Goal: Information Seeking & Learning: Find specific page/section

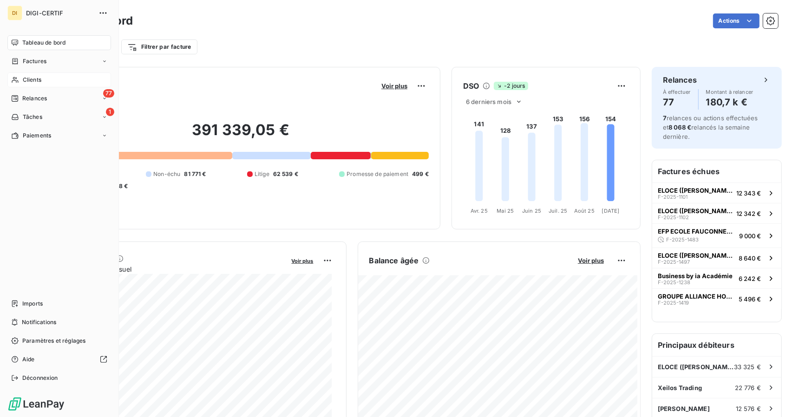
click at [28, 79] on span "Clients" at bounding box center [32, 80] width 19 height 8
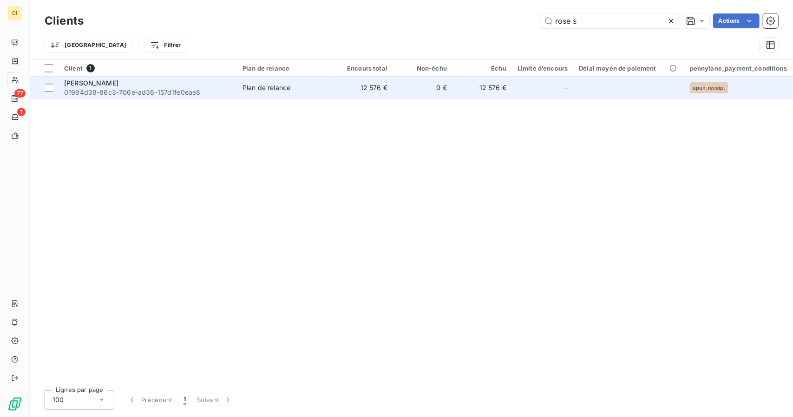
type input "rose s"
click at [118, 92] on span "01994d38-86c3-706e-ad36-157d1fe0eae8" at bounding box center [147, 92] width 167 height 9
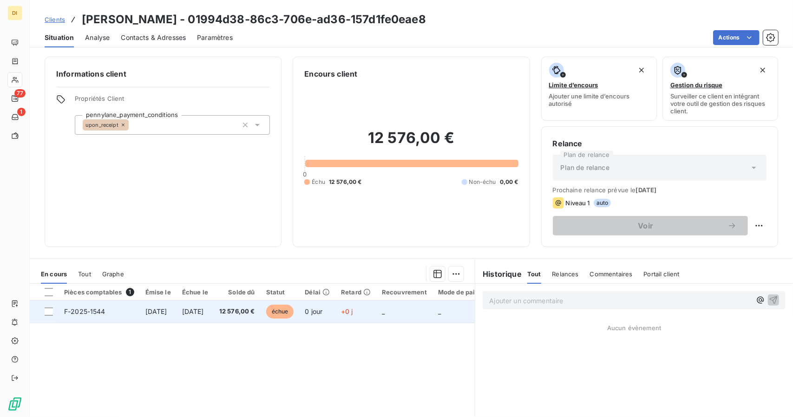
click at [214, 317] on td "[DATE]" at bounding box center [195, 312] width 37 height 22
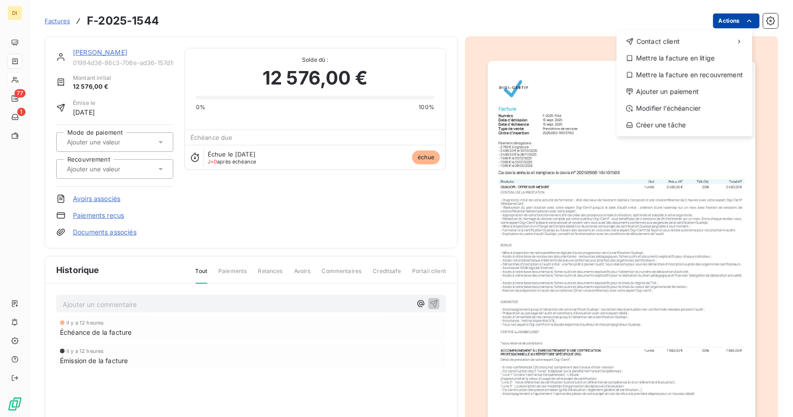
click at [718, 19] on html "DI 77 1 Factures F-2025-1544 Actions Contact client Mettre la facture en litige…" at bounding box center [396, 208] width 793 height 417
click at [670, 108] on div "Modifier l’échéancier" at bounding box center [684, 108] width 128 height 15
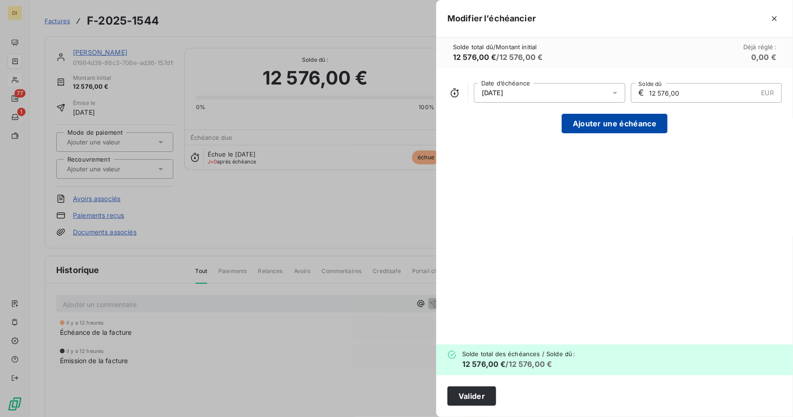
click at [605, 121] on button "Ajouter une échéance" at bounding box center [615, 124] width 106 height 20
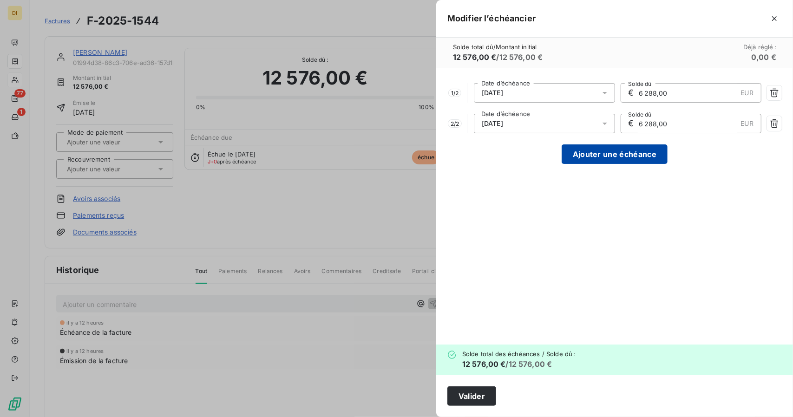
click at [612, 158] on button "Ajouter une échéance" at bounding box center [615, 155] width 106 height 20
type input "4 192,00"
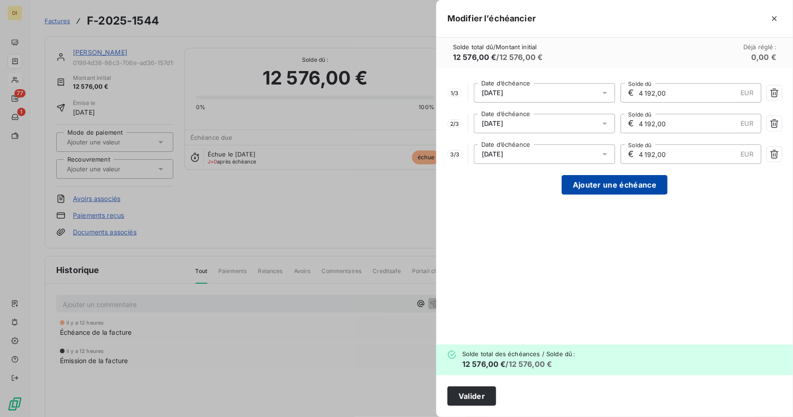
click at [607, 185] on button "Ajouter une échéance" at bounding box center [615, 185] width 106 height 20
type input "3 144,00"
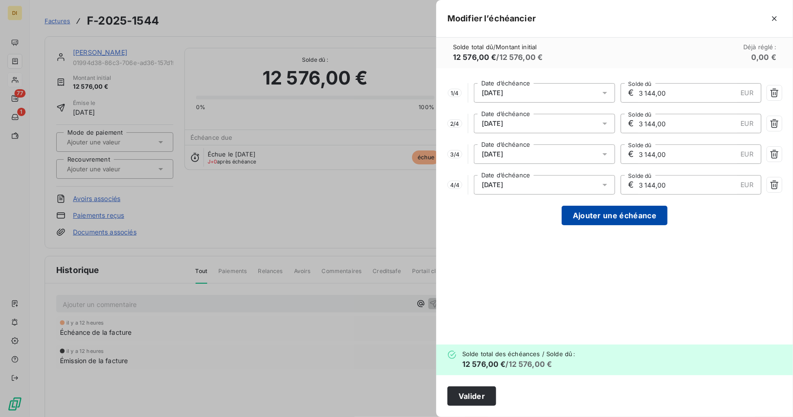
click at [605, 210] on button "Ajouter une échéance" at bounding box center [615, 216] width 106 height 20
type input "2 515,20"
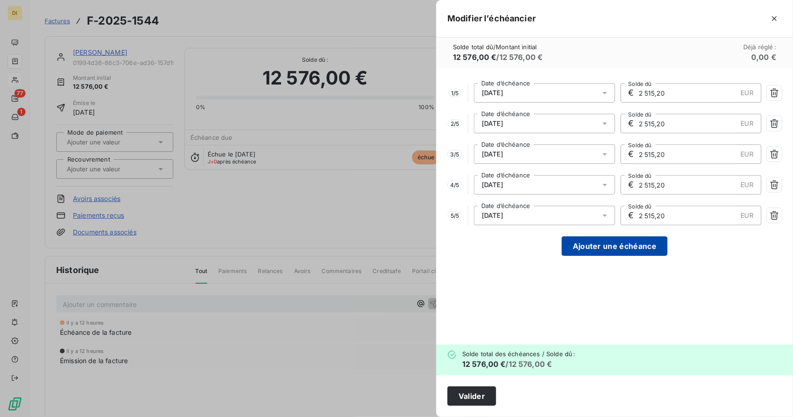
click at [604, 241] on button "Ajouter une échéance" at bounding box center [615, 247] width 106 height 20
type input "2 096,00"
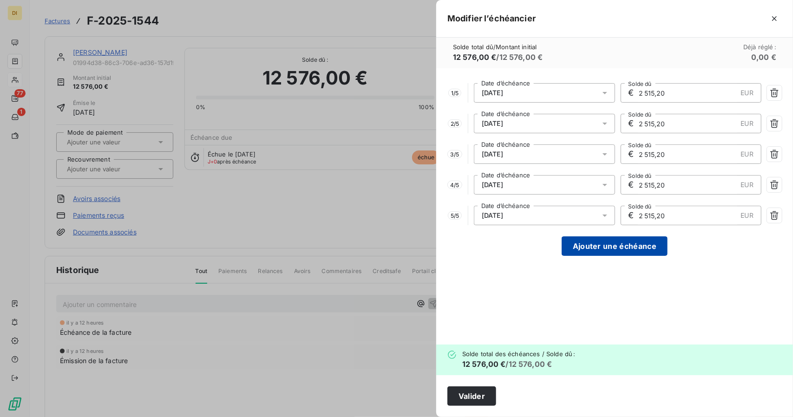
type input "2 096,00"
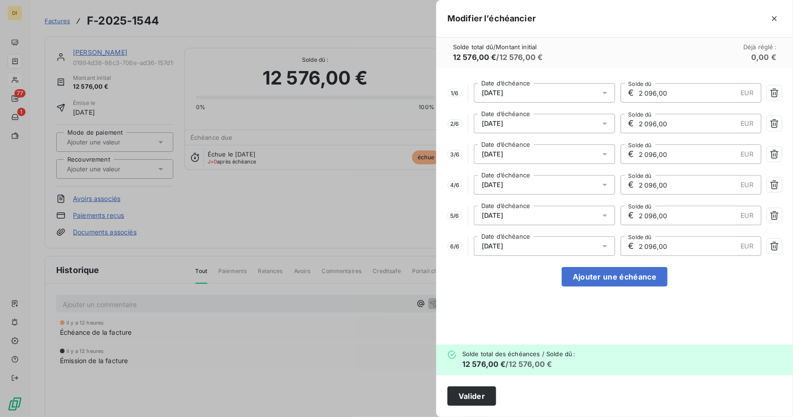
click at [523, 122] on div "[DATE]" at bounding box center [544, 124] width 141 height 20
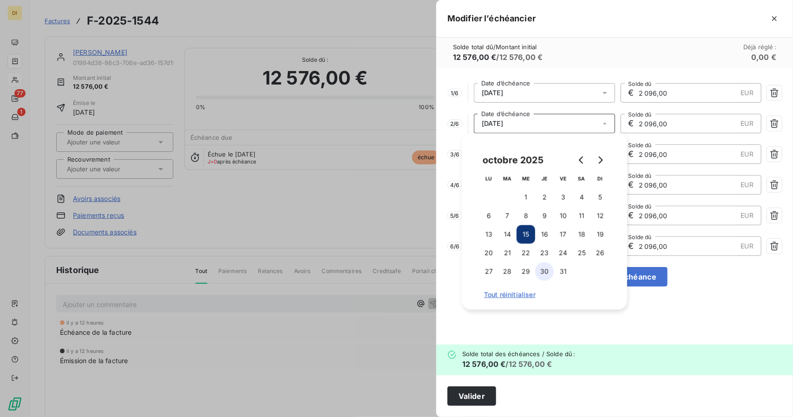
click at [544, 268] on button "30" at bounding box center [544, 272] width 19 height 19
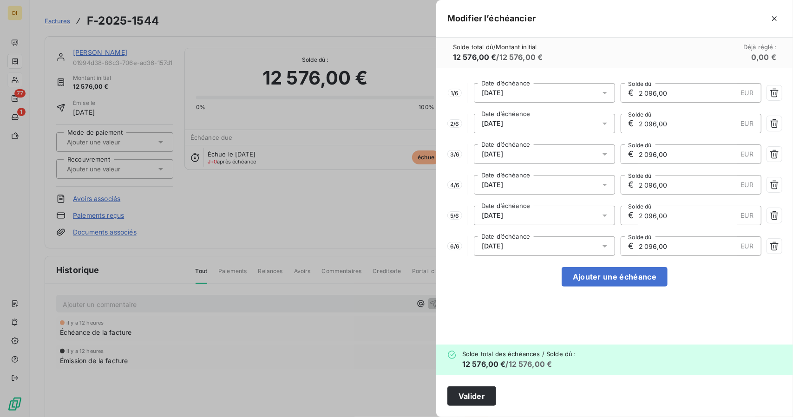
click at [557, 318] on div "1 / 6 [DATE] Date d’échéance € 2 096,00 EUR Solde dû 2 / 6 [DATE] Date d’échéan…" at bounding box center [614, 206] width 357 height 276
click at [538, 158] on div "[DATE]" at bounding box center [544, 155] width 141 height 20
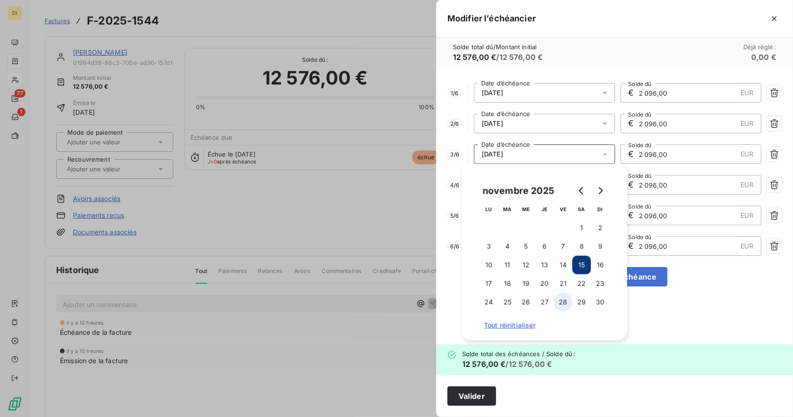
click at [562, 299] on button "28" at bounding box center [563, 302] width 19 height 19
click at [735, 310] on div "1 / 6 [DATE] Date d’échéance € 2 096,00 EUR Solde dû 2 / 6 [DATE] Date d’échéan…" at bounding box center [614, 206] width 357 height 276
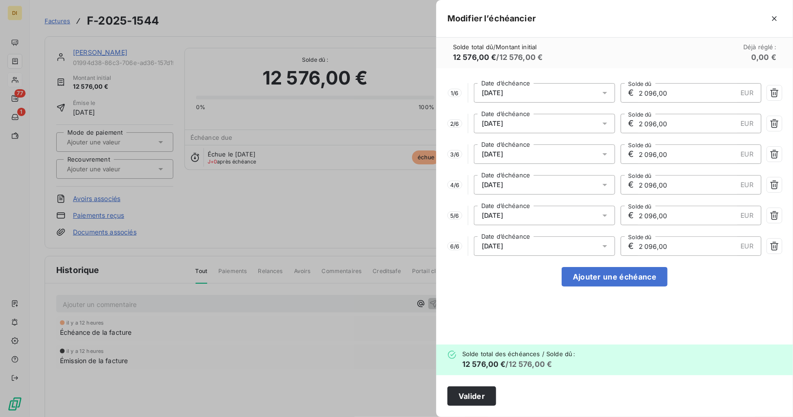
click at [540, 182] on div "[DATE]" at bounding box center [544, 185] width 141 height 20
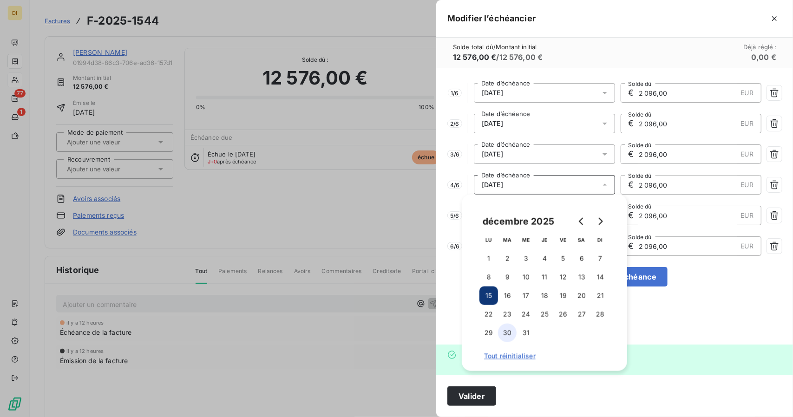
click at [506, 332] on button "30" at bounding box center [507, 333] width 19 height 19
click at [724, 303] on div "1 / 6 [DATE] Date d’échéance € 2 096,00 EUR Solde dû 2 / 6 [DATE] Date d’échéan…" at bounding box center [614, 206] width 357 height 276
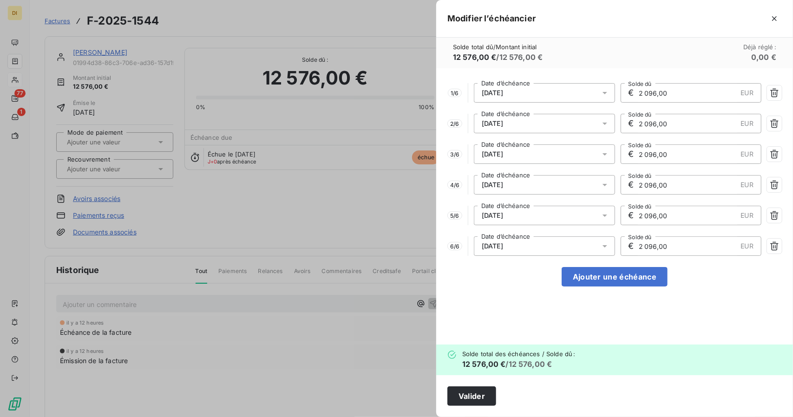
click at [503, 214] on span "[DATE]" at bounding box center [492, 215] width 21 height 7
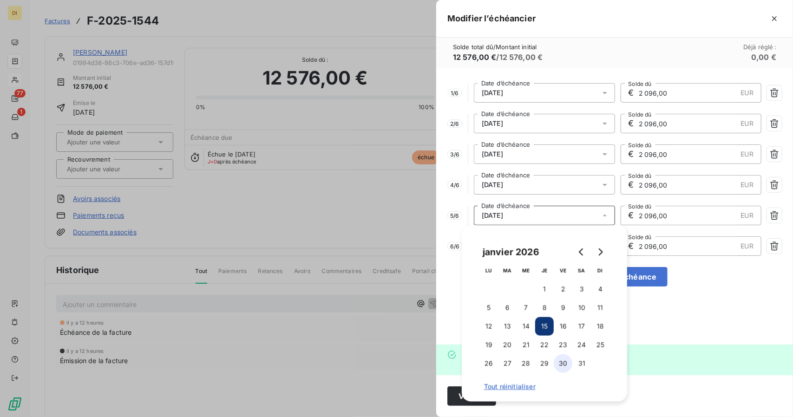
click at [563, 363] on button "30" at bounding box center [563, 364] width 19 height 19
click at [710, 322] on div "1 / 6 [DATE] Date d’échéance € 2 096,00 EUR Solde dû 2 / 6 [DATE] Date d’échéan…" at bounding box center [614, 206] width 357 height 276
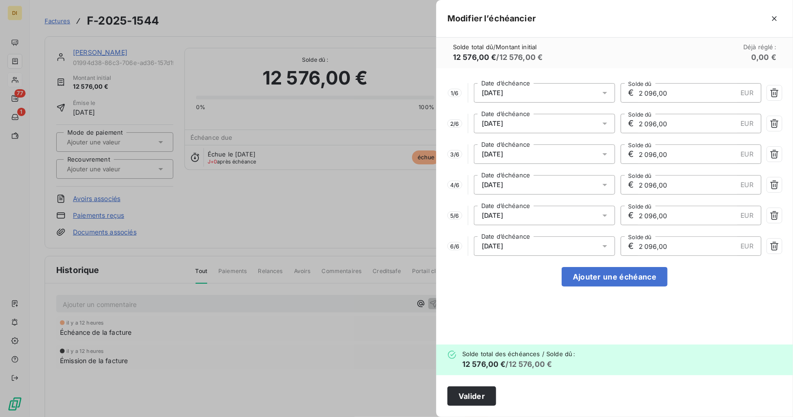
click at [503, 243] on span "[DATE]" at bounding box center [492, 246] width 21 height 7
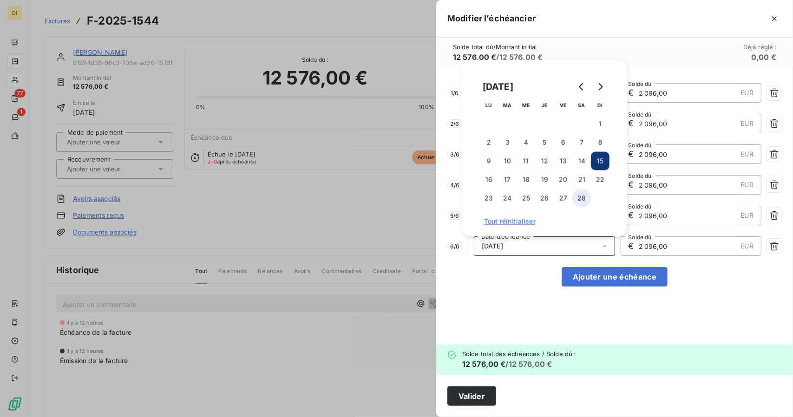
click at [584, 196] on button "28" at bounding box center [581, 198] width 19 height 19
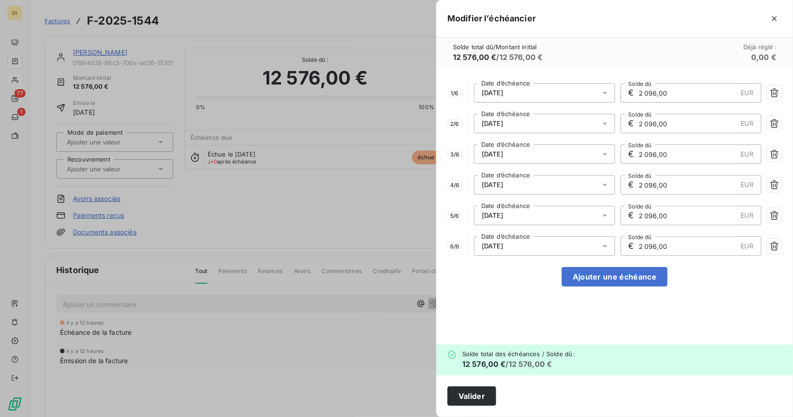
click at [718, 287] on div "1 / 6 [DATE] Date d’échéance € 2 096,00 EUR Solde dû 2 / 6 [DATE] Date d’échéan…" at bounding box center [614, 206] width 357 height 276
click at [674, 93] on input "2 096,00" at bounding box center [687, 93] width 99 height 19
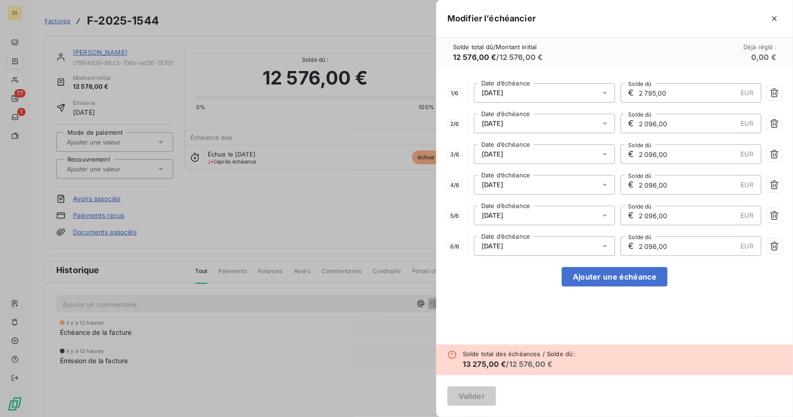
type input "2 795,00"
drag, startPoint x: 671, startPoint y: 122, endPoint x: 626, endPoint y: 130, distance: 45.7
click at [626, 130] on div "€ 2 096,00 EUR Solde dû" at bounding box center [691, 124] width 141 height 20
drag, startPoint x: 670, startPoint y: 129, endPoint x: 621, endPoint y: 110, distance: 52.2
click at [621, 110] on div "1 / 6 [DATE] Date d’échéance € 2 795,00 EUR Solde dû 2 / 6 [DATE] Date d’échéan…" at bounding box center [614, 206] width 357 height 276
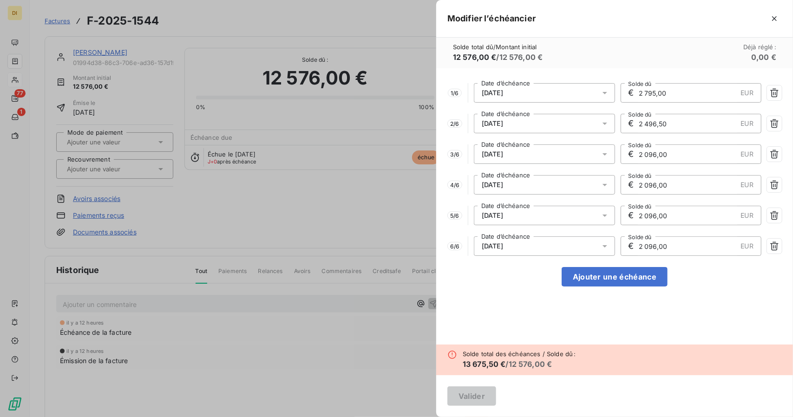
type input "2 496,50"
click at [650, 156] on input "2 096,00" at bounding box center [687, 154] width 99 height 19
click at [672, 154] on input "2 096,00" at bounding box center [687, 154] width 99 height 19
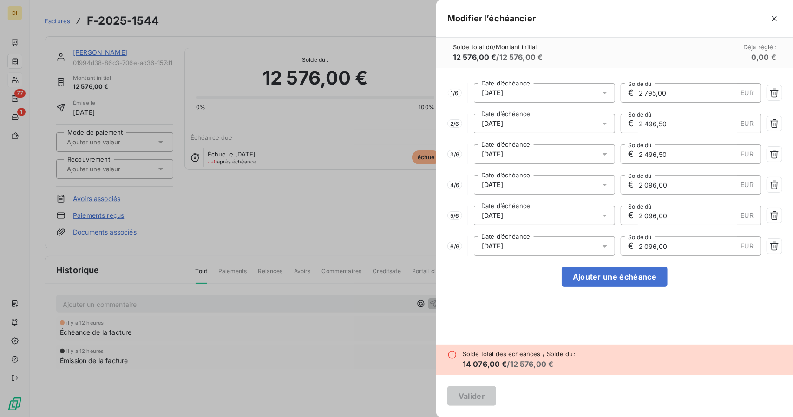
type input "2 496,50"
click at [647, 190] on input "2 096,00" at bounding box center [687, 185] width 99 height 19
drag, startPoint x: 671, startPoint y: 187, endPoint x: 615, endPoint y: 186, distance: 56.7
click at [615, 186] on div "4 / 6 [DATE] Date d’échéance € 2 096,00 EUR Solde dû" at bounding box center [614, 185] width 335 height 20
type input "1 596,00"
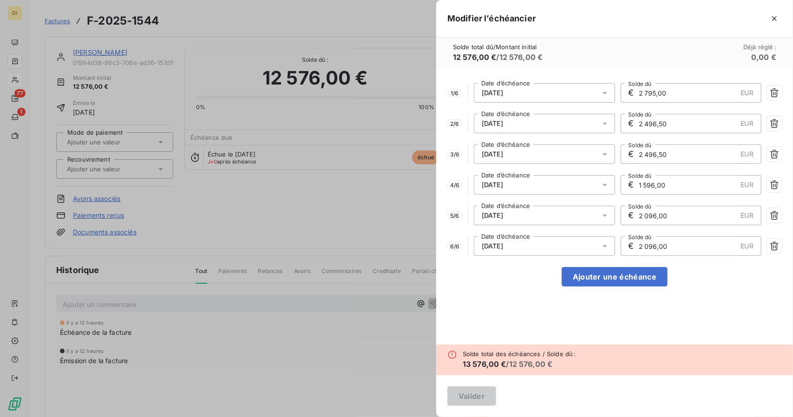
drag, startPoint x: 673, startPoint y: 211, endPoint x: 629, endPoint y: 211, distance: 44.1
click at [629, 211] on div "€ 2 096,00 EUR Solde dû" at bounding box center [691, 216] width 141 height 20
type input "1 596,00"
drag, startPoint x: 674, startPoint y: 242, endPoint x: 625, endPoint y: 255, distance: 50.5
click at [625, 255] on div "€ 2 096,00 EUR Solde dû" at bounding box center [691, 247] width 141 height 20
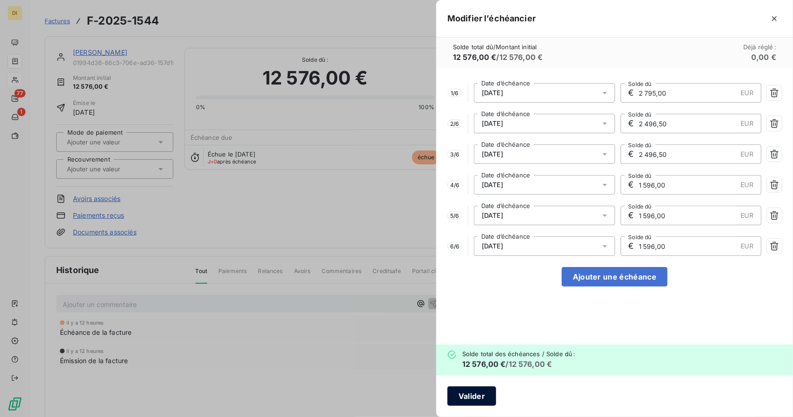
type input "1 596,00"
click at [482, 399] on button "Valider" at bounding box center [471, 397] width 49 height 20
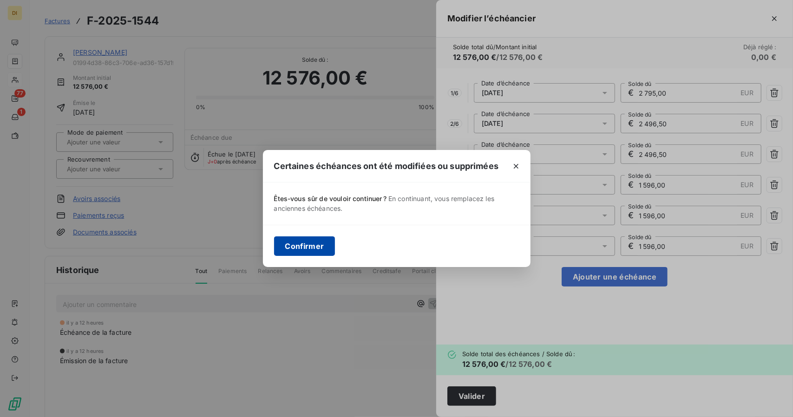
click at [312, 245] on button "Confirmer" at bounding box center [304, 247] width 61 height 20
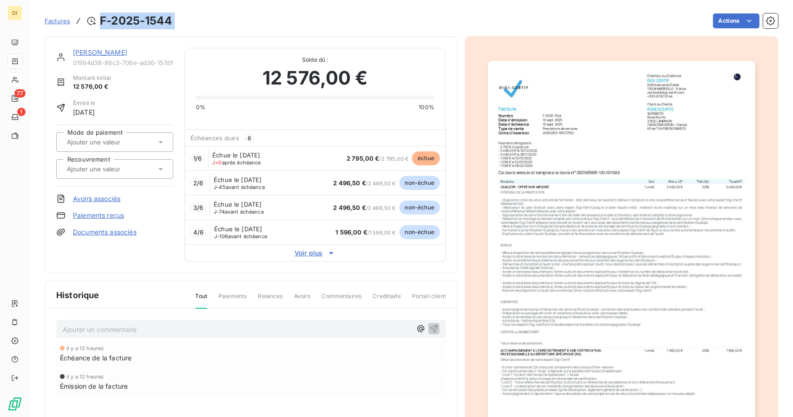
drag, startPoint x: 179, startPoint y: 25, endPoint x: 96, endPoint y: 23, distance: 83.2
click at [96, 23] on div "Factures F-2025-1544 Actions" at bounding box center [412, 21] width 734 height 20
copy section "F-2025-1544 Actions"
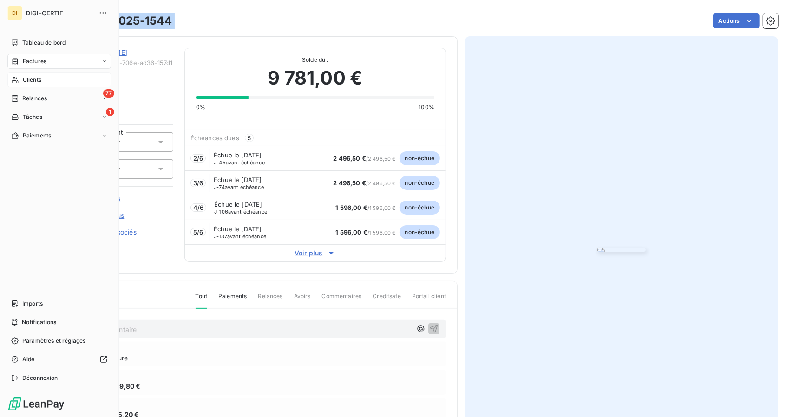
click at [17, 61] on icon at bounding box center [16, 61] width 6 height 6
click at [19, 65] on div "Factures" at bounding box center [28, 61] width 35 height 8
click at [35, 81] on span "Factures" at bounding box center [34, 80] width 24 height 8
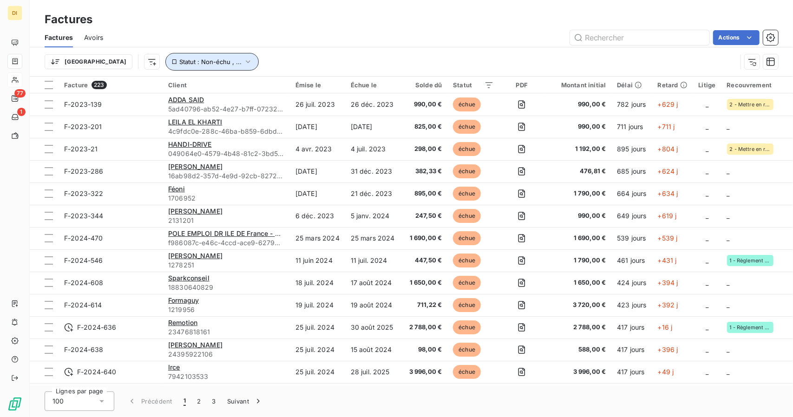
click at [185, 61] on span "Statut : Non-échu , ..." at bounding box center [210, 61] width 62 height 7
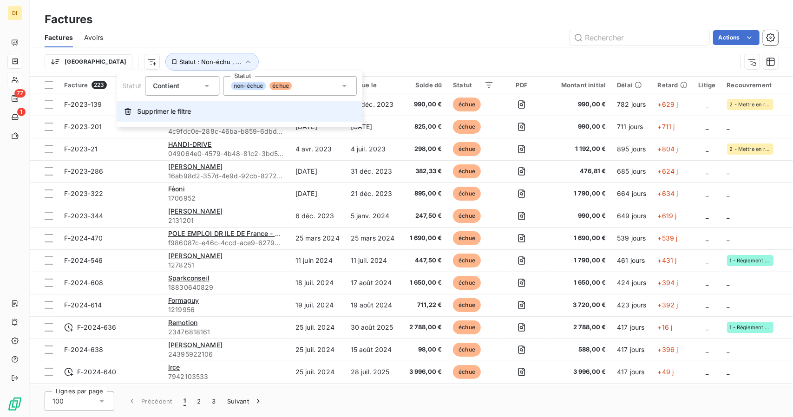
click at [205, 110] on button "Supprimer le filtre" at bounding box center [240, 111] width 246 height 20
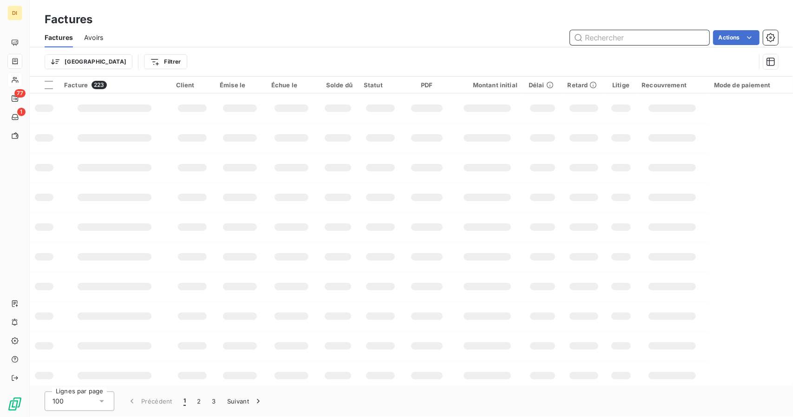
click at [598, 39] on input "text" at bounding box center [639, 37] width 139 height 15
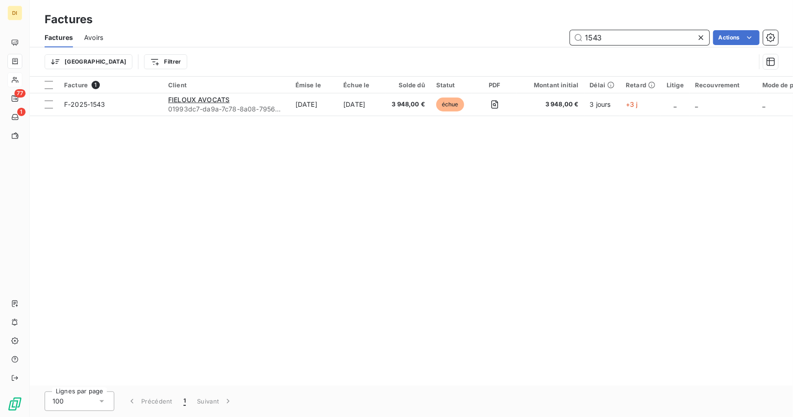
type input "1543"
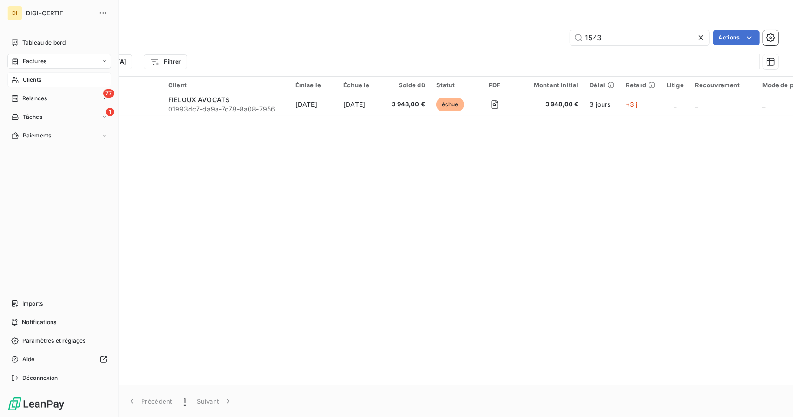
click at [14, 74] on div "Clients" at bounding box center [59, 79] width 104 height 15
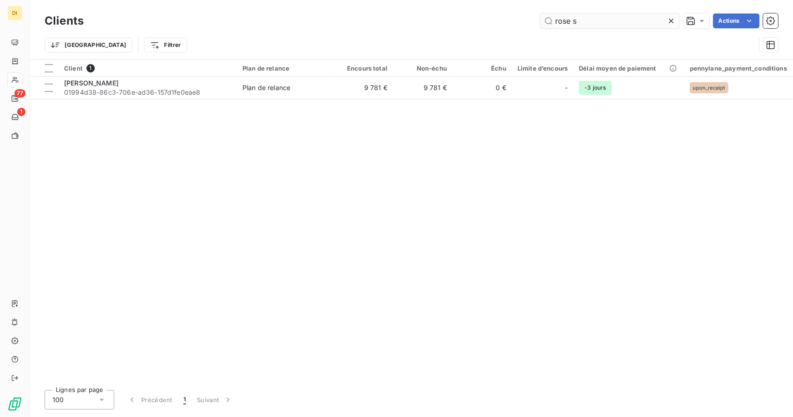
click at [579, 20] on input "rose s" at bounding box center [609, 20] width 139 height 15
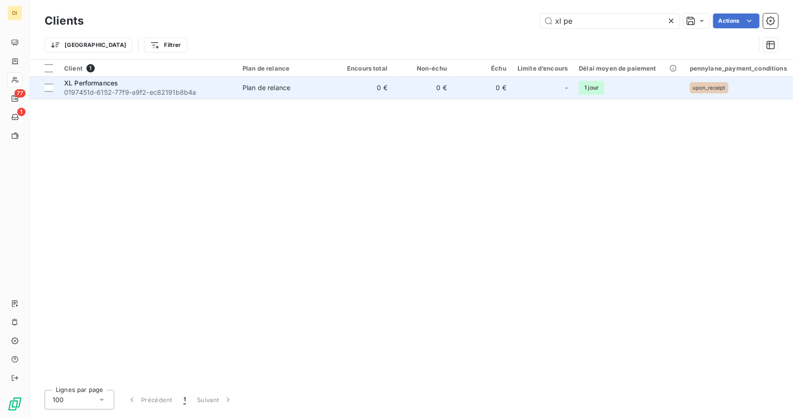
type input "xl pe"
click at [109, 83] on span "XL Performances" at bounding box center [91, 83] width 54 height 8
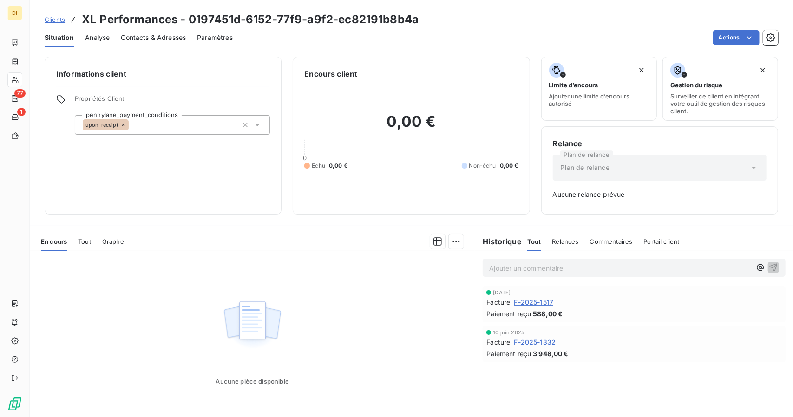
click at [526, 302] on span "F-2025-1517" at bounding box center [533, 302] width 39 height 10
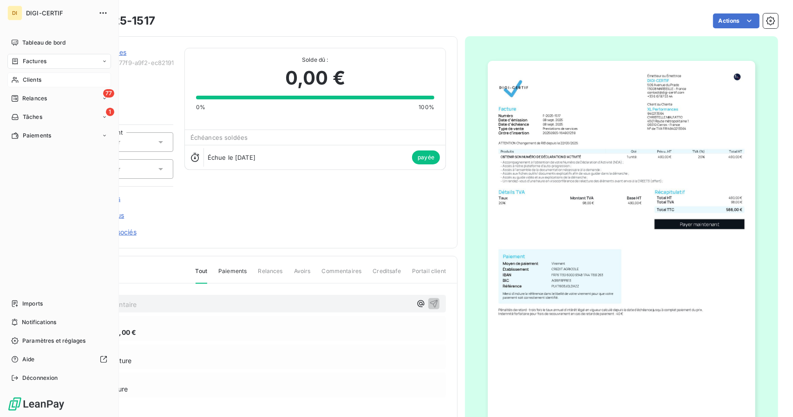
click at [21, 81] on div "Clients" at bounding box center [59, 79] width 104 height 15
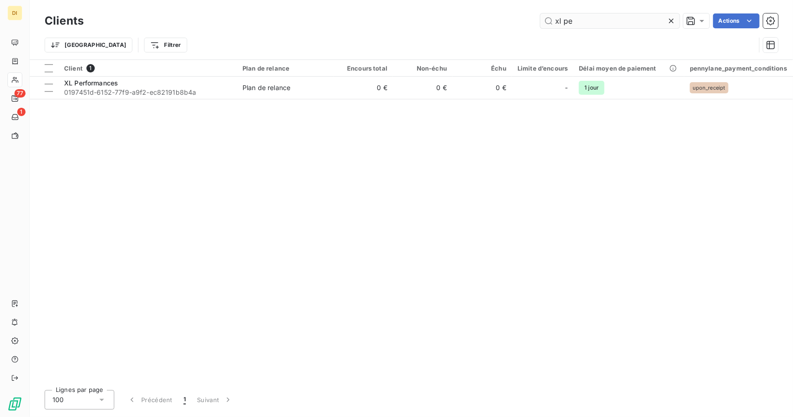
click at [550, 22] on input "xl pe" at bounding box center [609, 20] width 139 height 15
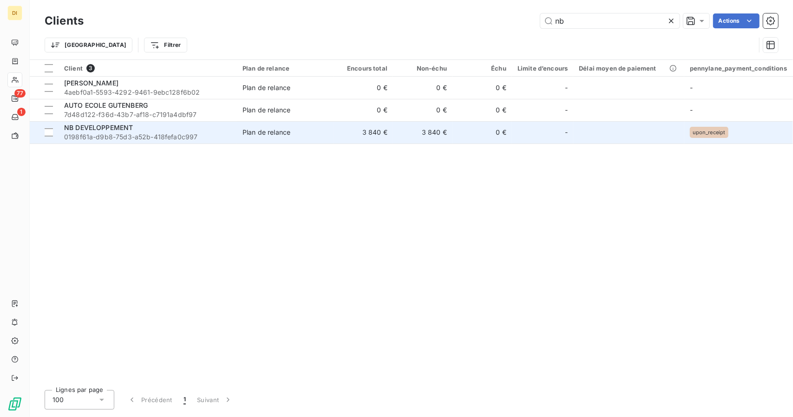
type input "nb"
click at [128, 133] on span "0198f61a-d9b8-75d3-a52b-418fefa0c997" at bounding box center [147, 136] width 167 height 9
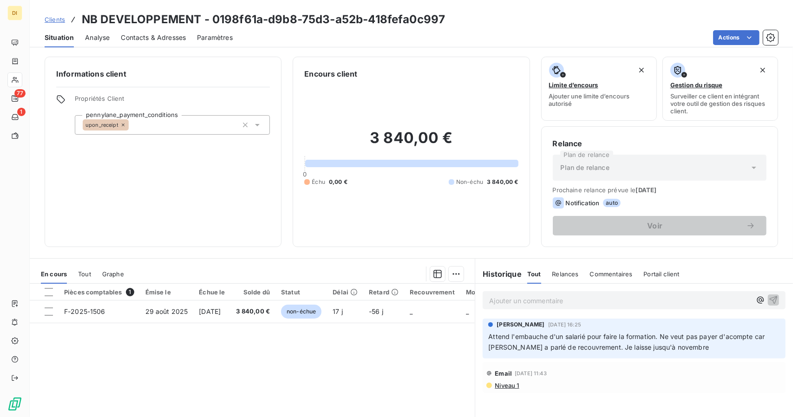
drag, startPoint x: 558, startPoint y: 338, endPoint x: 434, endPoint y: 359, distance: 124.8
click at [434, 359] on div "Pièces comptables 1 Émise le Échue le Solde dû Statut Délai Retard Recouvrement…" at bounding box center [252, 373] width 445 height 179
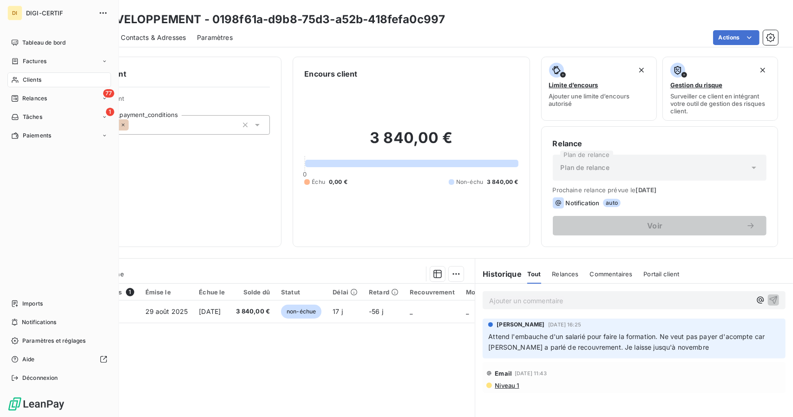
click at [20, 75] on div "Clients" at bounding box center [59, 79] width 104 height 15
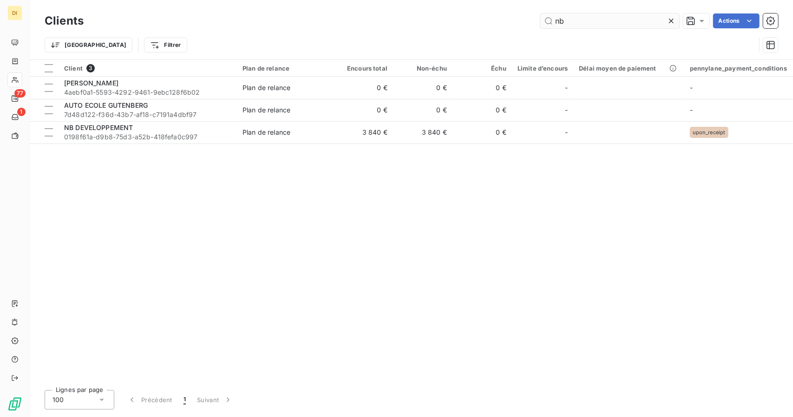
click at [577, 23] on input "nb" at bounding box center [609, 20] width 139 height 15
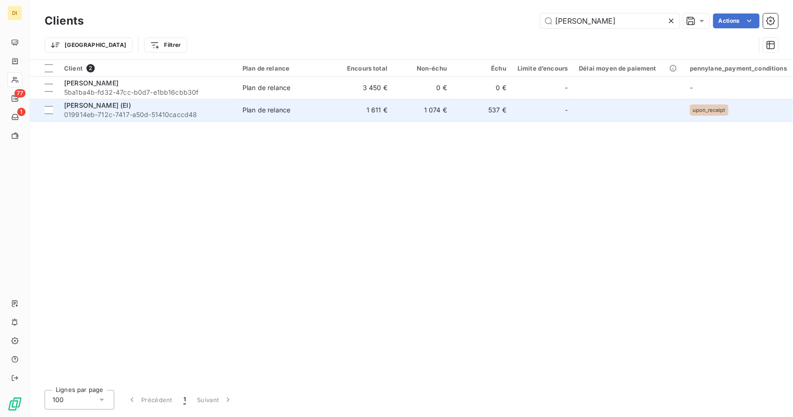
type input "[PERSON_NAME]"
click at [184, 100] on td "[PERSON_NAME] (EI) 019914eb-712c-7417-a50d-51410caccd48" at bounding box center [148, 110] width 178 height 22
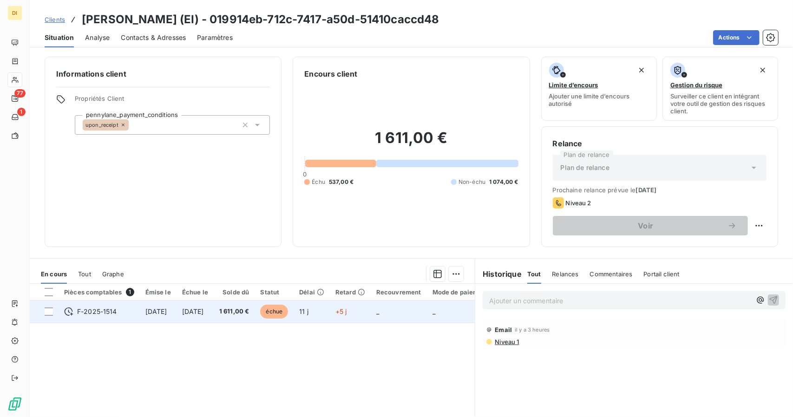
click at [204, 308] on span "[DATE]" at bounding box center [193, 312] width 22 height 8
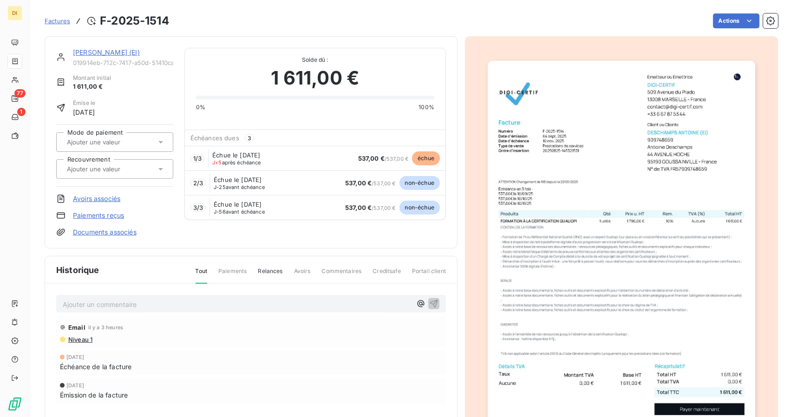
click at [120, 53] on link "[PERSON_NAME] (EI)" at bounding box center [106, 52] width 67 height 8
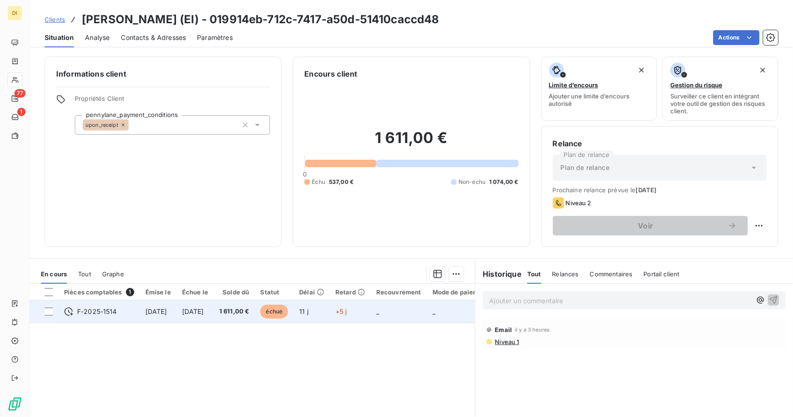
click at [204, 310] on span "[DATE]" at bounding box center [193, 312] width 22 height 8
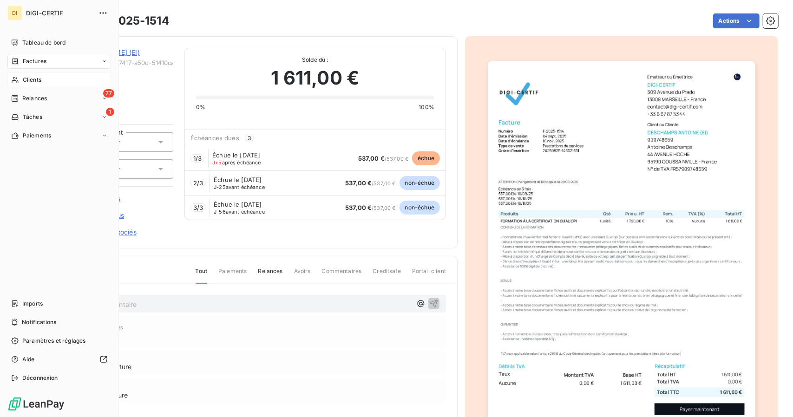
click at [20, 74] on div "Clients" at bounding box center [59, 79] width 104 height 15
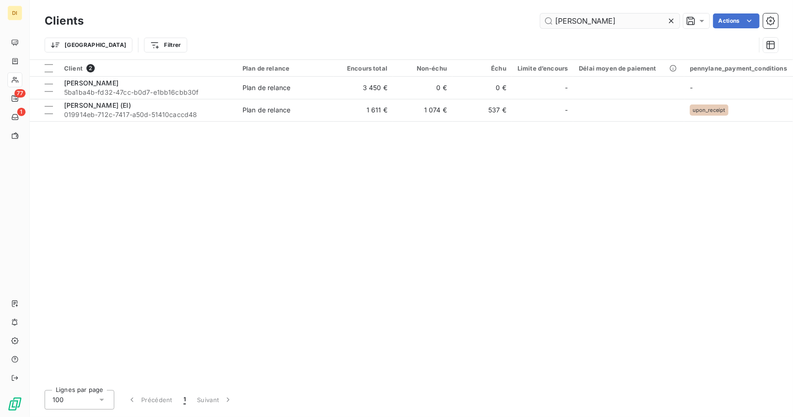
click at [594, 18] on input "[PERSON_NAME]" at bounding box center [609, 20] width 139 height 15
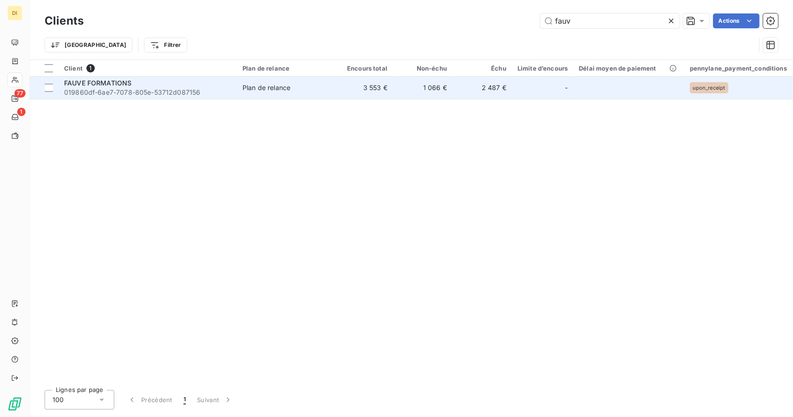
type input "fauv"
click at [149, 85] on div "FAUVE FORMATIONS" at bounding box center [147, 83] width 167 height 9
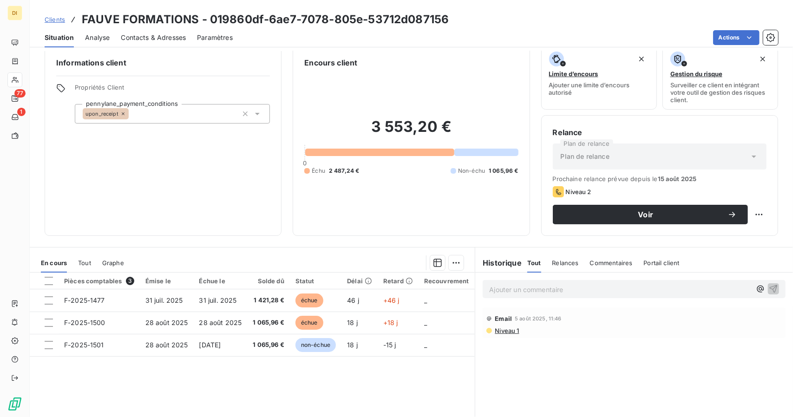
scroll to position [14, 0]
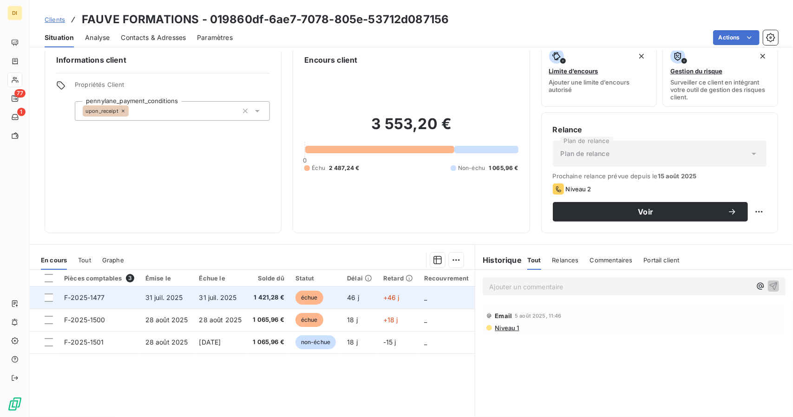
click at [203, 302] on td "31 juil. 2025" at bounding box center [221, 298] width 54 height 22
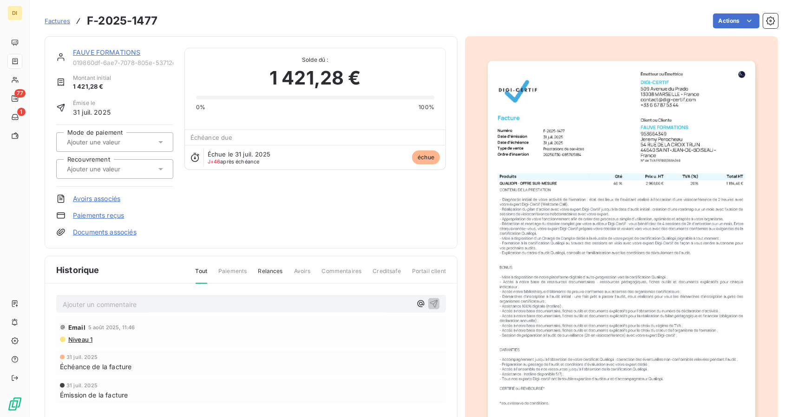
click at [117, 55] on link "FAUVE FORMATIONS" at bounding box center [106, 52] width 67 height 8
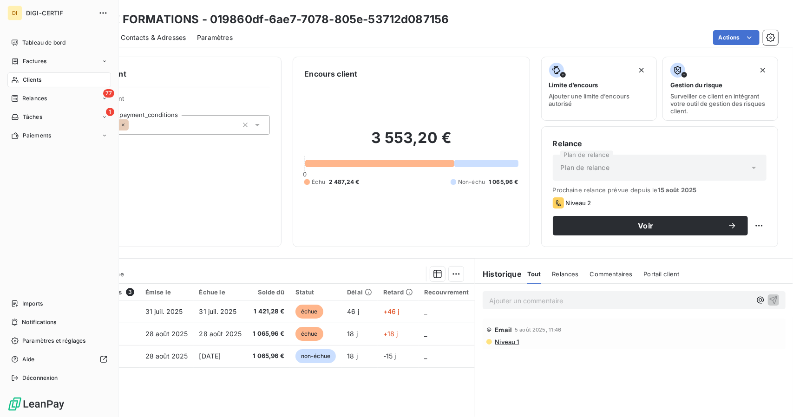
click at [29, 78] on span "Clients" at bounding box center [32, 80] width 19 height 8
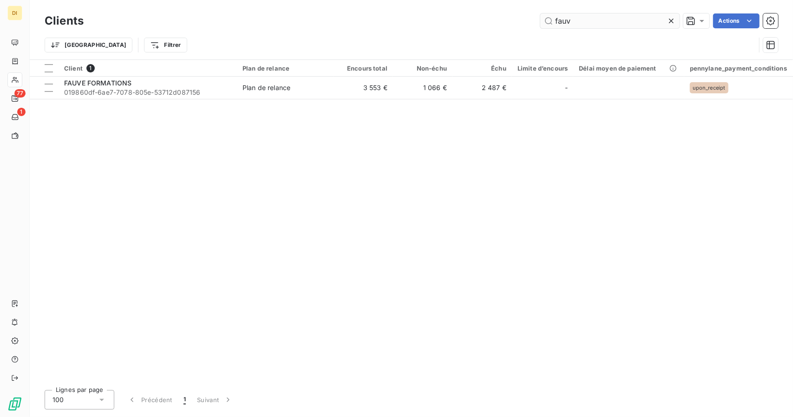
click at [570, 14] on input "fauv" at bounding box center [609, 20] width 139 height 15
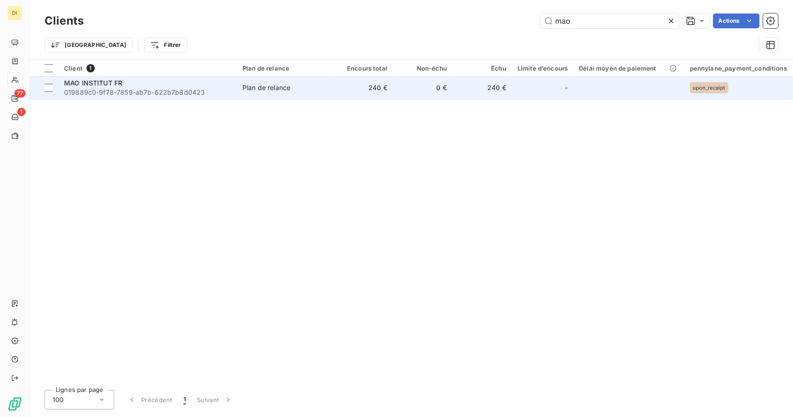
type input "mao"
click at [154, 92] on span "019889c0-9f78-7859-ab7b-622b7b8d0423" at bounding box center [147, 92] width 167 height 9
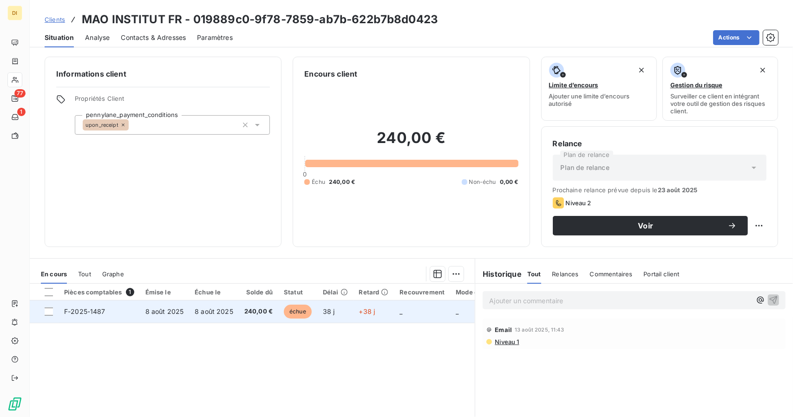
click at [249, 310] on span "240,00 €" at bounding box center [258, 311] width 28 height 9
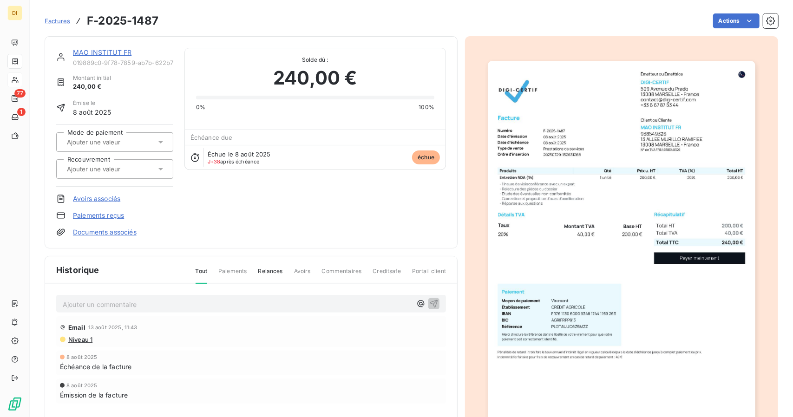
click at [97, 52] on link "MAO INSTITUT FR" at bounding box center [102, 52] width 59 height 8
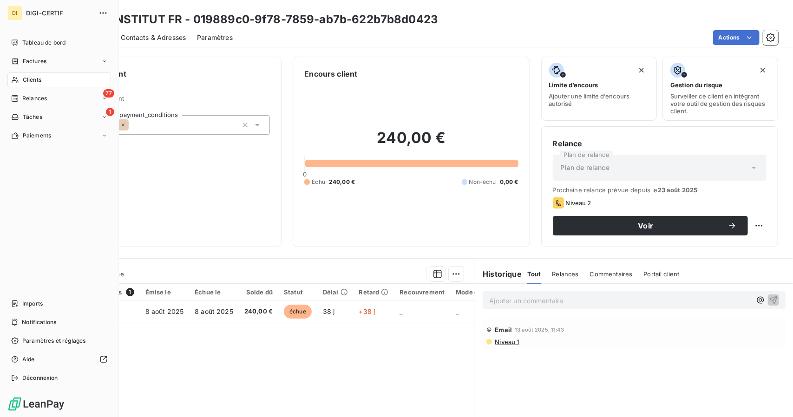
click at [26, 79] on span "Clients" at bounding box center [32, 80] width 19 height 8
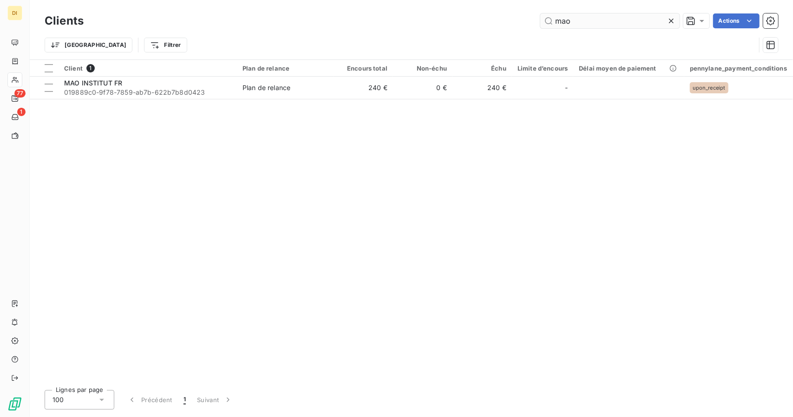
click at [593, 23] on input "mao" at bounding box center [609, 20] width 139 height 15
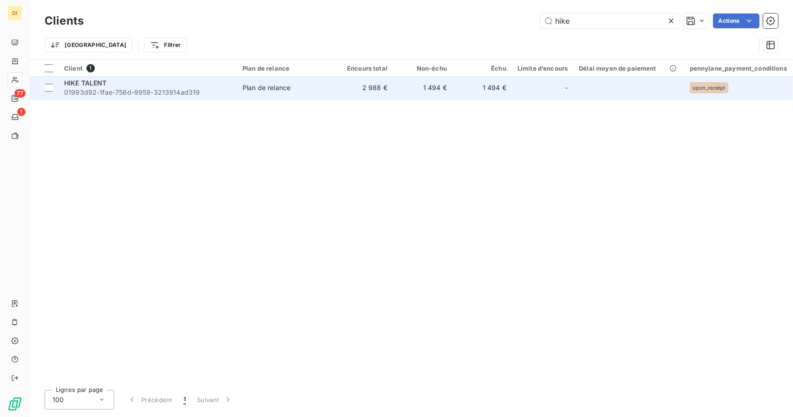
type input "hike"
click at [179, 93] on span "01993d92-1fae-756d-9959-3213914ad319" at bounding box center [147, 92] width 167 height 9
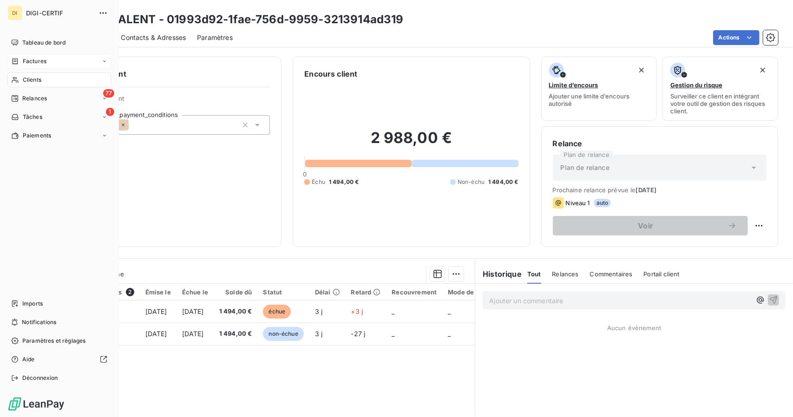
click at [42, 68] on div "Factures" at bounding box center [59, 61] width 104 height 15
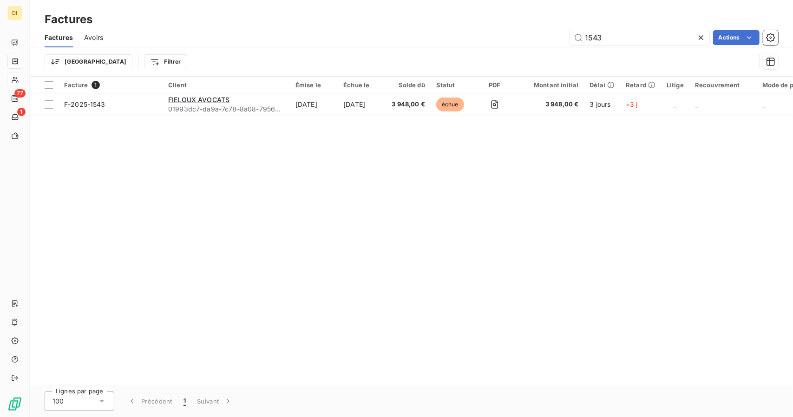
click at [699, 34] on icon at bounding box center [701, 37] width 9 height 9
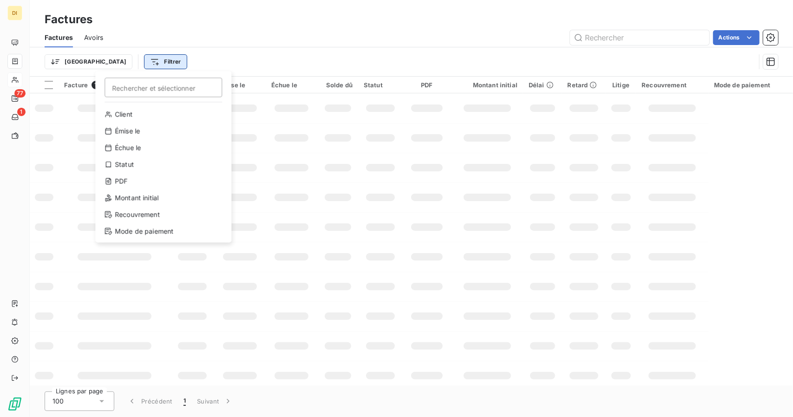
click at [133, 66] on html "DI 77 1 Factures Factures Avoirs Actions Trier Filtrer Rechercher et sélectionn…" at bounding box center [396, 208] width 793 height 417
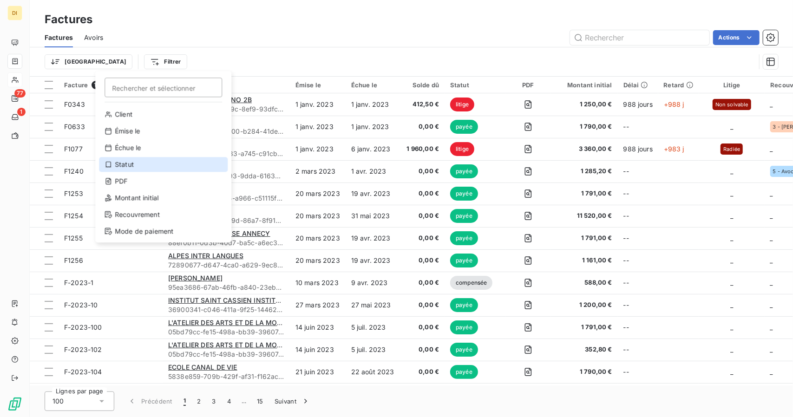
click at [157, 164] on div "Statut" at bounding box center [163, 164] width 129 height 15
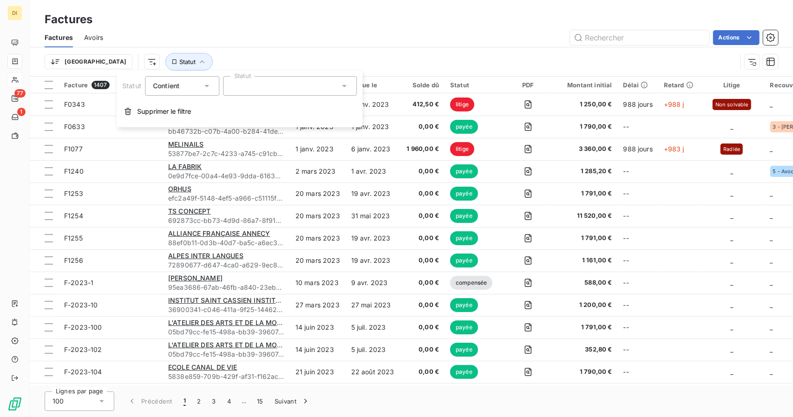
click at [285, 90] on div at bounding box center [290, 86] width 134 height 20
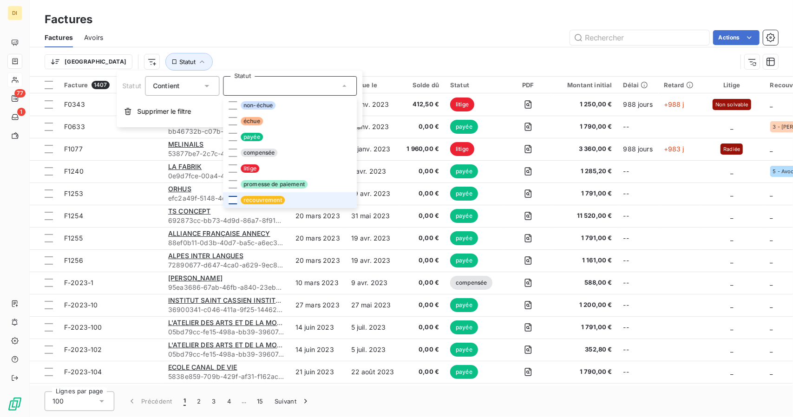
click at [230, 198] on div at bounding box center [233, 200] width 8 height 8
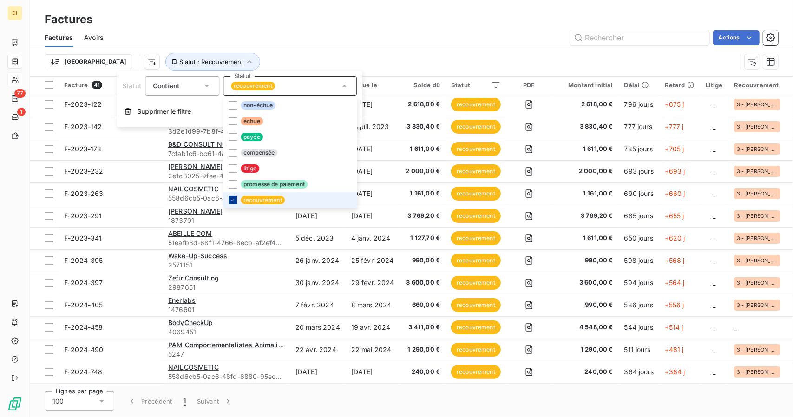
click at [230, 198] on icon at bounding box center [233, 200] width 6 height 6
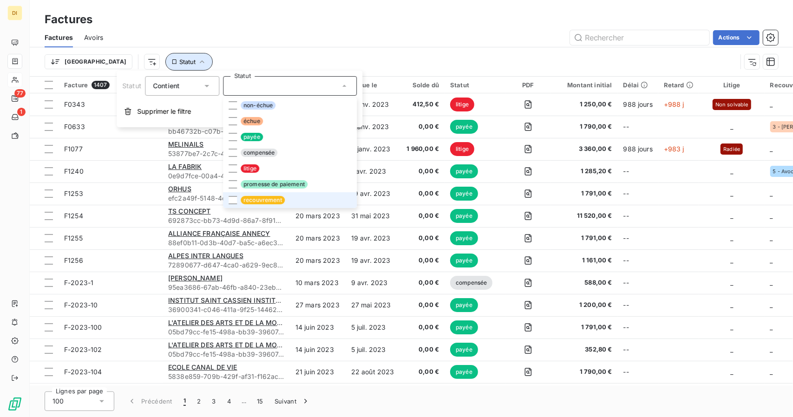
click at [179, 62] on span "Statut" at bounding box center [187, 61] width 16 height 7
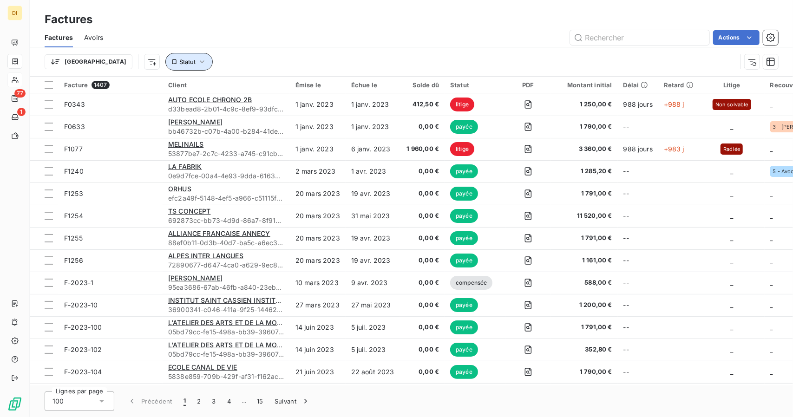
click at [179, 62] on span "Statut" at bounding box center [187, 61] width 16 height 7
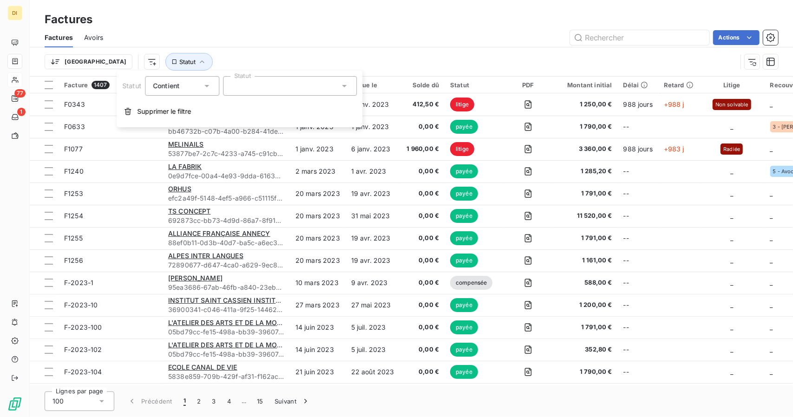
click at [257, 94] on div at bounding box center [290, 86] width 134 height 20
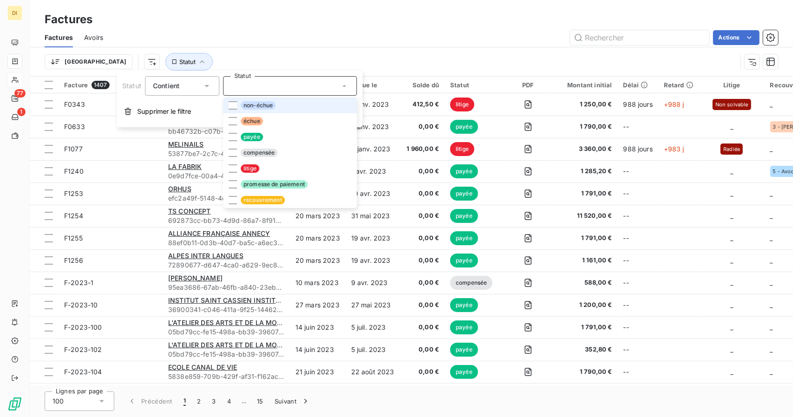
click at [246, 53] on div "Trier Statut" at bounding box center [391, 62] width 692 height 18
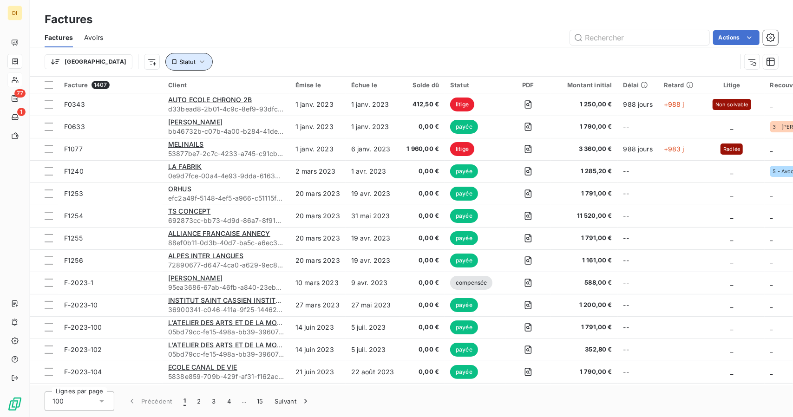
click at [197, 59] on icon "button" at bounding box center [201, 61] width 9 height 9
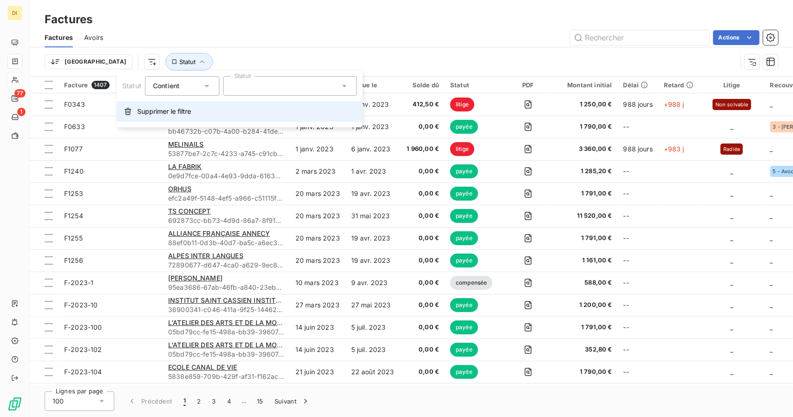
click at [154, 113] on span "Supprimer le filtre" at bounding box center [164, 111] width 54 height 9
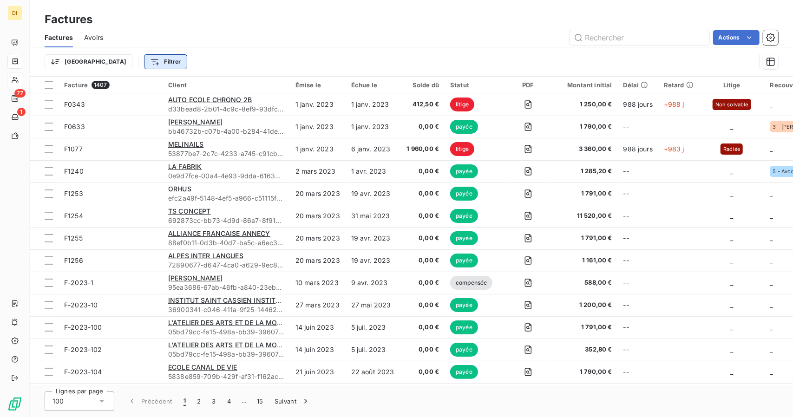
click at [116, 62] on html "DI 77 1 Factures Factures Avoirs Actions Trier Filtrer Facture 1407 Client Émis…" at bounding box center [396, 208] width 793 height 417
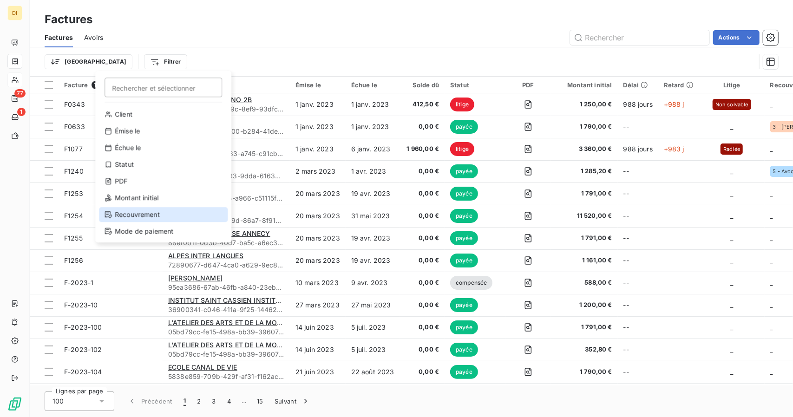
click at [170, 215] on div "Recouvrement" at bounding box center [163, 214] width 129 height 15
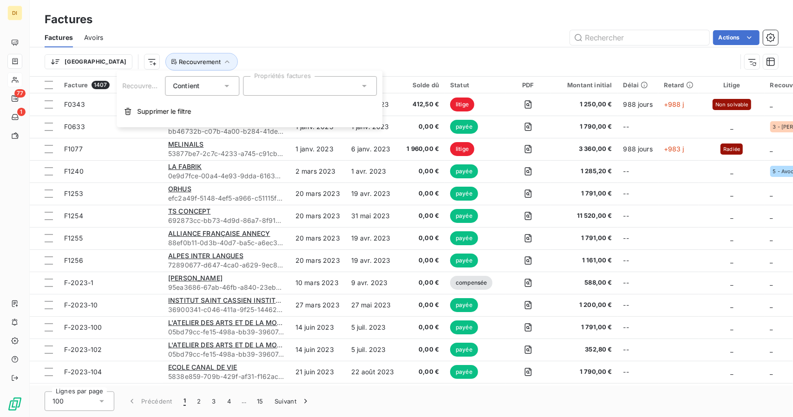
click at [262, 83] on div at bounding box center [310, 86] width 134 height 20
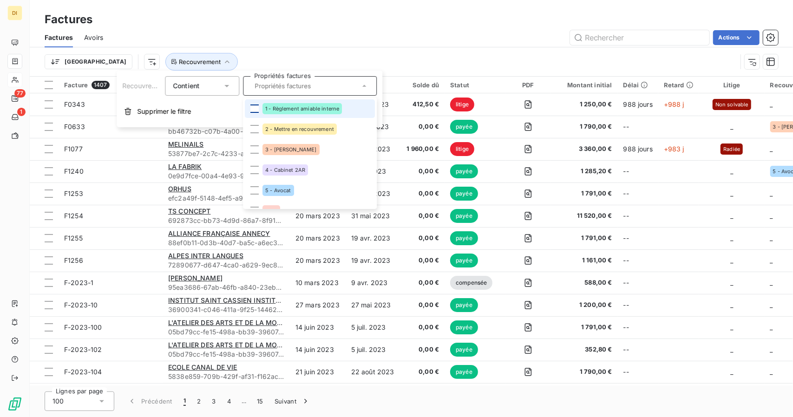
click at [253, 112] on div at bounding box center [254, 109] width 8 height 8
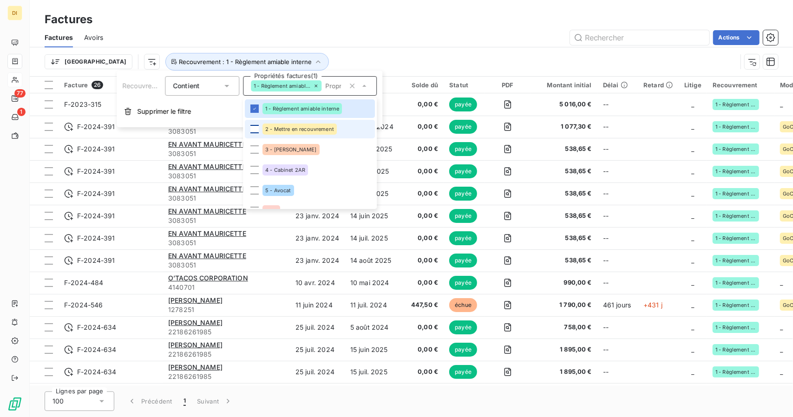
click at [253, 132] on div at bounding box center [254, 129] width 8 height 8
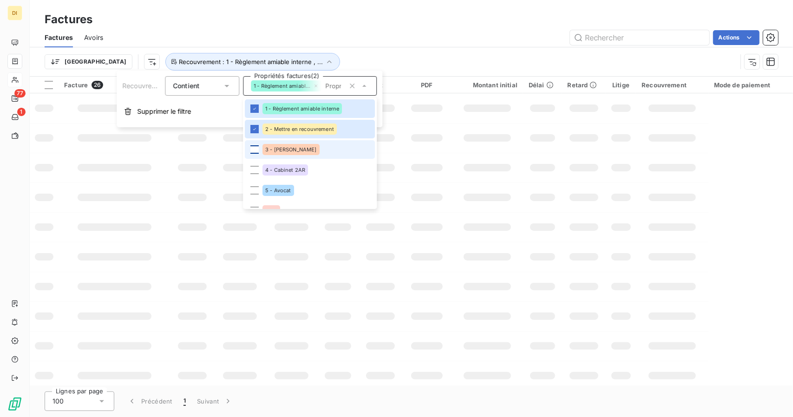
click at [255, 147] on div at bounding box center [254, 149] width 8 height 8
click at [254, 170] on div at bounding box center [254, 170] width 8 height 8
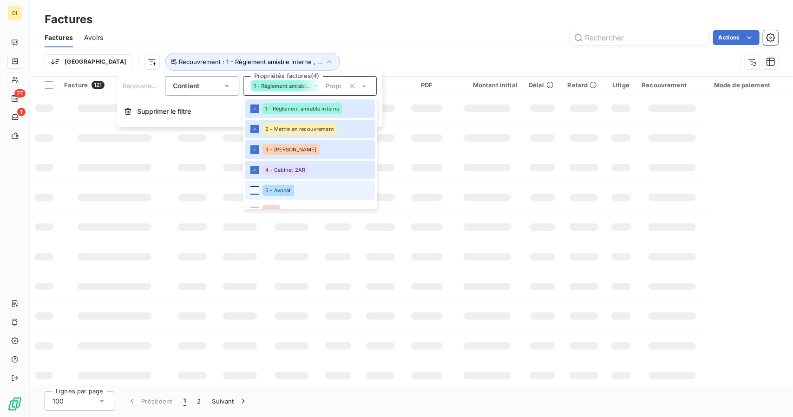
click at [253, 190] on div at bounding box center [254, 190] width 8 height 8
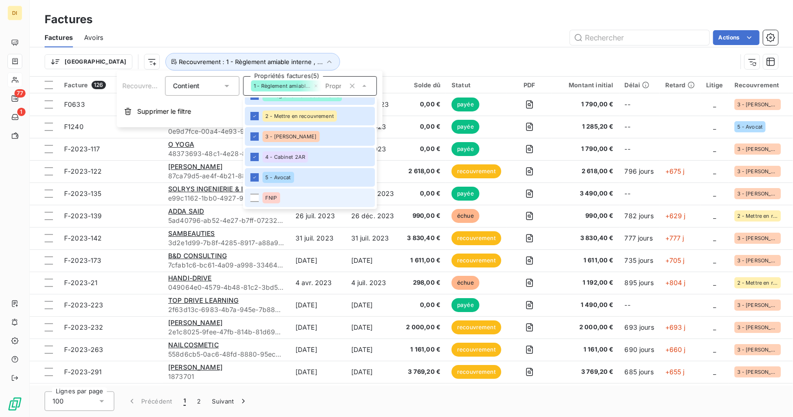
click at [253, 203] on li "FNIP" at bounding box center [310, 198] width 130 height 19
click at [433, 8] on div "Factures Factures Avoirs Actions Trier Recouvrement : 1 - Règlement amiable int…" at bounding box center [411, 38] width 763 height 77
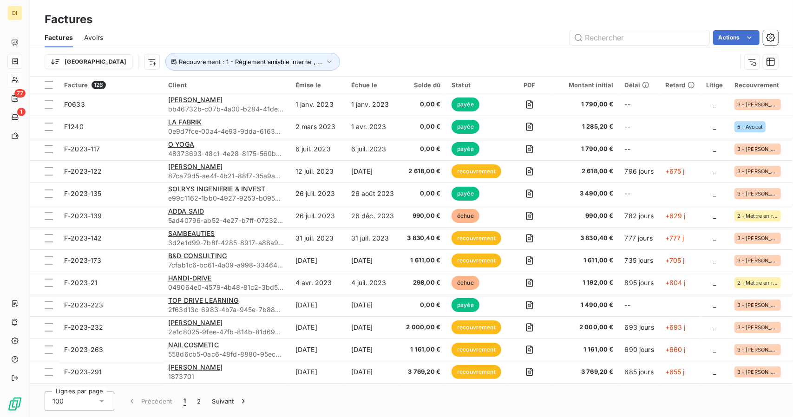
click at [111, 62] on div "Trier Recouvrement : 1 - Règlement amiable interne , ..." at bounding box center [391, 62] width 692 height 18
click at [95, 58] on div "Trier Recouvrement : 1 - Règlement amiable interne , ..." at bounding box center [391, 62] width 692 height 18
click at [110, 58] on html "DI 77 1 Factures Factures Avoirs Actions Trier Recouvrement : 1 - Règlement ami…" at bounding box center [396, 208] width 793 height 417
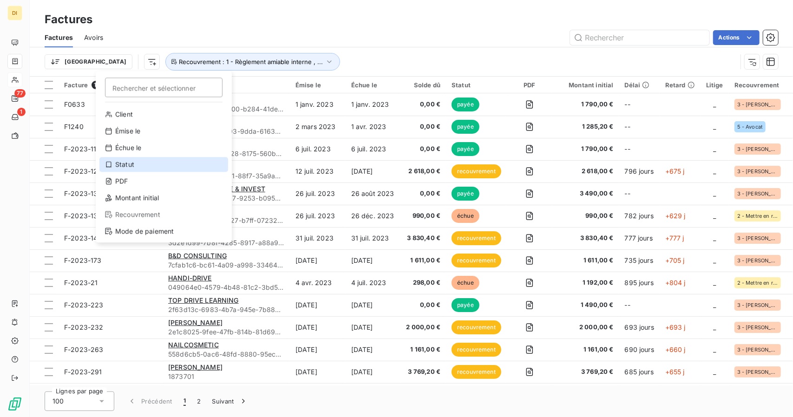
click at [152, 160] on div "Statut" at bounding box center [163, 164] width 129 height 15
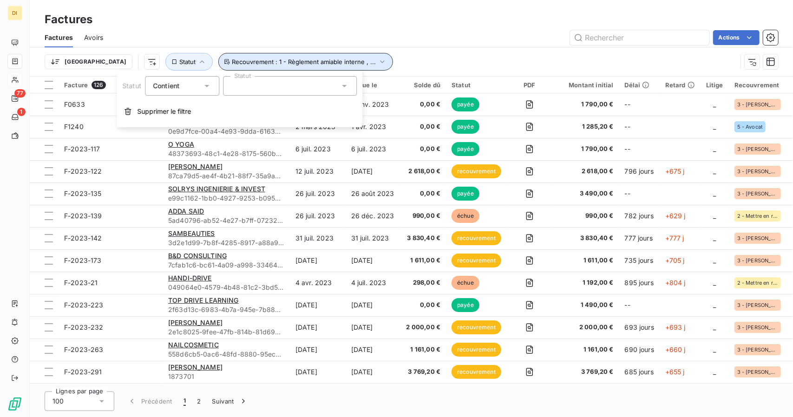
click at [319, 58] on button "Recouvrement : 1 - Règlement amiable interne , ..." at bounding box center [305, 62] width 175 height 18
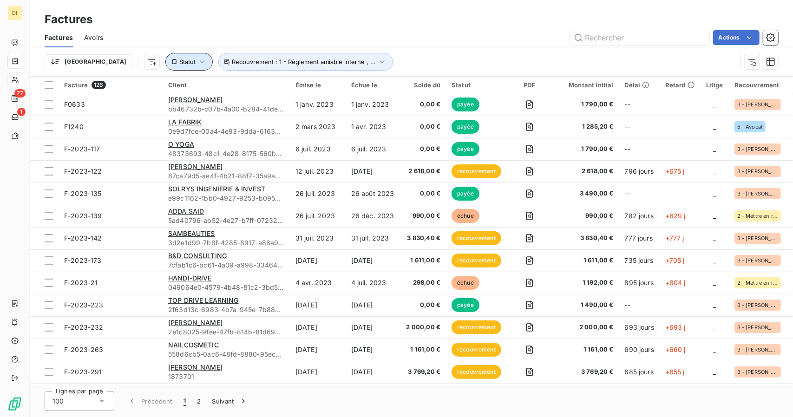
click at [165, 63] on button "Statut" at bounding box center [188, 62] width 47 height 18
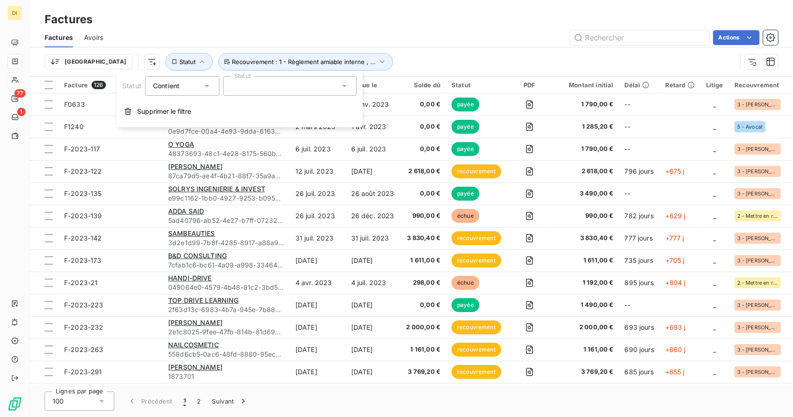
click at [253, 80] on div at bounding box center [290, 86] width 134 height 20
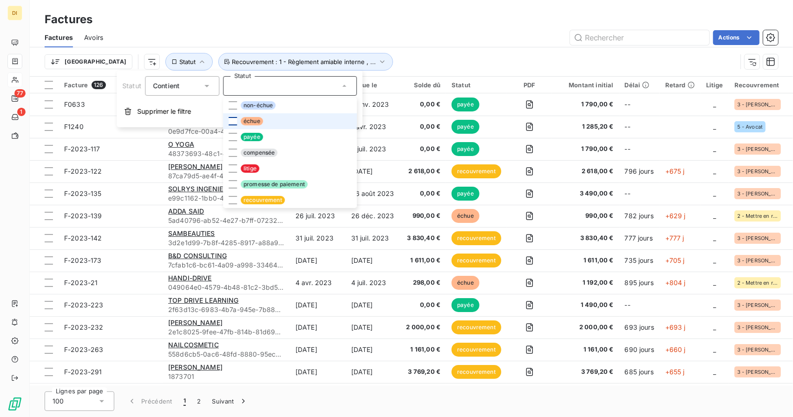
click at [229, 123] on div at bounding box center [233, 121] width 8 height 8
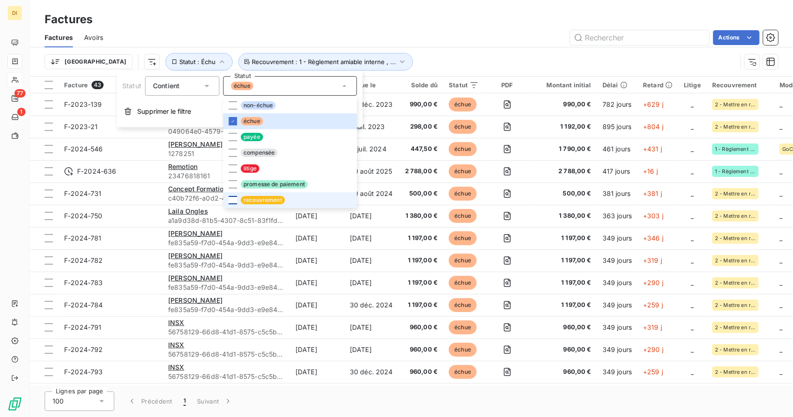
click at [230, 202] on div at bounding box center [233, 200] width 8 height 8
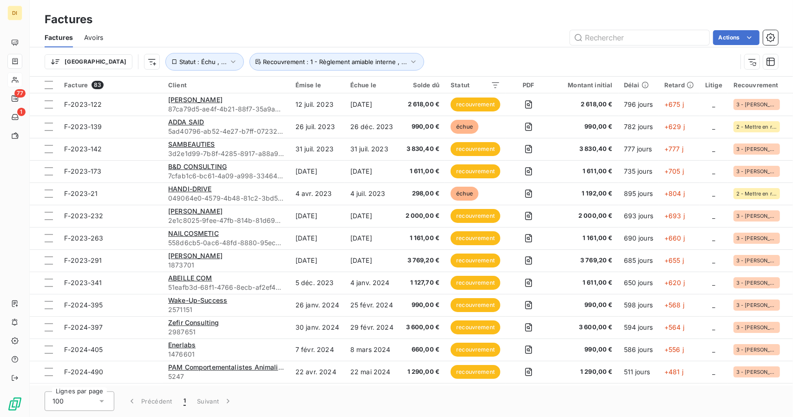
click at [473, 38] on div "Actions" at bounding box center [446, 37] width 664 height 15
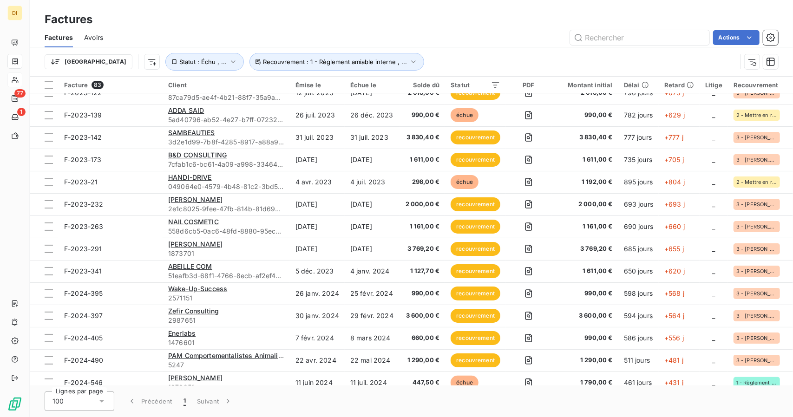
scroll to position [0, 0]
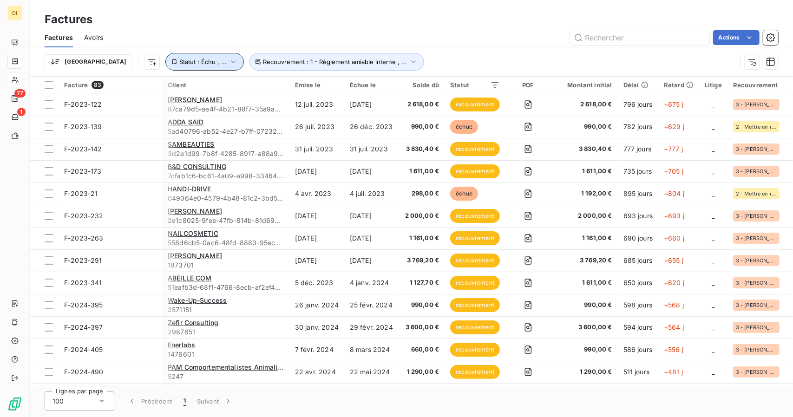
click at [179, 60] on span "Statut : Échu , ..." at bounding box center [202, 61] width 47 height 7
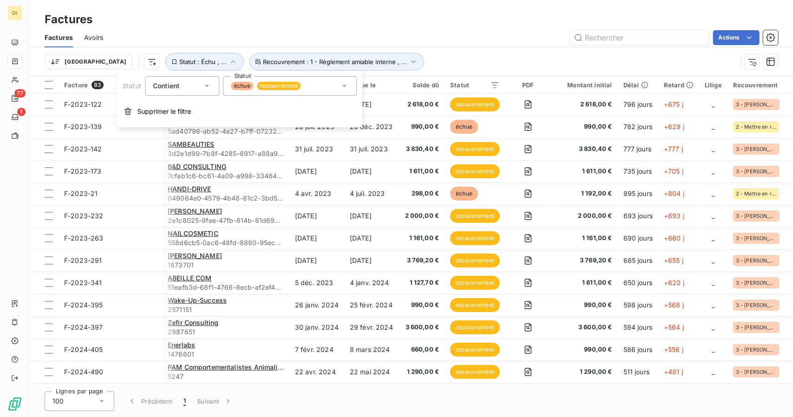
click at [263, 87] on span "recouvrement" at bounding box center [279, 86] width 44 height 8
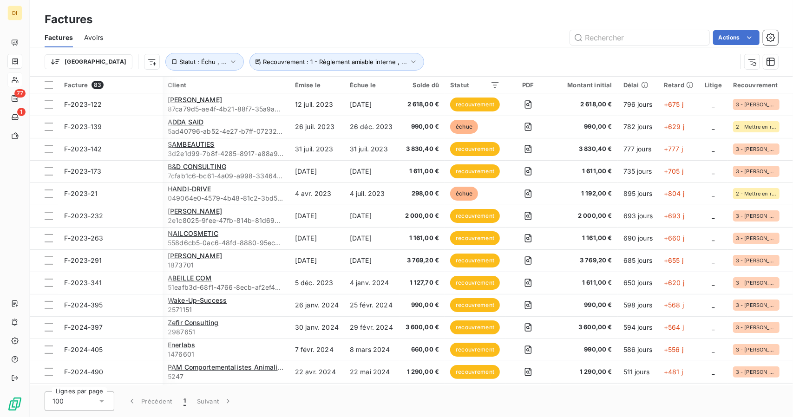
click at [457, 53] on div "Trier Statut : Échu , ... Recouvrement : 1 - Règlement amiable interne , ..." at bounding box center [412, 61] width 734 height 29
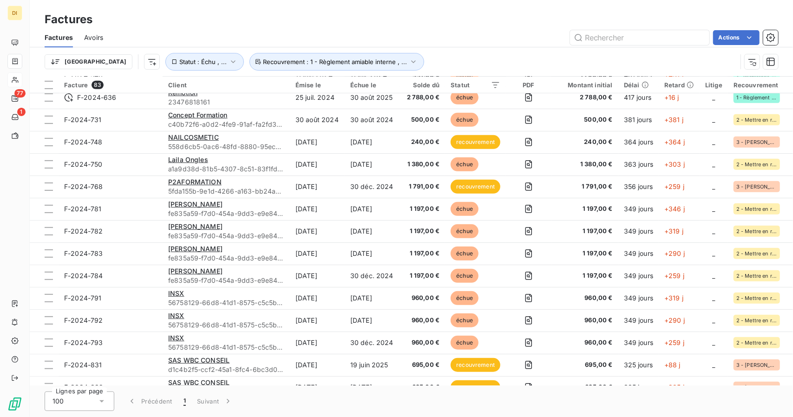
scroll to position [0, 0]
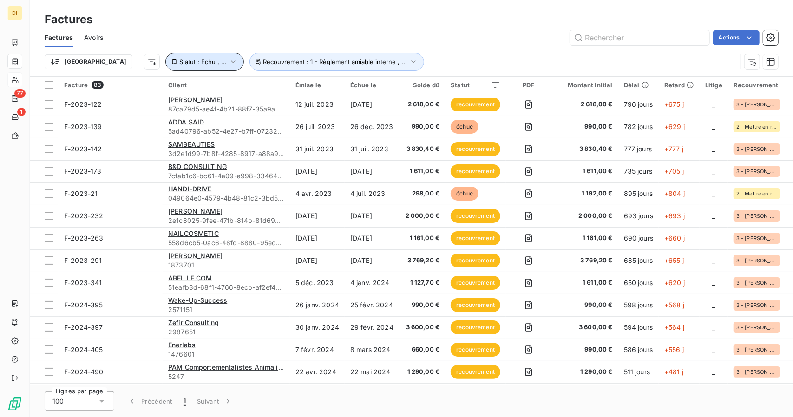
click at [179, 60] on span "Statut : Échu , ..." at bounding box center [202, 61] width 47 height 7
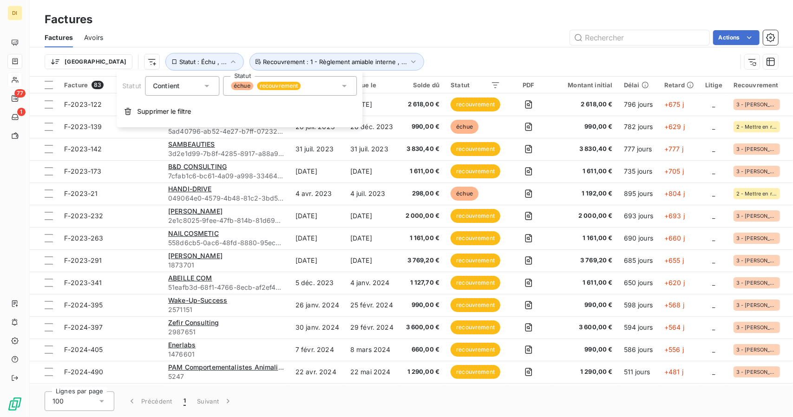
click at [332, 87] on div "échue recouvrement" at bounding box center [290, 86] width 134 height 20
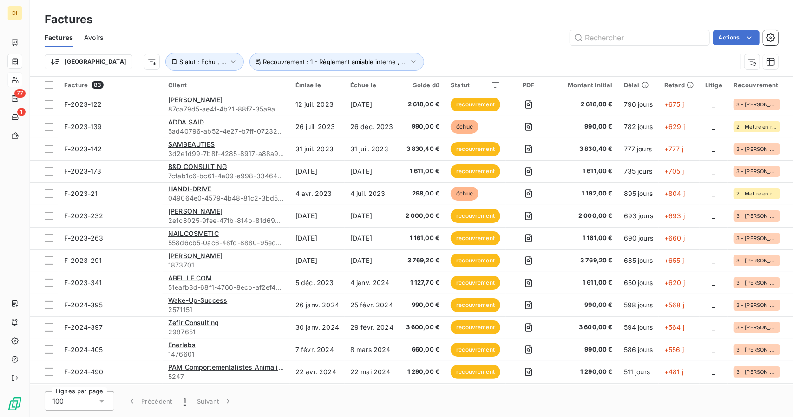
click at [492, 26] on div "Factures" at bounding box center [411, 19] width 763 height 17
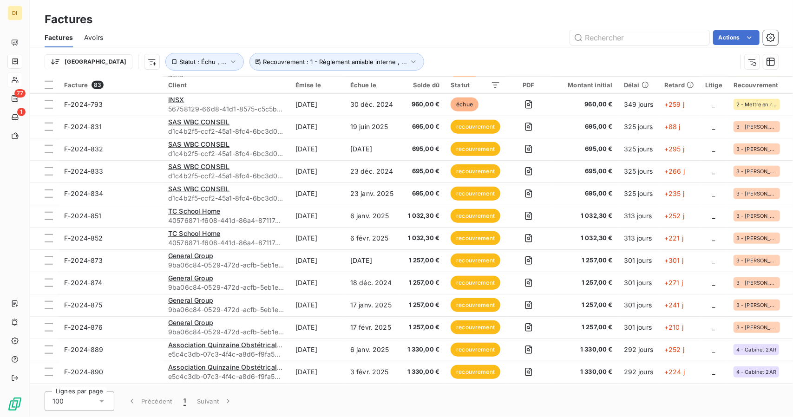
scroll to position [557, 0]
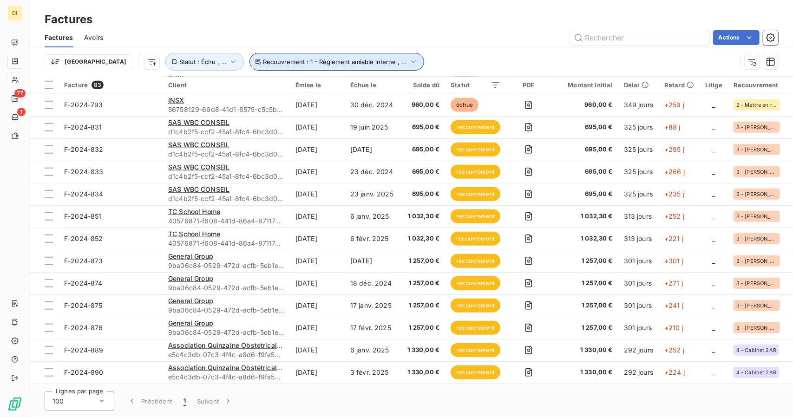
click at [263, 61] on span "Recouvrement : 1 - Règlement amiable interne , ..." at bounding box center [335, 61] width 144 height 7
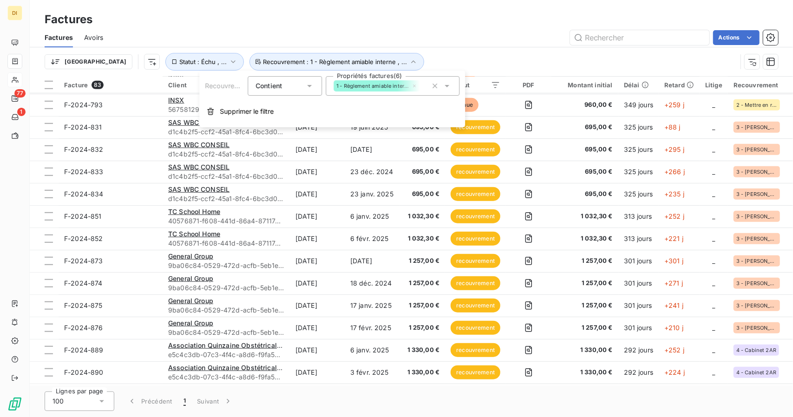
click at [370, 39] on div "Actions" at bounding box center [446, 37] width 664 height 15
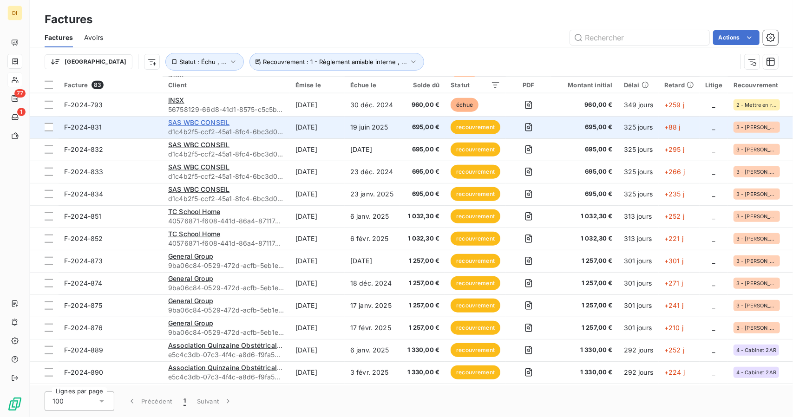
click at [189, 120] on span "SAS WBC CONSEIL" at bounding box center [198, 122] width 61 height 8
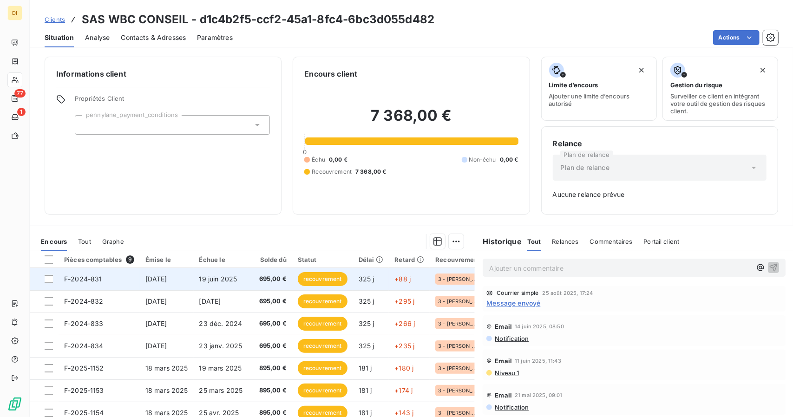
click at [210, 281] on span "19 juin 2025" at bounding box center [218, 279] width 38 height 8
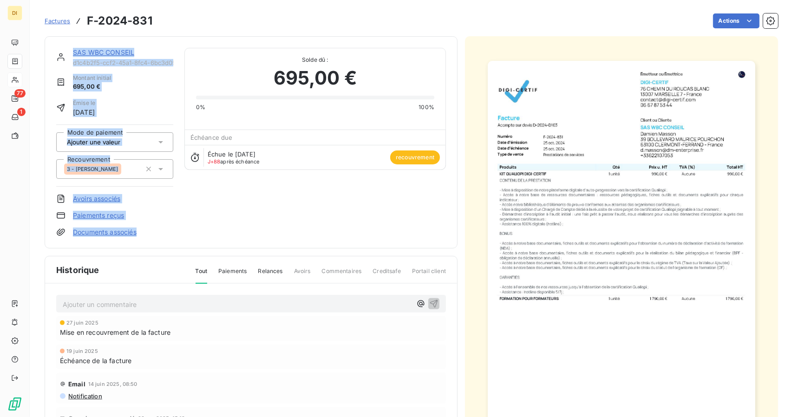
drag, startPoint x: 227, startPoint y: 231, endPoint x: 475, endPoint y: 27, distance: 320.9
click at [475, 27] on section "Factures F-2024-831 Actions SAS WBC CONSEIL d1c4b2f5-ccf2-45a1-8fc4-6bc3d055d48…" at bounding box center [411, 208] width 763 height 417
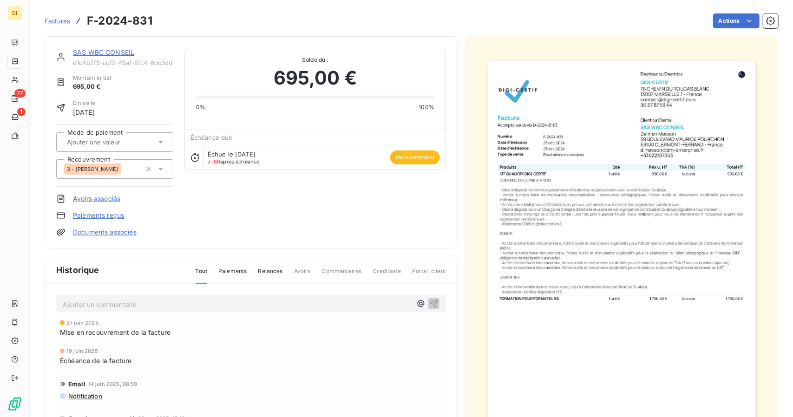
click at [475, 27] on div "Actions" at bounding box center [471, 20] width 615 height 15
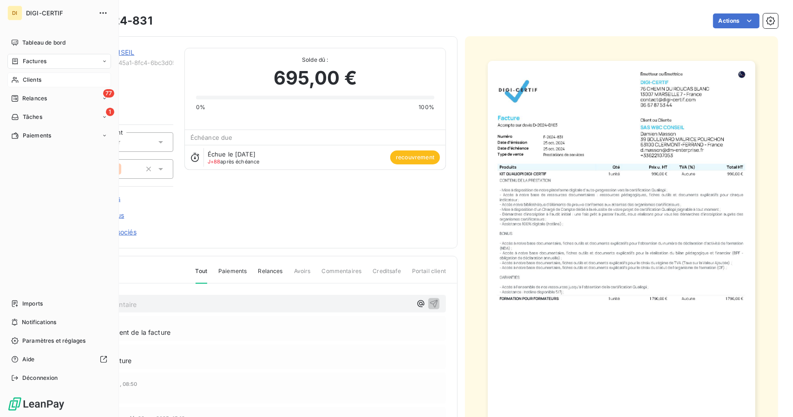
click at [63, 61] on div "Factures" at bounding box center [59, 61] width 104 height 15
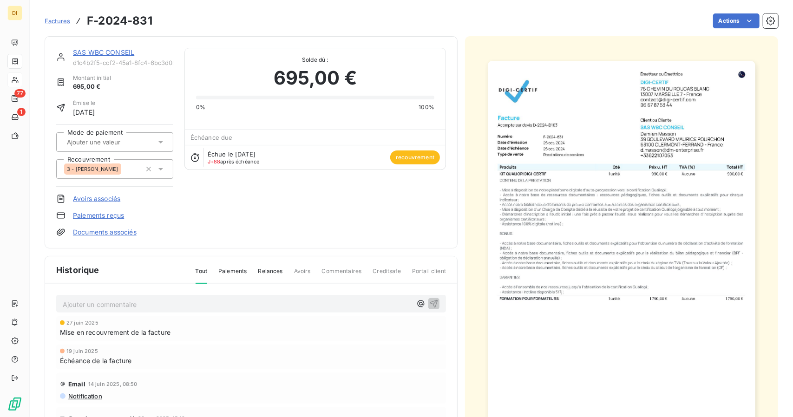
click at [192, 20] on div "Actions" at bounding box center [471, 20] width 615 height 15
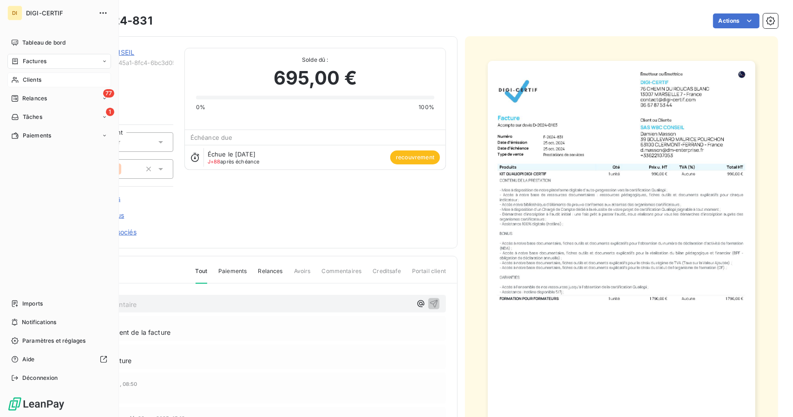
click at [47, 83] on div "Clients" at bounding box center [59, 79] width 104 height 15
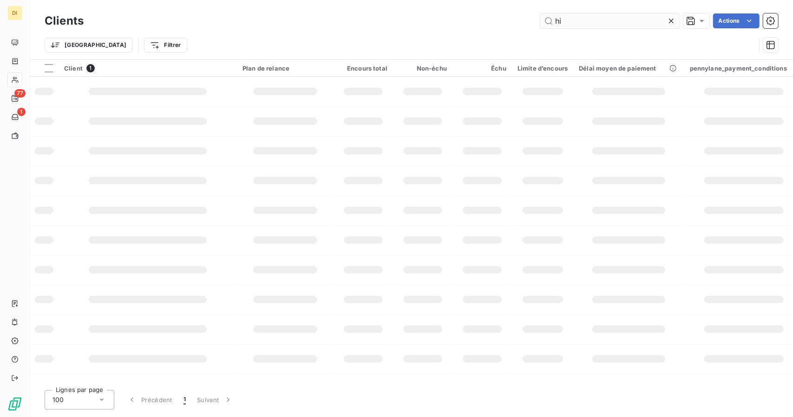
type input "h"
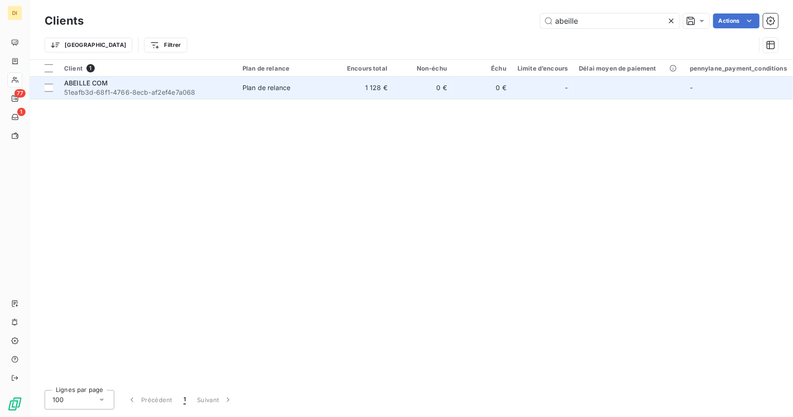
type input "abeille"
click at [328, 94] on td "Plan de relance" at bounding box center [285, 88] width 97 height 22
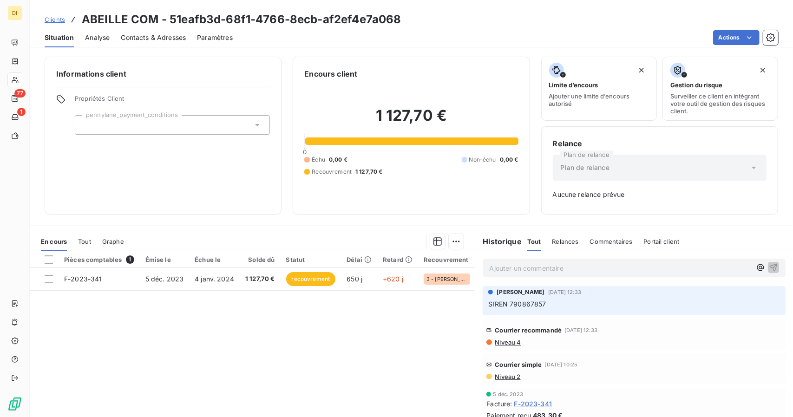
click at [47, 18] on span "Clients" at bounding box center [55, 19] width 20 height 7
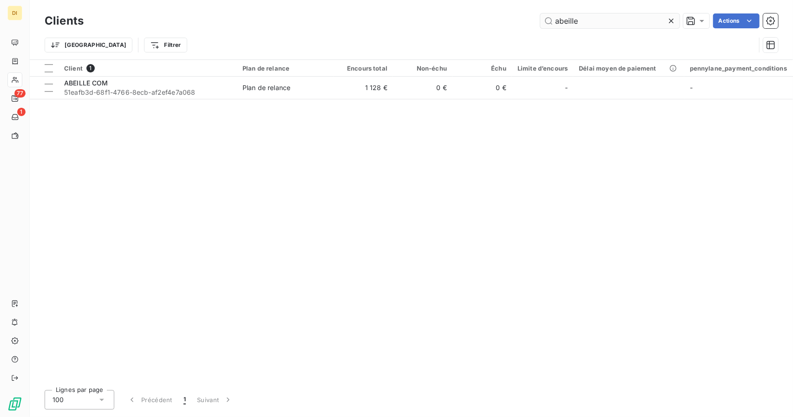
click at [560, 14] on input "abeille" at bounding box center [609, 20] width 139 height 15
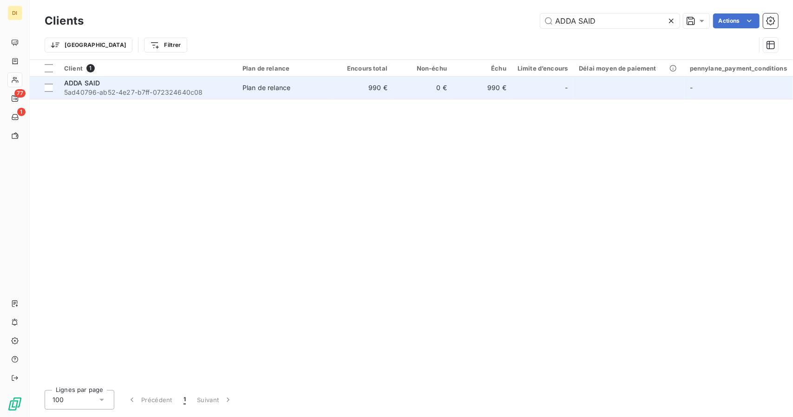
type input "ADDA SAID"
click at [349, 94] on td "990 €" at bounding box center [363, 88] width 59 height 22
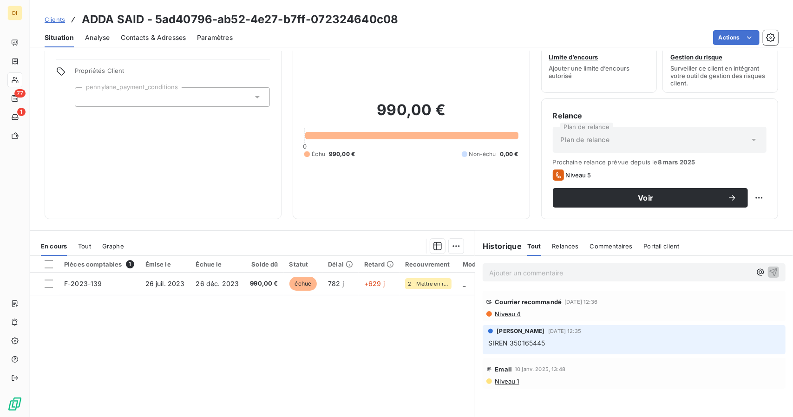
scroll to position [34, 0]
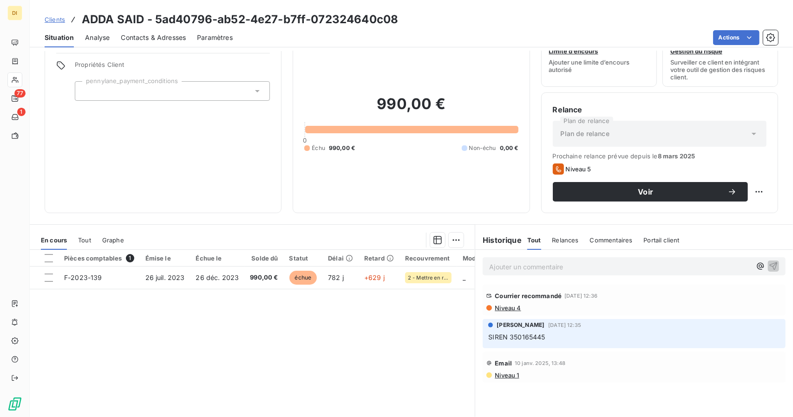
click at [52, 19] on span "Clients" at bounding box center [55, 19] width 20 height 7
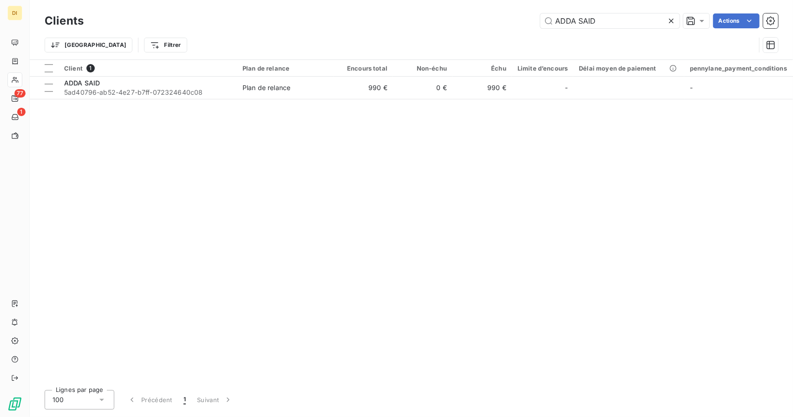
click at [566, 28] on div "Clients ADDA SAID Actions" at bounding box center [412, 21] width 734 height 20
click at [573, 24] on input "ADDA SAID" at bounding box center [609, 20] width 139 height 15
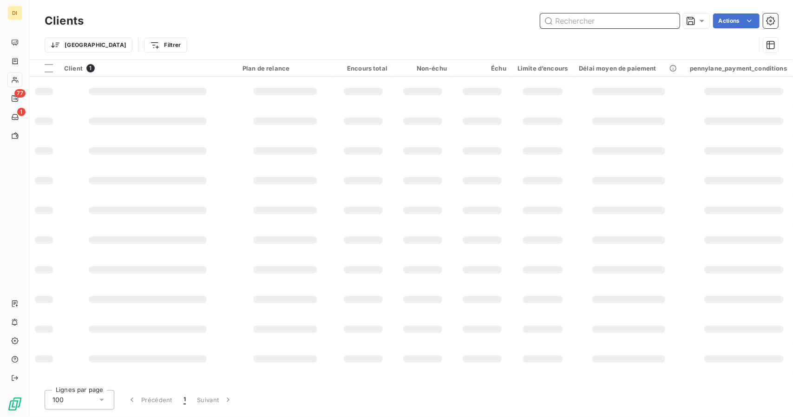
paste input "[PERSON_NAME]"
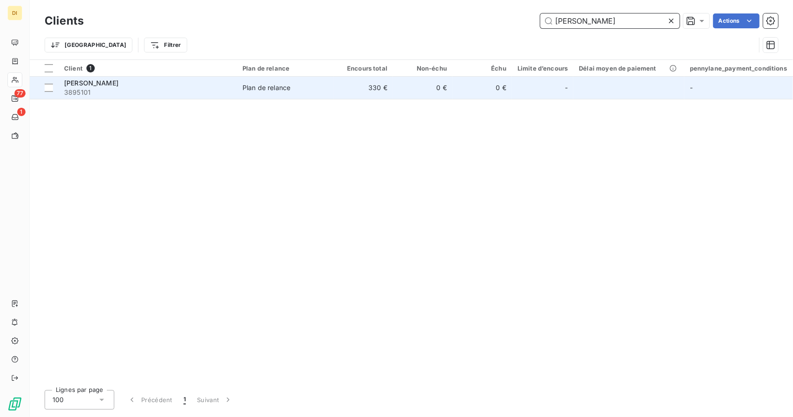
type input "[PERSON_NAME]"
click at [398, 90] on td "0 €" at bounding box center [422, 88] width 59 height 22
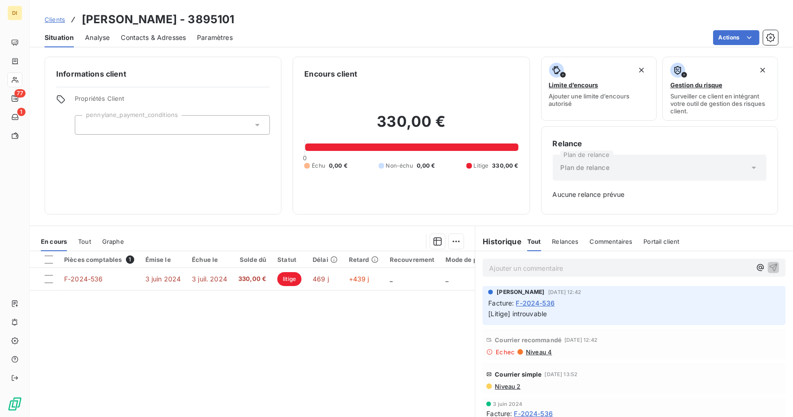
click at [57, 20] on span "Clients" at bounding box center [55, 19] width 20 height 7
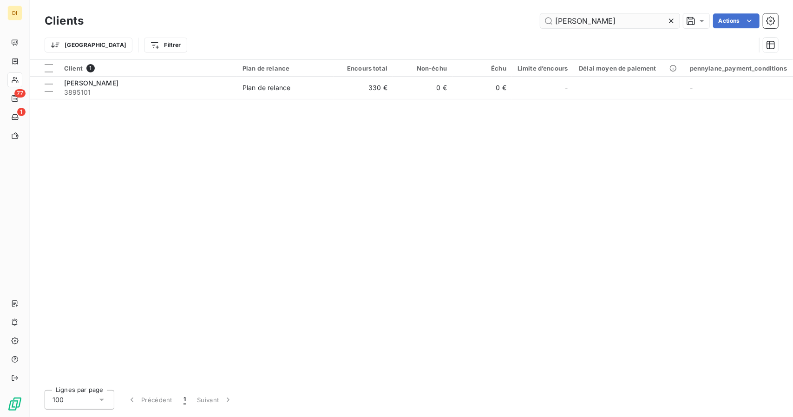
click at [590, 22] on input "[PERSON_NAME]" at bounding box center [609, 20] width 139 height 15
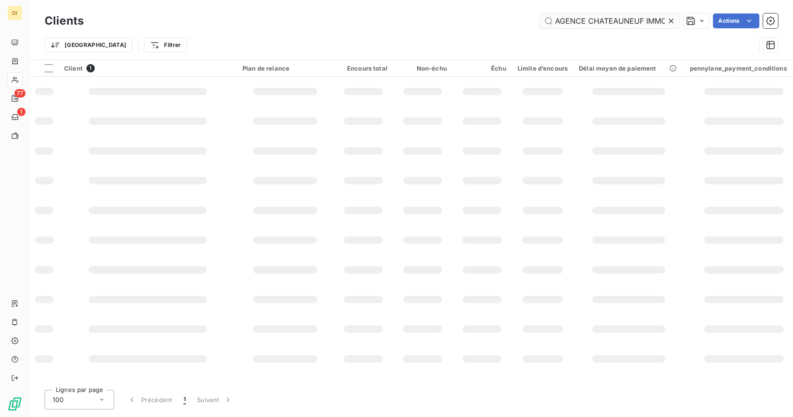
scroll to position [0, 23]
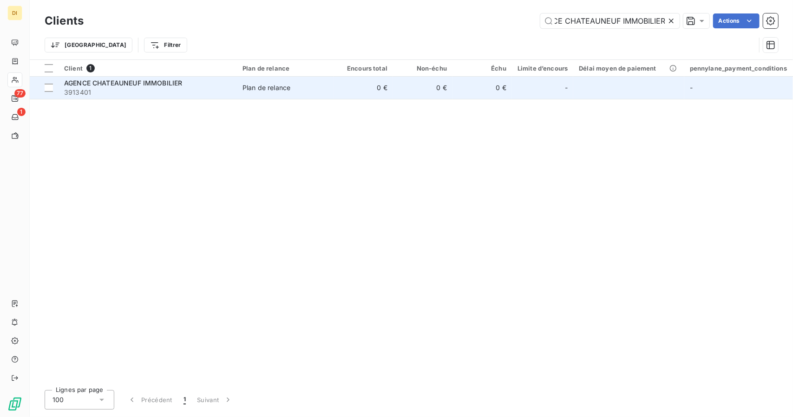
type input "AGENCE CHATEAUNEUF IMMOBILIER"
click at [447, 85] on td "0 €" at bounding box center [422, 88] width 59 height 22
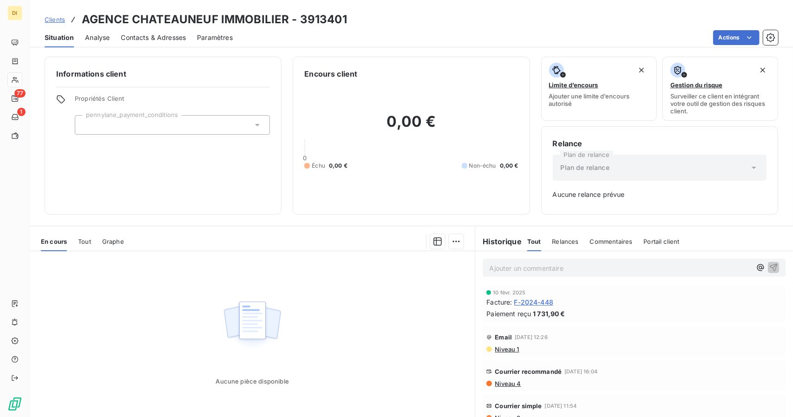
click at [52, 19] on span "Clients" at bounding box center [55, 19] width 20 height 7
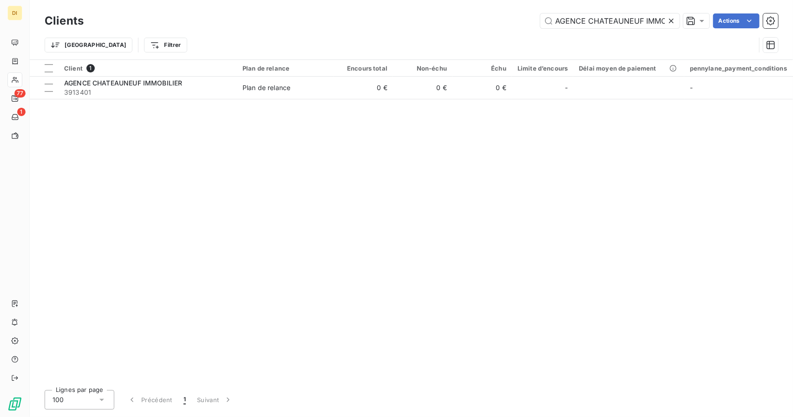
scroll to position [0, 23]
click at [625, 20] on input "AGENCE CHATEAUNEUF IMMOBILIER" at bounding box center [609, 20] width 139 height 15
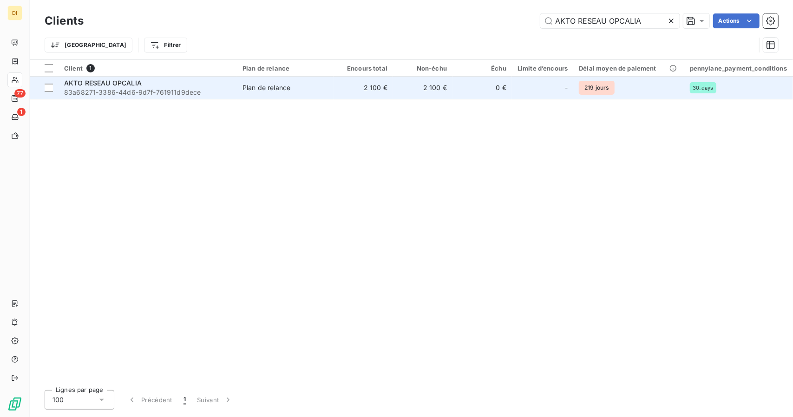
type input "AKTO RESEAU OPCALIA"
click at [558, 84] on div at bounding box center [553, 87] width 15 height 15
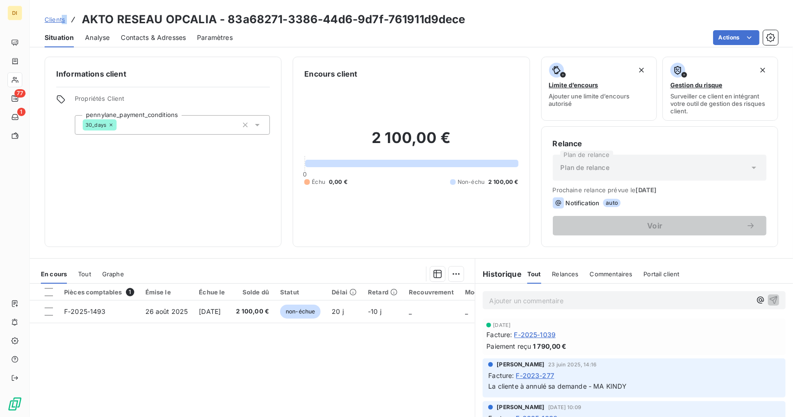
drag, startPoint x: 54, startPoint y: 18, endPoint x: 61, endPoint y: 20, distance: 7.7
click at [61, 20] on div "Clients AKTO RESEAU OPCALIA - 83a68271-3386-44d6-9d7f-761911d9dece" at bounding box center [255, 19] width 421 height 17
click at [61, 20] on span "Clients" at bounding box center [55, 19] width 20 height 7
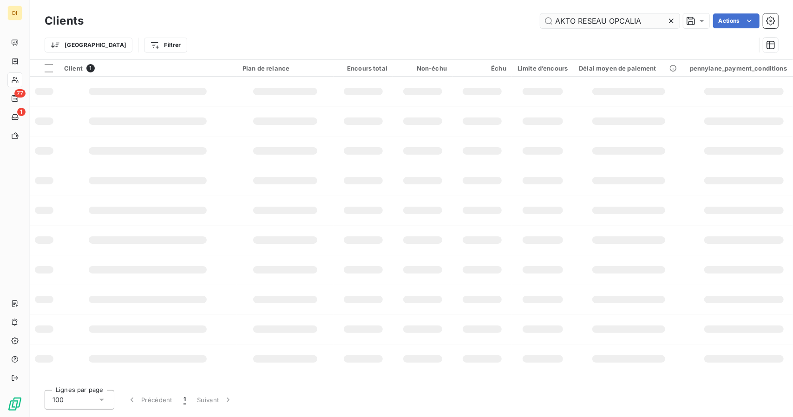
click at [594, 21] on input "AKTO RESEAU OPCALIA" at bounding box center [609, 20] width 139 height 15
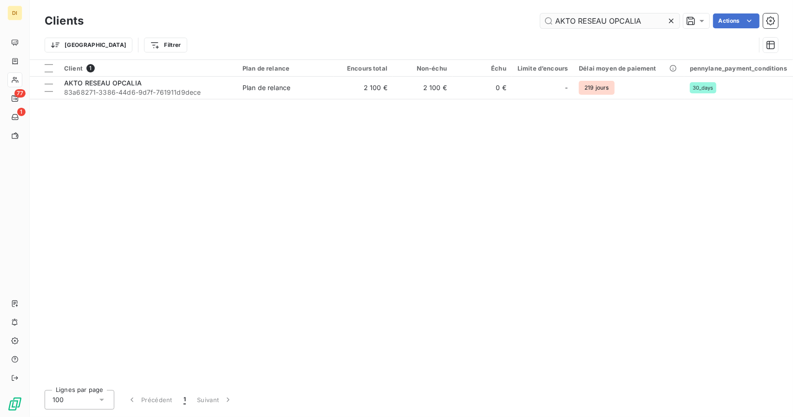
click at [594, 21] on input "AKTO RESEAU OPCALIA" at bounding box center [609, 20] width 139 height 15
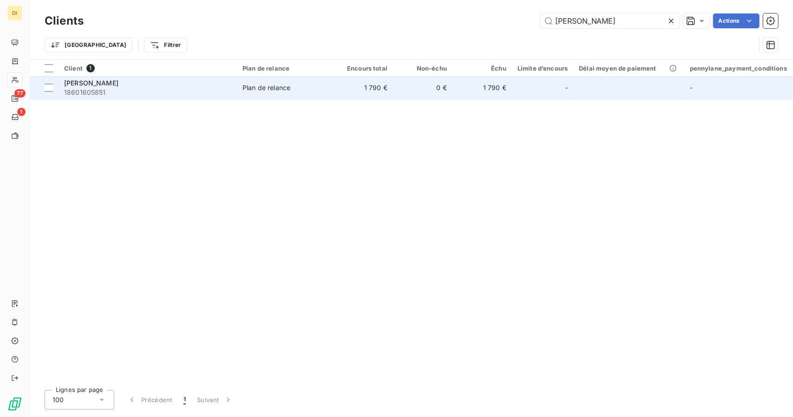
type input "[PERSON_NAME]"
click at [505, 86] on td "1 790 €" at bounding box center [482, 88] width 59 height 22
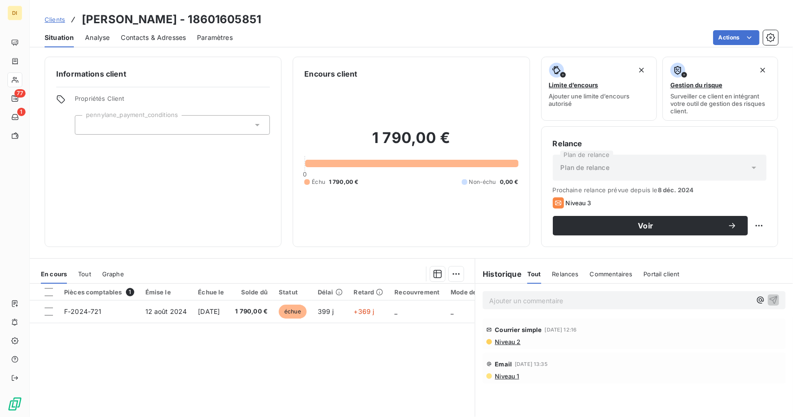
click at [58, 18] on span "Clients" at bounding box center [55, 19] width 20 height 7
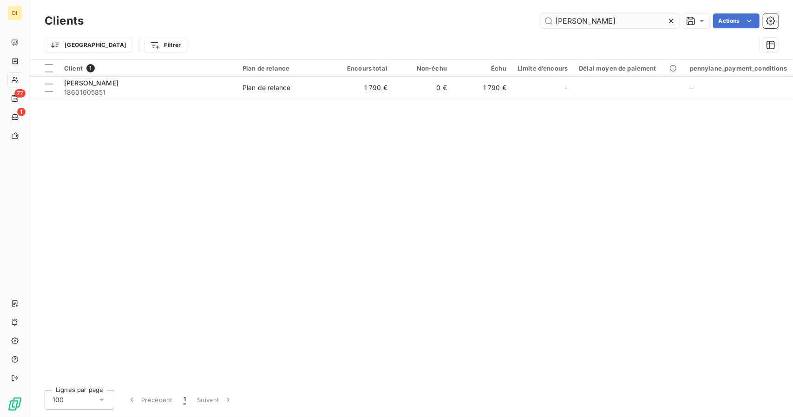
click at [571, 25] on input "[PERSON_NAME]" at bounding box center [609, 20] width 139 height 15
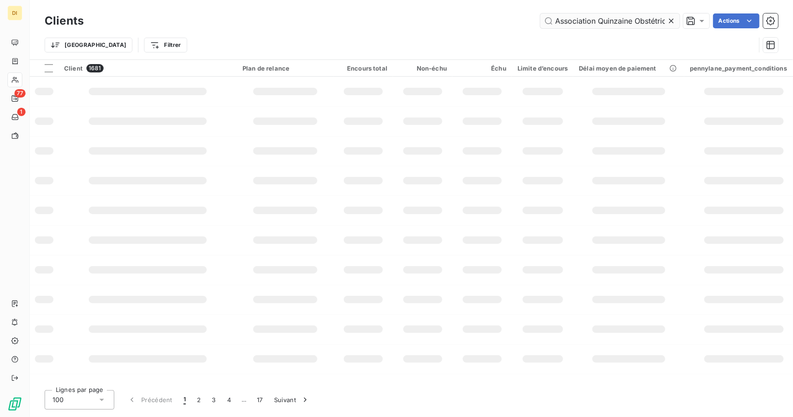
scroll to position [0, 116]
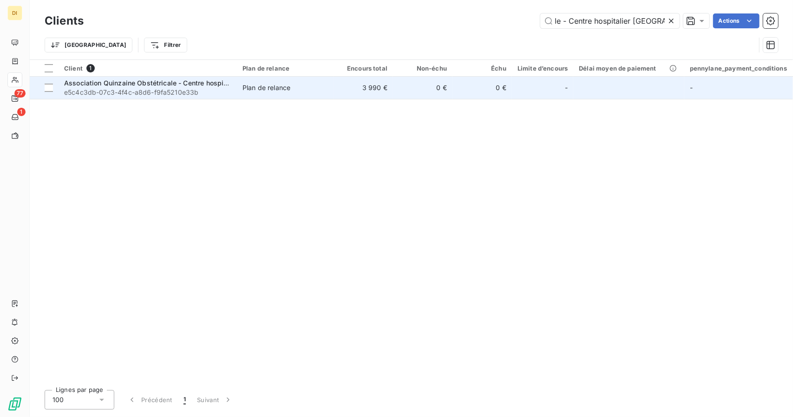
type input "Association Quinzaine Obstétricale - Centre hospitalier [GEOGRAPHIC_DATA]"
click at [421, 86] on td "0 €" at bounding box center [422, 88] width 59 height 22
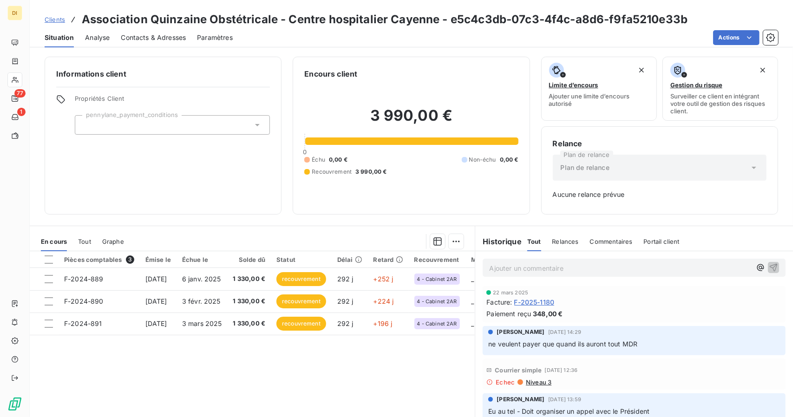
click at [667, 381] on div "Echec Niveau 3" at bounding box center [635, 382] width 296 height 7
click at [574, 269] on p "Ajouter un commentaire ﻿" at bounding box center [620, 269] width 262 height 12
click at [572, 315] on div "Paiement reçu 348,00 €" at bounding box center [635, 314] width 296 height 10
click at [531, 298] on span "F-2025-1180" at bounding box center [534, 302] width 40 height 10
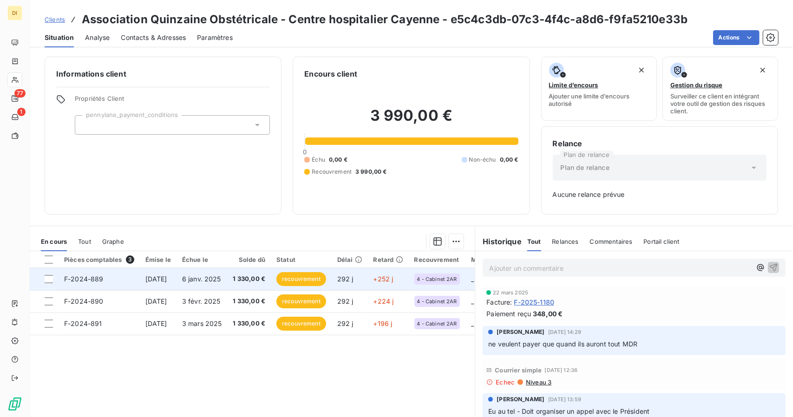
click at [266, 276] on span "1 330,00 €" at bounding box center [249, 279] width 33 height 9
click at [209, 283] on td "6 janv. 2025" at bounding box center [202, 279] width 51 height 22
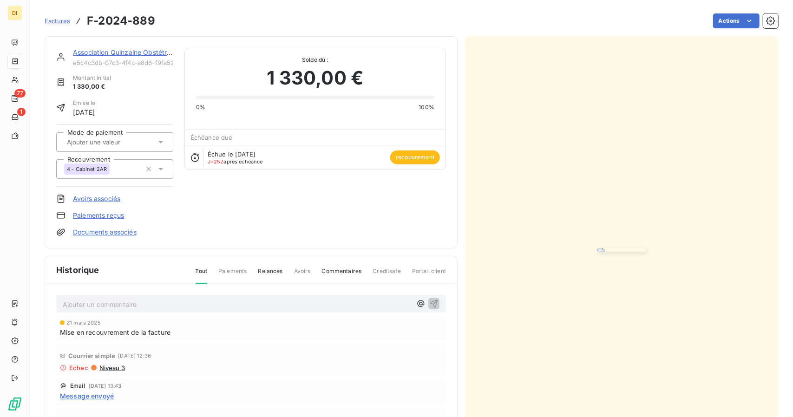
click at [158, 48] on link "Association Quinzaine Obstétricale - Centre hospitalier [GEOGRAPHIC_DATA]" at bounding box center [192, 52] width 239 height 8
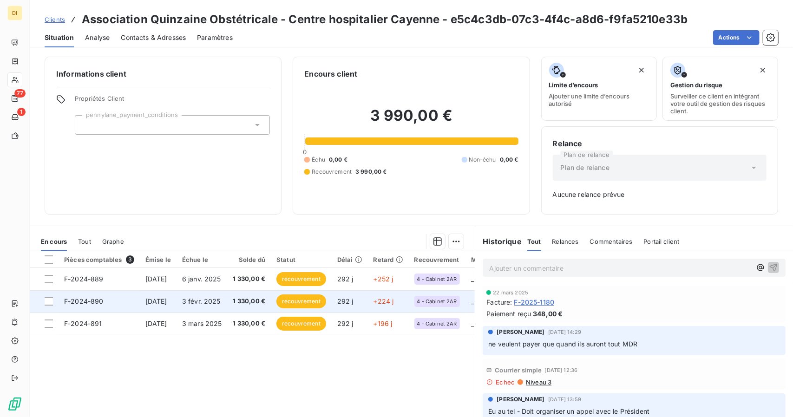
click at [266, 297] on span "1 330,00 €" at bounding box center [249, 301] width 33 height 9
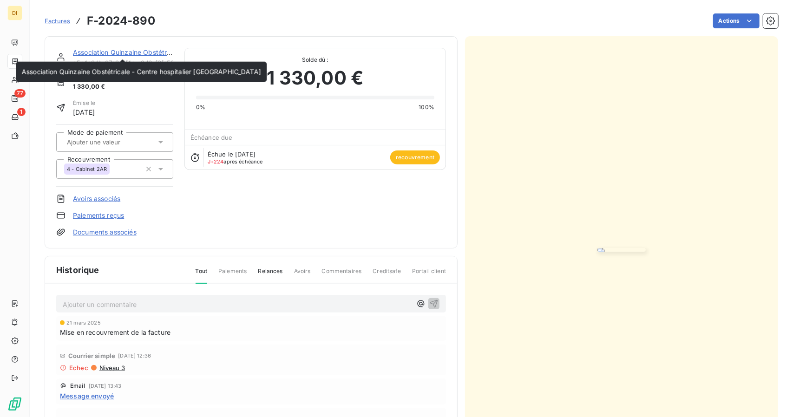
click at [113, 52] on link "Association Quinzaine Obstétricale - Centre hospitalier [GEOGRAPHIC_DATA]" at bounding box center [192, 52] width 239 height 8
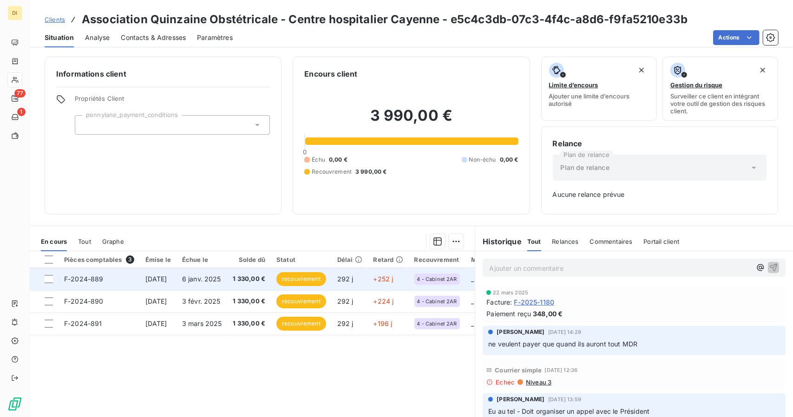
click at [228, 270] on td "6 janv. 2025" at bounding box center [202, 279] width 51 height 22
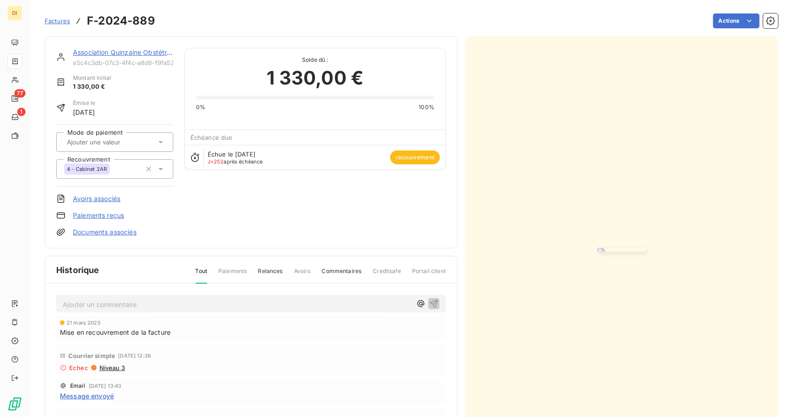
click at [131, 49] on link "Association Quinzaine Obstétricale - Centre hospitalier [GEOGRAPHIC_DATA]" at bounding box center [192, 52] width 239 height 8
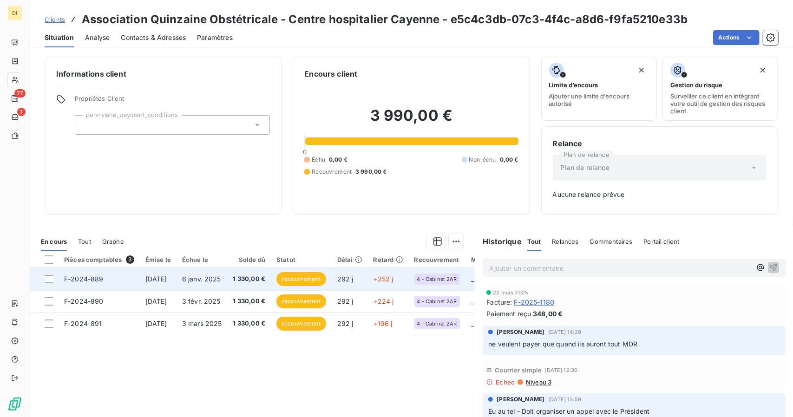
click at [221, 280] on span "6 janv. 2025" at bounding box center [201, 279] width 39 height 8
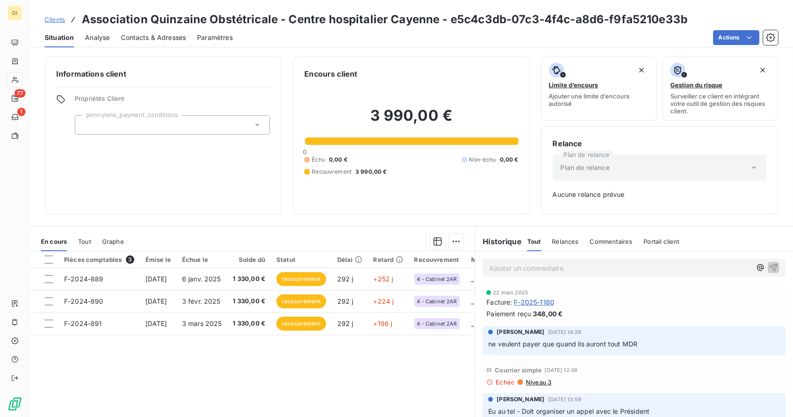
drag, startPoint x: 54, startPoint y: 20, endPoint x: 46, endPoint y: 20, distance: 8.4
click at [46, 20] on span "Clients" at bounding box center [55, 19] width 20 height 7
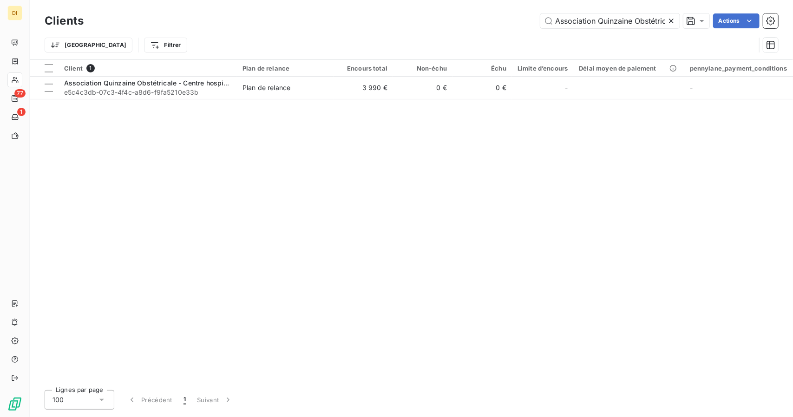
scroll to position [0, 116]
click at [599, 23] on input "Association Quinzaine Obstétricale - Centre hospitalier [GEOGRAPHIC_DATA]" at bounding box center [609, 20] width 139 height 15
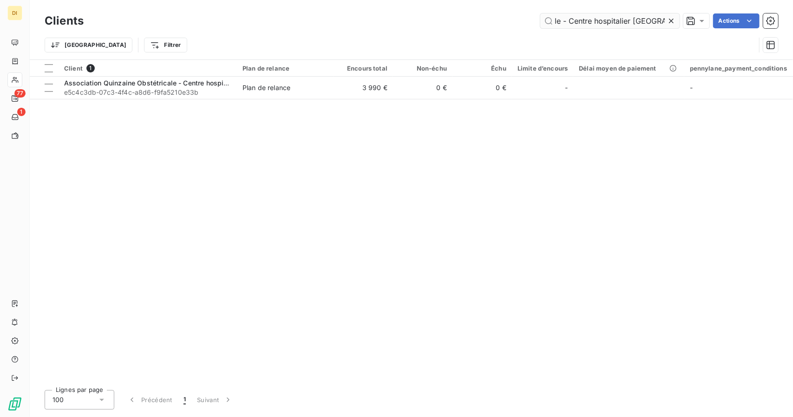
click at [599, 23] on input "Association Quinzaine Obstétricale - Centre hospitalier [GEOGRAPHIC_DATA]" at bounding box center [609, 20] width 139 height 15
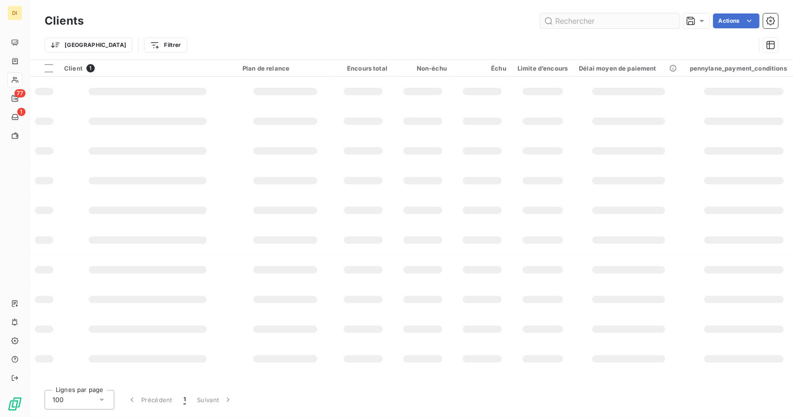
scroll to position [0, 0]
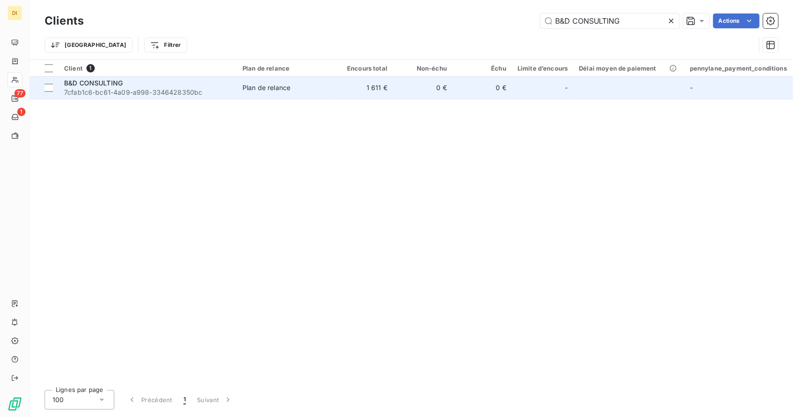
type input "B&D CONSULTING"
click at [348, 89] on td "1 611 €" at bounding box center [363, 88] width 59 height 22
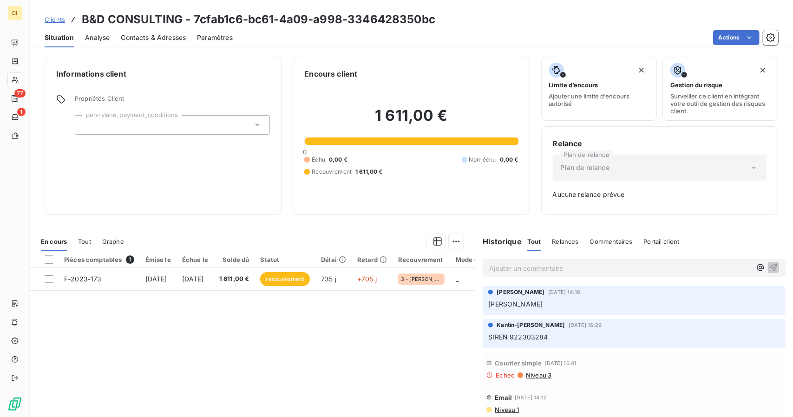
click at [61, 19] on span "Clients" at bounding box center [55, 19] width 20 height 7
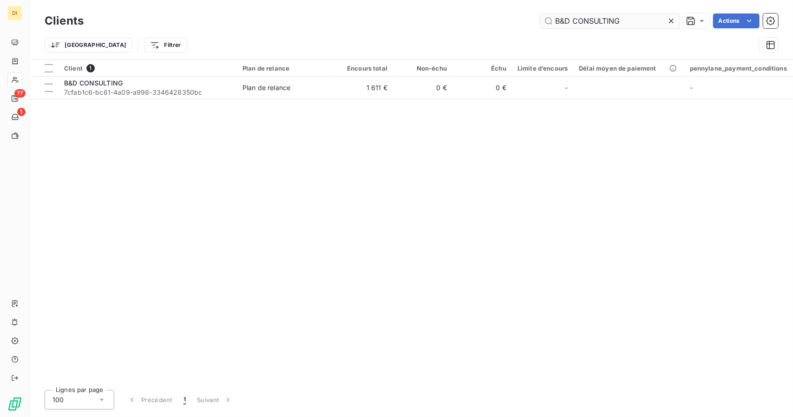
click at [599, 24] on input "B&D CONSULTING" at bounding box center [609, 20] width 139 height 15
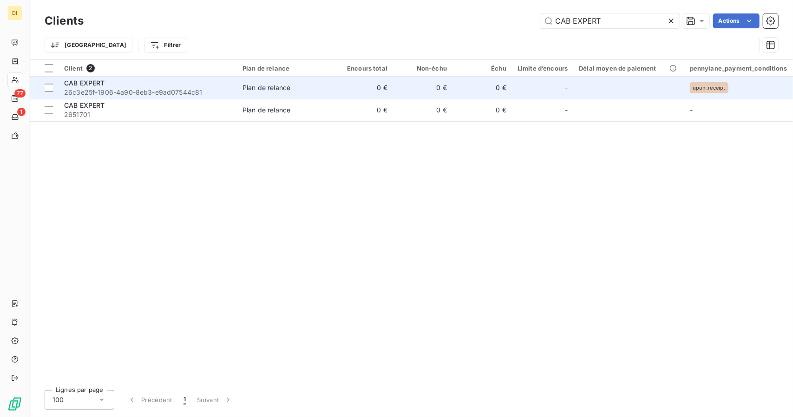
type input "CAB EXPERT"
click at [375, 94] on td "0 €" at bounding box center [363, 88] width 59 height 22
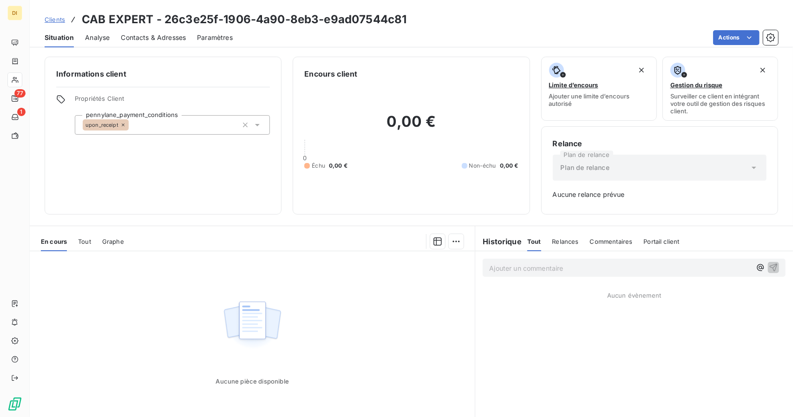
drag, startPoint x: 47, startPoint y: 17, endPoint x: 230, endPoint y: 26, distance: 183.7
click at [230, 26] on h3 "CAB EXPERT - 26c3e25f-1906-4a90-8eb3-e9ad07544c81" at bounding box center [244, 19] width 325 height 17
click at [54, 20] on span "Clients" at bounding box center [55, 19] width 20 height 7
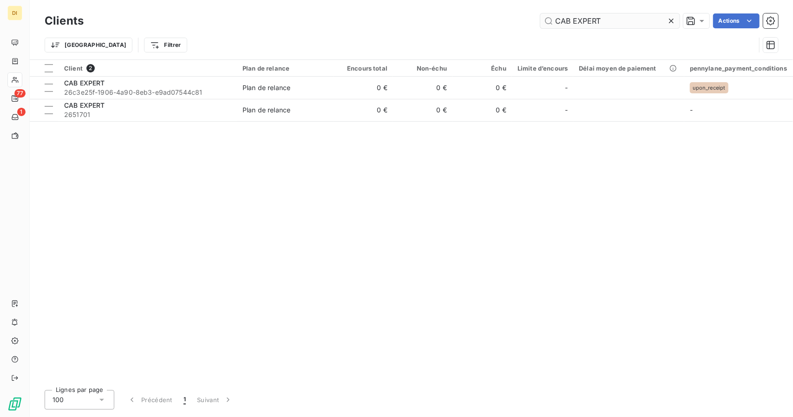
click at [566, 18] on input "CAB EXPERT" at bounding box center [609, 20] width 139 height 15
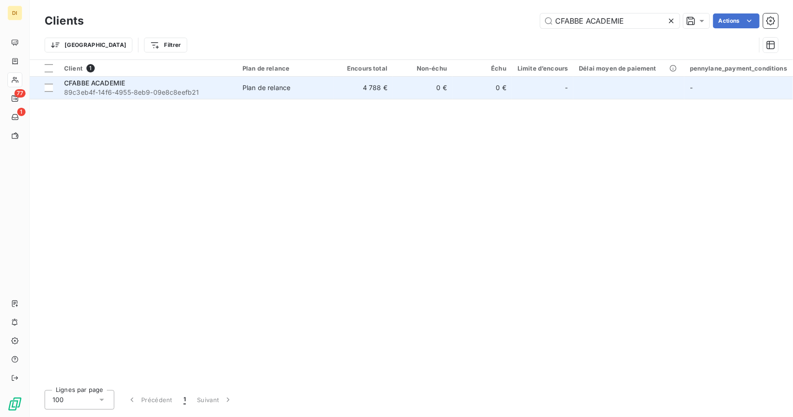
type input "CFABBE ACADEMIE"
click at [411, 89] on td "0 €" at bounding box center [422, 88] width 59 height 22
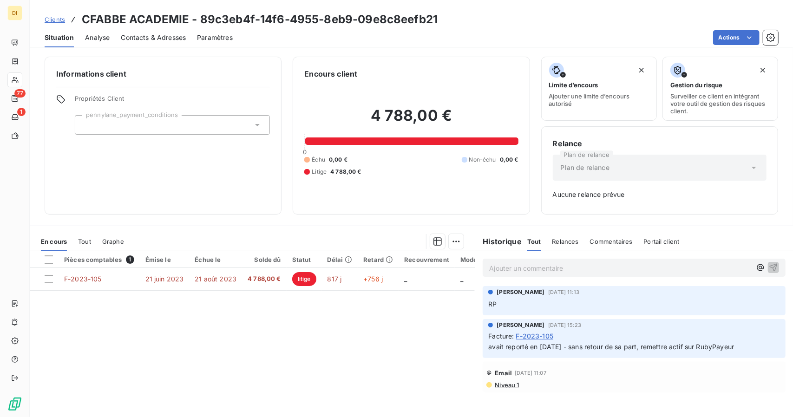
click at [489, 303] on span "RP" at bounding box center [492, 304] width 8 height 8
click at [51, 20] on span "Clients" at bounding box center [55, 19] width 20 height 7
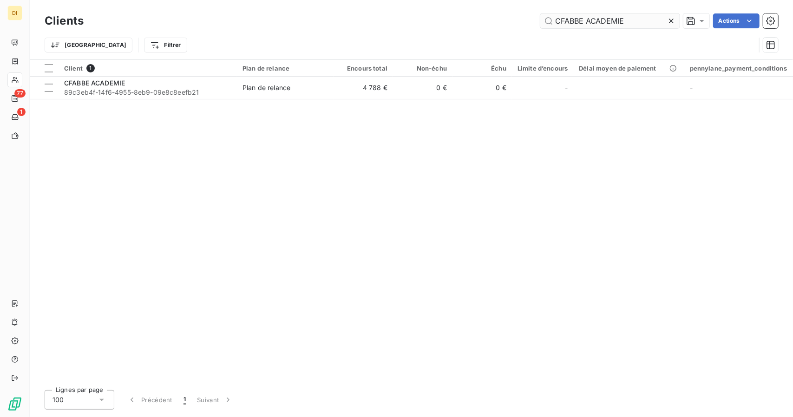
click at [571, 13] on input "CFABBE ACADEMIE" at bounding box center [609, 20] width 139 height 15
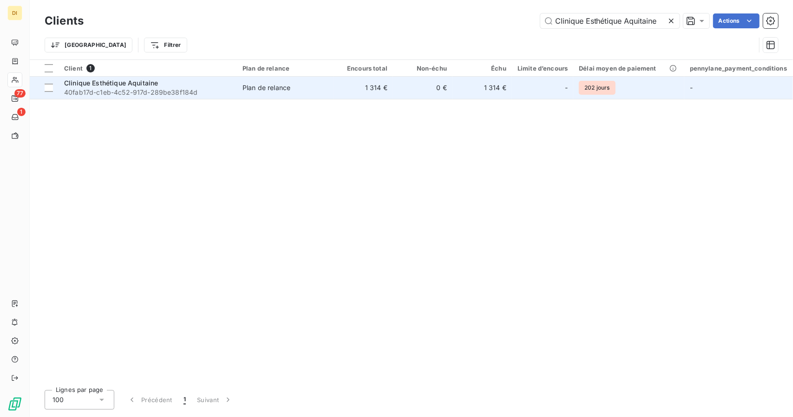
type input "Clinique Esthétique Aquitaine"
click at [342, 88] on td "1 314 €" at bounding box center [363, 88] width 59 height 22
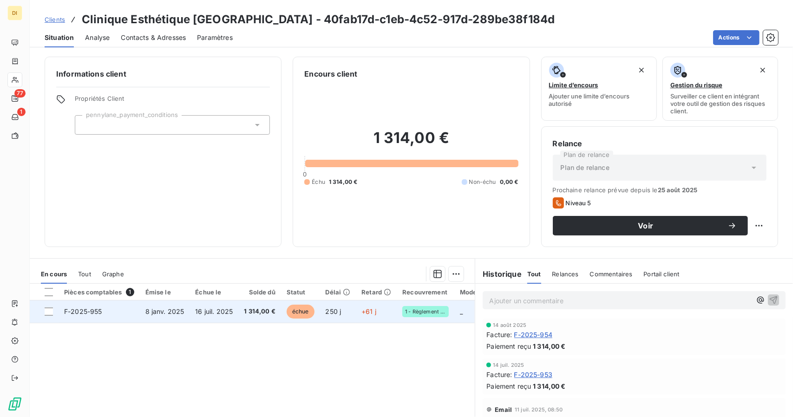
click at [226, 315] on td "16 juil. 2025" at bounding box center [214, 312] width 49 height 22
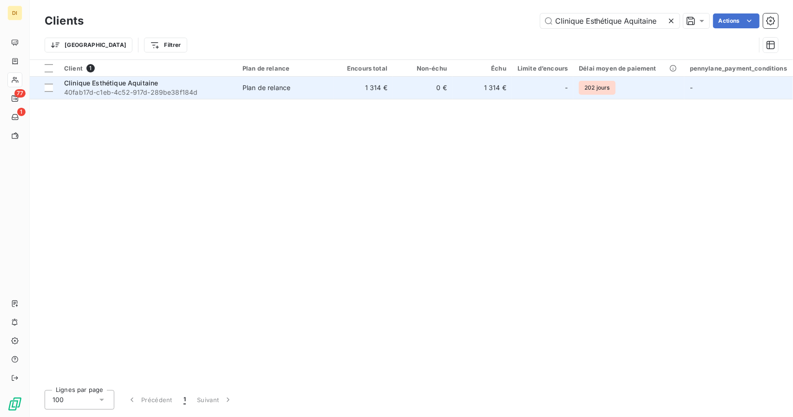
click at [401, 93] on td "0 €" at bounding box center [422, 88] width 59 height 22
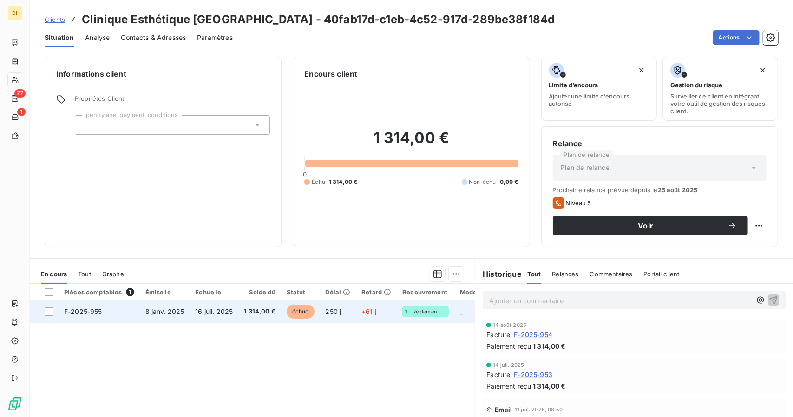
click at [349, 316] on td "250 j" at bounding box center [338, 312] width 36 height 22
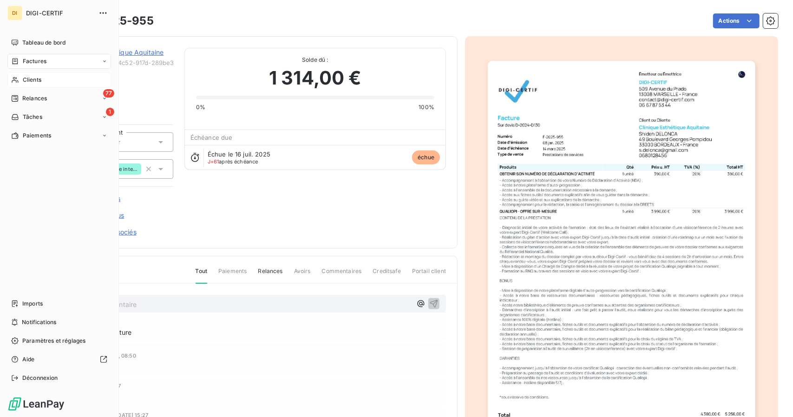
click at [27, 77] on span "Clients" at bounding box center [32, 80] width 19 height 8
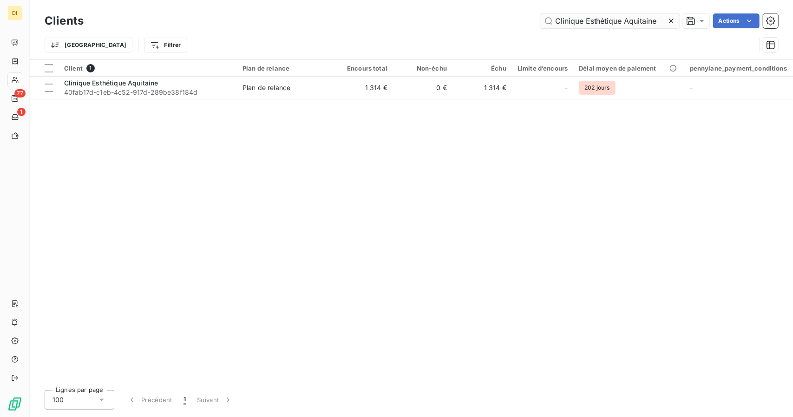
click at [587, 18] on input "Clinique Esthétique Aquitaine" at bounding box center [609, 20] width 139 height 15
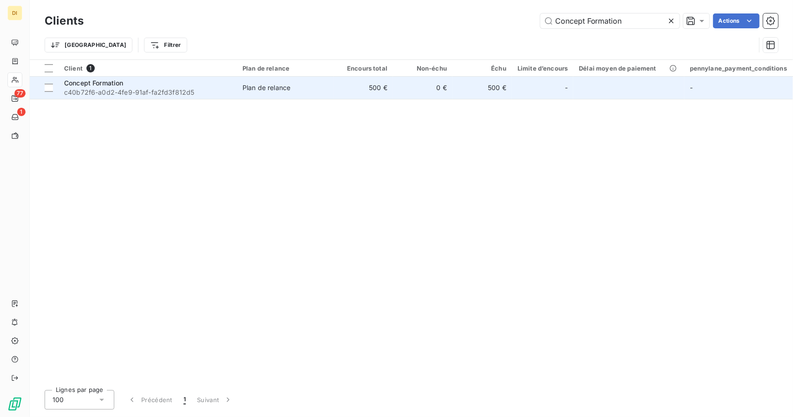
type input "Concept Formation"
click at [453, 89] on td "500 €" at bounding box center [482, 88] width 59 height 22
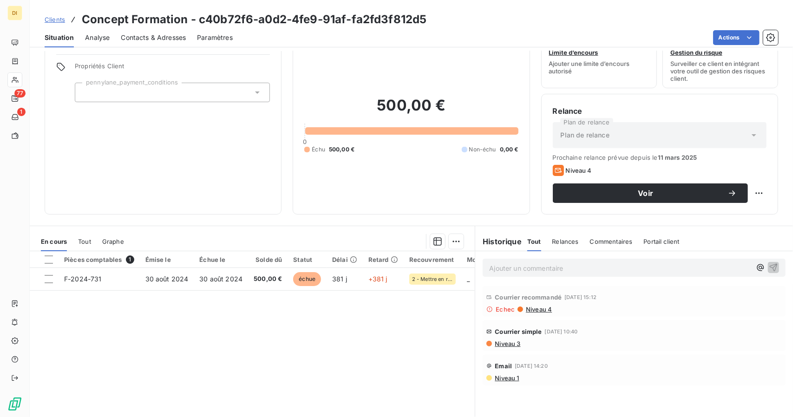
scroll to position [32, 0]
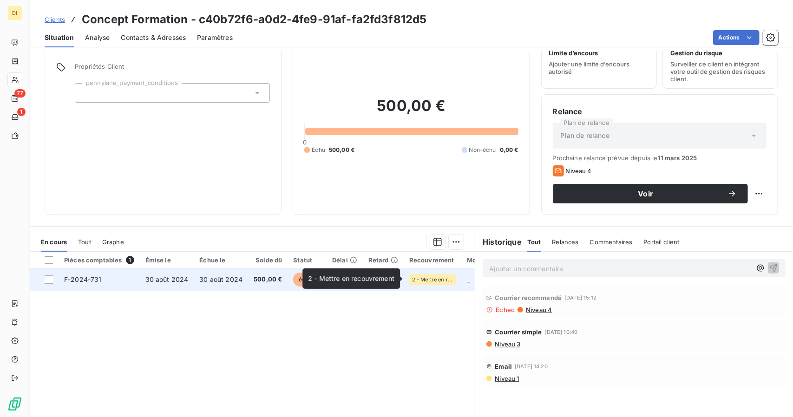
click at [431, 279] on span "2 - Mettre en recouvrement" at bounding box center [432, 280] width 41 height 6
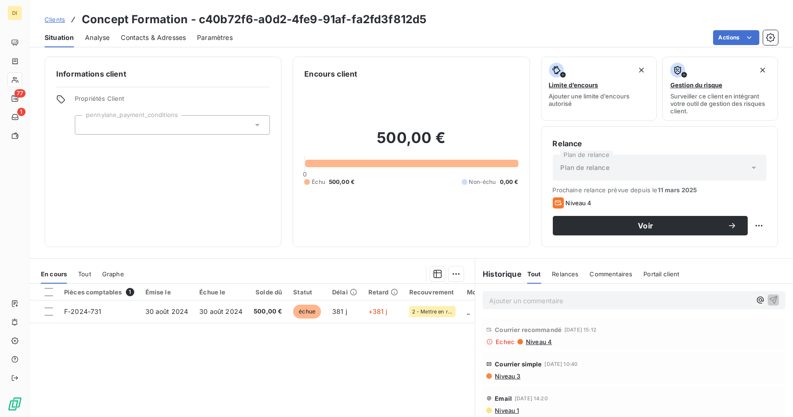
click at [50, 20] on span "Clients" at bounding box center [55, 19] width 20 height 7
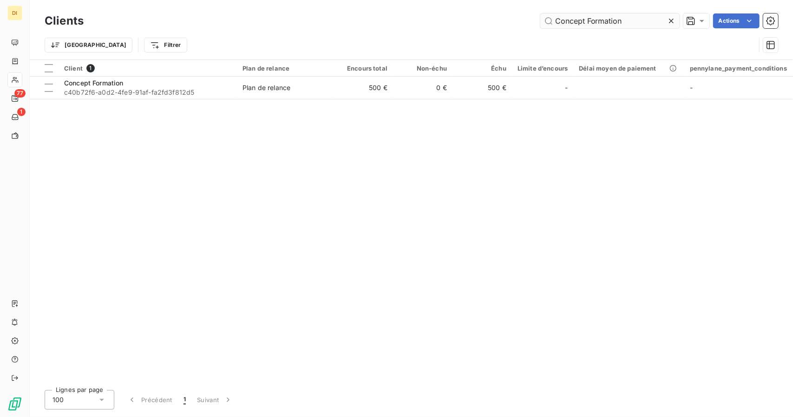
click at [561, 19] on input "Concept Formation" at bounding box center [609, 20] width 139 height 15
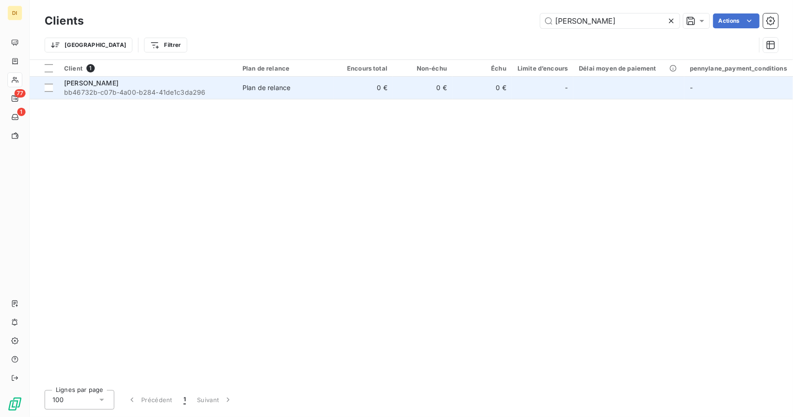
type input "[PERSON_NAME]"
click at [409, 89] on td "0 €" at bounding box center [422, 88] width 59 height 22
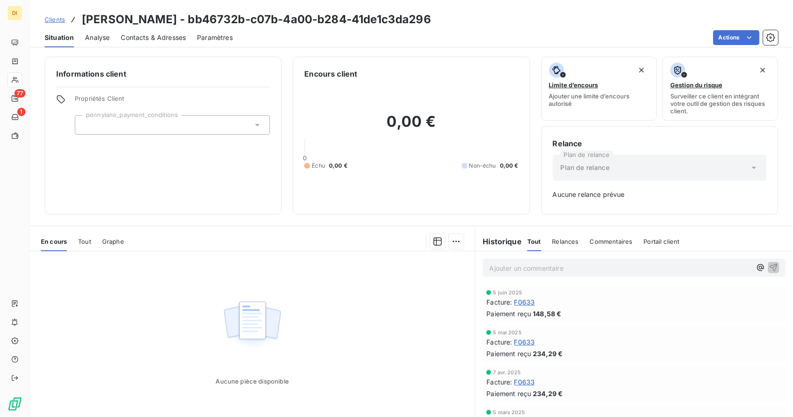
click at [53, 23] on span "Clients" at bounding box center [55, 19] width 20 height 7
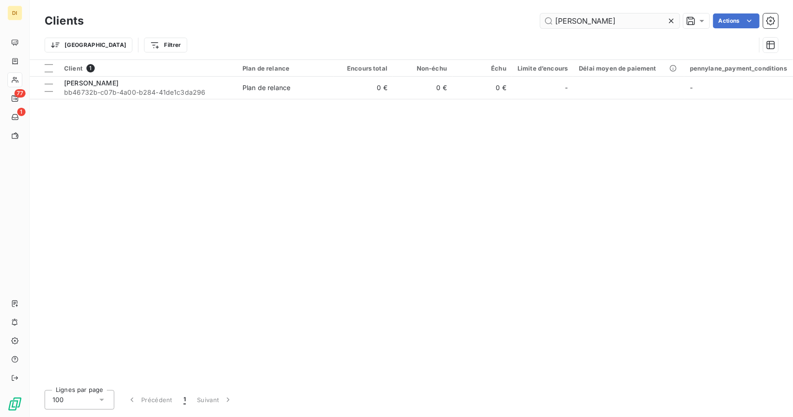
click at [580, 20] on input "[PERSON_NAME]" at bounding box center [609, 20] width 139 height 15
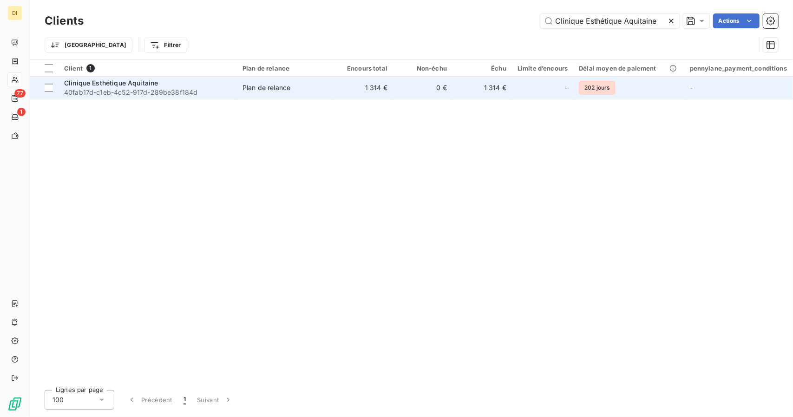
type input "Clinique Esthétique Aquitaine"
click at [413, 86] on td "0 €" at bounding box center [422, 88] width 59 height 22
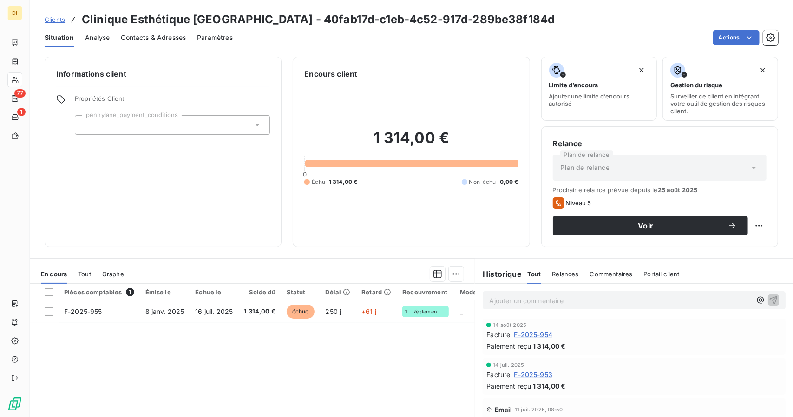
click at [51, 21] on span "Clients" at bounding box center [55, 19] width 20 height 7
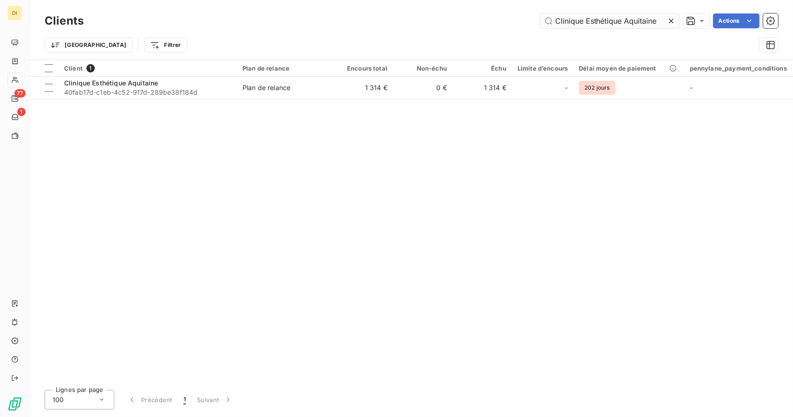
click at [627, 23] on input "Clinique Esthétique Aquitaine" at bounding box center [609, 20] width 139 height 15
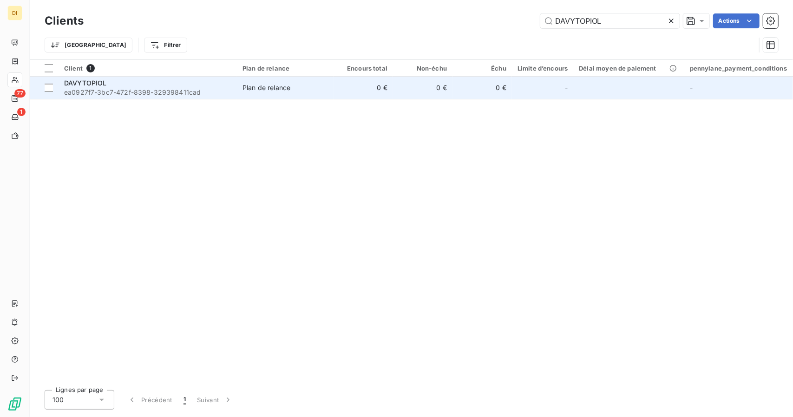
type input "DAVYTOPIOL"
click at [459, 83] on td "0 €" at bounding box center [482, 88] width 59 height 22
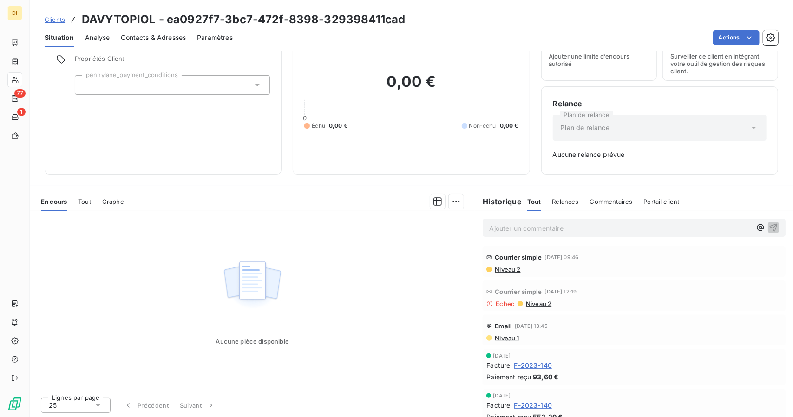
click at [529, 362] on span "F-2023-140" at bounding box center [533, 366] width 38 height 10
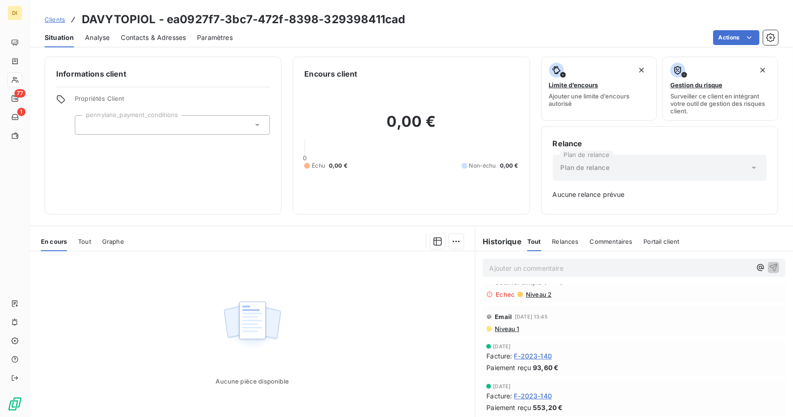
scroll to position [40, 0]
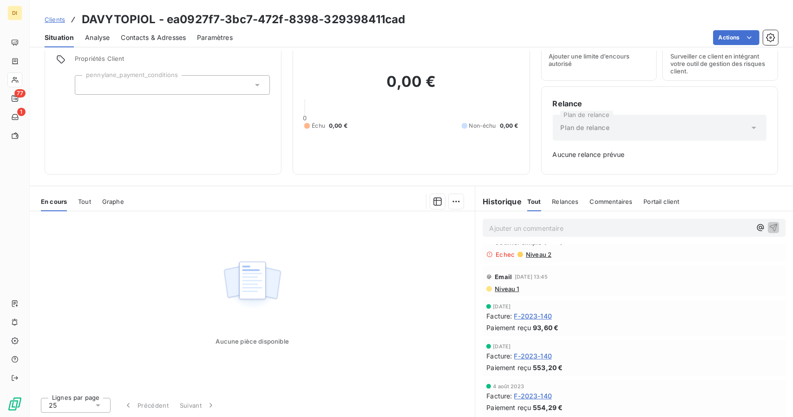
click at [56, 15] on link "Clients" at bounding box center [55, 19] width 20 height 9
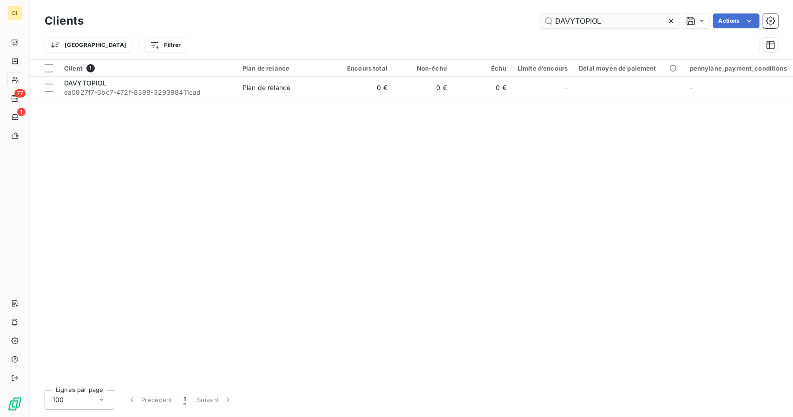
click at [586, 19] on input "DAVYTOPIOL" at bounding box center [609, 20] width 139 height 15
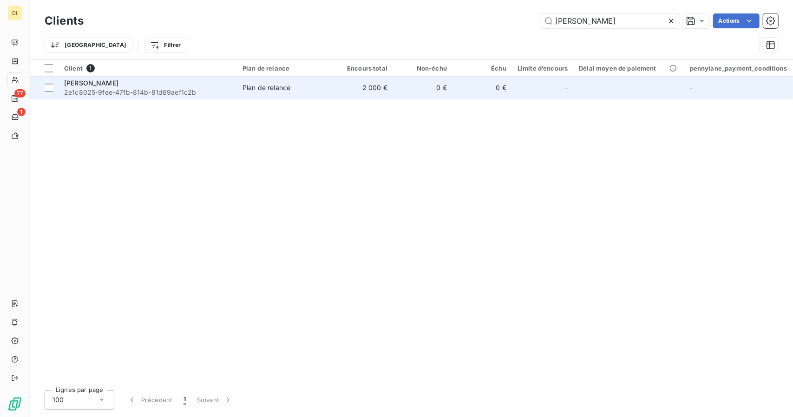
type input "[PERSON_NAME]"
click at [384, 89] on td "2 000 €" at bounding box center [363, 88] width 59 height 22
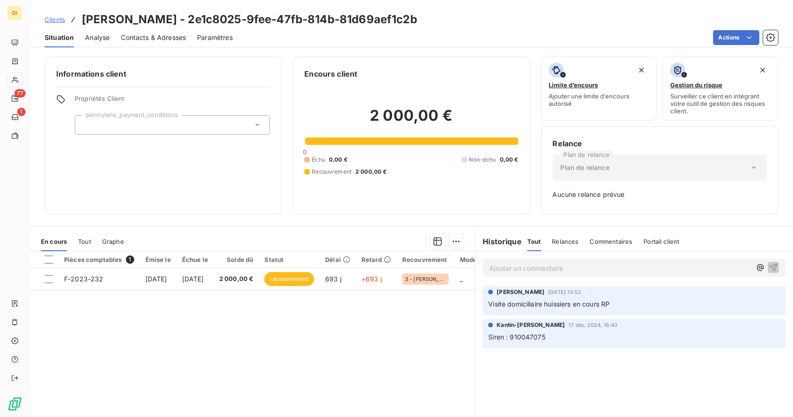
click at [50, 17] on span "Clients" at bounding box center [55, 19] width 20 height 7
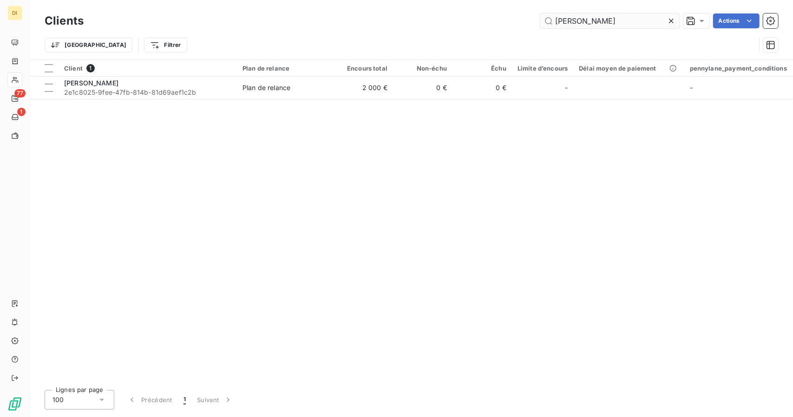
click at [582, 22] on input "[PERSON_NAME]" at bounding box center [609, 20] width 139 height 15
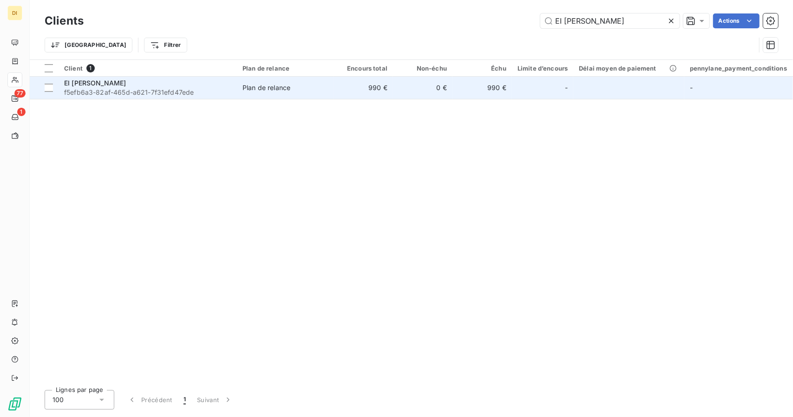
type input "EI [PERSON_NAME]"
click at [417, 88] on td "0 €" at bounding box center [422, 88] width 59 height 22
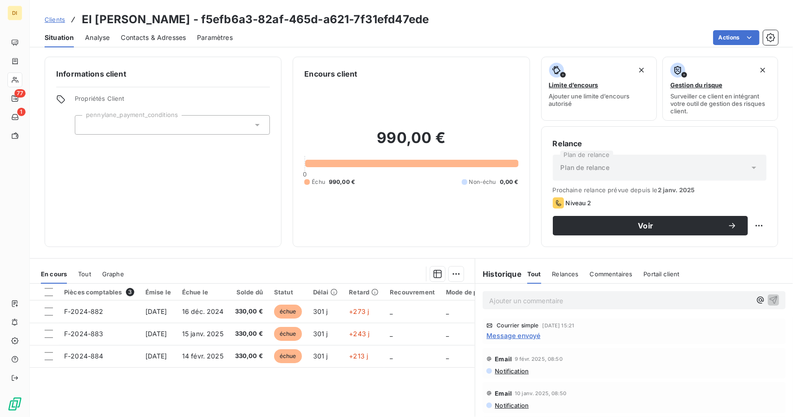
click at [60, 22] on span "Clients" at bounding box center [55, 19] width 20 height 7
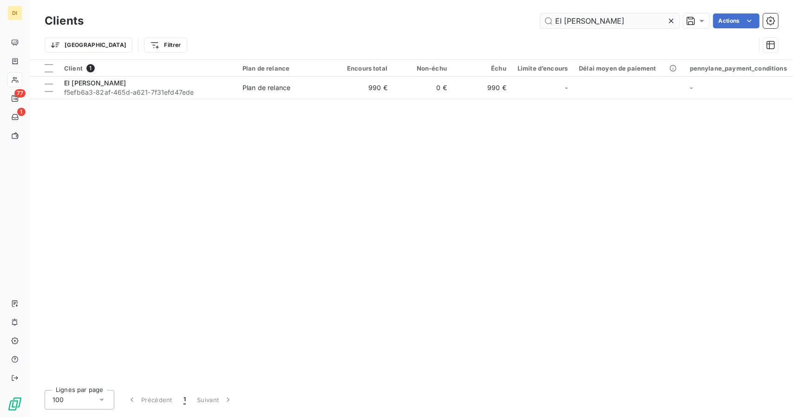
click at [599, 16] on input "EI [PERSON_NAME]" at bounding box center [609, 20] width 139 height 15
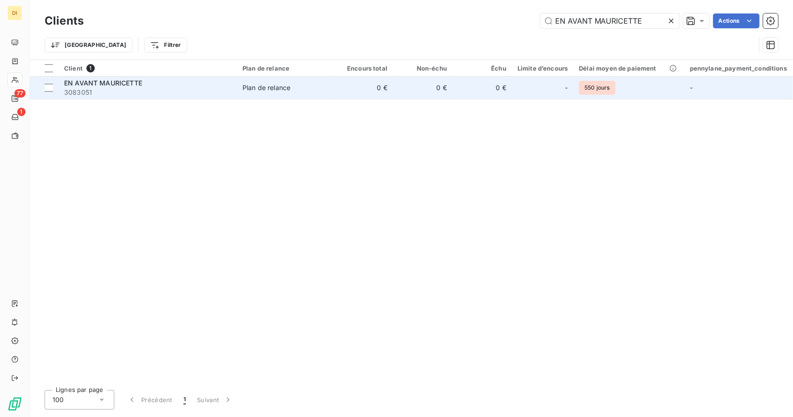
type input "EN AVANT MAURICETTE"
click at [525, 86] on div "-" at bounding box center [543, 87] width 50 height 15
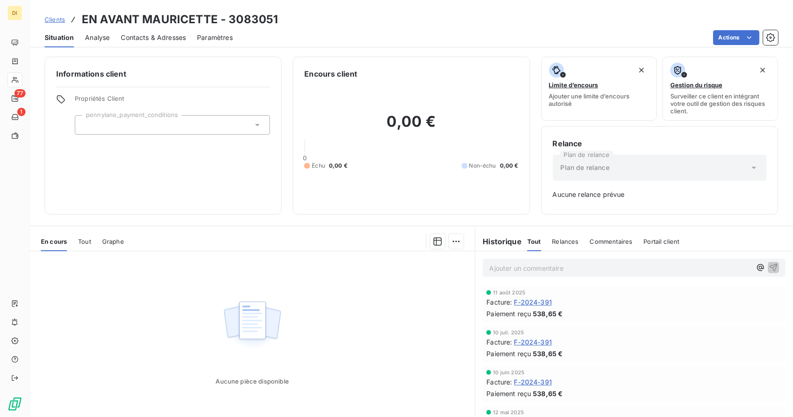
click at [543, 297] on span "F-2024-391" at bounding box center [533, 302] width 38 height 10
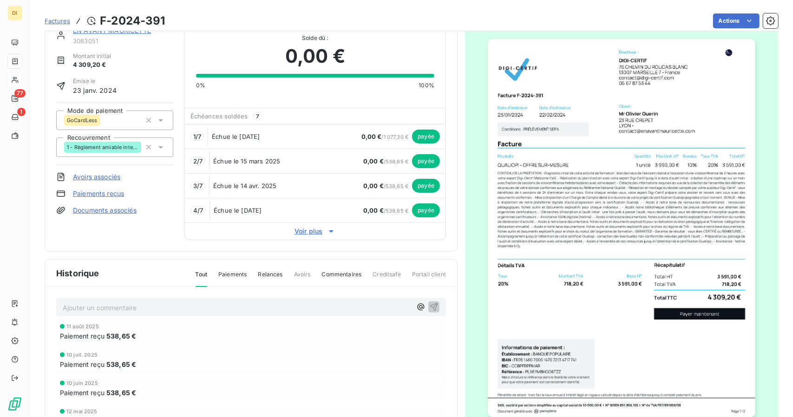
scroll to position [23, 0]
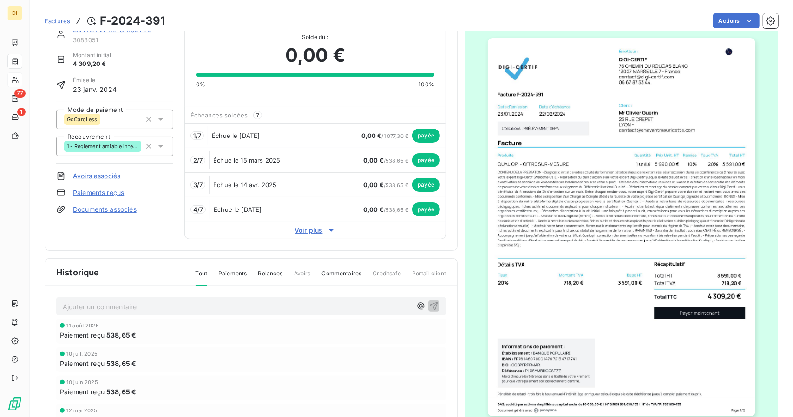
click at [316, 229] on span "Voir plus" at bounding box center [315, 230] width 261 height 9
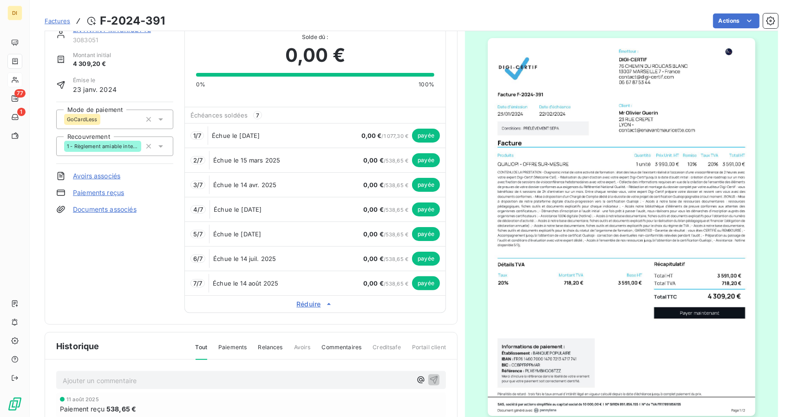
scroll to position [0, 0]
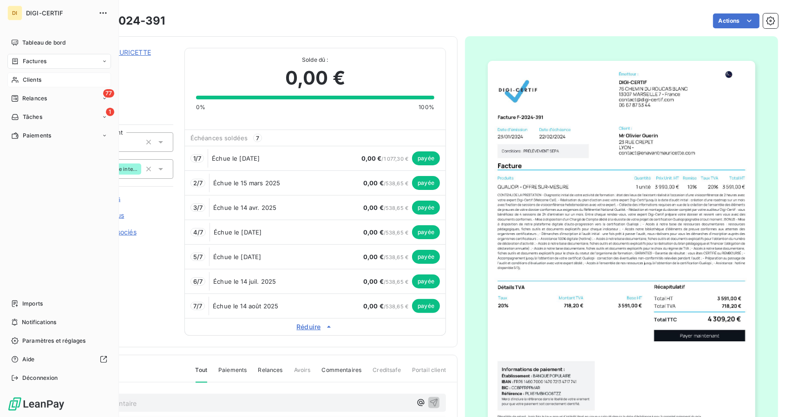
click at [21, 80] on div "Clients" at bounding box center [59, 79] width 104 height 15
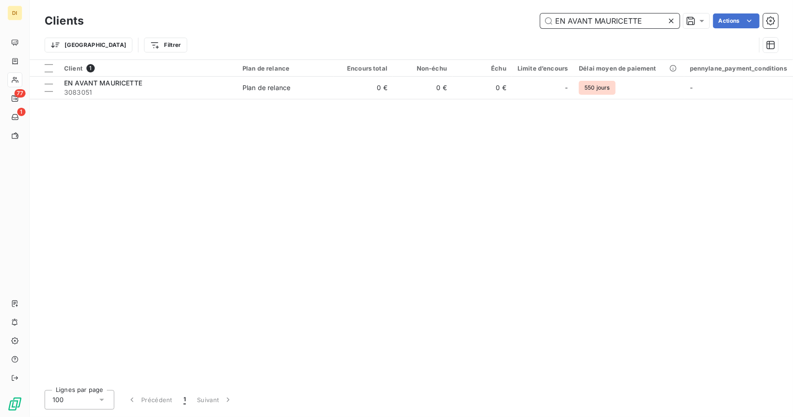
click at [577, 22] on input "EN AVANT MAURICETTE" at bounding box center [609, 20] width 139 height 15
paste input "nerlabs"
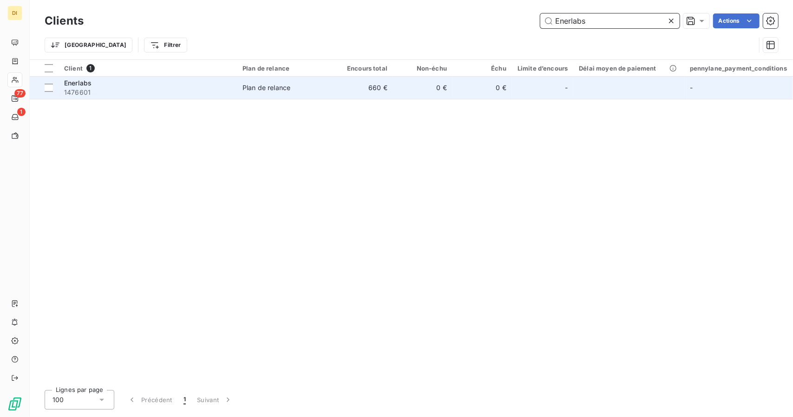
type input "Enerlabs"
click at [399, 92] on td "0 €" at bounding box center [422, 88] width 59 height 22
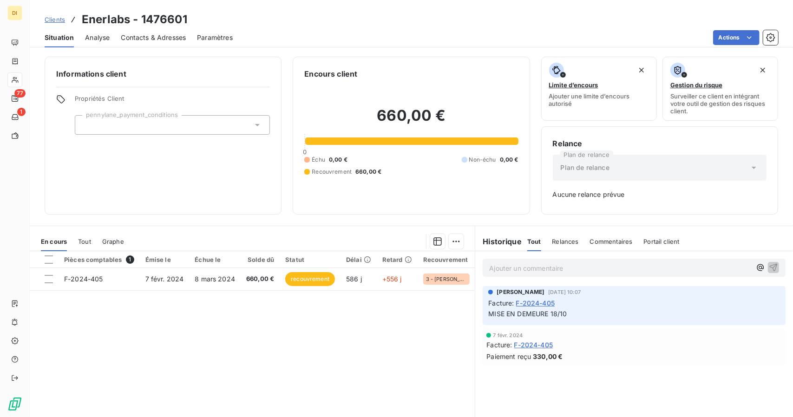
click at [50, 16] on span "Clients" at bounding box center [55, 19] width 20 height 7
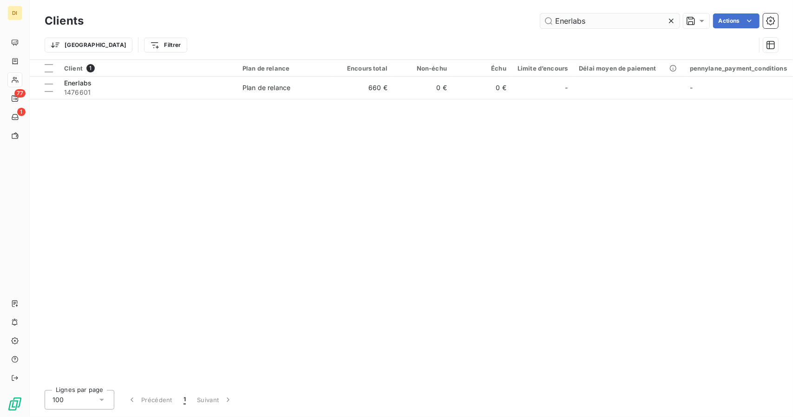
click at [590, 17] on input "Enerlabs" at bounding box center [609, 20] width 139 height 15
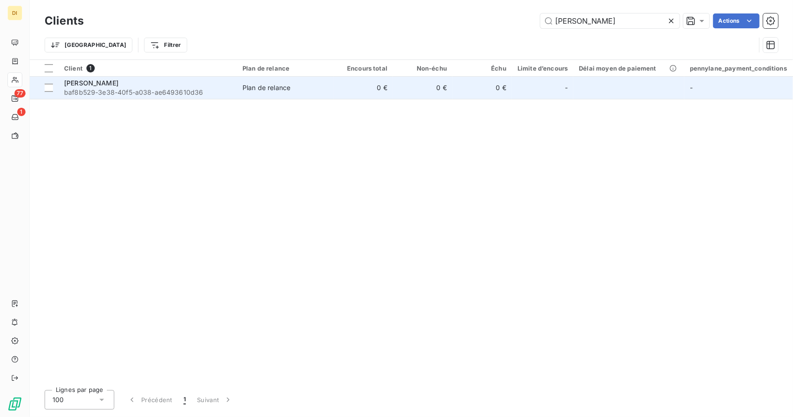
type input "[PERSON_NAME]"
click at [401, 95] on td "0 €" at bounding box center [422, 88] width 59 height 22
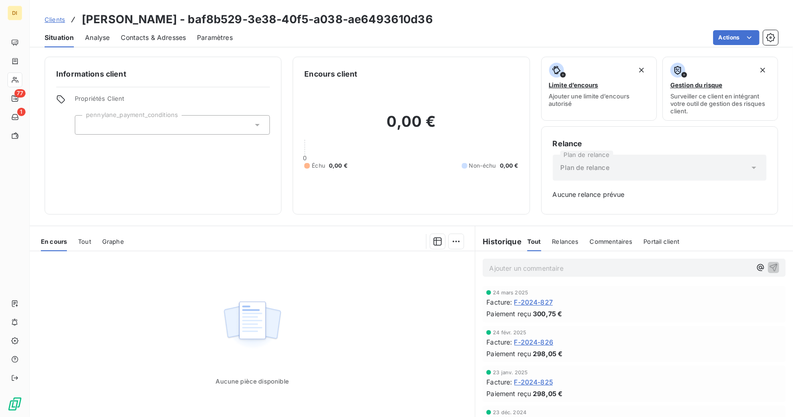
click at [43, 15] on div "Clients [PERSON_NAME] - baf8b529-3e38-40f5-a038-ae6493610d36" at bounding box center [411, 19] width 763 height 17
click at [49, 18] on span "Clients" at bounding box center [55, 19] width 20 height 7
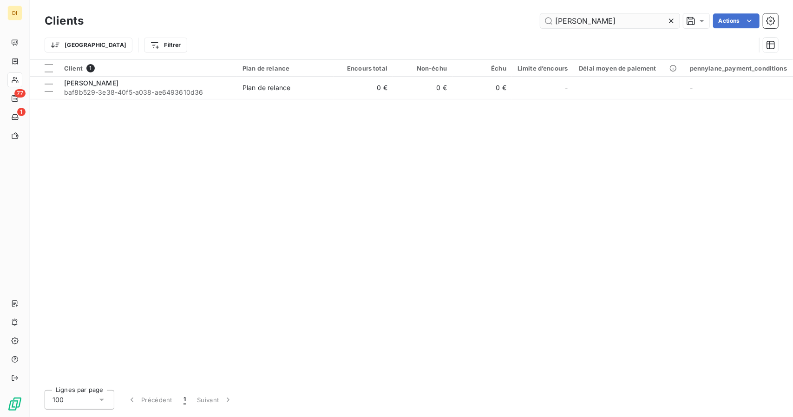
click at [568, 17] on input "[PERSON_NAME]" at bounding box center [609, 20] width 139 height 15
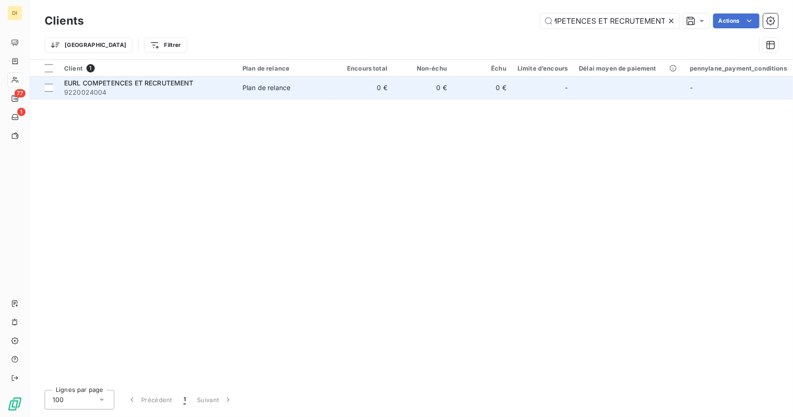
type input "EURL COMPETENCES ET RECRUTEMENT"
click at [344, 82] on td "0 €" at bounding box center [363, 88] width 59 height 22
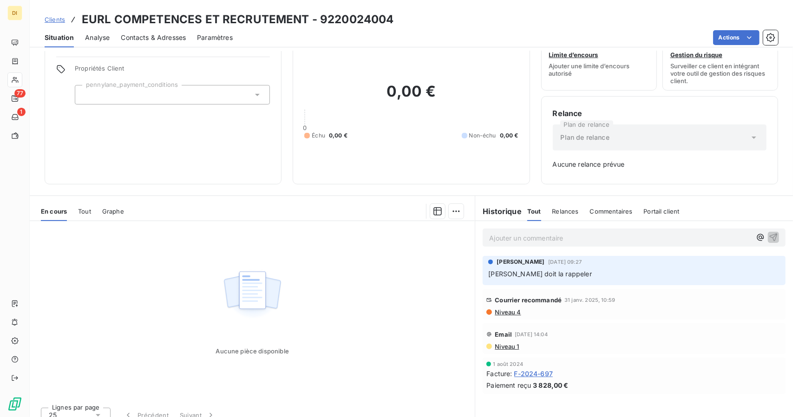
scroll to position [40, 0]
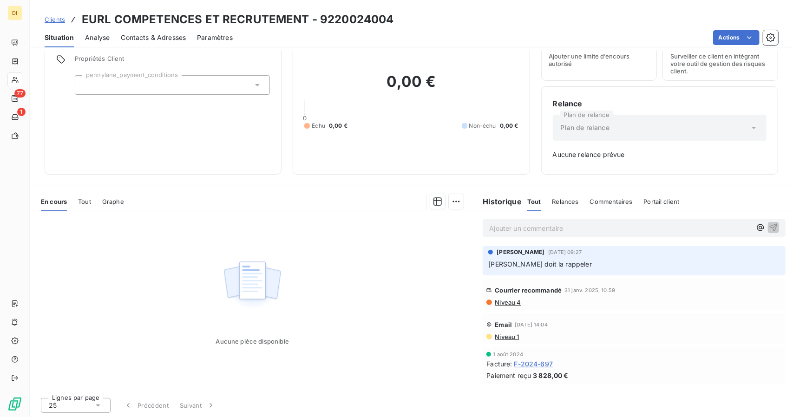
click at [254, 15] on h3 "EURL COMPETENCES ET RECRUTEMENT - 9220024004" at bounding box center [238, 19] width 312 height 17
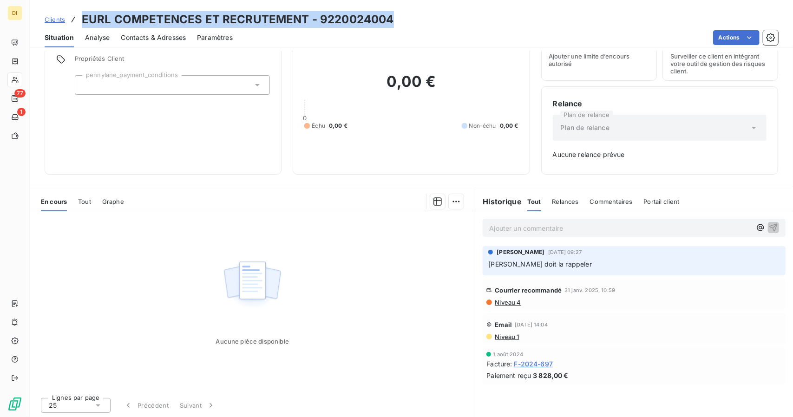
click at [254, 15] on h3 "EURL COMPETENCES ET RECRUTEMENT - 9220024004" at bounding box center [238, 19] width 312 height 17
copy h3 "EURL COMPETENCES ET RECRUTEMENT - 9220024004"
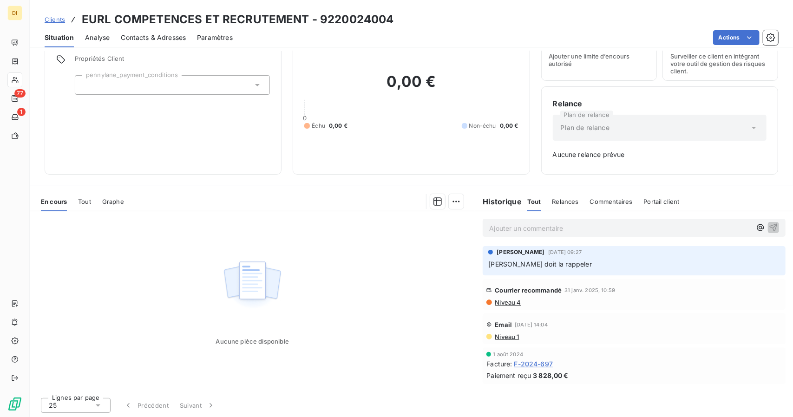
click at [359, 53] on div "0,00 € 0 Échu 0,00 € Non-échu 0,00 €" at bounding box center [411, 101] width 214 height 124
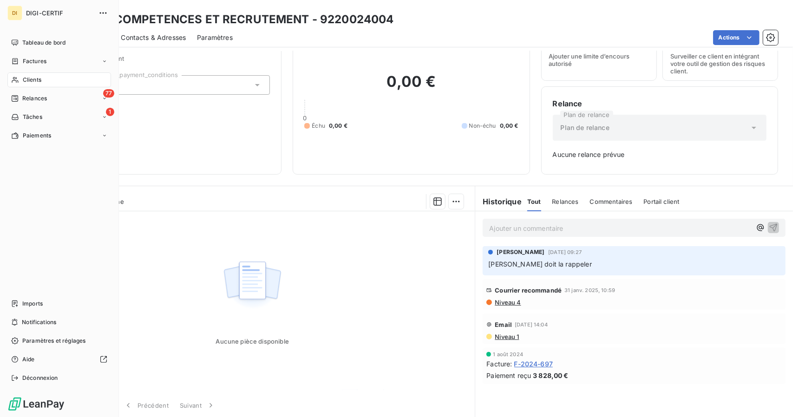
click at [28, 79] on span "Clients" at bounding box center [32, 80] width 19 height 8
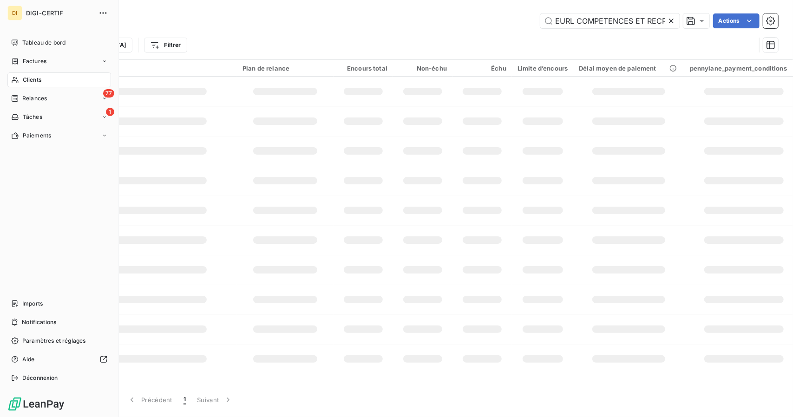
scroll to position [0, 37]
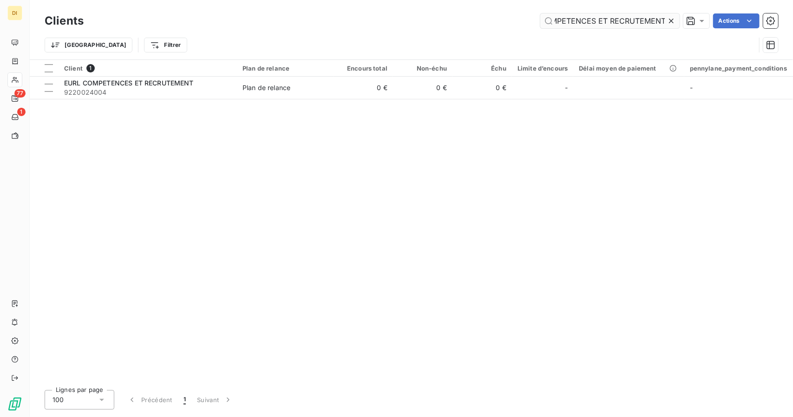
click at [608, 22] on input "EURL COMPETENCES ET RECRUTEMENT" at bounding box center [609, 20] width 139 height 15
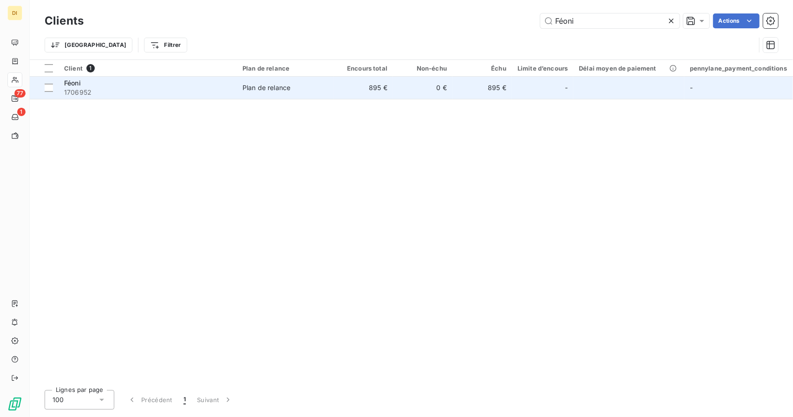
type input "Féoni"
click at [253, 87] on div "Plan de relance" at bounding box center [267, 87] width 48 height 9
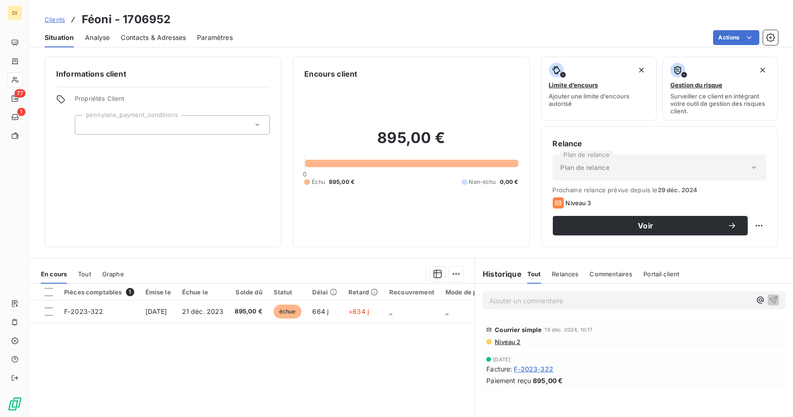
click at [525, 371] on span "F-2023-322" at bounding box center [533, 369] width 39 height 10
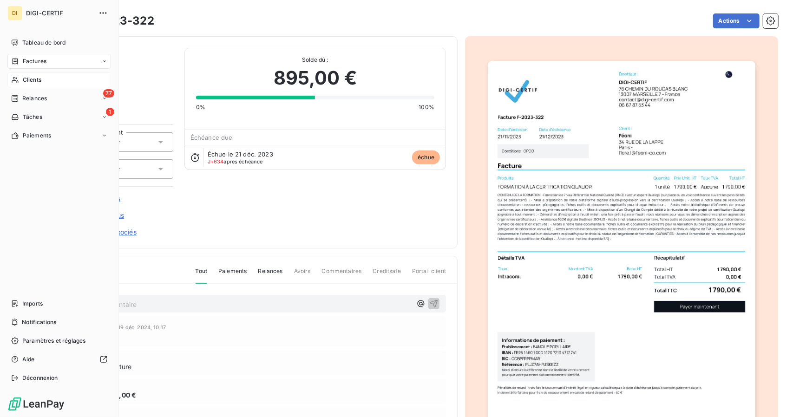
click at [35, 80] on span "Clients" at bounding box center [32, 80] width 19 height 8
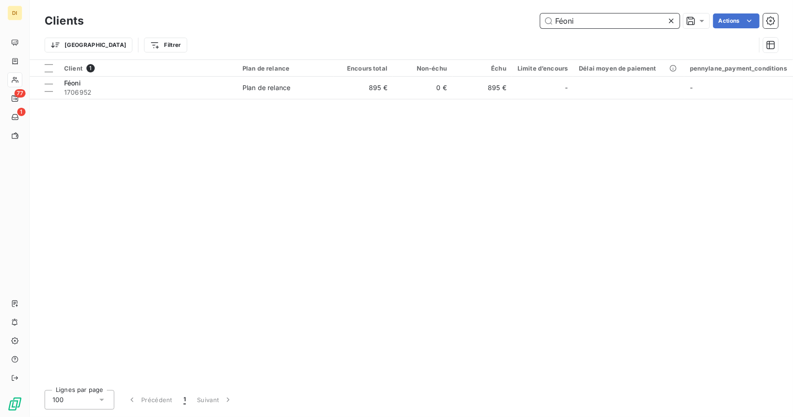
click at [562, 25] on input "Féoni" at bounding box center [609, 20] width 139 height 15
paste input "EURL COMPETENCES ET RECRUTEMENT"
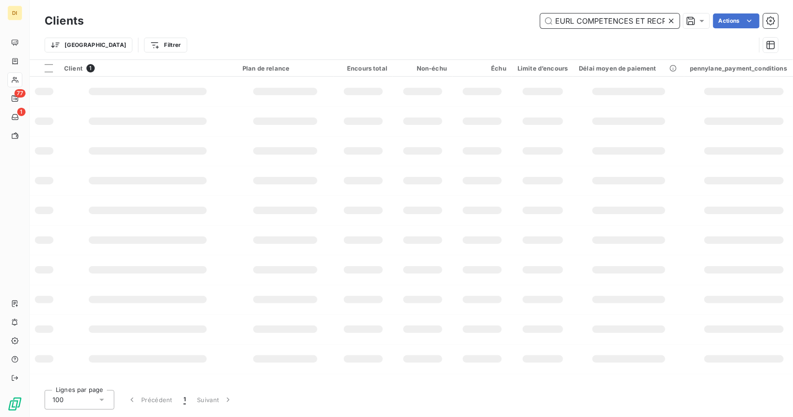
scroll to position [0, 37]
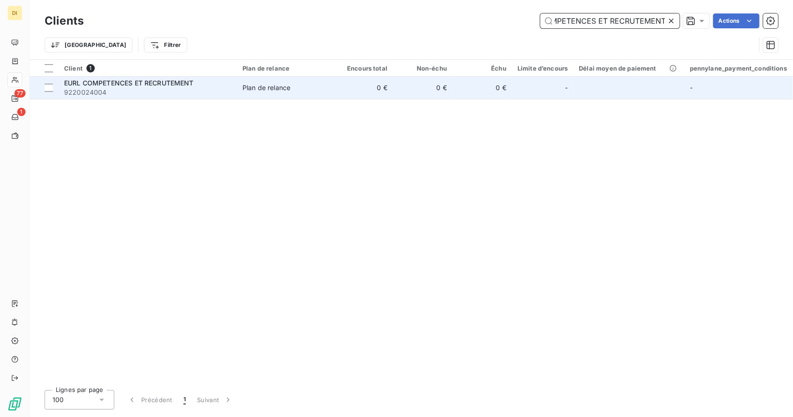
type input "EURL COMPETENCES ET RECRUTEMENT"
click at [271, 91] on div "Plan de relance" at bounding box center [267, 87] width 48 height 9
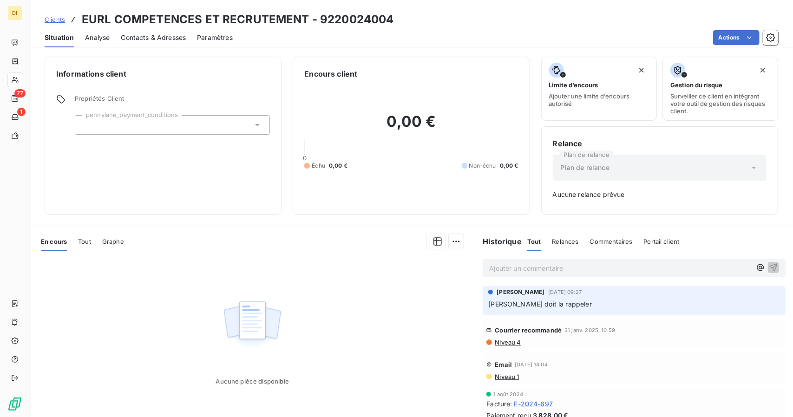
scroll to position [40, 0]
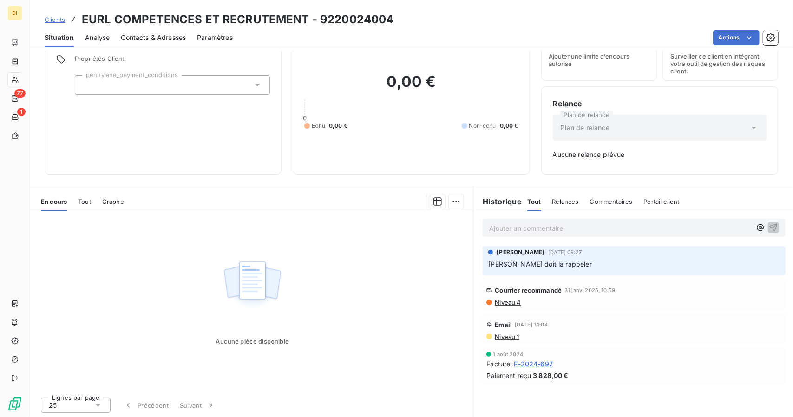
click at [517, 361] on span "F-2024-697" at bounding box center [533, 364] width 39 height 10
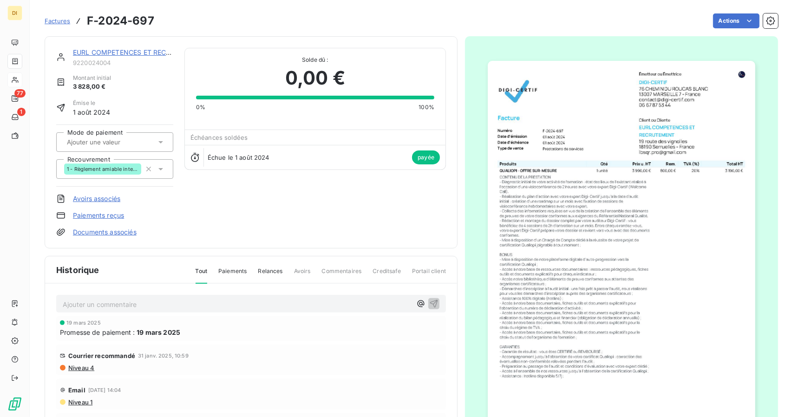
click at [585, 196] on img "button" at bounding box center [621, 250] width 267 height 378
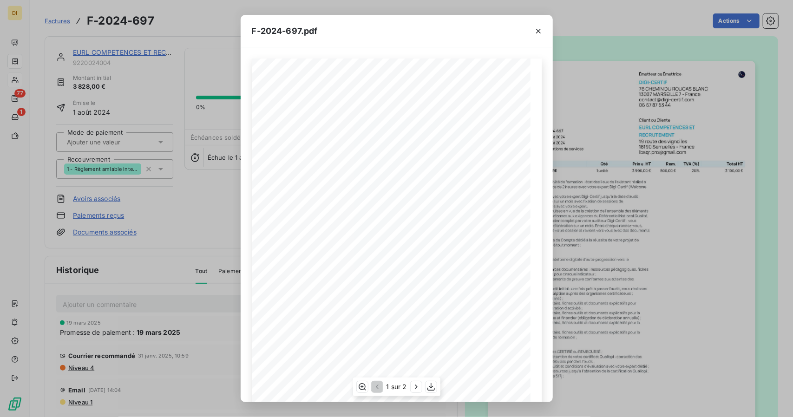
scroll to position [61, 0]
click at [415, 388] on icon "button" at bounding box center [416, 386] width 9 height 9
click at [630, 210] on div "F-2024-697.pdf 3 190,00 ¬ 638,00 ¬ 3 828,00 ¬ Détails TVA Taux Montant TVA Base…" at bounding box center [396, 208] width 793 height 417
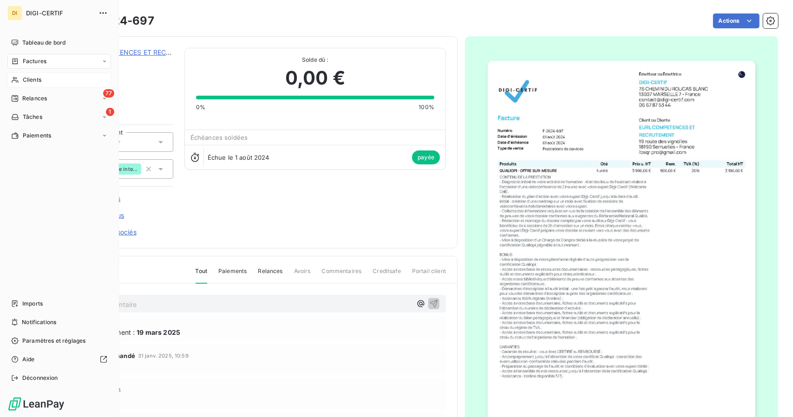
click at [0, 417] on div "DI DIGI-CERTIF Tableau de bord Factures Clients 77 Relances 1 Tâches Paiements …" at bounding box center [59, 208] width 119 height 417
click at [36, 78] on span "Clients" at bounding box center [32, 80] width 19 height 8
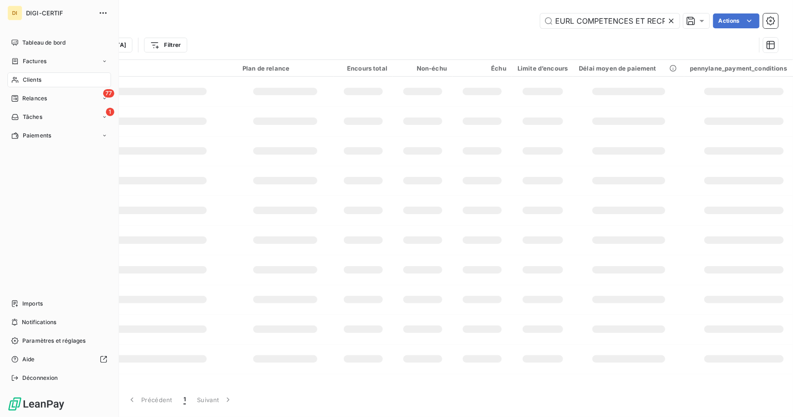
scroll to position [0, 37]
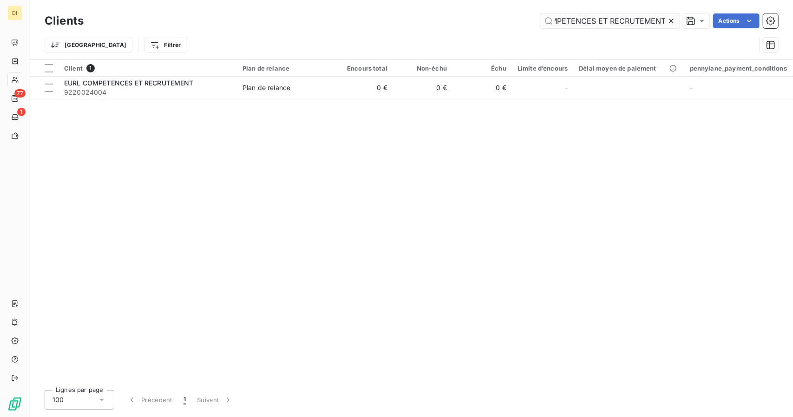
click at [626, 20] on input "EURL COMPETENCES ET RECRUTEMENT" at bounding box center [609, 20] width 139 height 15
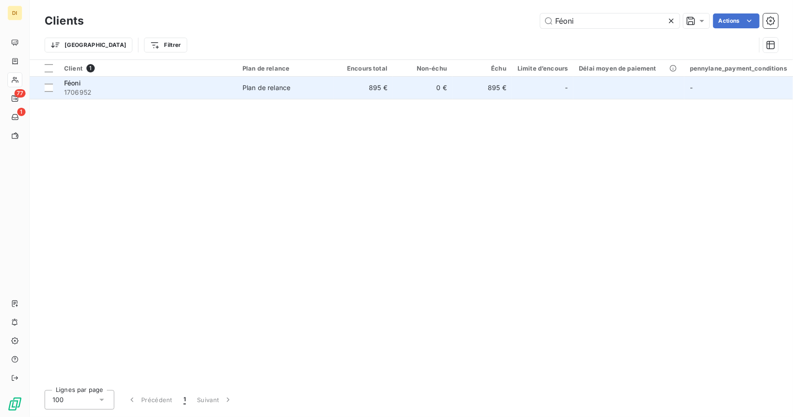
type input "Féoni"
click at [420, 98] on td "0 €" at bounding box center [422, 88] width 59 height 22
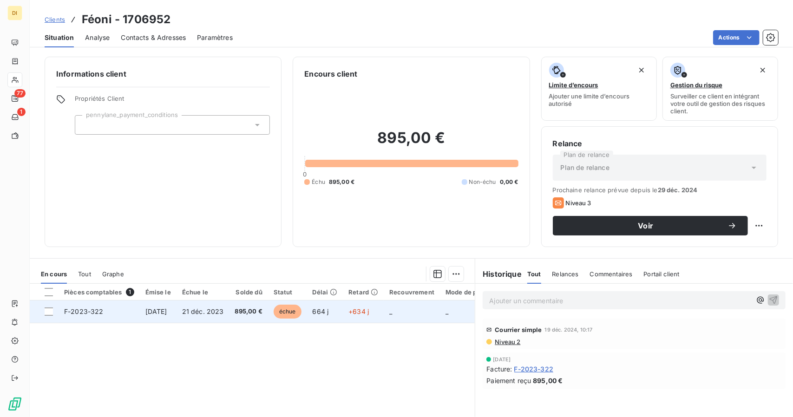
scroll to position [0, 46]
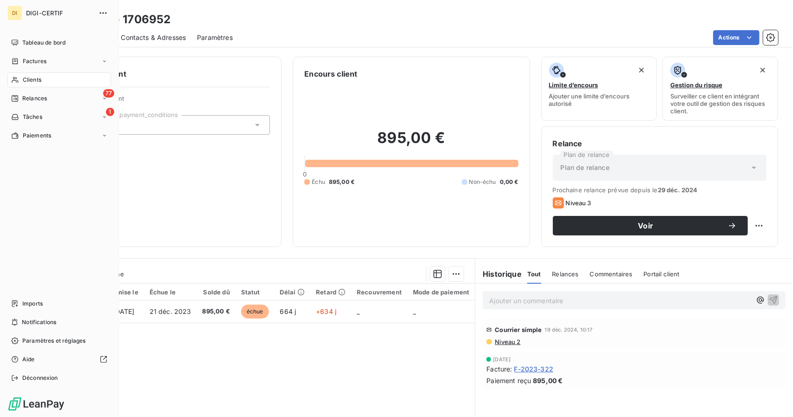
click at [31, 78] on span "Clients" at bounding box center [32, 80] width 19 height 8
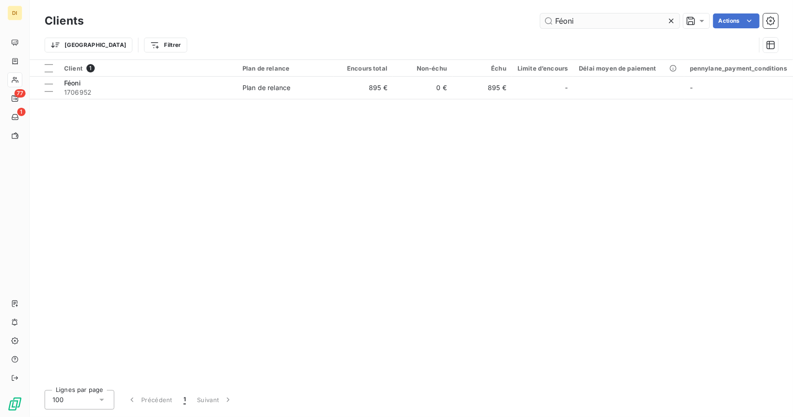
click at [573, 23] on input "Féoni" at bounding box center [609, 20] width 139 height 15
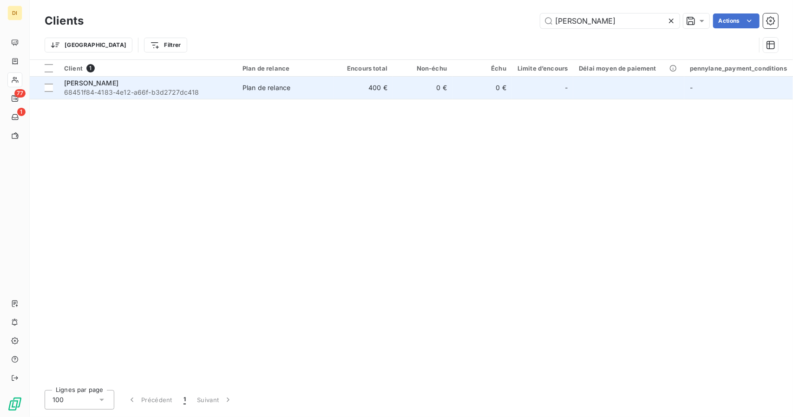
type input "[PERSON_NAME]"
click at [417, 87] on td "0 €" at bounding box center [422, 88] width 59 height 22
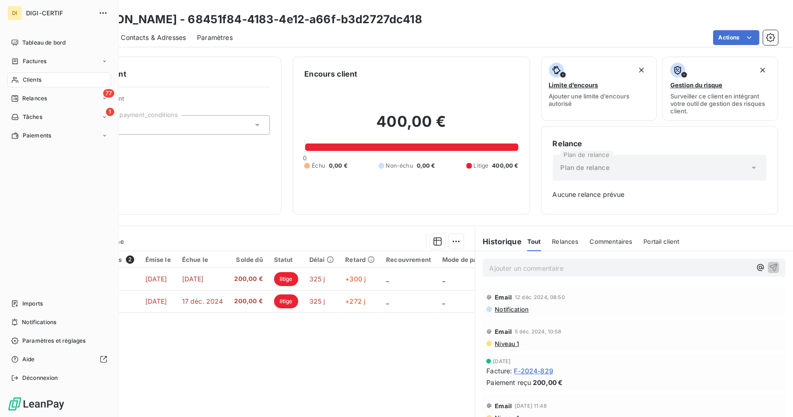
click at [27, 83] on span "Clients" at bounding box center [32, 80] width 19 height 8
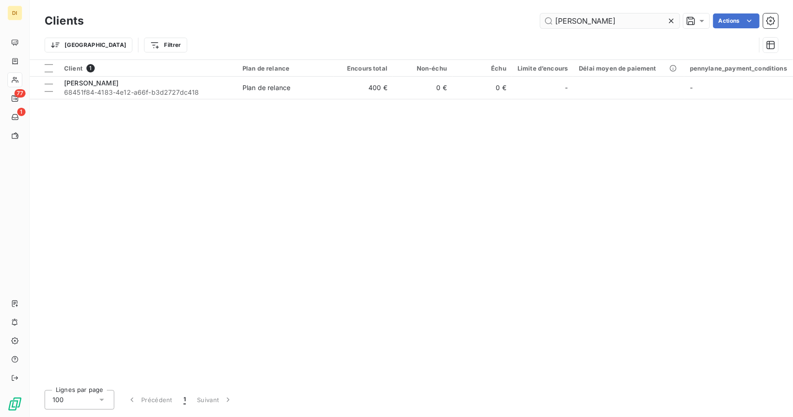
click at [577, 16] on input "[PERSON_NAME]" at bounding box center [609, 20] width 139 height 15
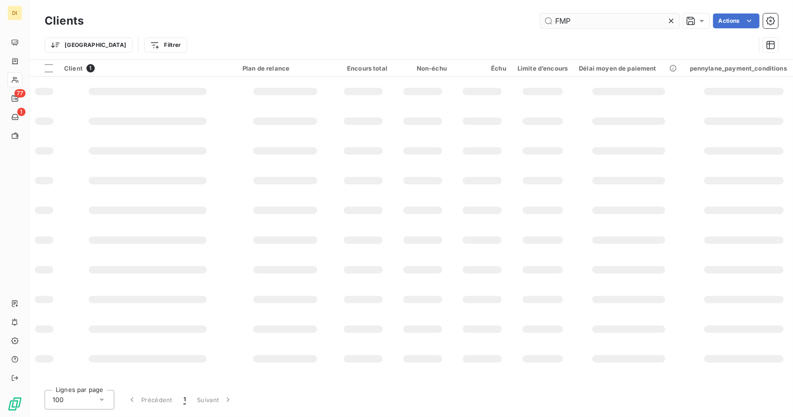
type input "FMP"
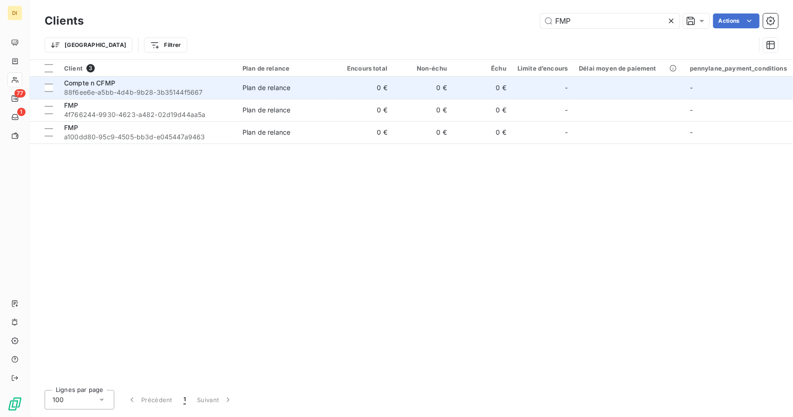
click at [351, 93] on td "0 €" at bounding box center [363, 88] width 59 height 22
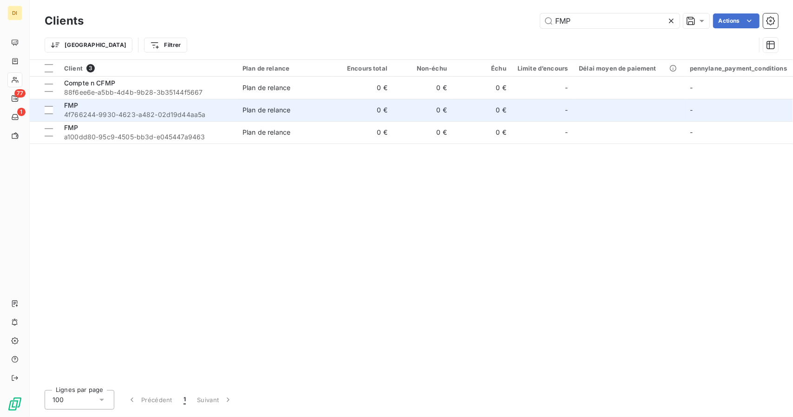
click at [129, 110] on span "4f766244-9930-4623-a482-02d19d44aa5a" at bounding box center [147, 114] width 167 height 9
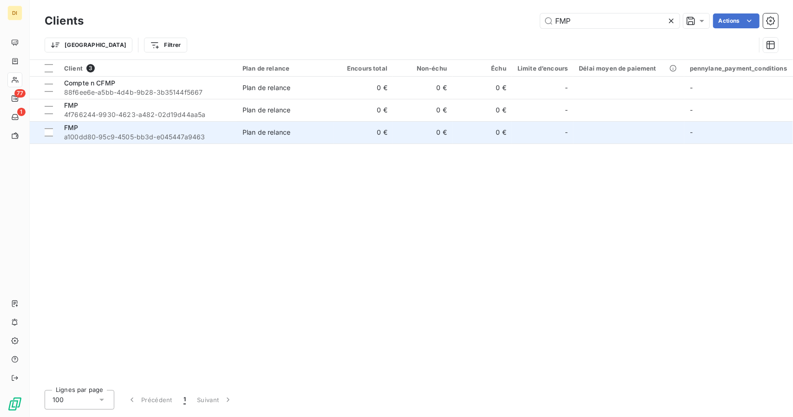
click at [108, 129] on div "FMP" at bounding box center [147, 127] width 167 height 9
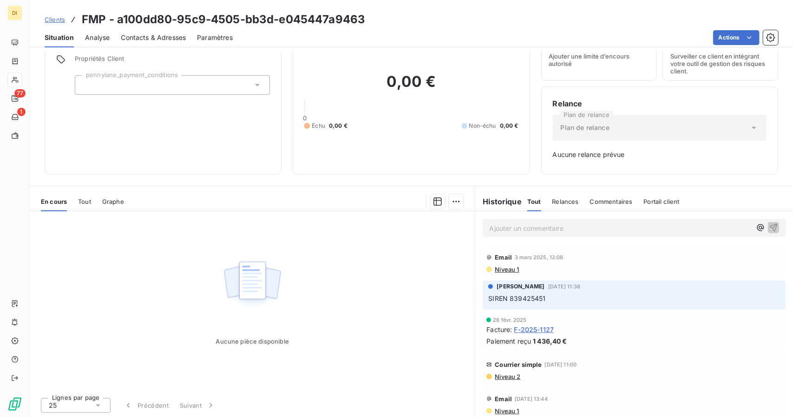
click at [531, 332] on span "F-2025-1127" at bounding box center [534, 330] width 40 height 10
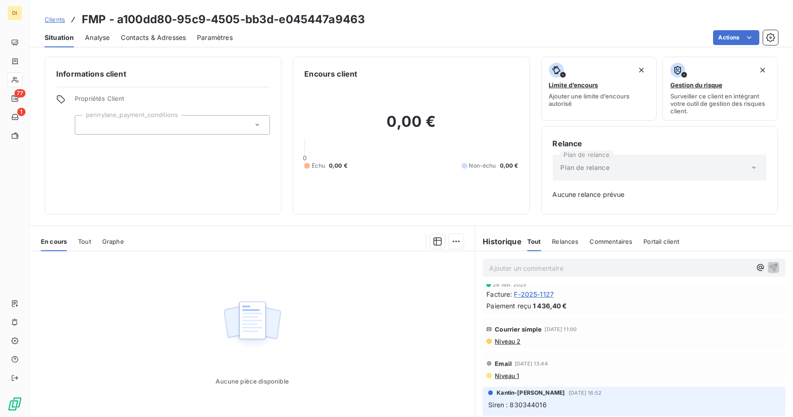
scroll to position [40, 0]
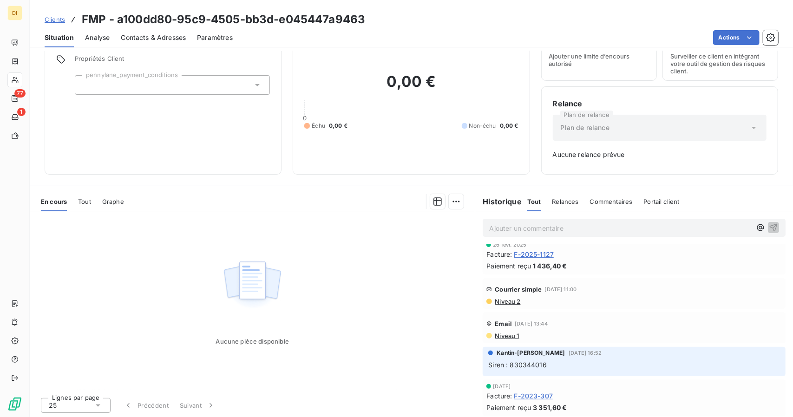
click at [530, 392] on span "F-2023-307" at bounding box center [533, 396] width 39 height 10
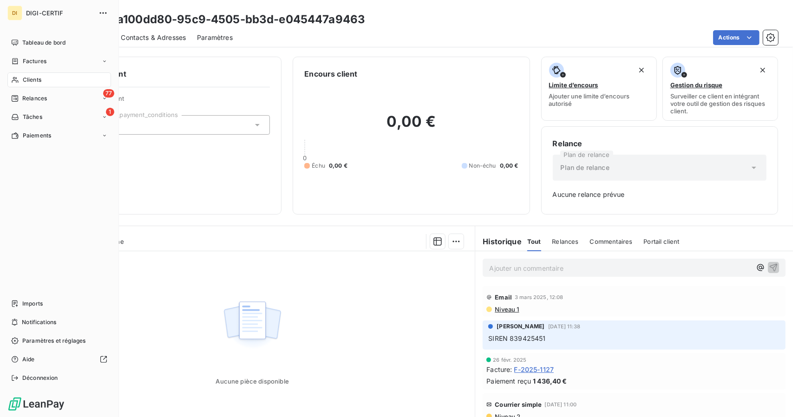
click at [26, 73] on div "Clients" at bounding box center [59, 79] width 104 height 15
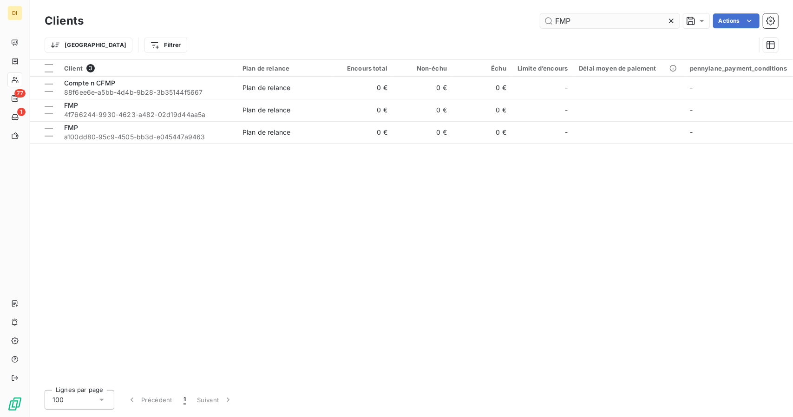
click at [612, 25] on input "FMP" at bounding box center [609, 20] width 139 height 15
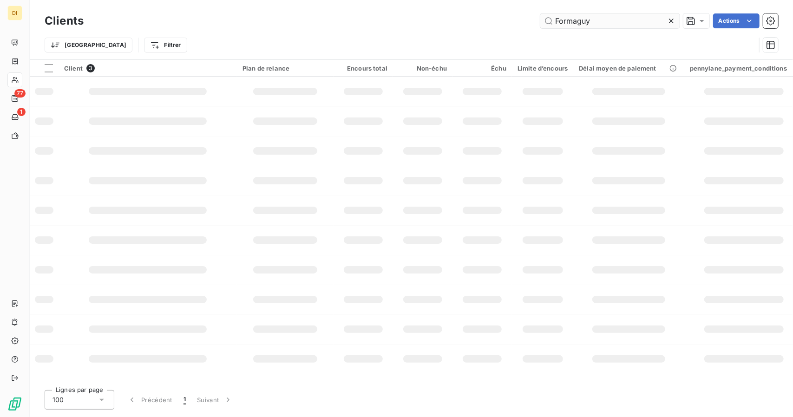
type input "Formaguy"
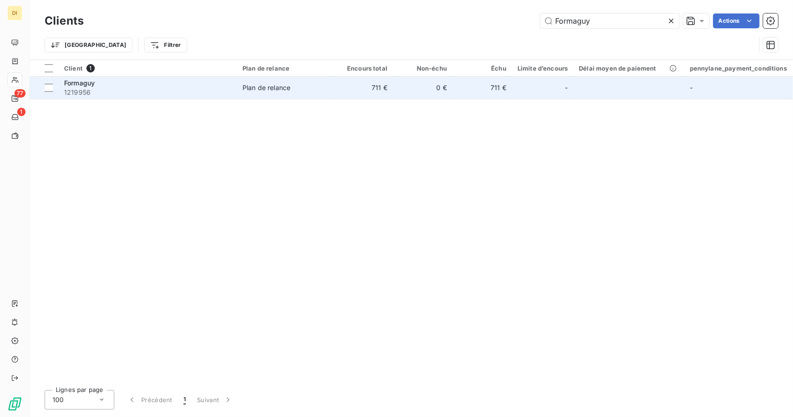
click at [426, 88] on td "0 €" at bounding box center [422, 88] width 59 height 22
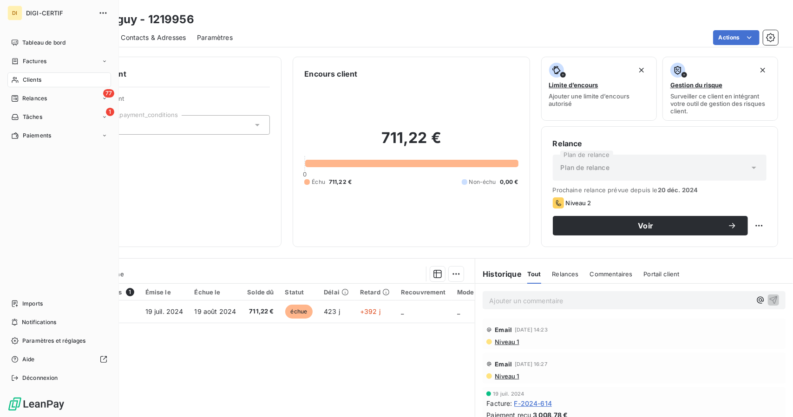
click at [38, 79] on span "Clients" at bounding box center [32, 80] width 19 height 8
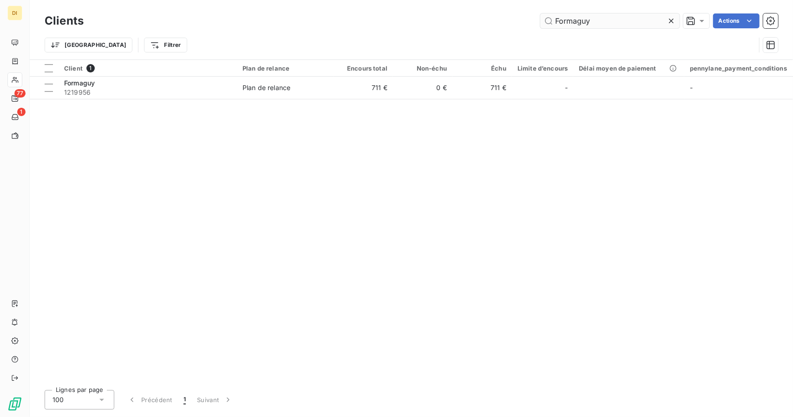
click at [565, 20] on input "Formaguy" at bounding box center [609, 20] width 139 height 15
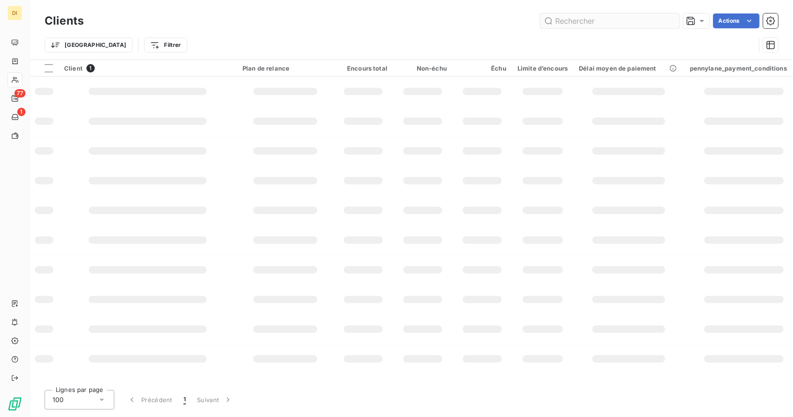
click at [565, 20] on input "text" at bounding box center [609, 20] width 139 height 15
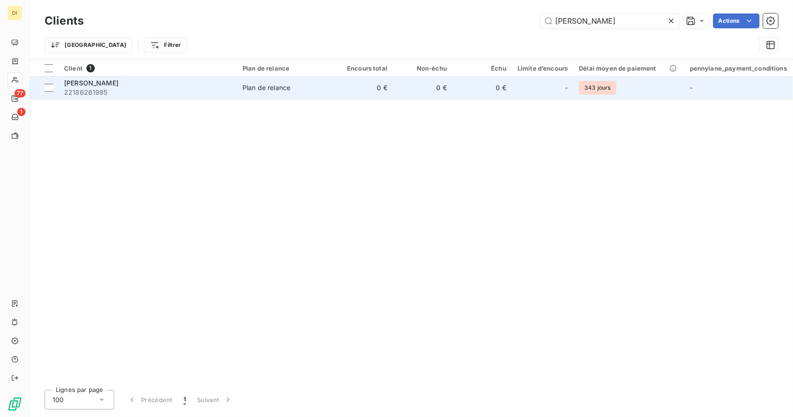
type input "[PERSON_NAME]"
click at [417, 86] on td "0 €" at bounding box center [422, 88] width 59 height 22
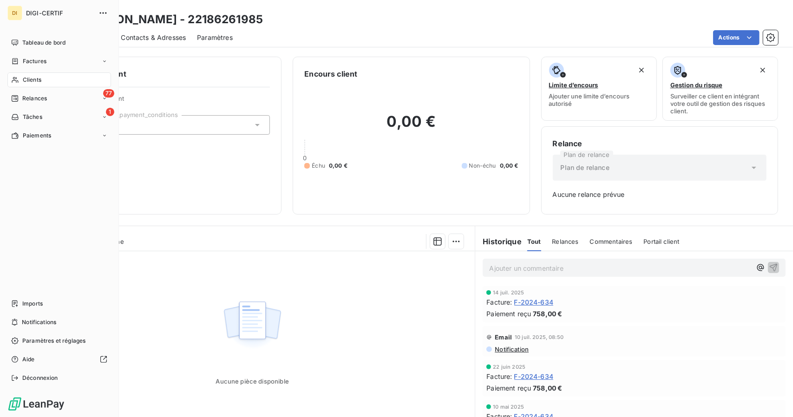
click at [15, 79] on icon at bounding box center [15, 79] width 8 height 7
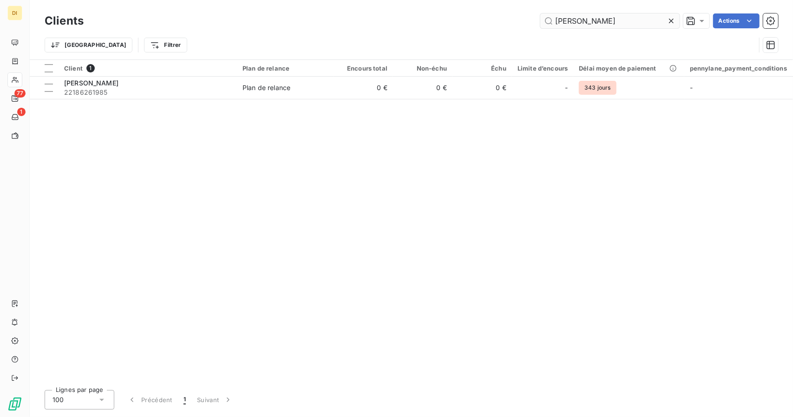
click at [593, 20] on input "[PERSON_NAME]" at bounding box center [609, 20] width 139 height 15
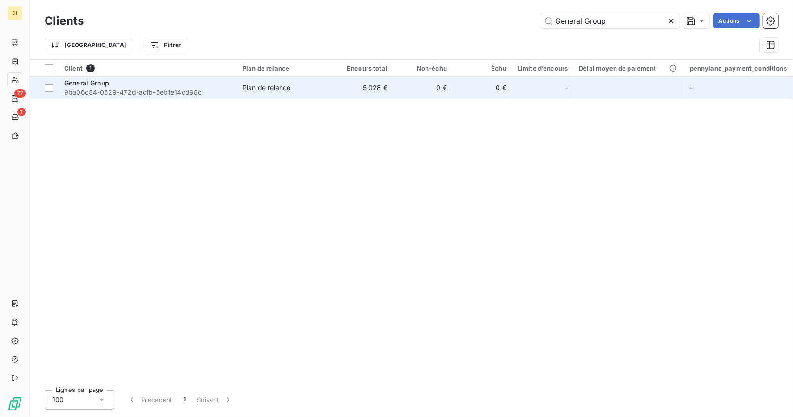
type input "General Group"
click at [171, 88] on span "9ba06c84-0529-472d-acfb-5eb1e14cd98c" at bounding box center [147, 92] width 167 height 9
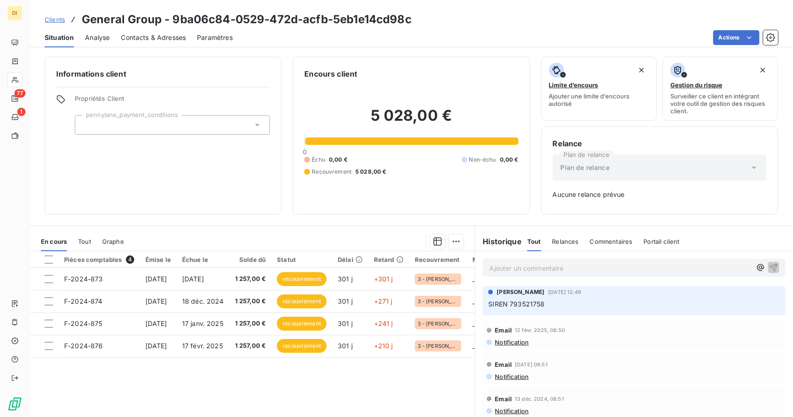
click at [57, 22] on span "Clients" at bounding box center [55, 19] width 20 height 7
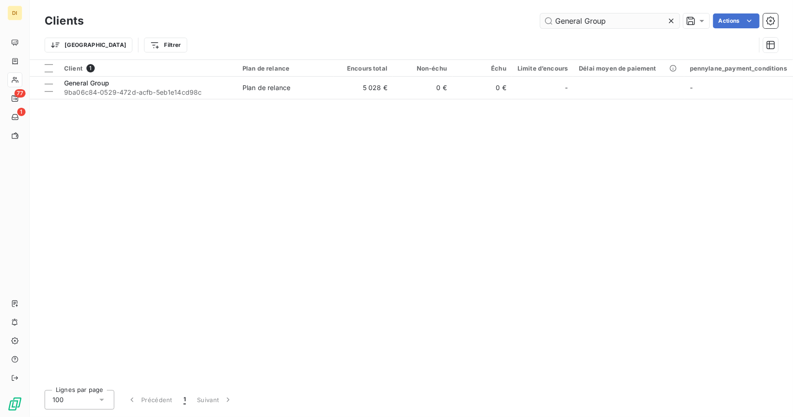
click at [571, 25] on input "General Group" at bounding box center [609, 20] width 139 height 15
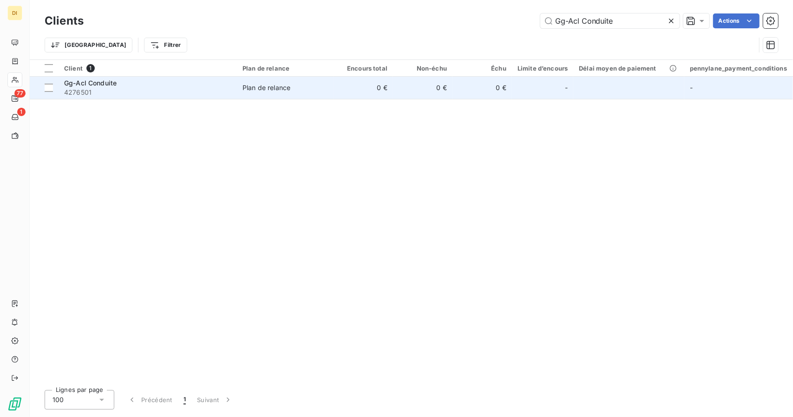
type input "Gg-Acl Conduite"
click at [405, 80] on td "0 €" at bounding box center [422, 88] width 59 height 22
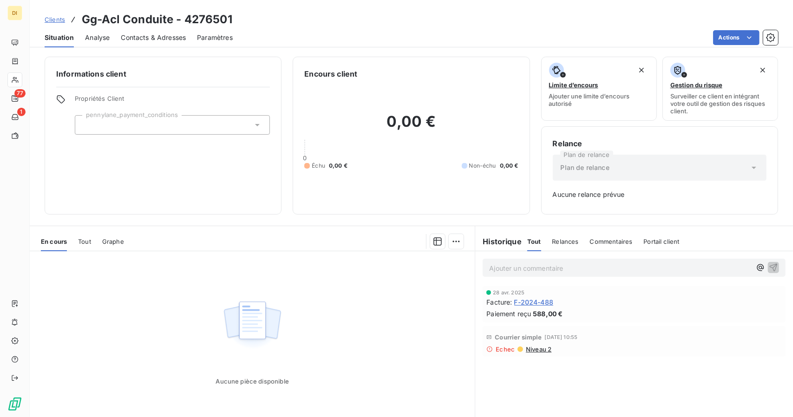
click at [57, 18] on span "Clients" at bounding box center [55, 19] width 20 height 7
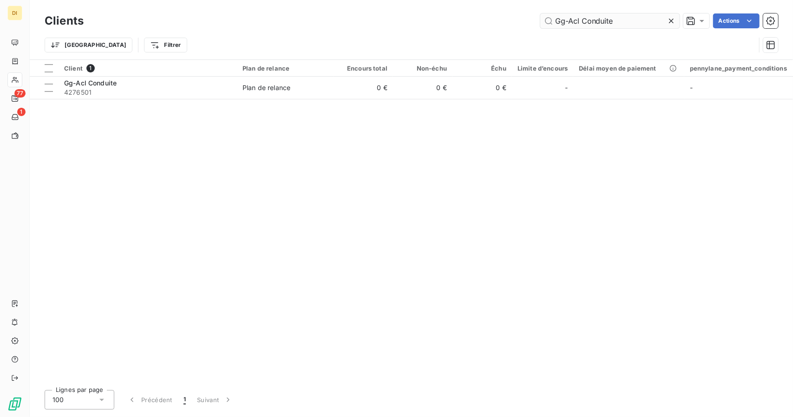
click at [594, 15] on input "Gg-Acl Conduite" at bounding box center [609, 20] width 139 height 15
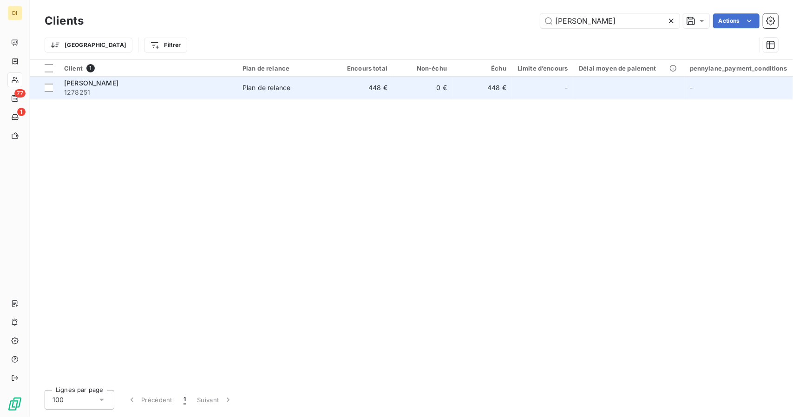
type input "[PERSON_NAME]"
click at [302, 87] on span "Plan de relance" at bounding box center [286, 87] width 86 height 9
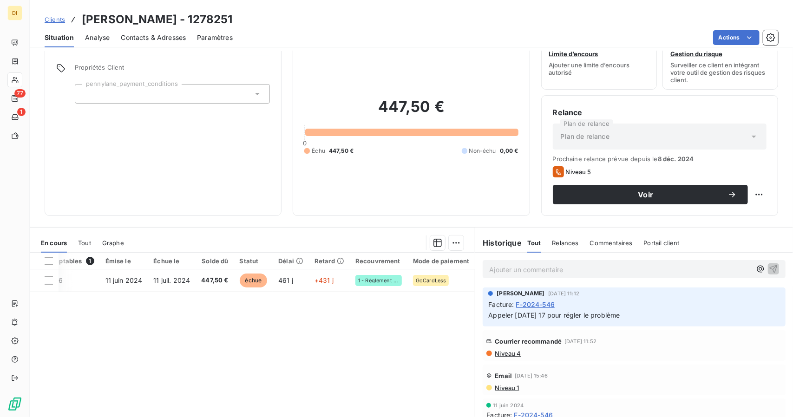
scroll to position [32, 0]
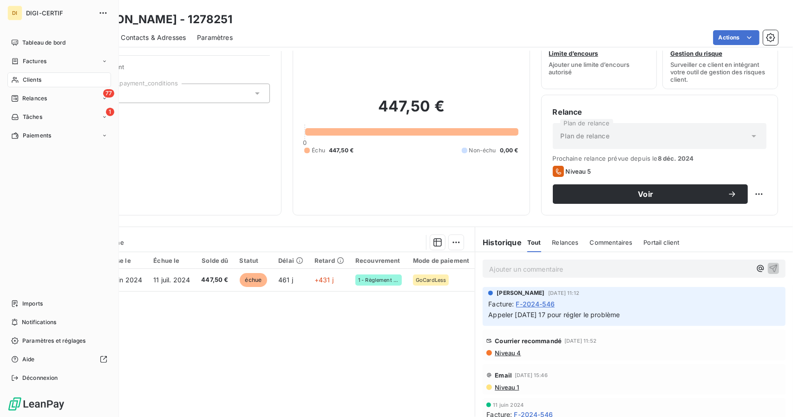
click at [21, 77] on div "Clients" at bounding box center [59, 79] width 104 height 15
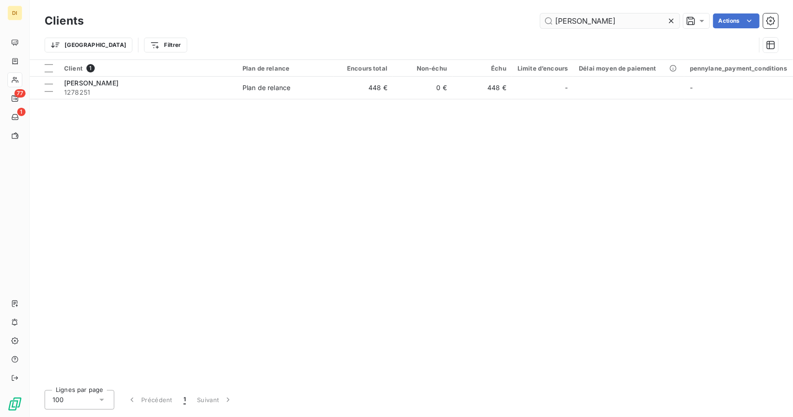
click at [563, 26] on input "[PERSON_NAME]" at bounding box center [609, 20] width 139 height 15
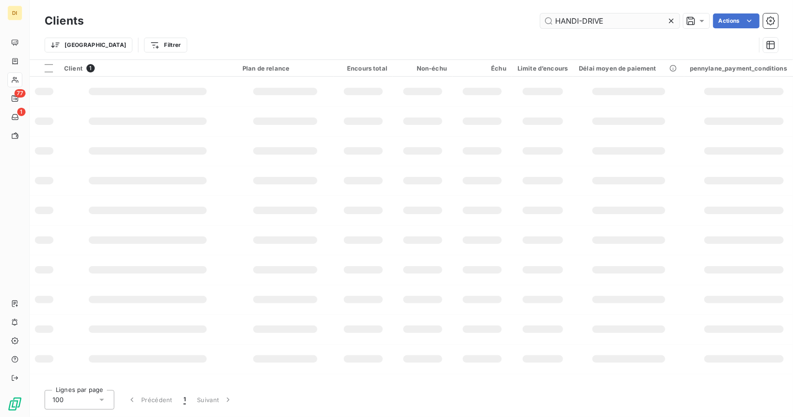
type input "HANDI-DRIVE"
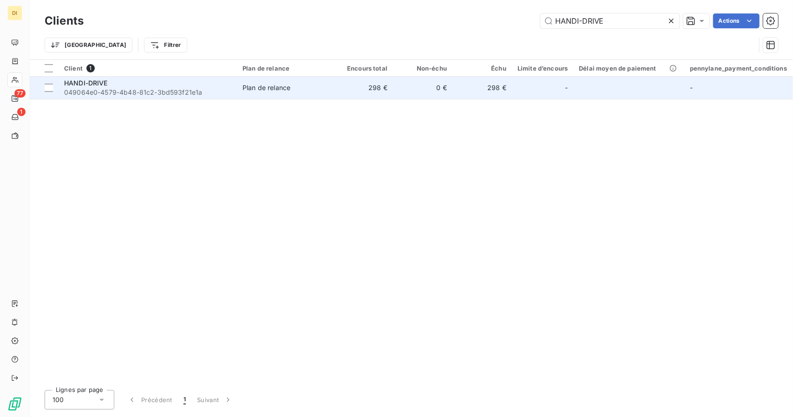
click at [339, 78] on td "298 €" at bounding box center [363, 88] width 59 height 22
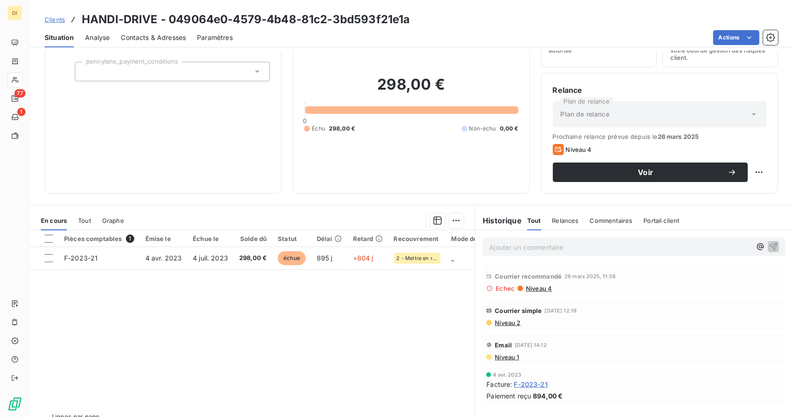
scroll to position [72, 0]
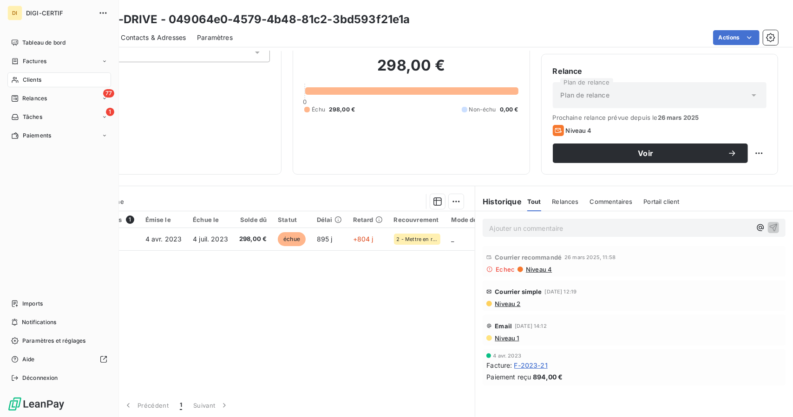
click at [16, 83] on icon at bounding box center [15, 79] width 8 height 7
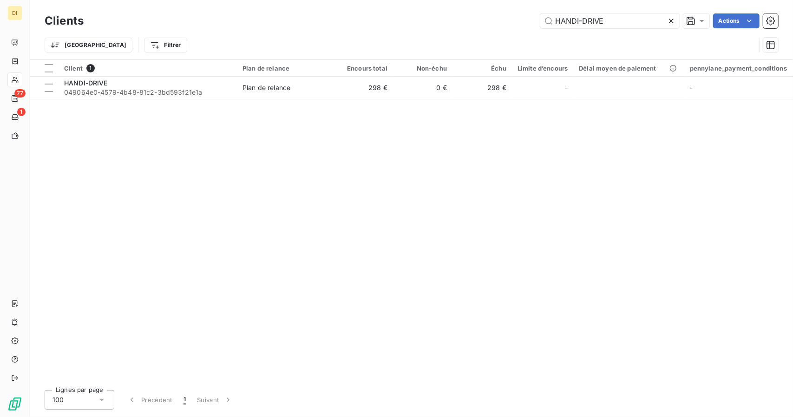
click at [598, 9] on div "Clients HANDI-DRIVE Actions Trier Filtrer" at bounding box center [411, 29] width 763 height 59
click at [593, 20] on input "HANDI-DRIVE" at bounding box center [609, 20] width 139 height 15
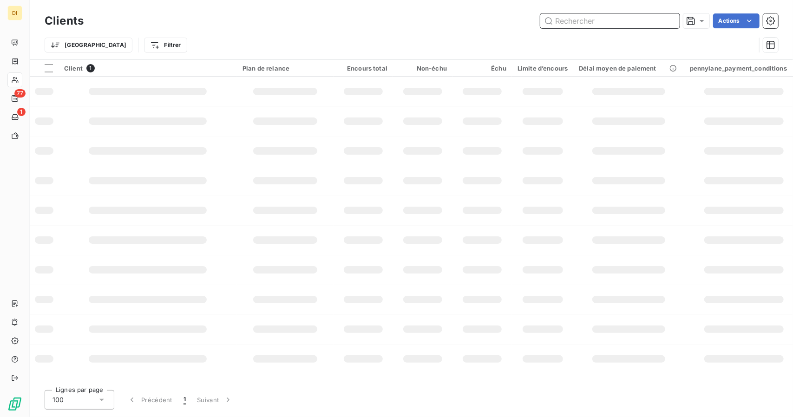
paste input "HD FORMATION"
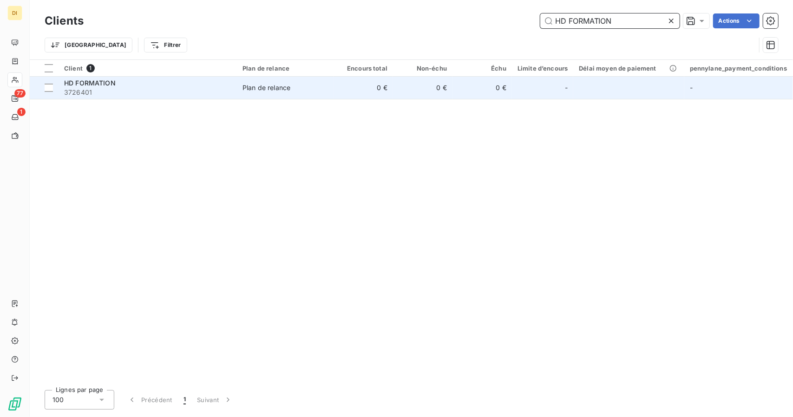
type input "HD FORMATION"
click at [388, 90] on td "0 €" at bounding box center [363, 88] width 59 height 22
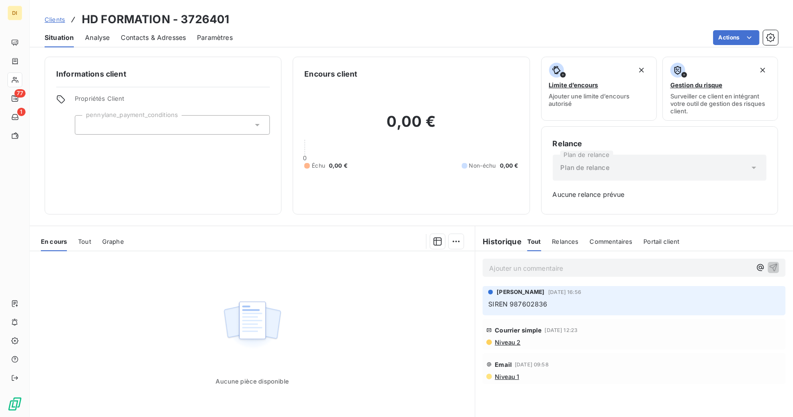
click at [51, 20] on span "Clients" at bounding box center [55, 19] width 20 height 7
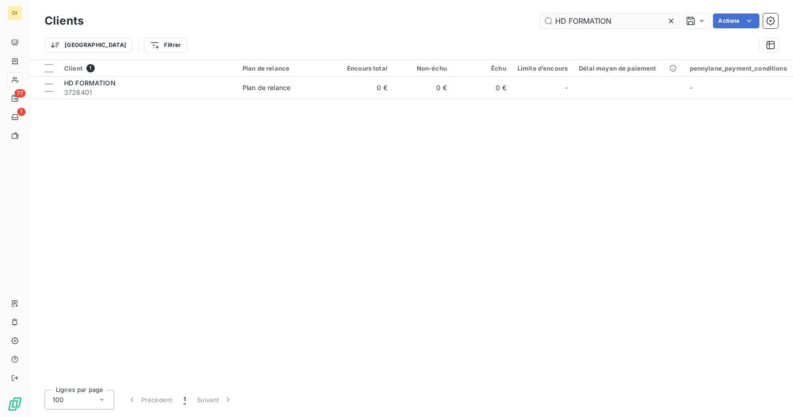
click at [570, 20] on input "HD FORMATION" at bounding box center [609, 20] width 139 height 15
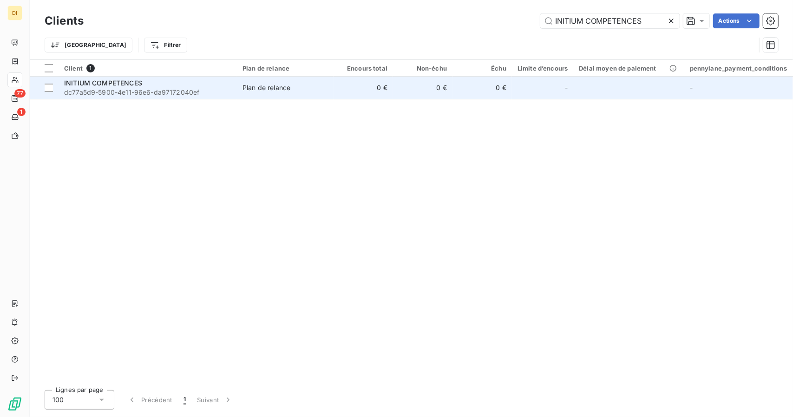
type input "INITIUM COMPETENCES"
click at [302, 90] on span "Plan de relance" at bounding box center [286, 87] width 86 height 9
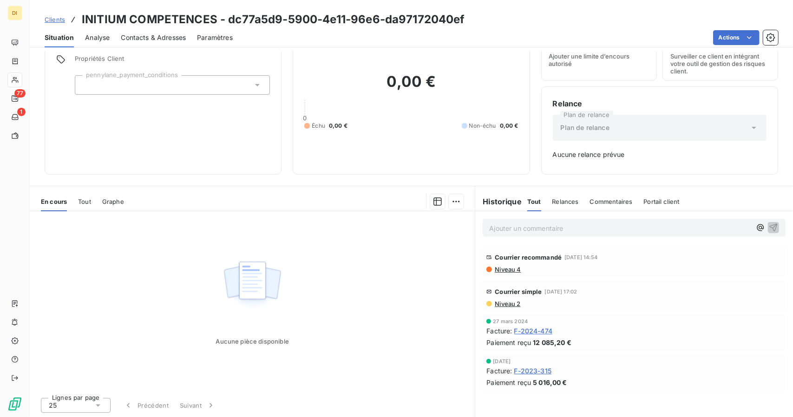
scroll to position [36, 0]
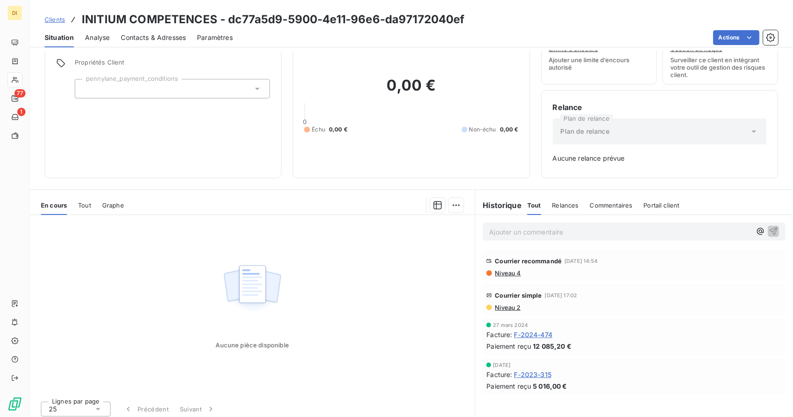
click at [526, 332] on span "F-2024-474" at bounding box center [533, 335] width 39 height 10
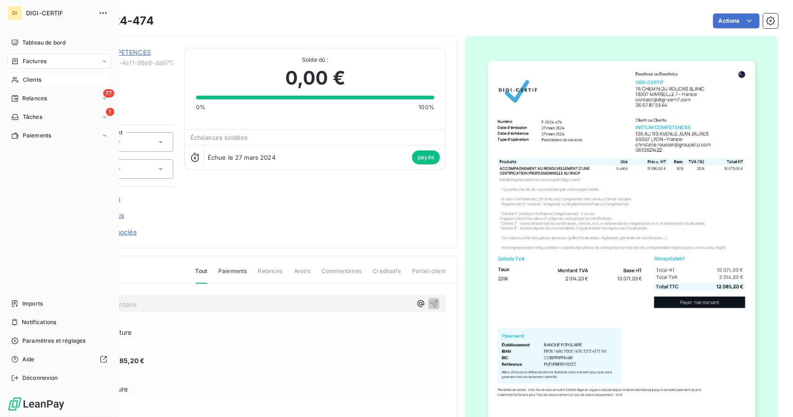
click at [47, 75] on div "Clients" at bounding box center [59, 79] width 104 height 15
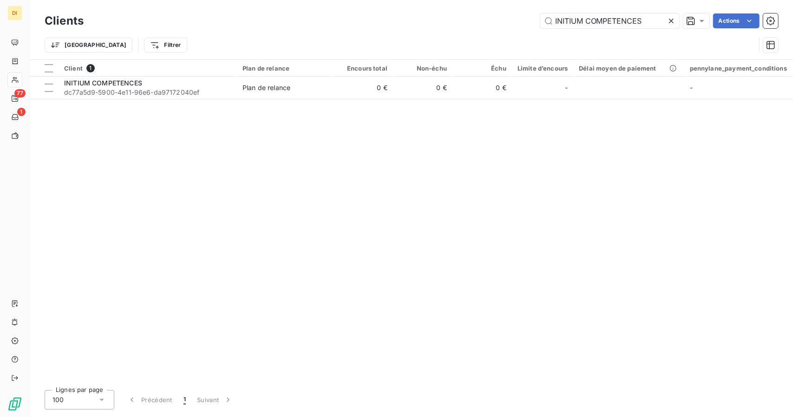
click at [616, 35] on div "Trier Filtrer" at bounding box center [412, 45] width 734 height 29
click at [623, 21] on input "INITIUM COMPETENCES" at bounding box center [609, 20] width 139 height 15
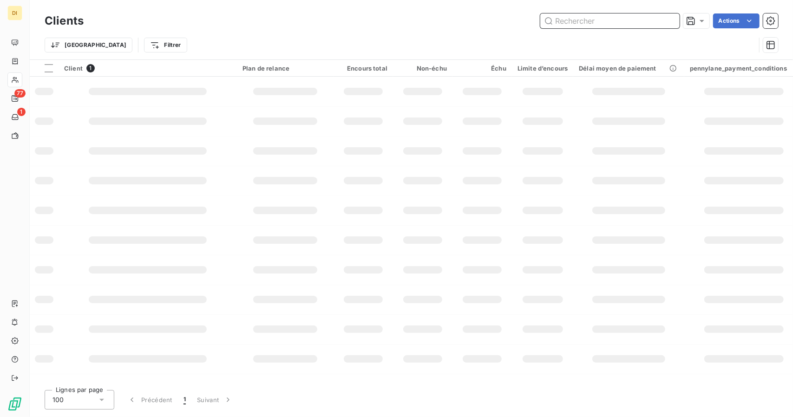
paste input "INSX"
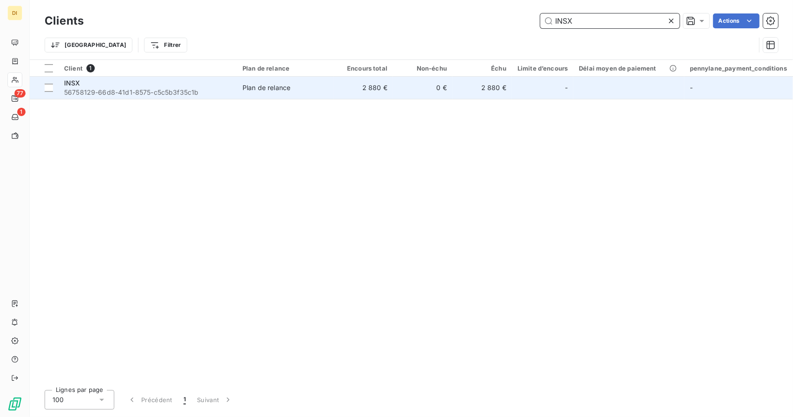
type input "INSX"
click at [343, 88] on td "2 880 €" at bounding box center [363, 88] width 59 height 22
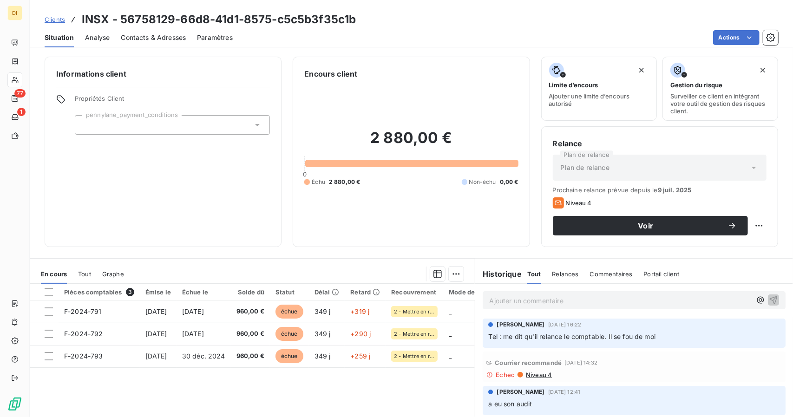
click at [56, 23] on span "Clients" at bounding box center [55, 19] width 20 height 7
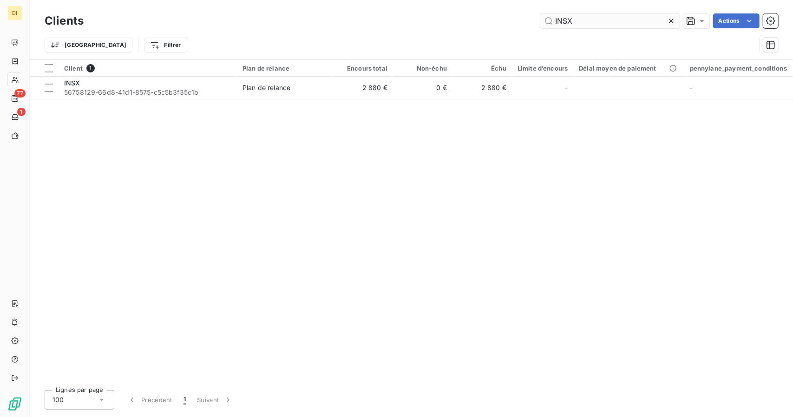
click at [603, 26] on input "INSX" at bounding box center [609, 20] width 139 height 15
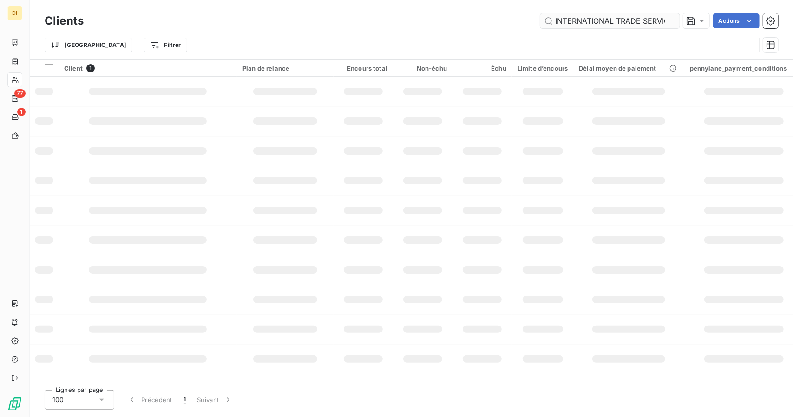
scroll to position [0, 9]
type input "INTERNATIONAL TRADE SERVICE"
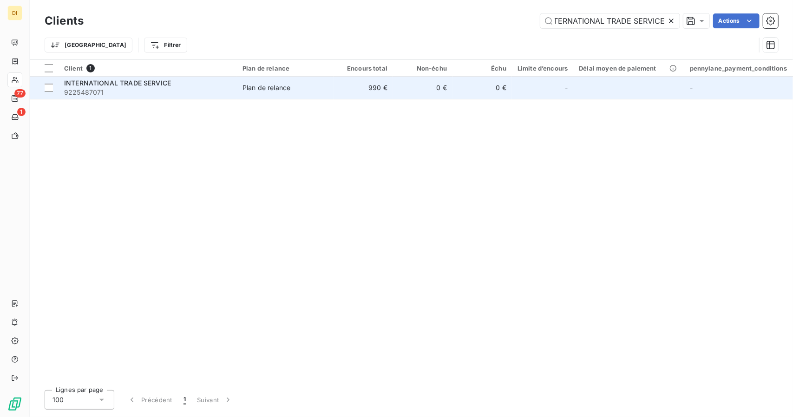
click at [445, 82] on td "0 €" at bounding box center [422, 88] width 59 height 22
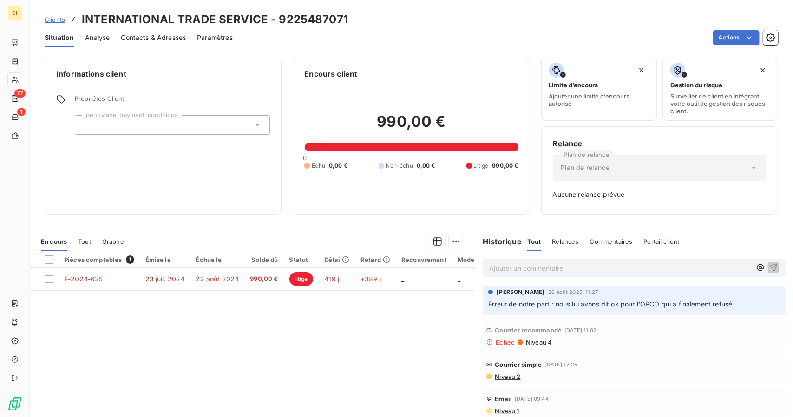
click at [53, 17] on span "Clients" at bounding box center [55, 19] width 20 height 7
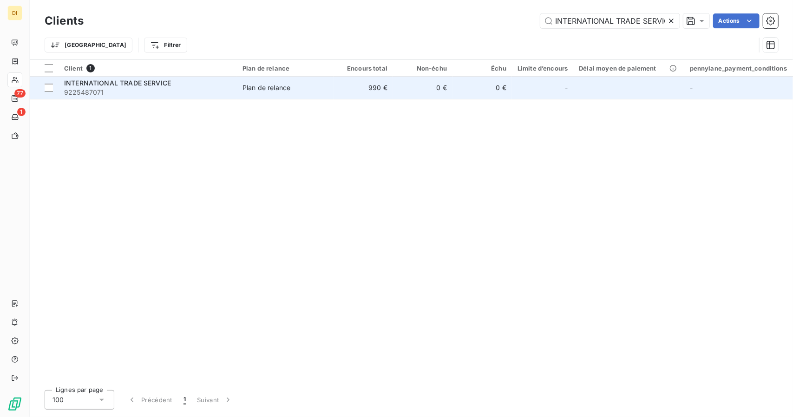
scroll to position [0, 9]
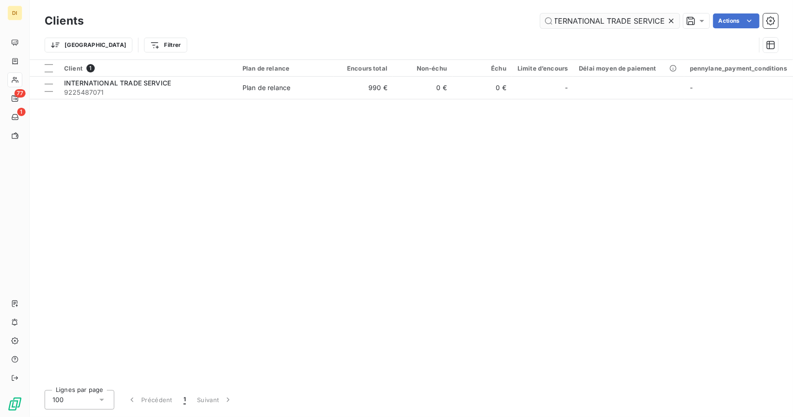
click at [605, 18] on input "INTERNATIONAL TRADE SERVICE" at bounding box center [609, 20] width 139 height 15
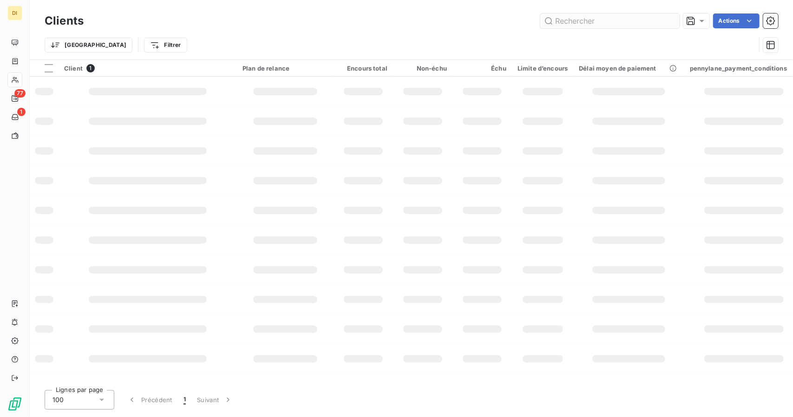
scroll to position [0, 0]
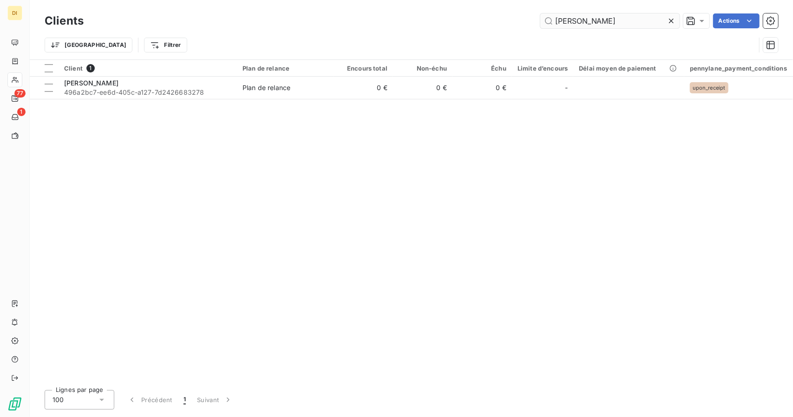
type input "[PERSON_NAME]"
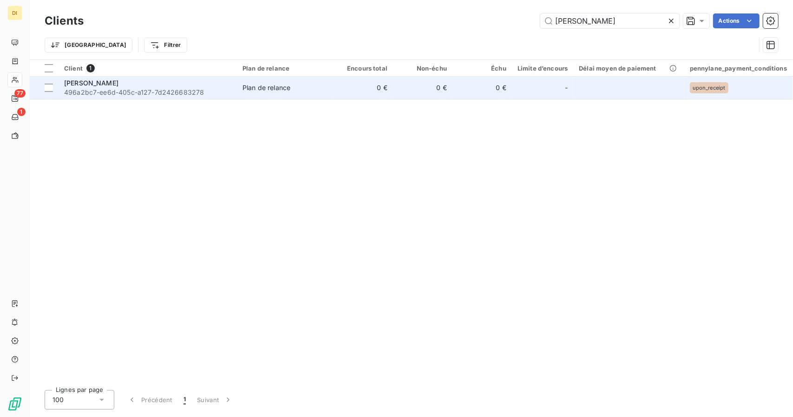
click at [455, 84] on td "0 €" at bounding box center [482, 88] width 59 height 22
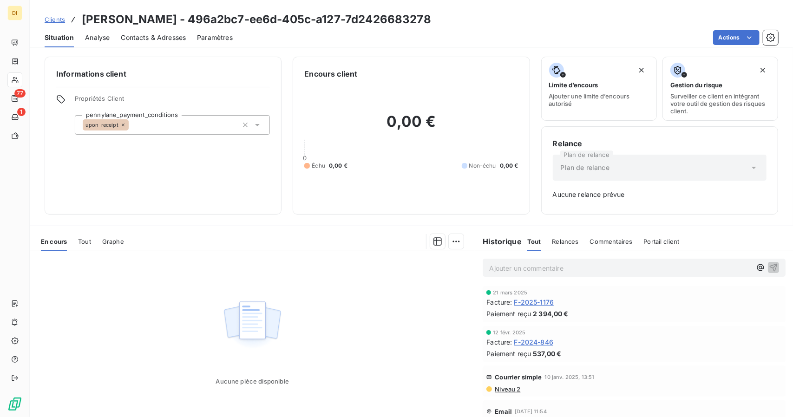
click at [62, 23] on span "Clients" at bounding box center [55, 19] width 20 height 7
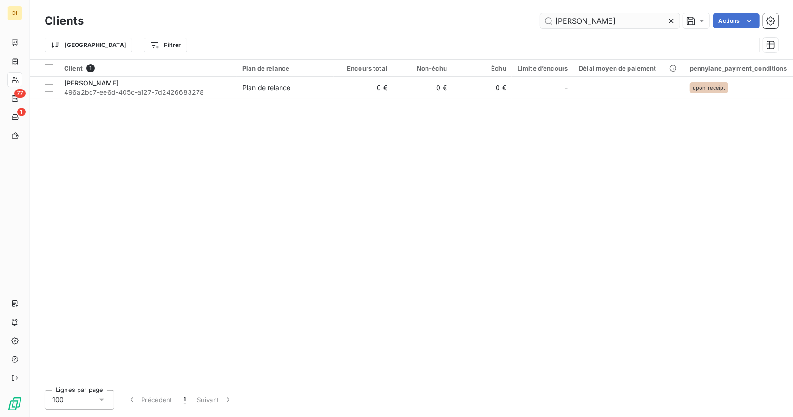
click at [571, 21] on input "[PERSON_NAME]" at bounding box center [609, 20] width 139 height 15
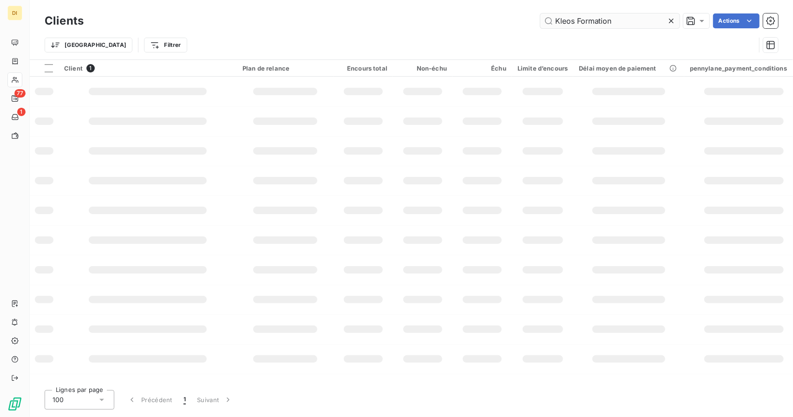
type input "Kleos Formation"
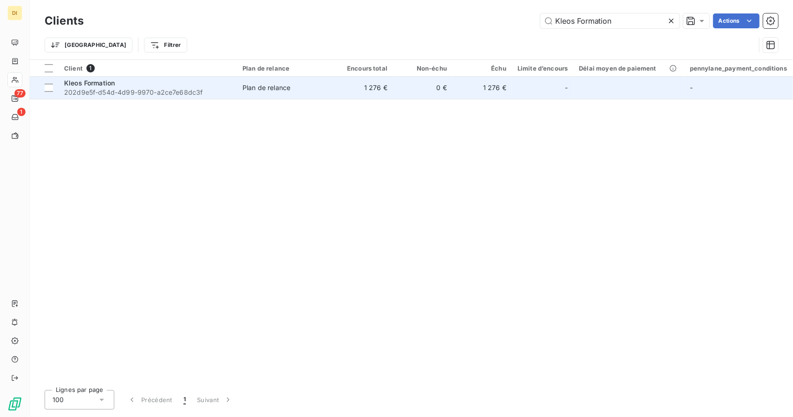
click at [330, 96] on td "Plan de relance" at bounding box center [285, 88] width 97 height 22
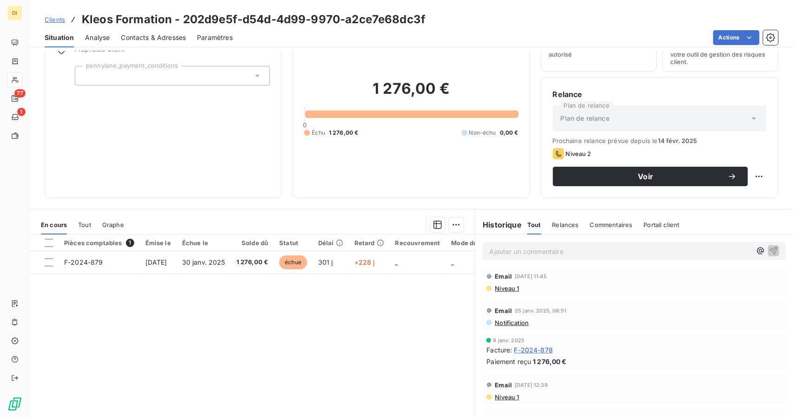
scroll to position [3, 0]
click at [533, 348] on span "F-2024-878" at bounding box center [533, 352] width 39 height 10
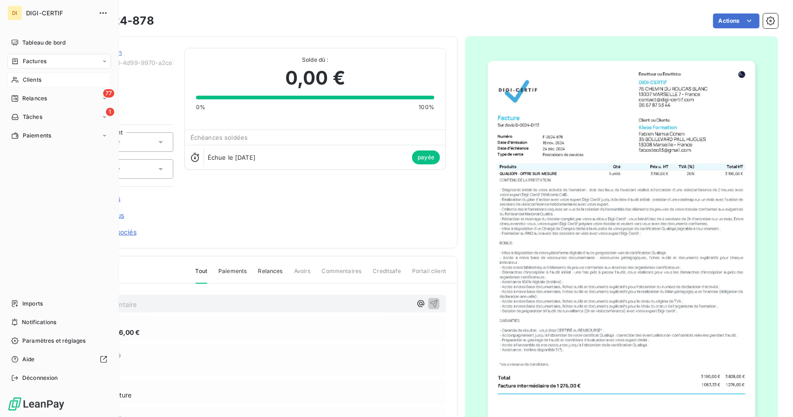
click at [26, 82] on span "Clients" at bounding box center [32, 80] width 19 height 8
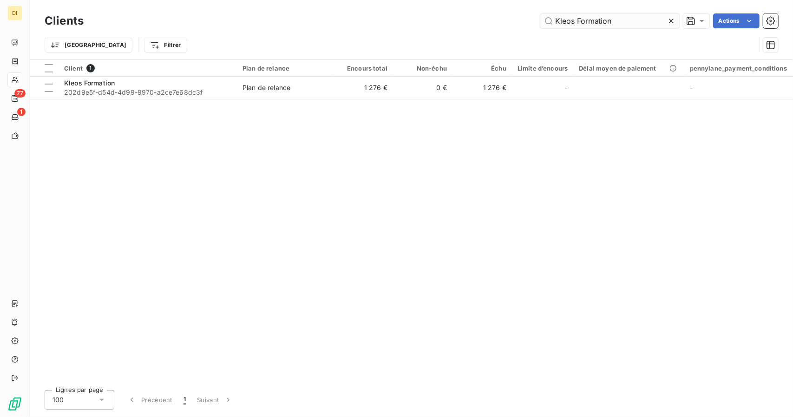
click at [618, 23] on input "Kleos Formation" at bounding box center [609, 20] width 139 height 15
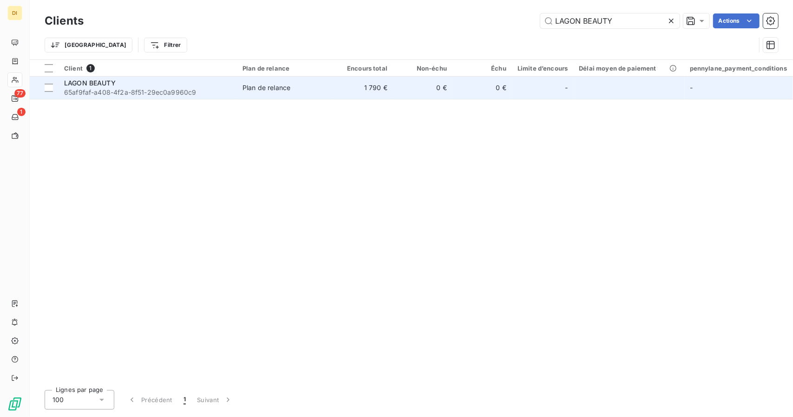
type input "LAGON BEAUTY"
click at [328, 94] on td "Plan de relance" at bounding box center [285, 88] width 97 height 22
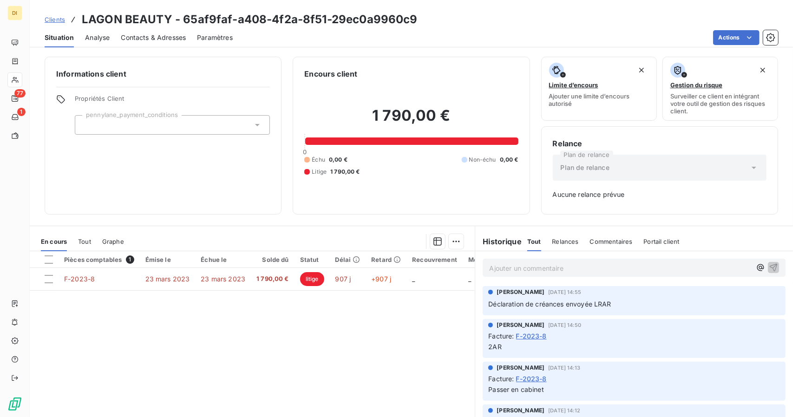
click at [55, 16] on span "Clients" at bounding box center [55, 19] width 20 height 7
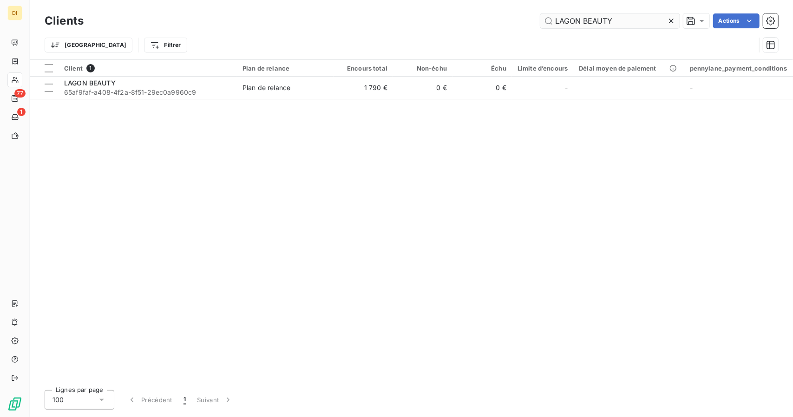
click at [572, 17] on input "LAGON BEAUTY" at bounding box center [609, 20] width 139 height 15
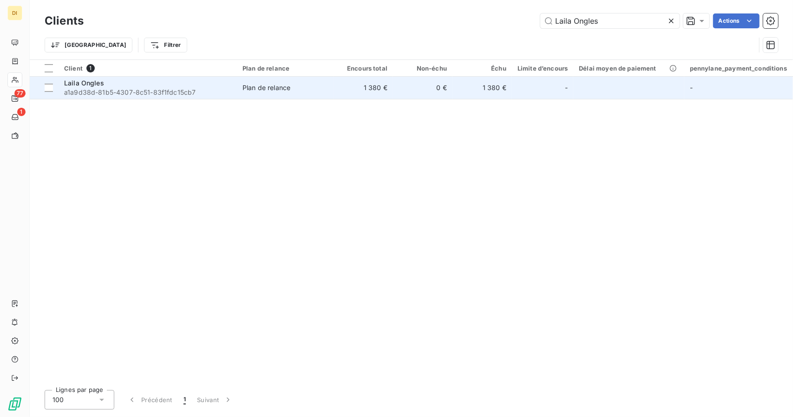
type input "Laila Ongles"
click at [434, 82] on td "0 €" at bounding box center [422, 88] width 59 height 22
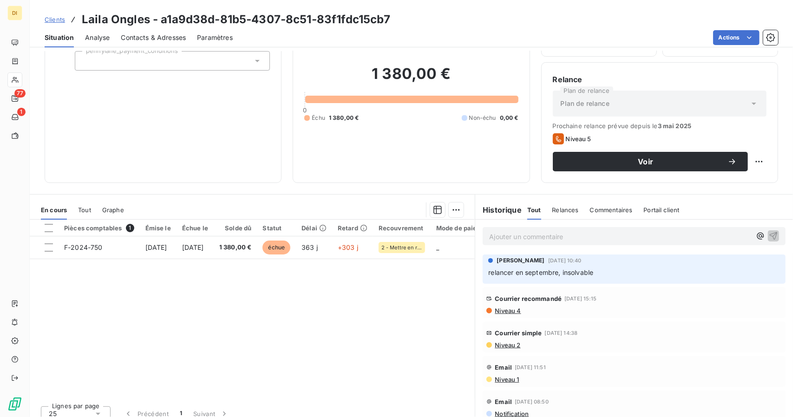
scroll to position [65, 0]
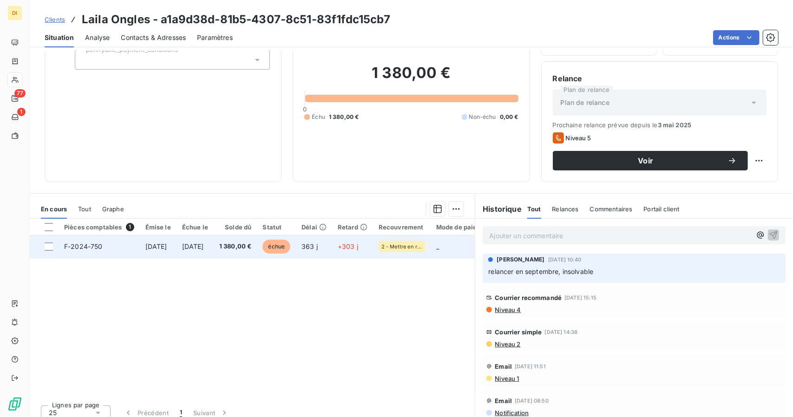
click at [358, 249] on span "+303 j" at bounding box center [348, 247] width 20 height 8
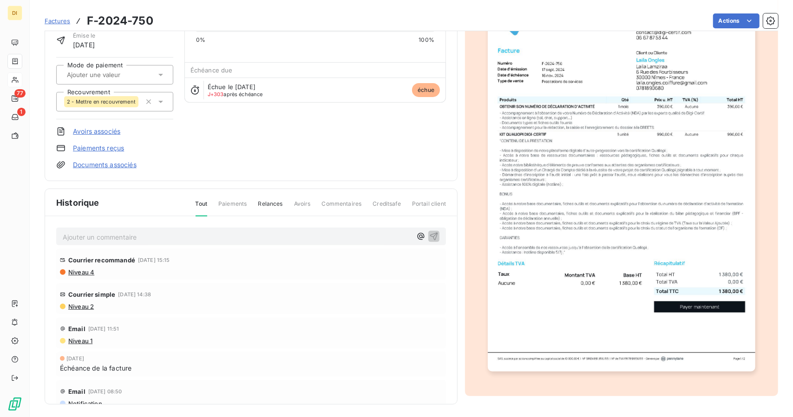
scroll to position [69, 0]
click at [528, 246] on img "button" at bounding box center [621, 182] width 267 height 378
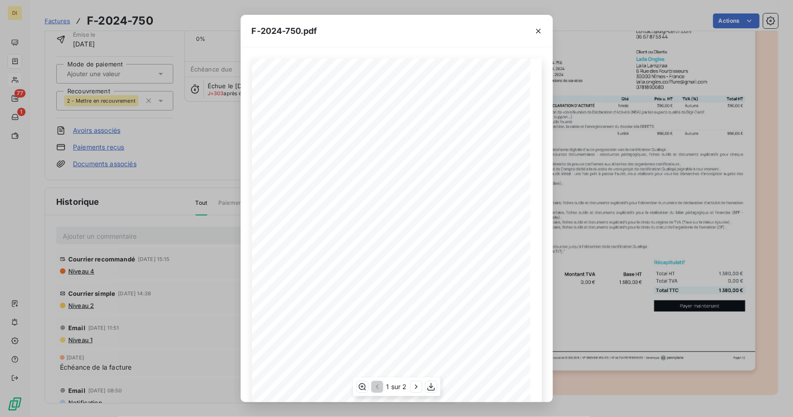
scroll to position [72, 0]
click at [173, 125] on div "F-2024-750.pdf 1 380,00 ¬ 0,00 ¬ 1 380,00 ¬ Émetteur ou Émettrice DIGI-CERTIF […" at bounding box center [396, 208] width 793 height 417
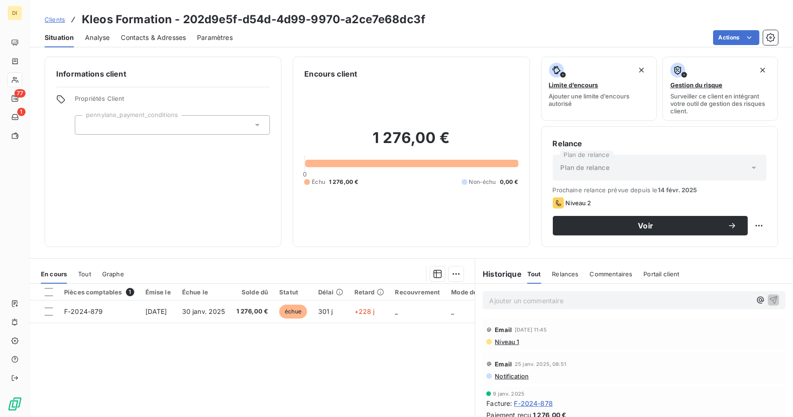
click at [48, 16] on span "Clients" at bounding box center [55, 19] width 20 height 7
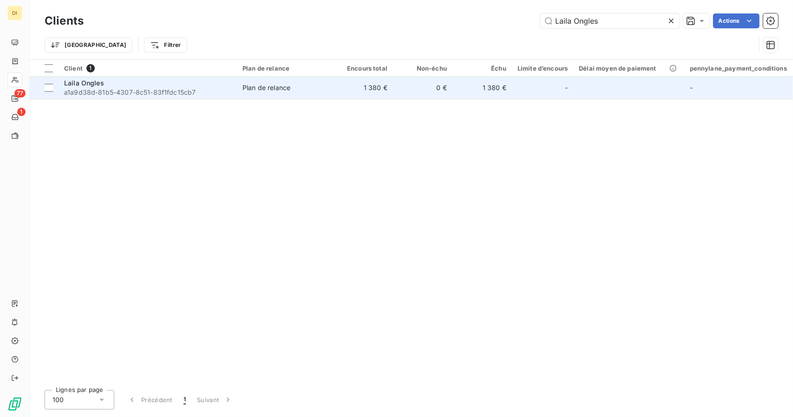
click at [446, 79] on td "0 €" at bounding box center [422, 88] width 59 height 22
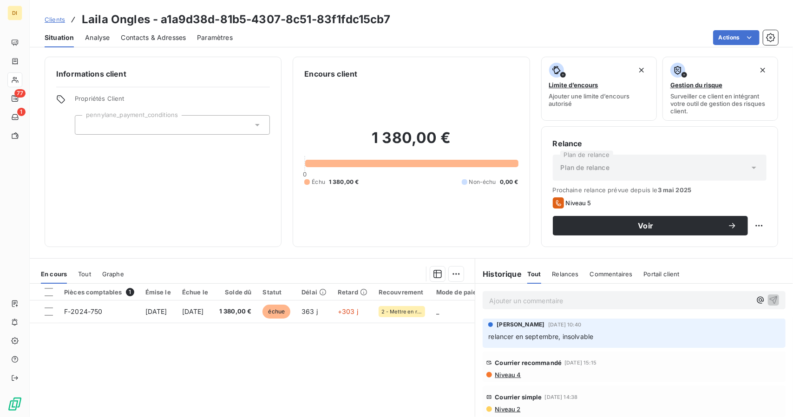
click at [49, 26] on div "Clients Laila Ongles - a1a9d38d-81b5-4307-8c51-83f1fdc15cb7" at bounding box center [218, 19] width 346 height 17
click at [53, 20] on span "Clients" at bounding box center [55, 19] width 20 height 7
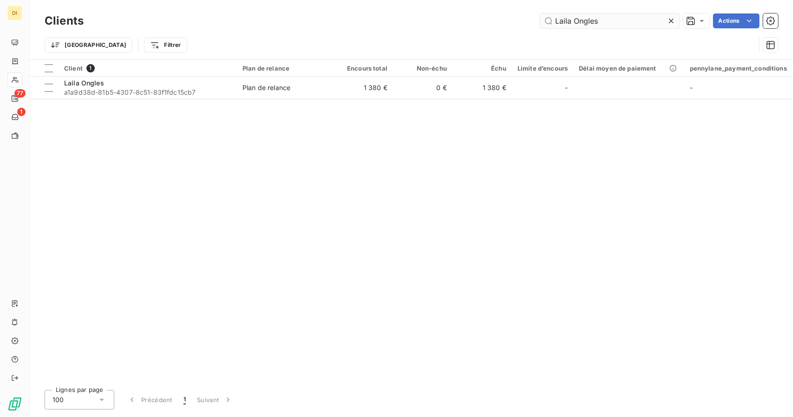
click at [579, 20] on input "Laila Ongles" at bounding box center [609, 20] width 139 height 15
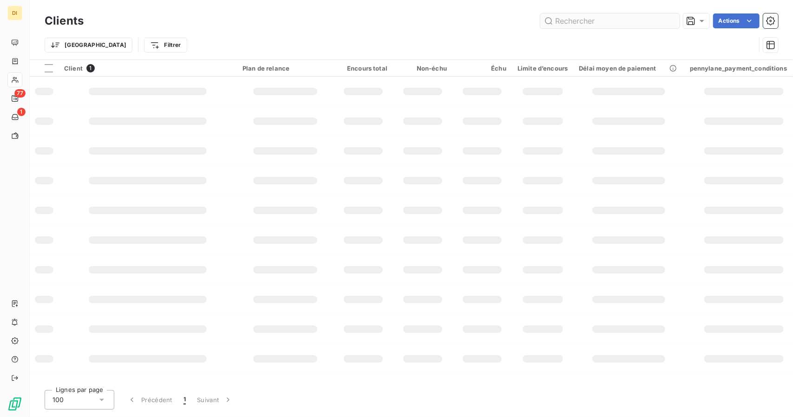
type input "v"
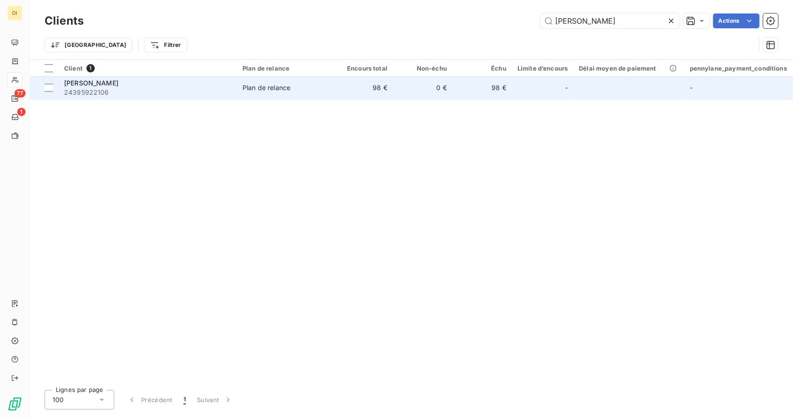
type input "[PERSON_NAME]"
click at [344, 97] on td "98 €" at bounding box center [363, 88] width 59 height 22
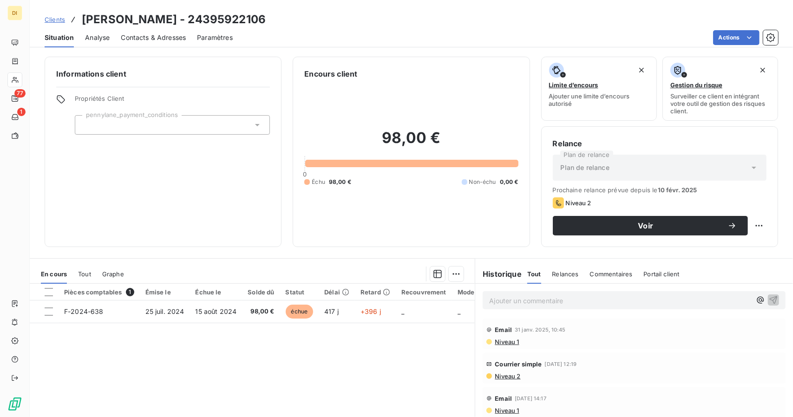
click at [51, 16] on span "Clients" at bounding box center [55, 19] width 20 height 7
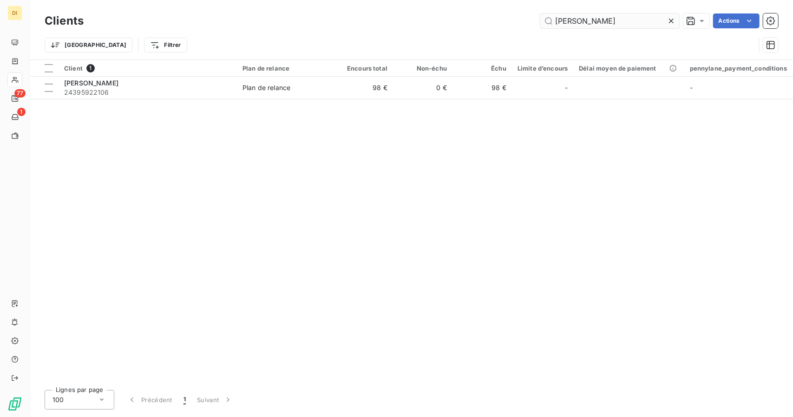
click at [599, 19] on input "[PERSON_NAME]" at bounding box center [609, 20] width 139 height 15
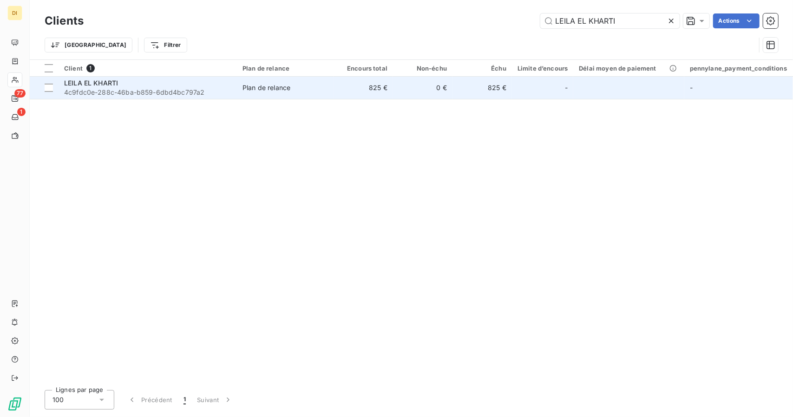
type input "LEILA EL KHARTI"
click at [340, 95] on td "825 €" at bounding box center [363, 88] width 59 height 22
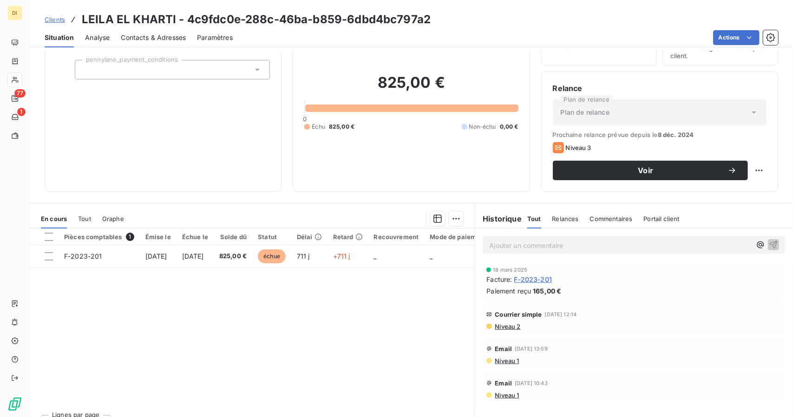
scroll to position [72, 0]
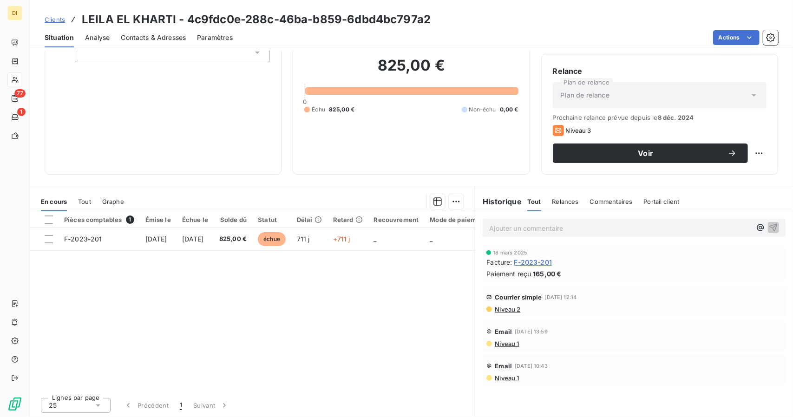
click at [544, 275] on span "165,00 €" at bounding box center [547, 274] width 28 height 10
click at [399, 66] on h2 "825,00 €" at bounding box center [411, 70] width 214 height 28
click at [381, 308] on div "Pièces comptables 1 Émise le Échue le Solde dû Statut Délai Retard Recouvrement…" at bounding box center [252, 300] width 445 height 179
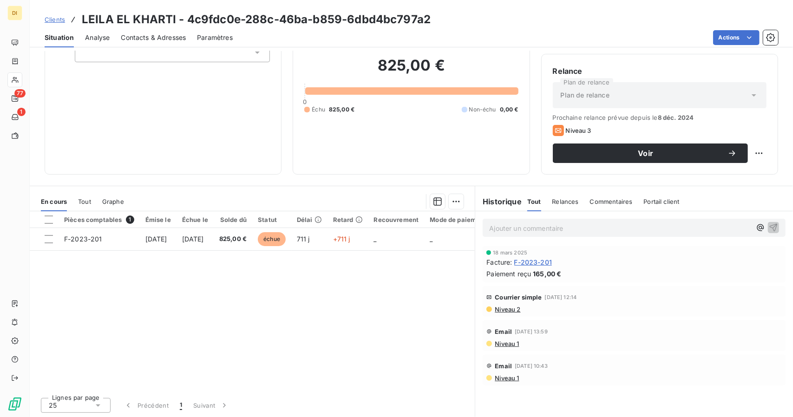
click at [532, 258] on span "F-2023-201" at bounding box center [533, 262] width 38 height 10
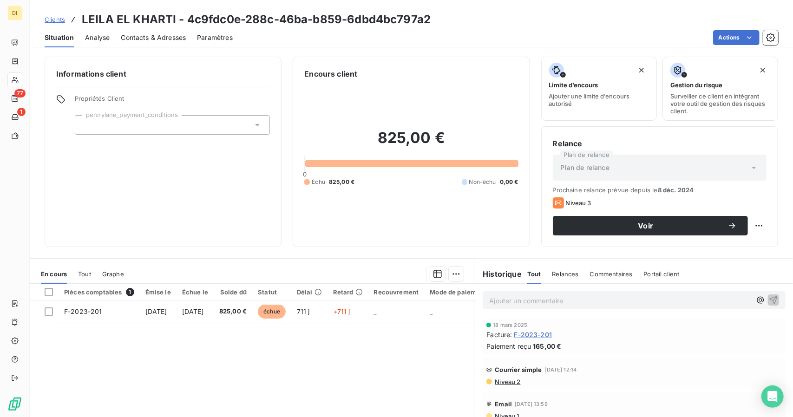
click at [56, 19] on span "Clients" at bounding box center [55, 19] width 20 height 7
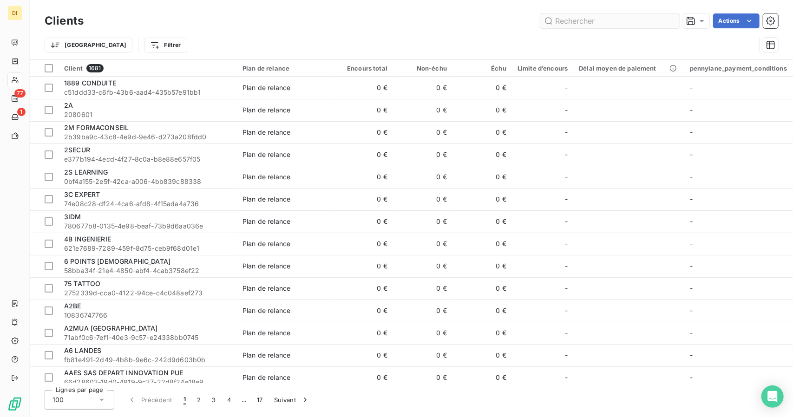
click at [572, 14] on input "text" at bounding box center [609, 20] width 139 height 15
type input "[PERSON_NAME]"
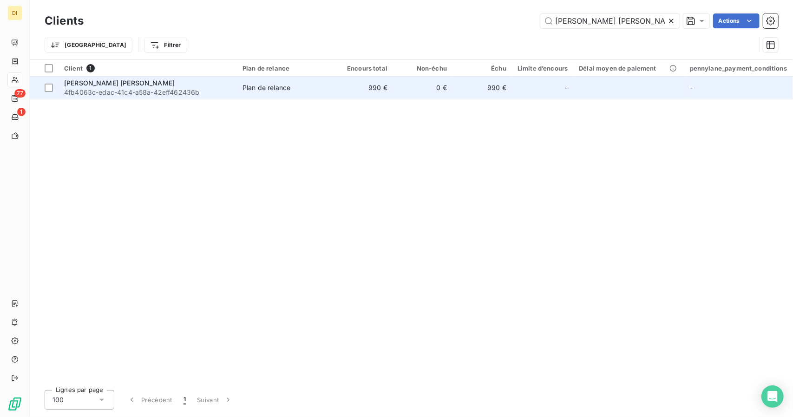
click at [377, 87] on td "990 €" at bounding box center [363, 88] width 59 height 22
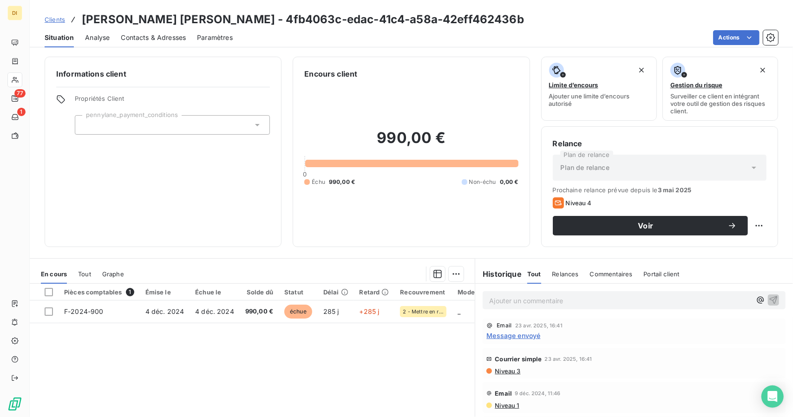
click at [58, 17] on span "Clients" at bounding box center [55, 19] width 20 height 7
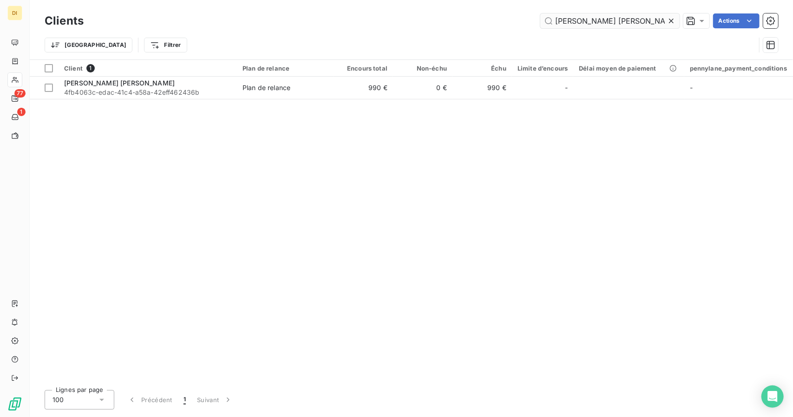
click at [611, 17] on input "[PERSON_NAME]" at bounding box center [609, 20] width 139 height 15
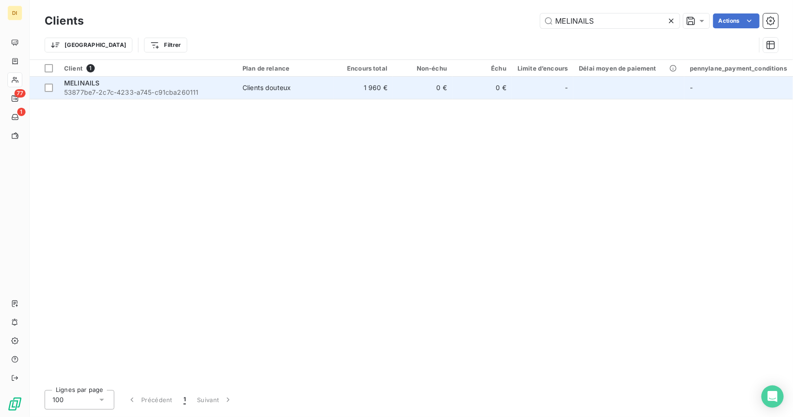
type input "MELINAILS"
click at [420, 85] on td "0 €" at bounding box center [422, 88] width 59 height 22
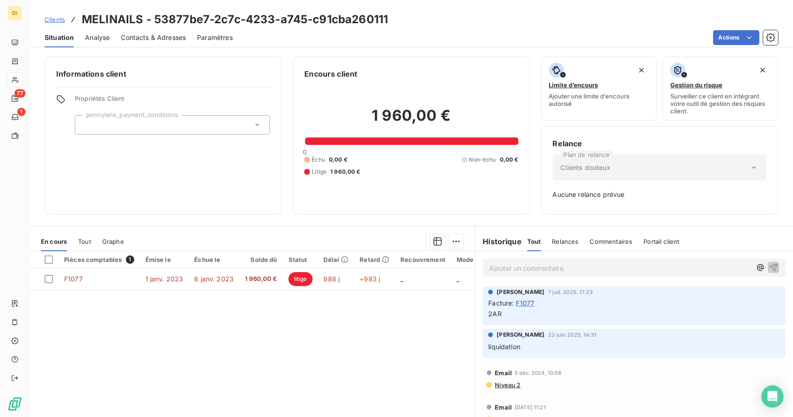
click at [64, 20] on span "Clients" at bounding box center [55, 19] width 20 height 7
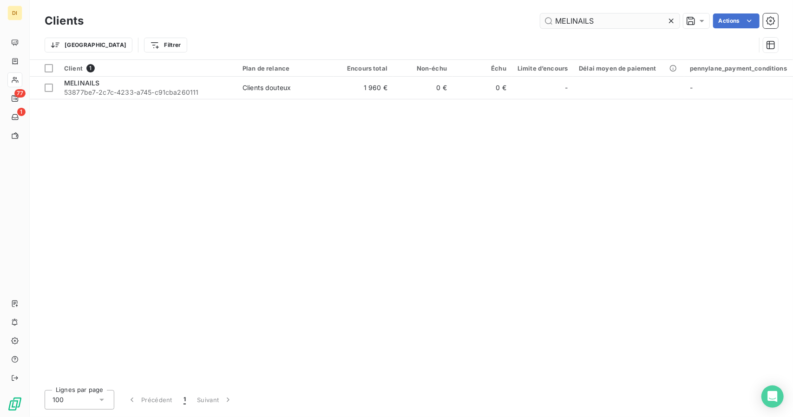
click at [587, 26] on input "MELINAILS" at bounding box center [609, 20] width 139 height 15
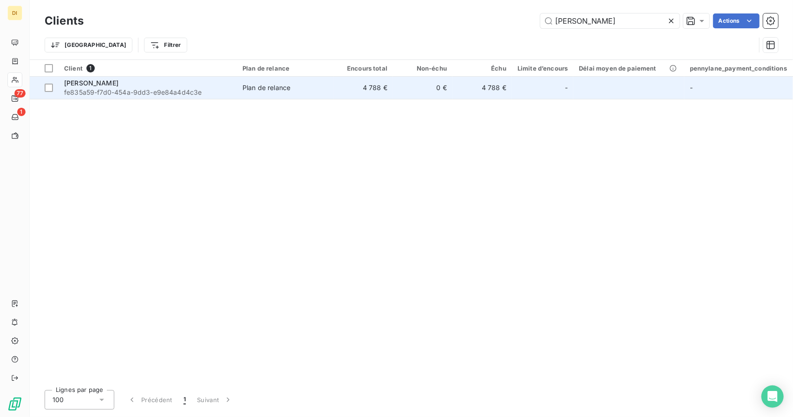
type input "[PERSON_NAME]"
click at [411, 91] on td "0 €" at bounding box center [422, 88] width 59 height 22
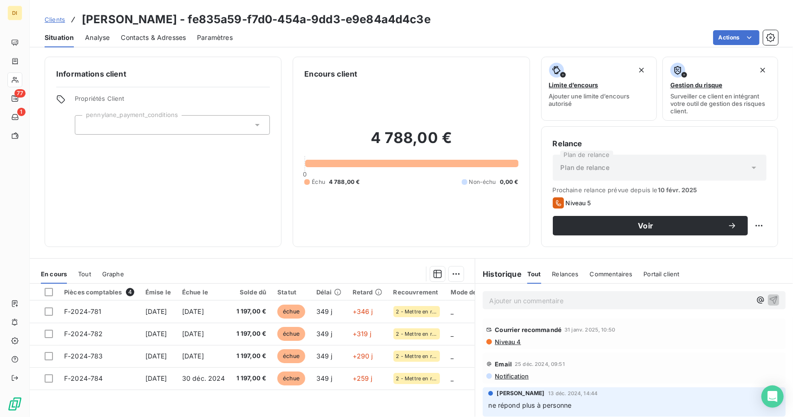
click at [49, 18] on span "Clients" at bounding box center [55, 19] width 20 height 7
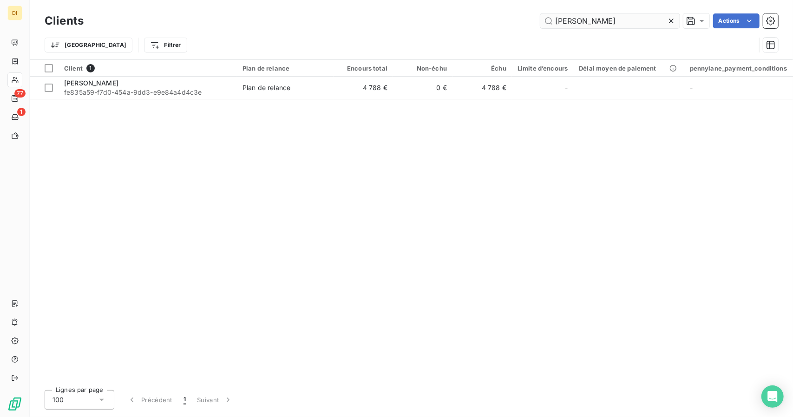
click at [576, 17] on input "[PERSON_NAME]" at bounding box center [609, 20] width 139 height 15
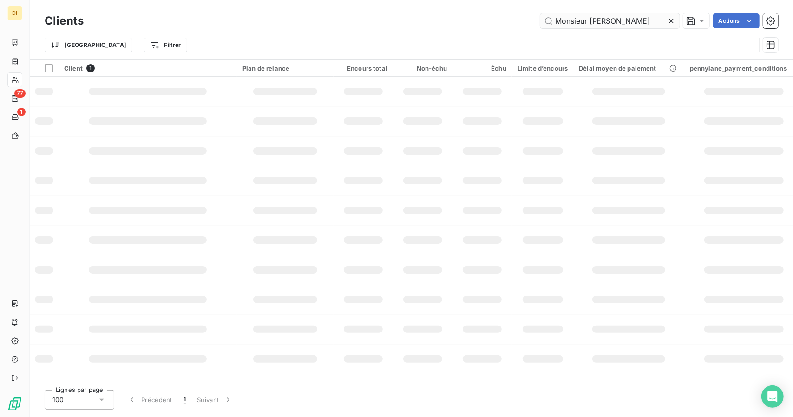
type input "Monsieur Ngambeket"
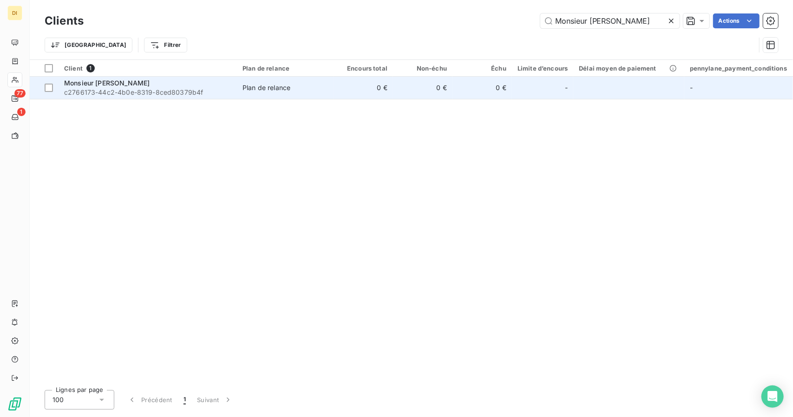
click at [372, 84] on td "0 €" at bounding box center [363, 88] width 59 height 22
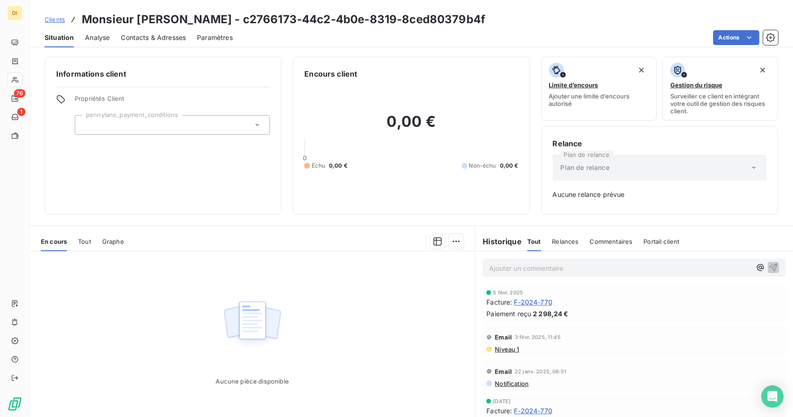
click at [58, 17] on span "Clients" at bounding box center [55, 19] width 20 height 7
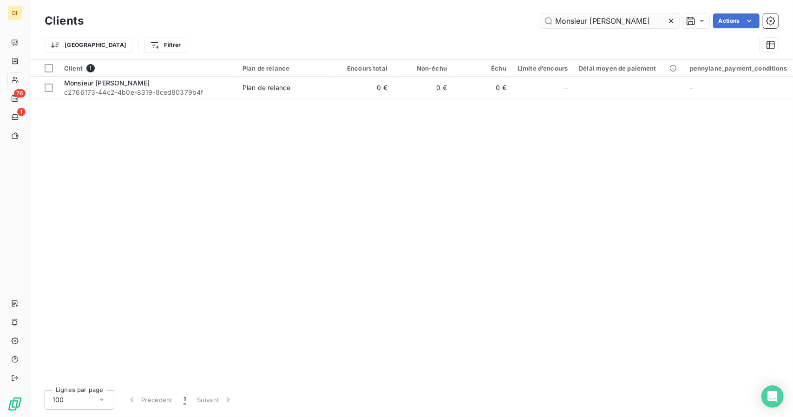
click at [600, 19] on input "Monsieur Ngambeket" at bounding box center [609, 20] width 139 height 15
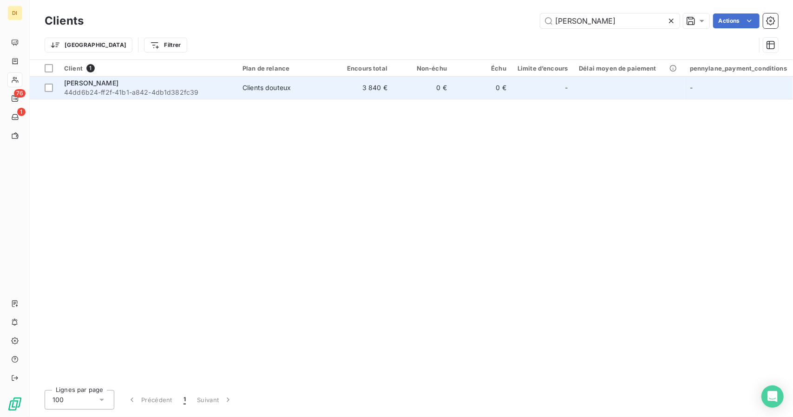
type input "Moriba Soukouna"
click at [399, 88] on td "0 €" at bounding box center [422, 88] width 59 height 22
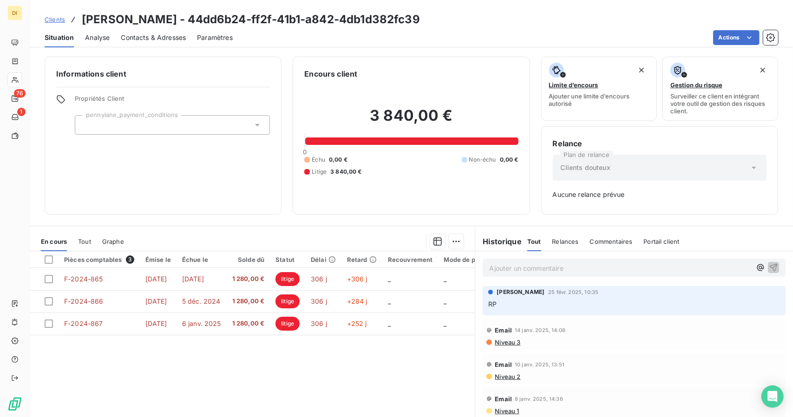
drag, startPoint x: 52, startPoint y: 16, endPoint x: 54, endPoint y: 42, distance: 26.6
click at [52, 16] on span "Clients" at bounding box center [55, 19] width 20 height 7
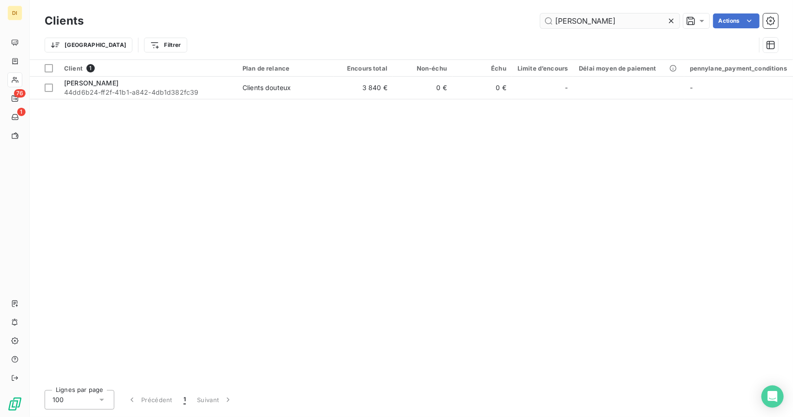
click at [595, 21] on input "Moriba Soukouna" at bounding box center [609, 20] width 139 height 15
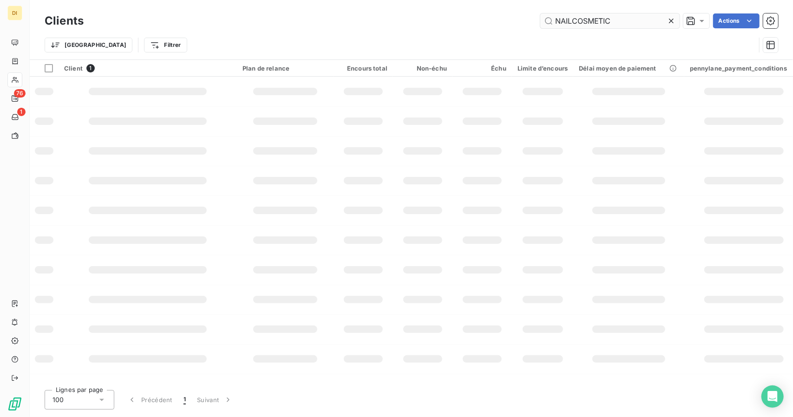
type input "NAILCOSMETIC"
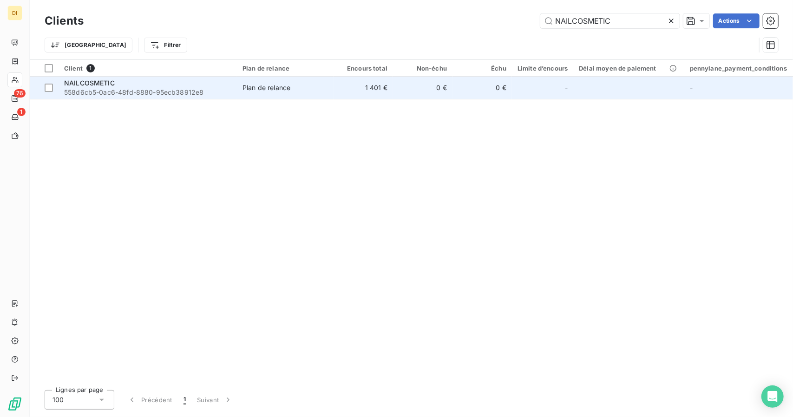
click at [438, 81] on td "0 €" at bounding box center [422, 88] width 59 height 22
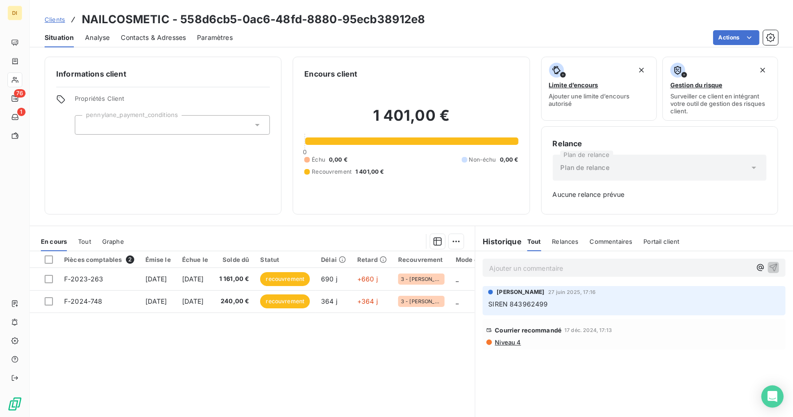
click at [50, 18] on span "Clients" at bounding box center [55, 19] width 20 height 7
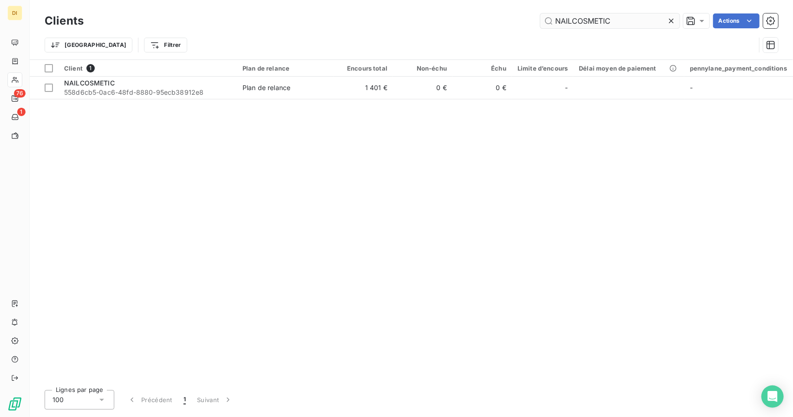
click at [585, 25] on input "NAILCOSMETIC" at bounding box center [609, 20] width 139 height 15
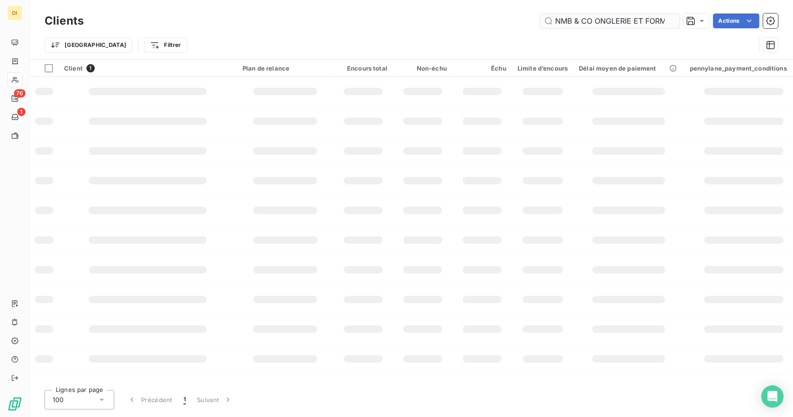
scroll to position [0, 29]
type input "NMB & CO ONGLERIE ET FORMATIONS"
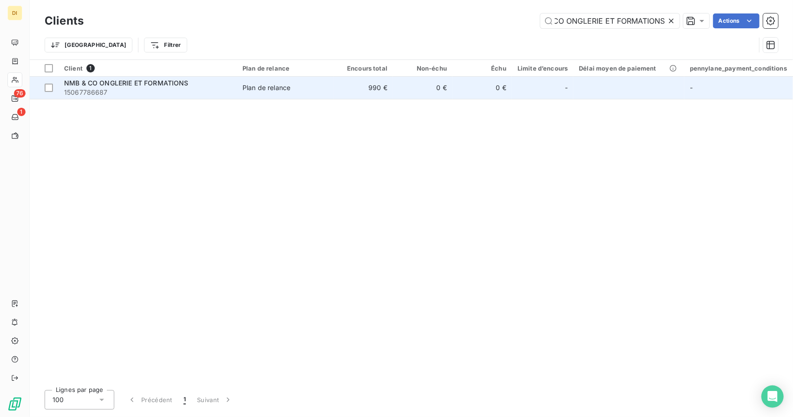
click at [417, 90] on td "0 €" at bounding box center [422, 88] width 59 height 22
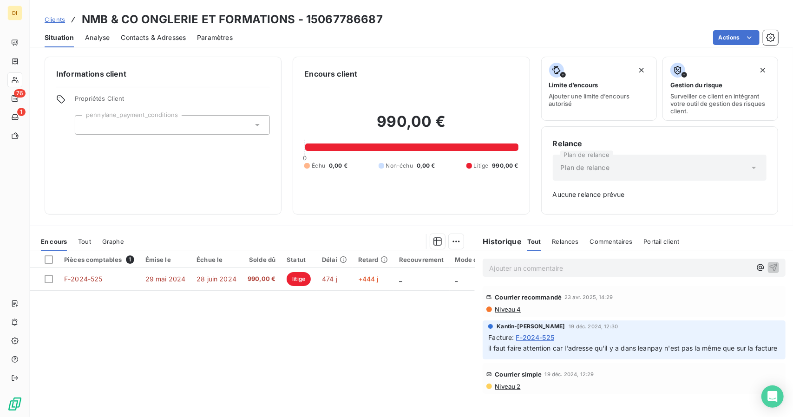
click at [50, 14] on div "Clients NMB & CO ONGLERIE ET FORMATIONS - 15067786687" at bounding box center [214, 19] width 338 height 17
click at [50, 16] on span "Clients" at bounding box center [55, 19] width 20 height 7
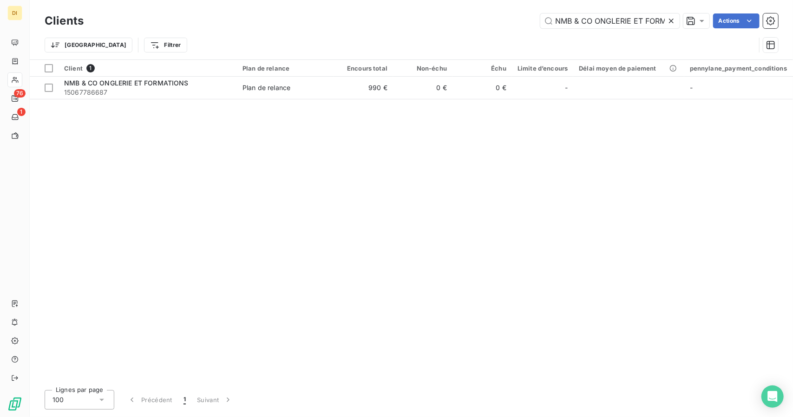
scroll to position [0, 29]
click at [585, 25] on input "NMB & CO ONGLERIE ET FORMATIONS" at bounding box center [609, 20] width 139 height 15
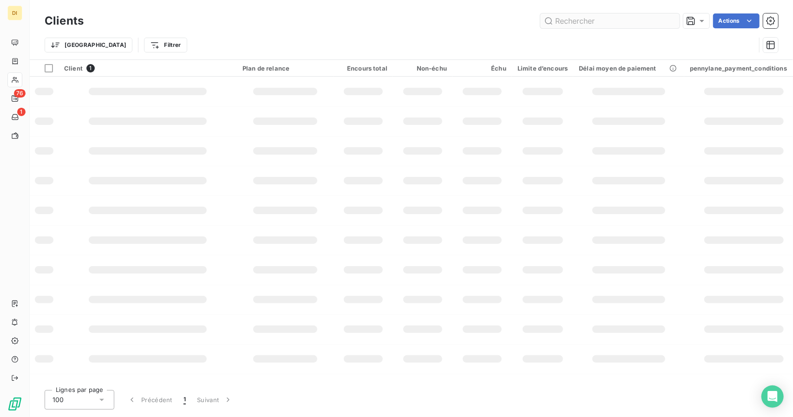
scroll to position [0, 0]
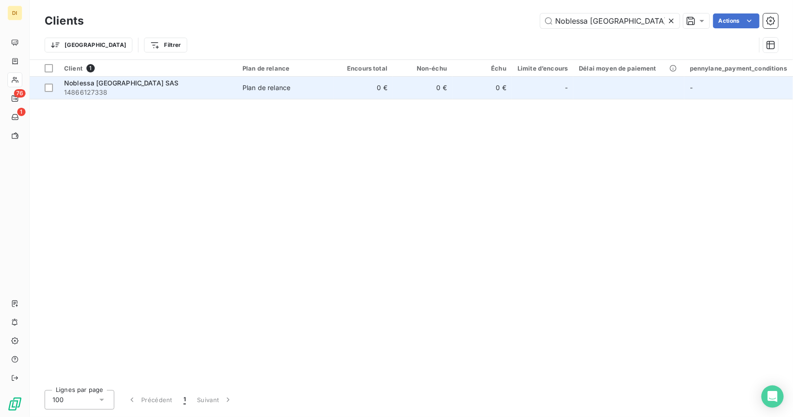
type input "Noblessa France SAS"
click at [341, 85] on td "0 €" at bounding box center [363, 88] width 59 height 22
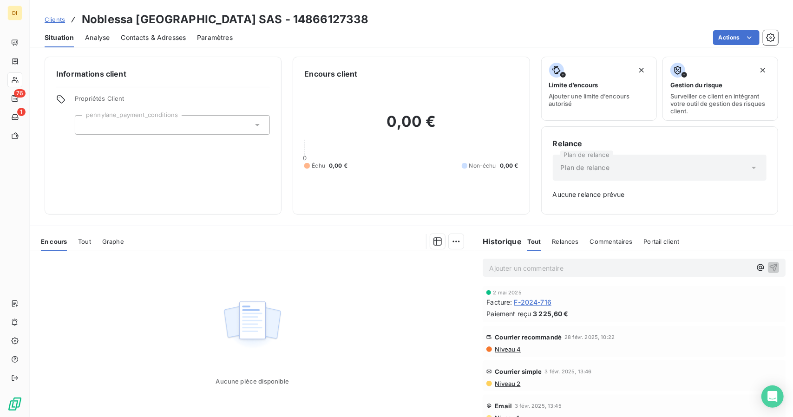
click at [52, 26] on div "Clients Noblessa France SAS - 14866127338" at bounding box center [207, 19] width 324 height 17
click at [54, 17] on span "Clients" at bounding box center [55, 19] width 20 height 7
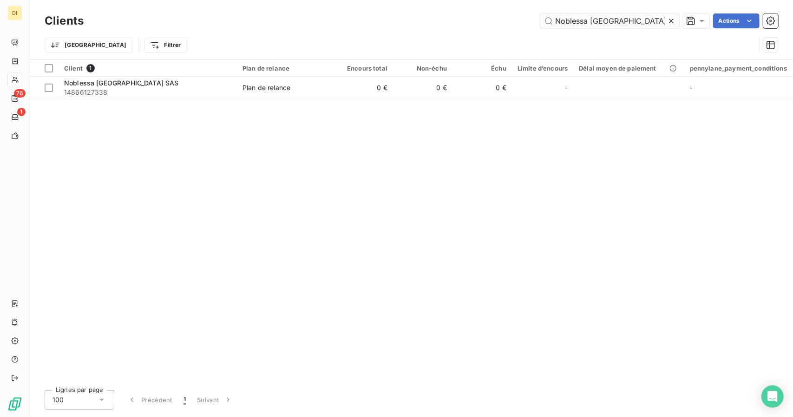
click at [587, 27] on input "Noblessa France SAS" at bounding box center [609, 20] width 139 height 15
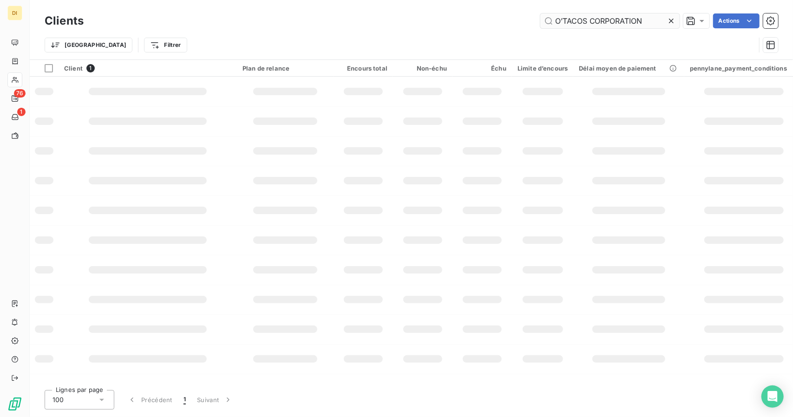
type input "O’TACOS CORPORATION"
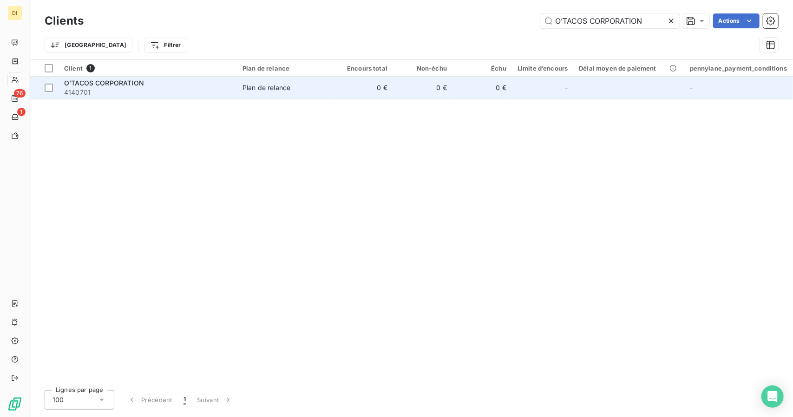
click at [396, 88] on td "0 €" at bounding box center [422, 88] width 59 height 22
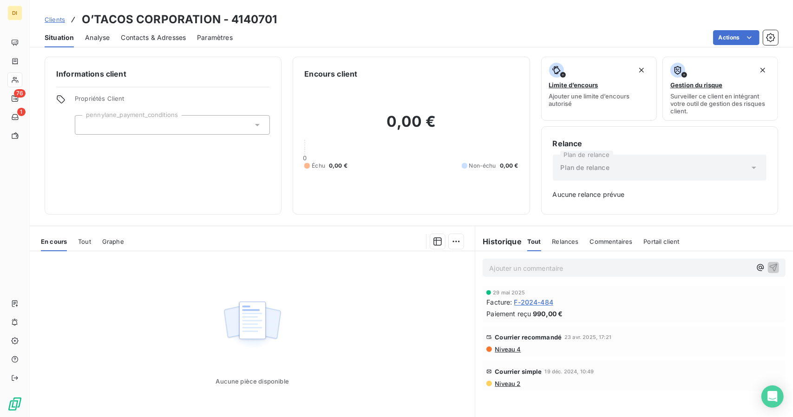
click at [529, 303] on span "F-2024-484" at bounding box center [533, 302] width 39 height 10
click at [59, 19] on span "Clients" at bounding box center [55, 19] width 20 height 7
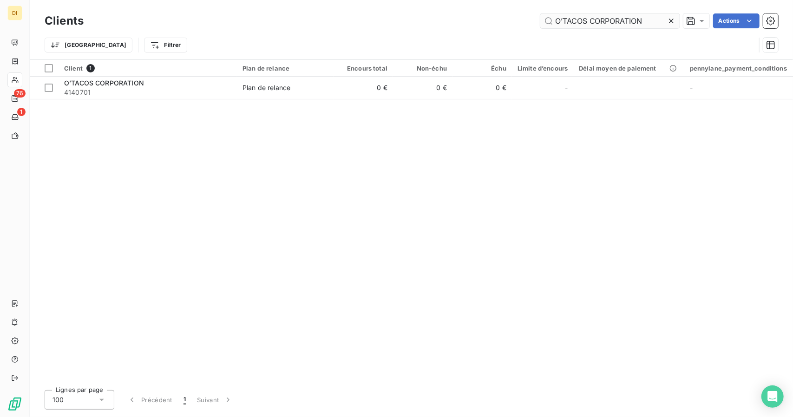
click at [560, 21] on input "O’TACOS CORPORATION" at bounding box center [609, 20] width 139 height 15
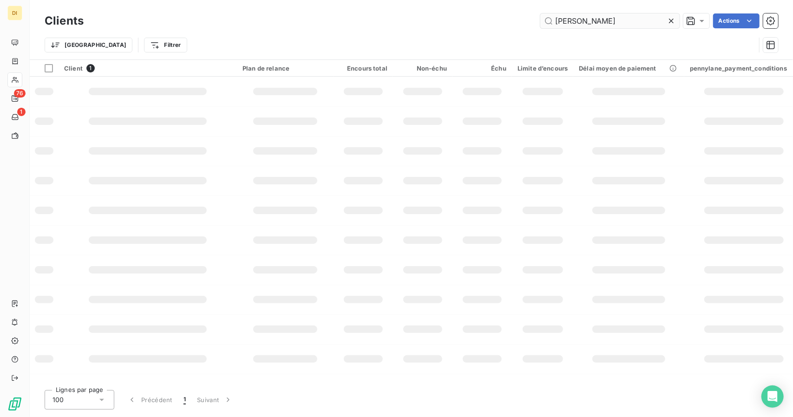
type input "[PERSON_NAME]"
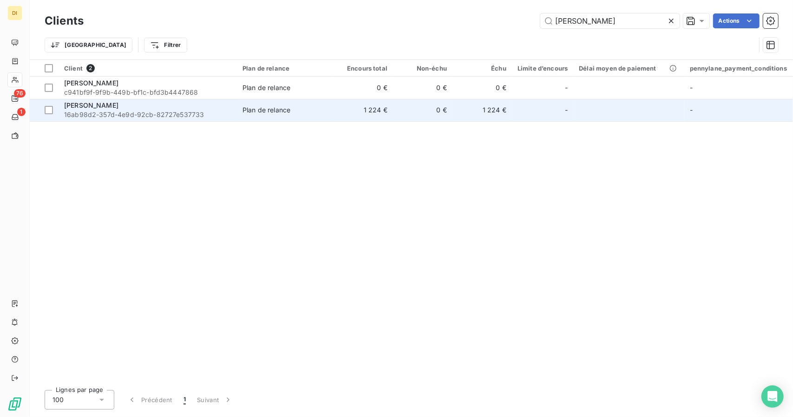
click at [239, 114] on td "Plan de relance" at bounding box center [285, 110] width 97 height 22
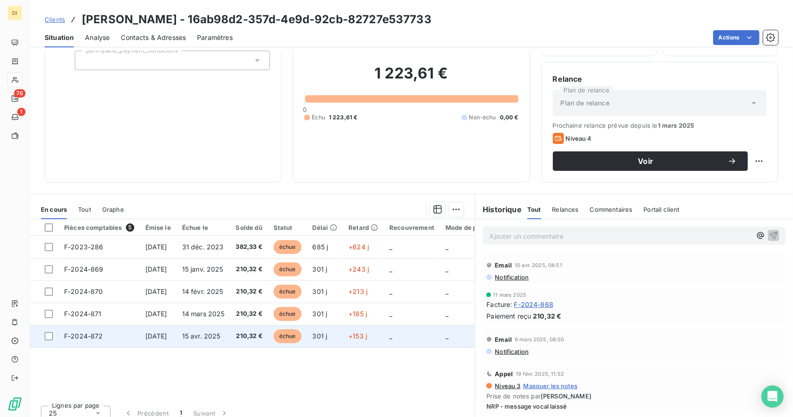
scroll to position [66, 0]
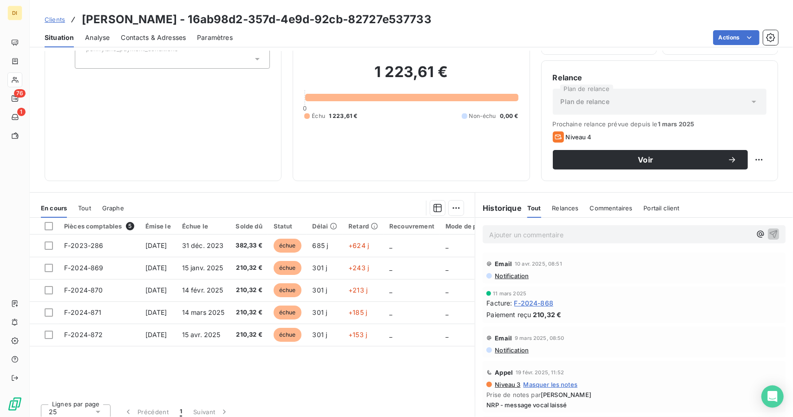
click at [524, 304] on span "F-2024-868" at bounding box center [533, 303] width 39 height 10
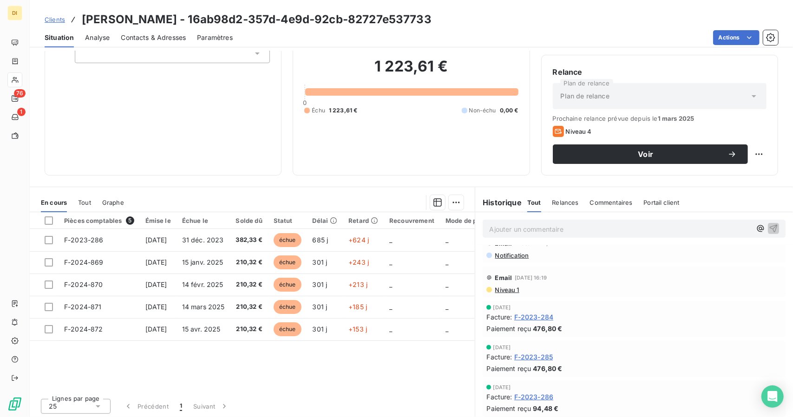
scroll to position [72, 0]
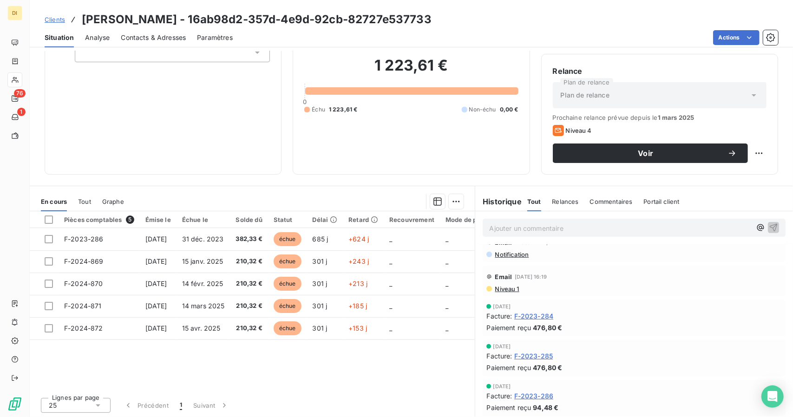
click at [533, 311] on span "F-2023-284" at bounding box center [533, 316] width 39 height 10
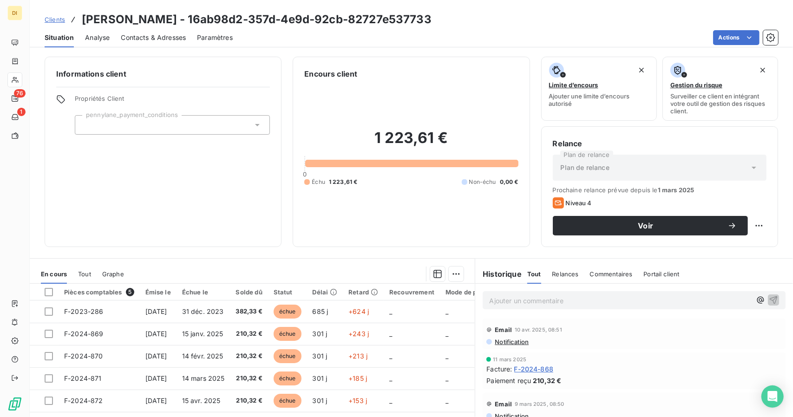
click at [86, 40] on span "Analyse" at bounding box center [97, 37] width 25 height 9
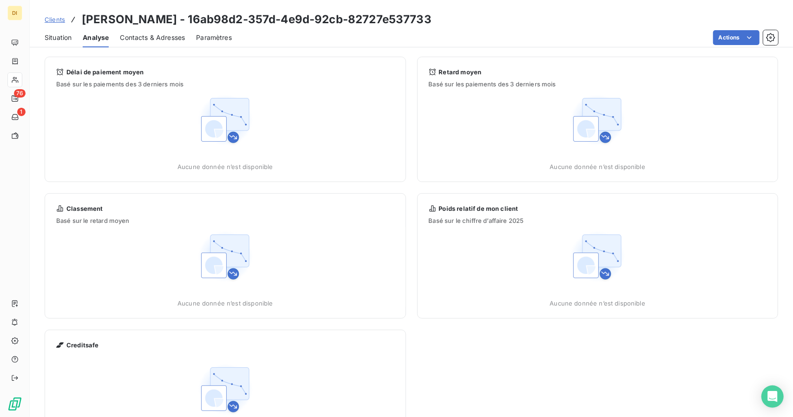
click at [57, 23] on span "Clients" at bounding box center [55, 19] width 20 height 7
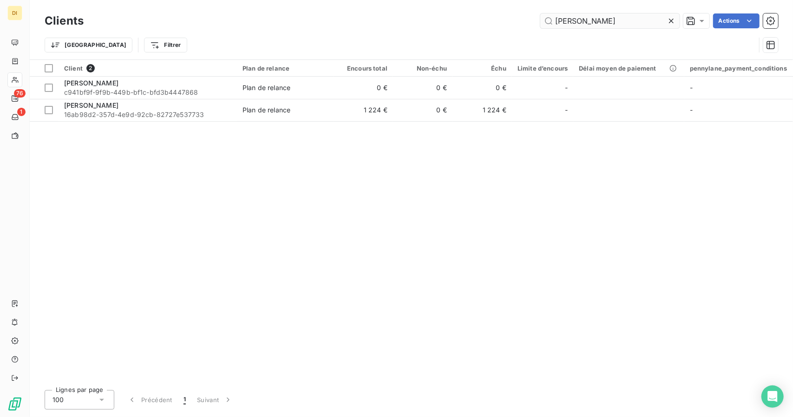
click at [603, 20] on input "[PERSON_NAME]" at bounding box center [609, 20] width 139 height 15
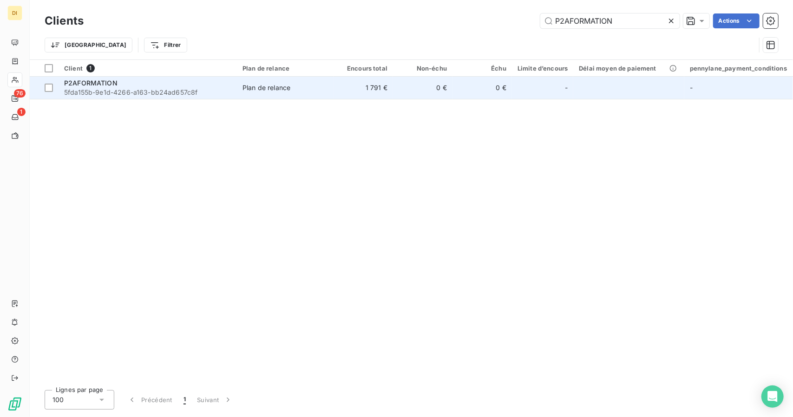
type input "P2AFORMATION"
click at [363, 92] on td "1 791 €" at bounding box center [363, 88] width 59 height 22
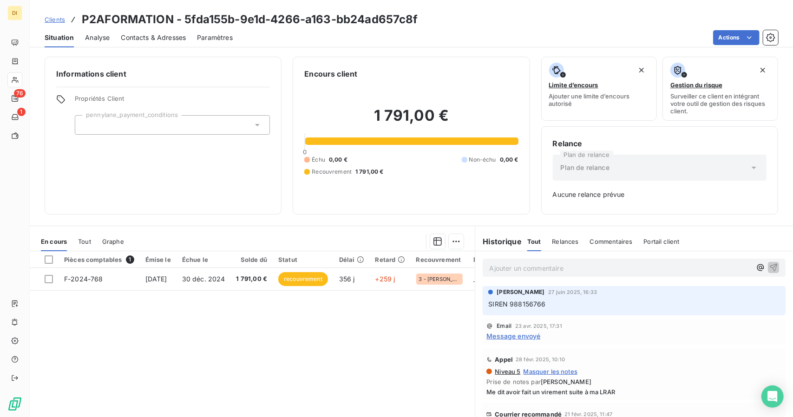
click at [59, 20] on span "Clients" at bounding box center [55, 19] width 20 height 7
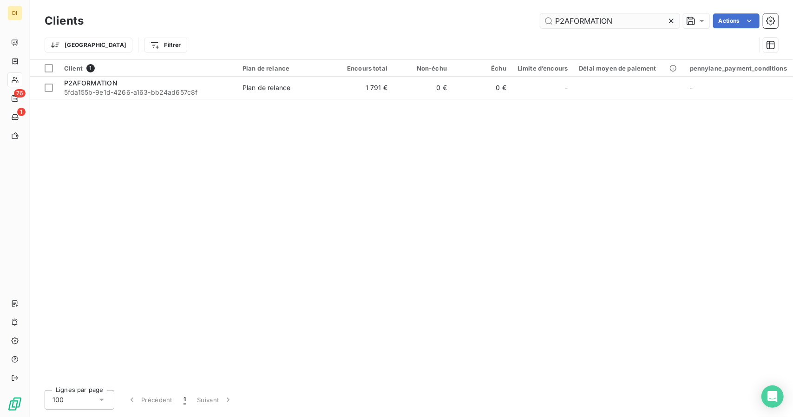
click at [586, 23] on input "P2AFORMATION" at bounding box center [609, 20] width 139 height 15
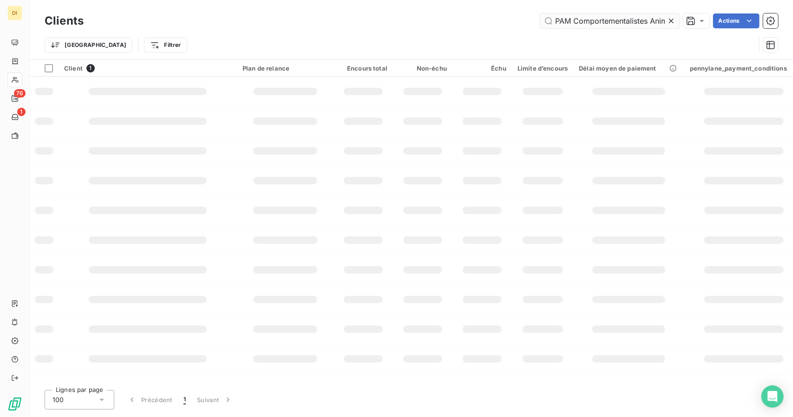
scroll to position [0, 22]
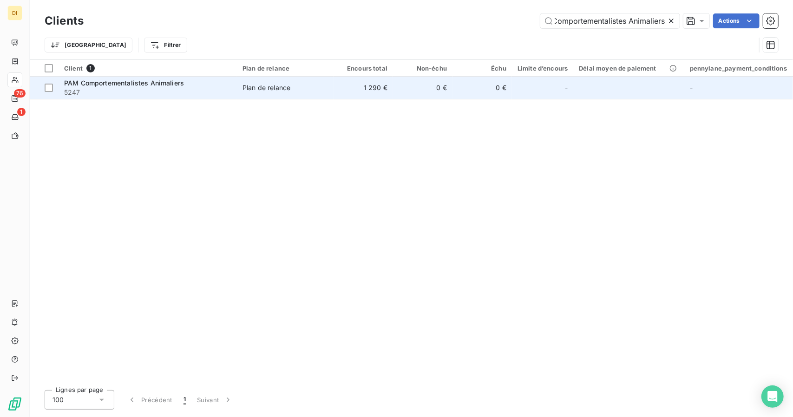
type input "PAM Comportementalistes Animaliers"
click at [368, 93] on td "1 290 €" at bounding box center [363, 88] width 59 height 22
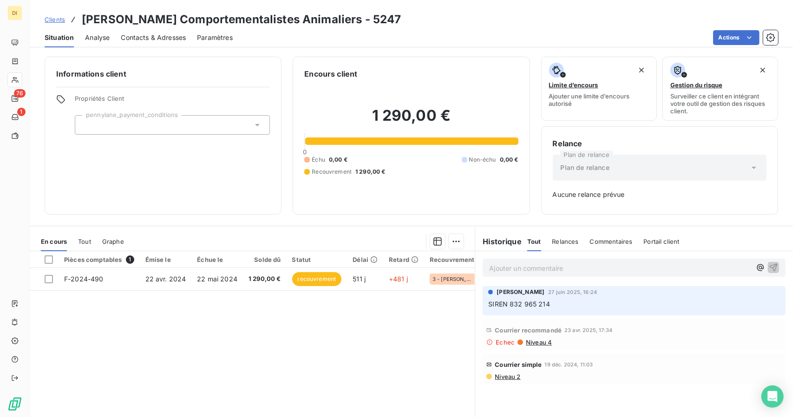
click at [50, 15] on link "Clients" at bounding box center [55, 19] width 20 height 9
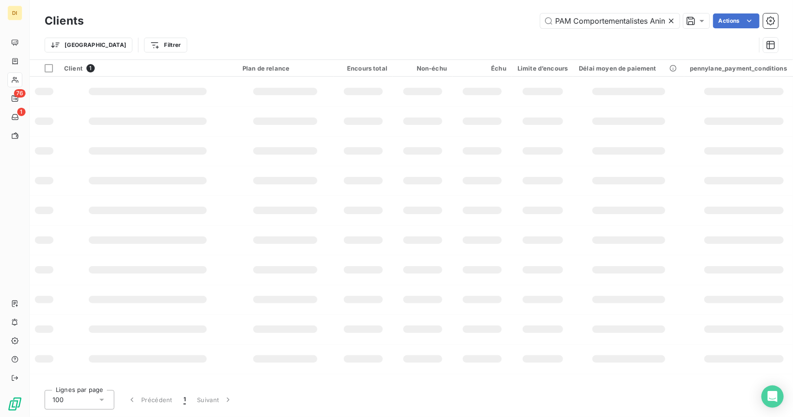
scroll to position [0, 22]
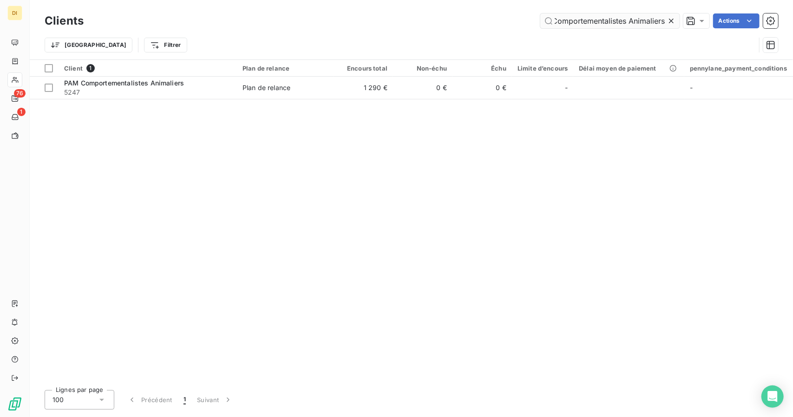
click at [565, 17] on input "PAM Comportementalistes Animaliers" at bounding box center [609, 20] width 139 height 15
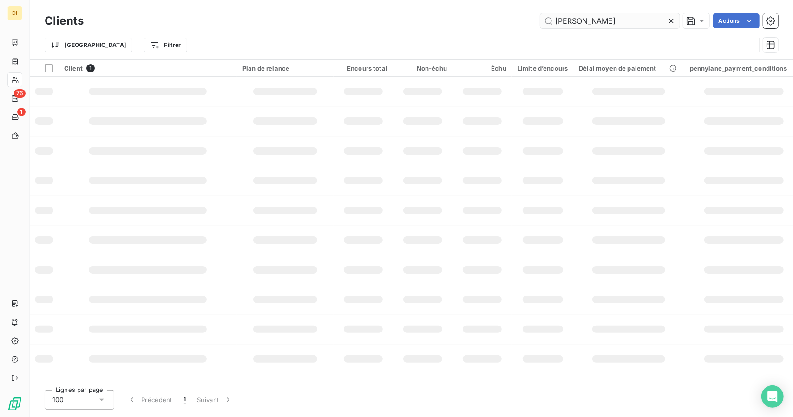
scroll to position [0, 0]
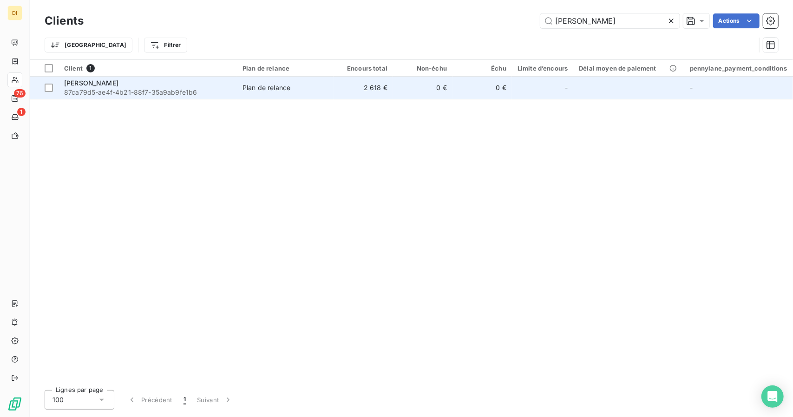
type input "[PERSON_NAME]"
click at [448, 79] on td "0 €" at bounding box center [422, 88] width 59 height 22
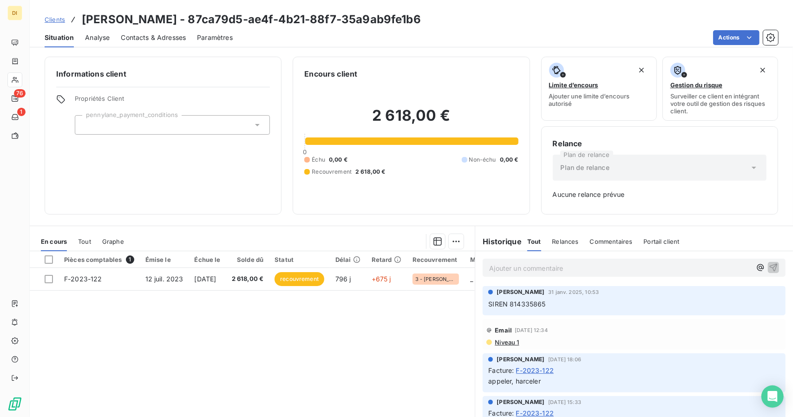
click at [51, 22] on span "Clients" at bounding box center [55, 19] width 20 height 7
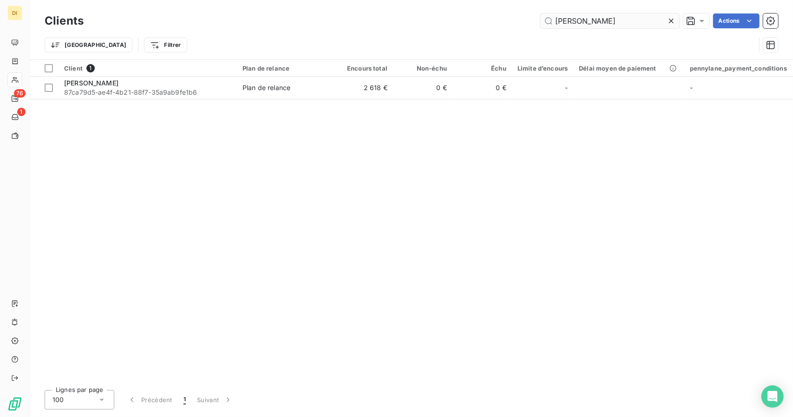
click at [579, 21] on input "[PERSON_NAME]" at bounding box center [609, 20] width 139 height 15
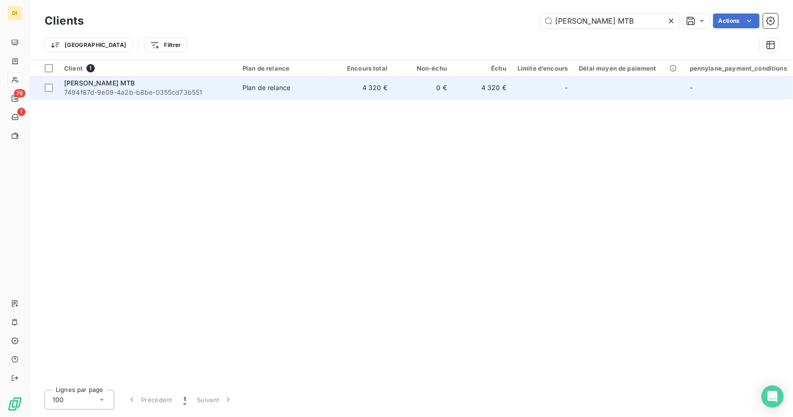
type input "[PERSON_NAME] MTB"
click at [307, 84] on span "Plan de relance" at bounding box center [286, 87] width 86 height 9
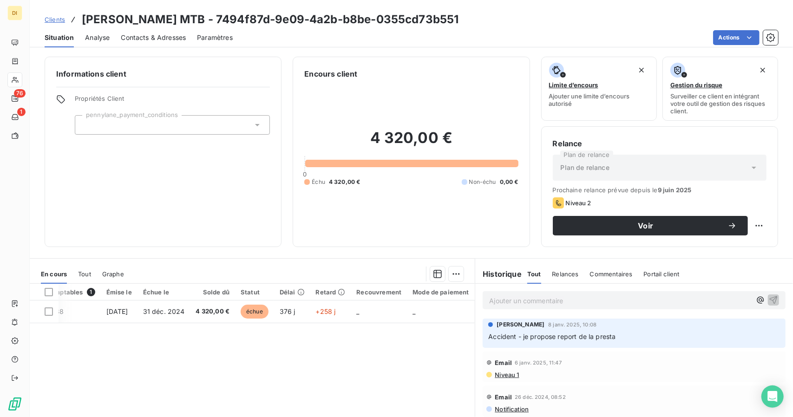
click at [57, 17] on span "Clients" at bounding box center [55, 19] width 20 height 7
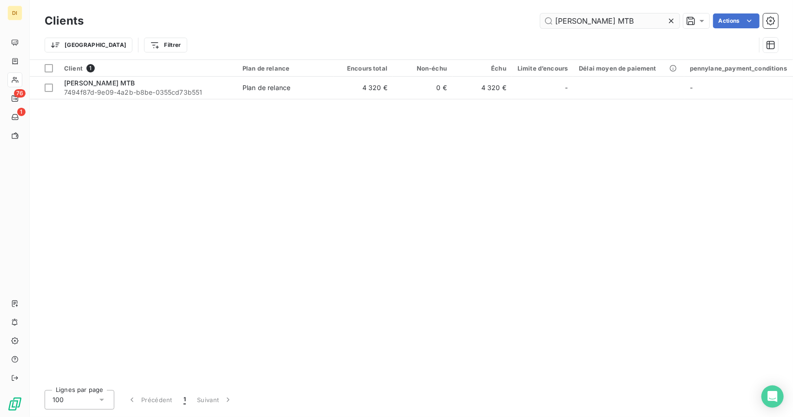
click at [579, 20] on input "[PERSON_NAME] MTB" at bounding box center [609, 20] width 139 height 15
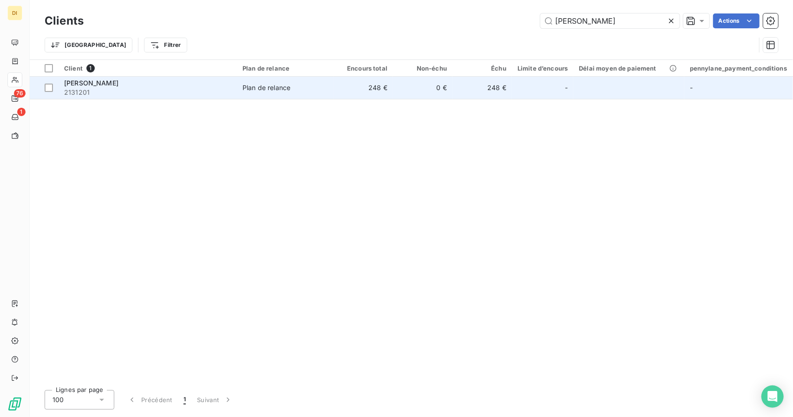
type input "[PERSON_NAME]"
click at [450, 83] on td "0 €" at bounding box center [422, 88] width 59 height 22
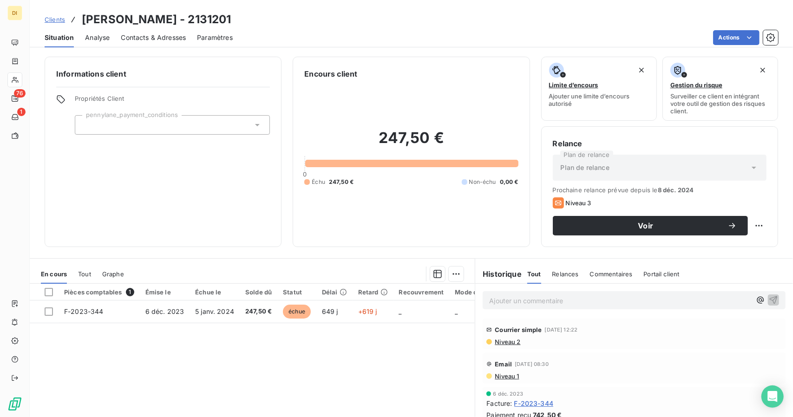
click at [55, 14] on div "Clients Pierre-Adrien Delille - 2131201" at bounding box center [138, 19] width 187 height 17
click at [55, 21] on span "Clients" at bounding box center [55, 19] width 20 height 7
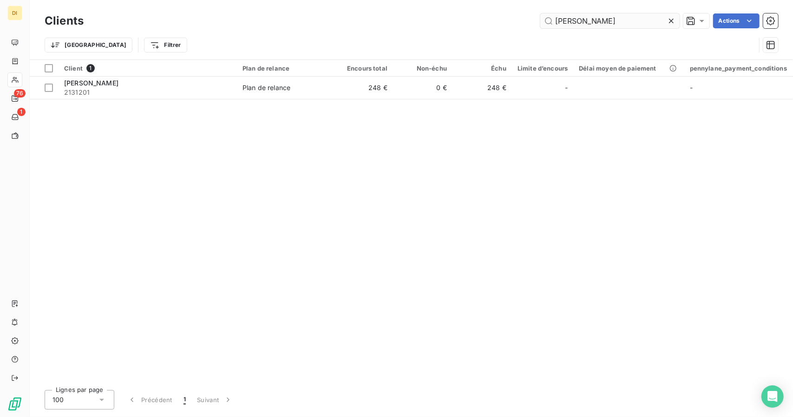
click at [612, 17] on input "[PERSON_NAME]" at bounding box center [609, 20] width 139 height 15
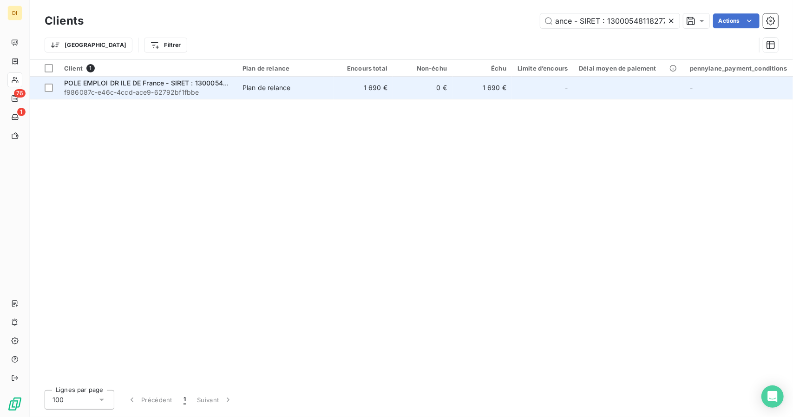
type input "POLE EMPLOI DR ILE DE France - SIRET : 13000548118277"
click at [339, 91] on td "1 690 €" at bounding box center [363, 88] width 59 height 22
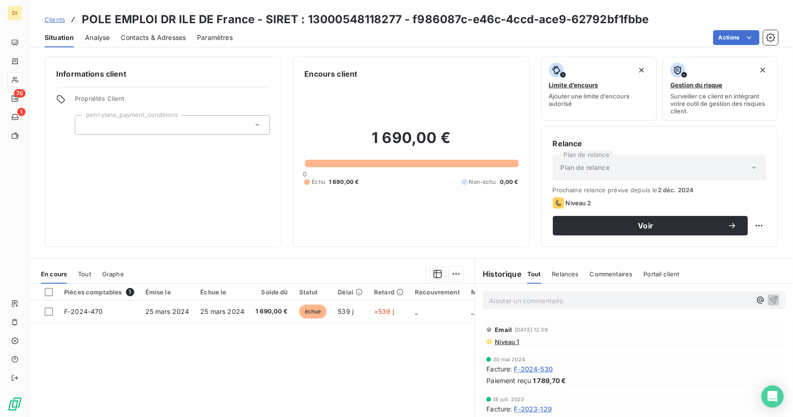
click at [54, 20] on span "Clients" at bounding box center [55, 19] width 20 height 7
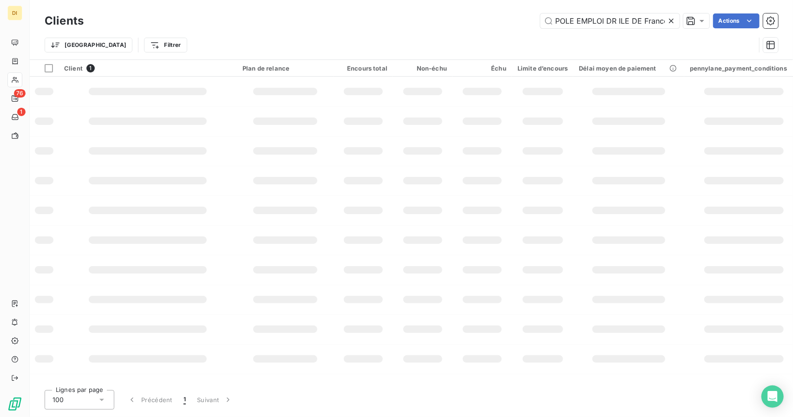
scroll to position [0, 96]
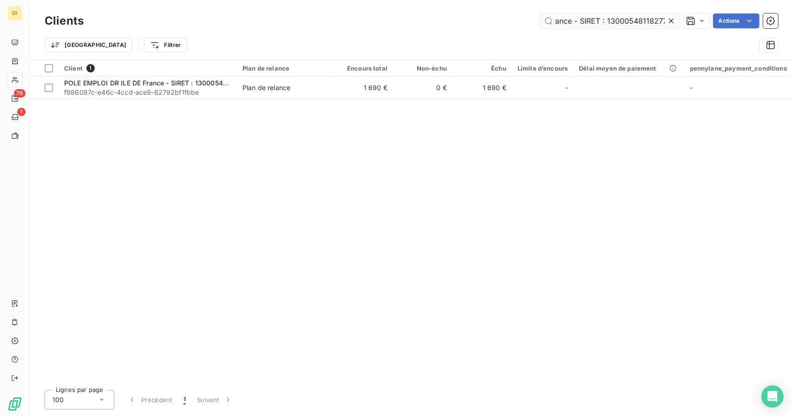
click at [582, 22] on input "POLE EMPLOI DR ILE DE France - SIRET : 13000548118277" at bounding box center [609, 20] width 139 height 15
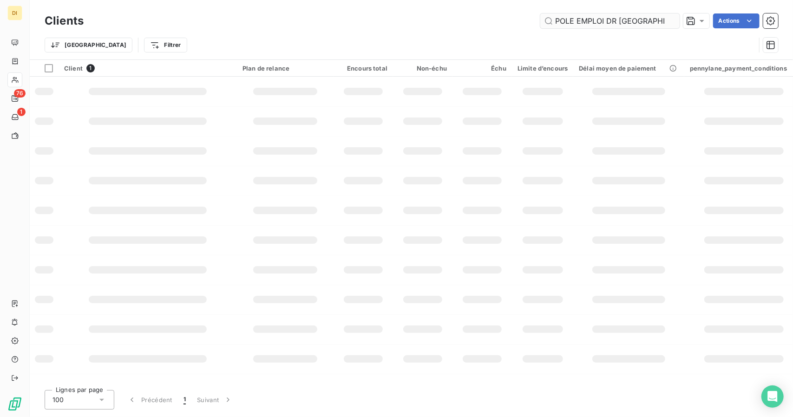
scroll to position [0, 88]
type input "POLE EMPLOI DR OCCITANIE - SIRET : 13000548116990"
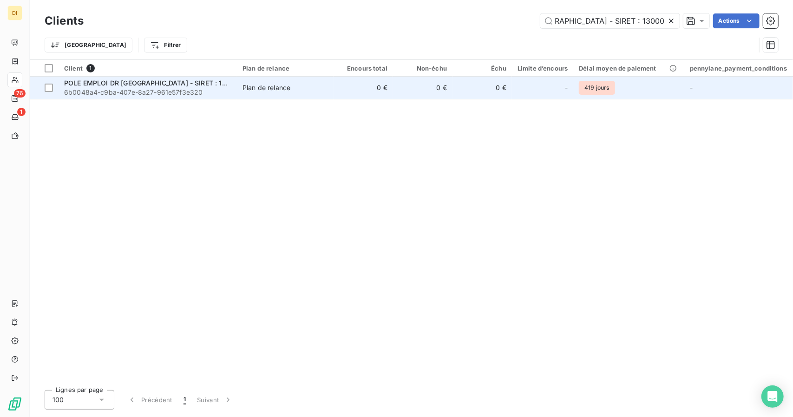
scroll to position [0, 0]
click at [447, 85] on td "0 €" at bounding box center [422, 88] width 59 height 22
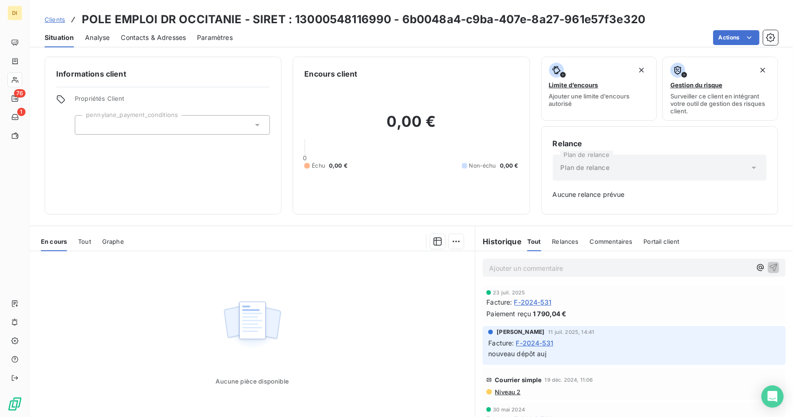
click at [524, 303] on span "F-2024-531" at bounding box center [533, 302] width 38 height 10
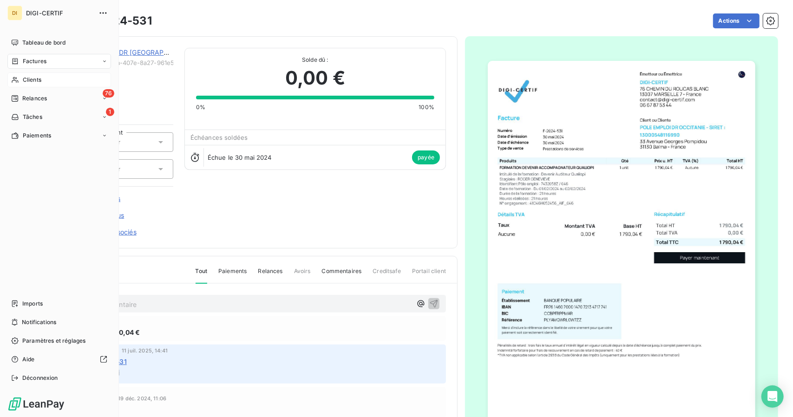
click at [25, 79] on span "Clients" at bounding box center [32, 80] width 19 height 8
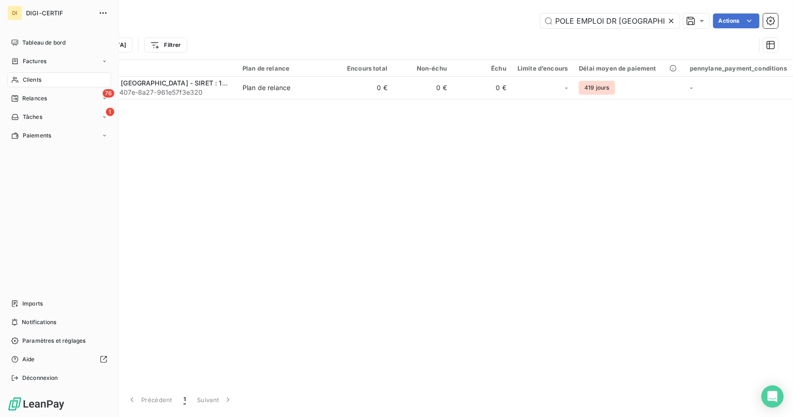
scroll to position [0, 88]
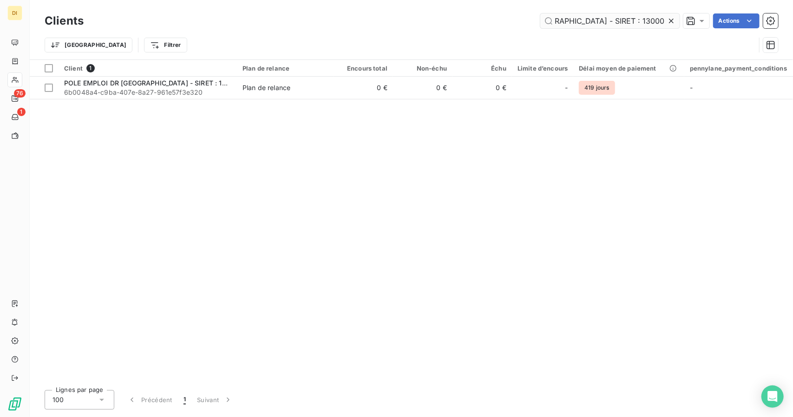
click at [578, 27] on input "POLE EMPLOI DR OCCITANIE - SIRET : 13000548116990" at bounding box center [609, 20] width 139 height 15
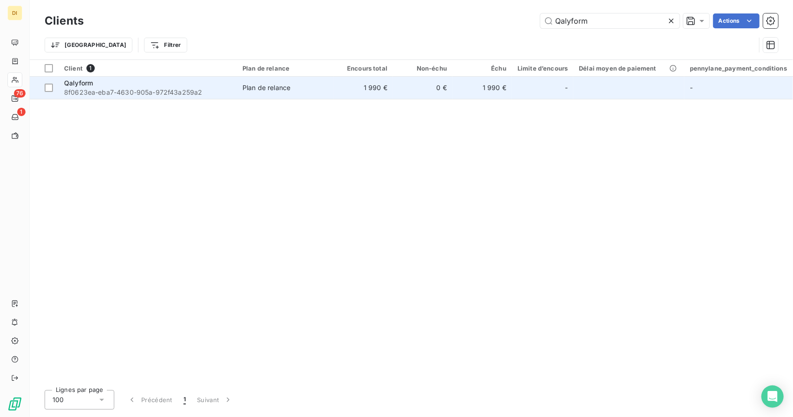
type input "Qalyform"
click at [339, 93] on td "1 990 €" at bounding box center [363, 88] width 59 height 22
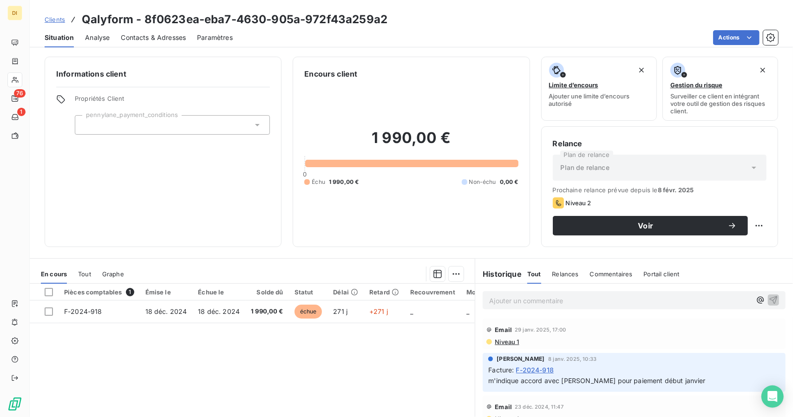
click at [60, 22] on span "Clients" at bounding box center [55, 19] width 20 height 7
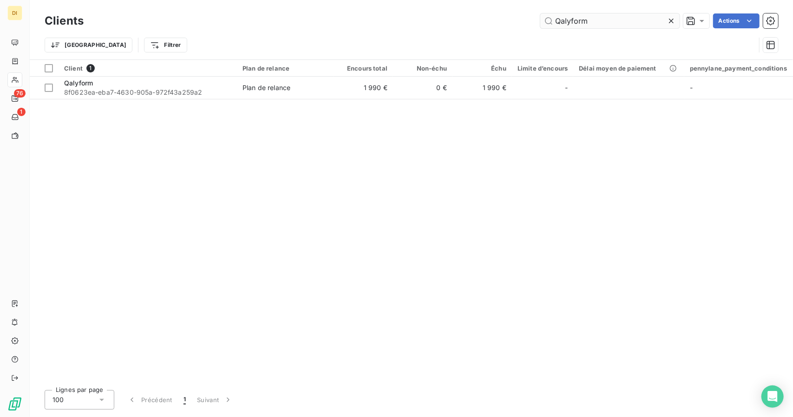
click at [584, 26] on input "Qalyform" at bounding box center [609, 20] width 139 height 15
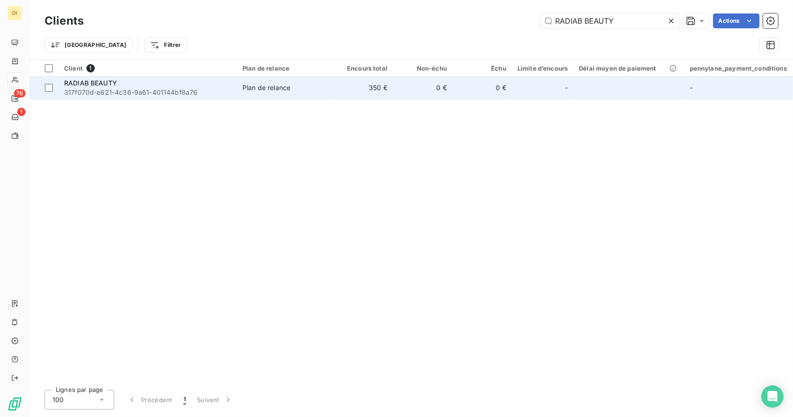
type input "RADIAB BEAUTY"
click at [487, 79] on td "0 €" at bounding box center [482, 88] width 59 height 22
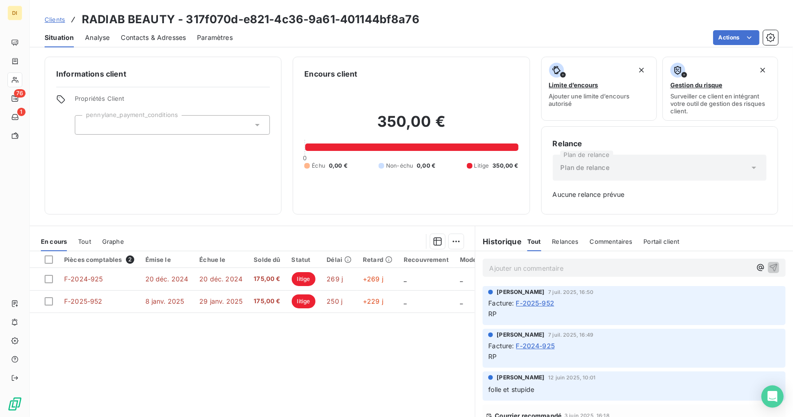
click at [59, 19] on span "Clients" at bounding box center [55, 19] width 20 height 7
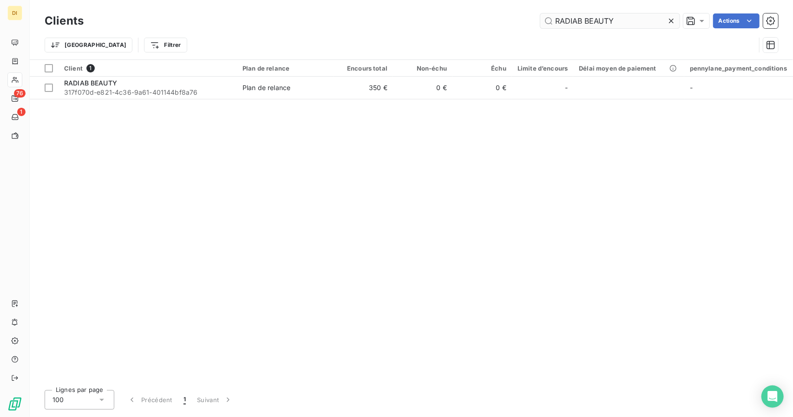
click at [578, 16] on input "RADIAB BEAUTY" at bounding box center [609, 20] width 139 height 15
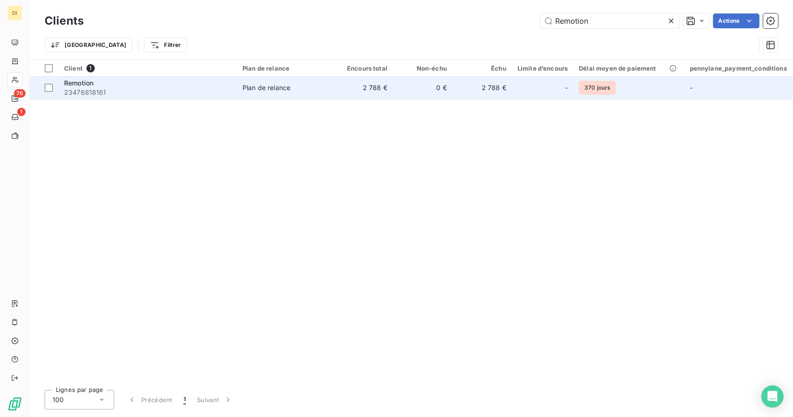
type input "Remotion"
click at [441, 91] on td "0 €" at bounding box center [422, 88] width 59 height 22
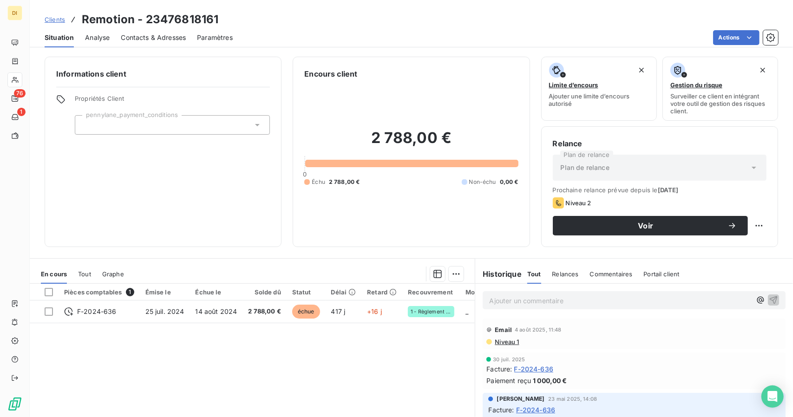
scroll to position [69, 0]
click at [64, 19] on span "Clients" at bounding box center [55, 19] width 20 height 7
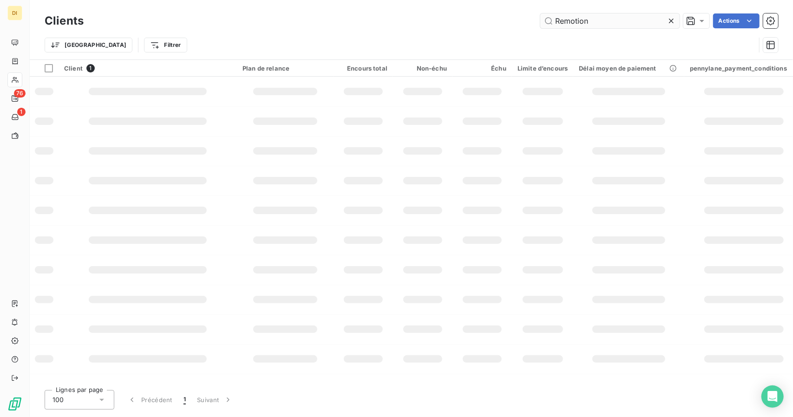
click at [574, 19] on input "Remotion" at bounding box center [609, 20] width 139 height 15
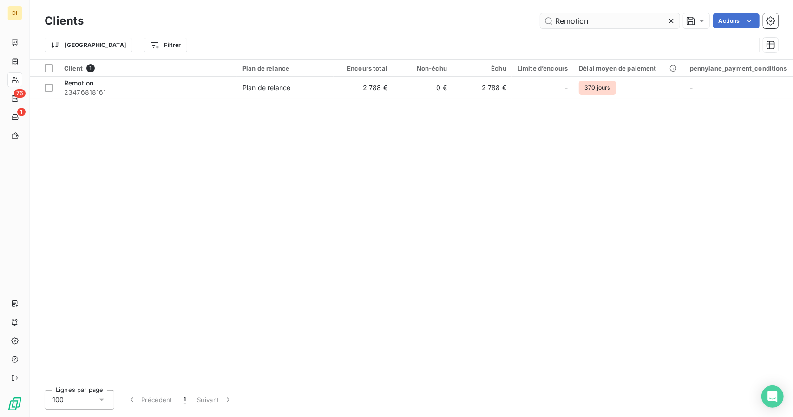
click at [574, 19] on input "Remotion" at bounding box center [609, 20] width 139 height 15
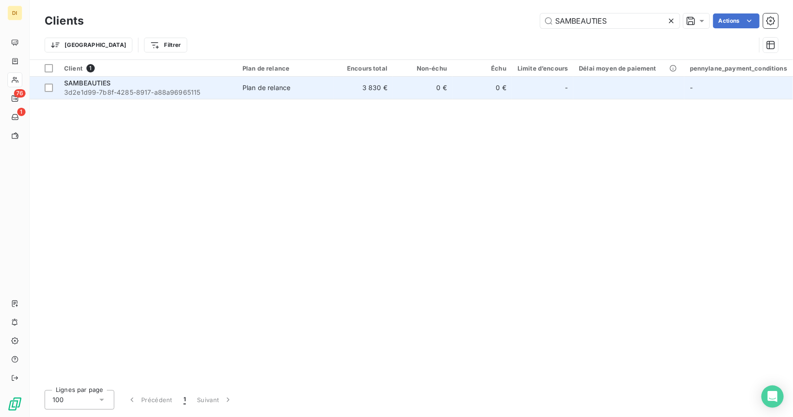
type input "SAMBEAUTIES"
click at [304, 98] on td "Plan de relance" at bounding box center [285, 88] width 97 height 22
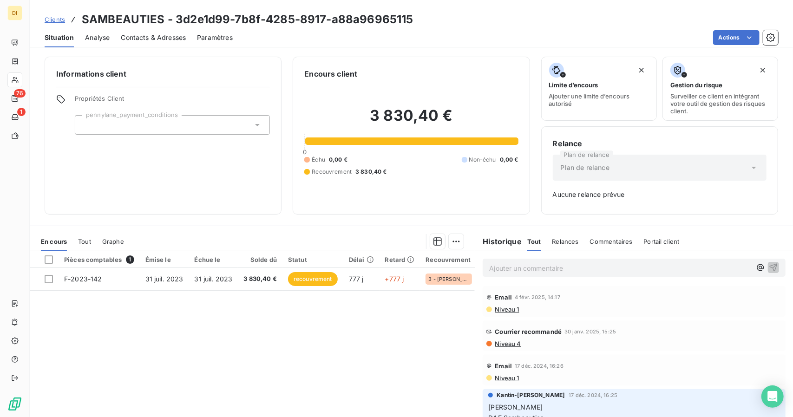
click at [62, 20] on span "Clients" at bounding box center [55, 19] width 20 height 7
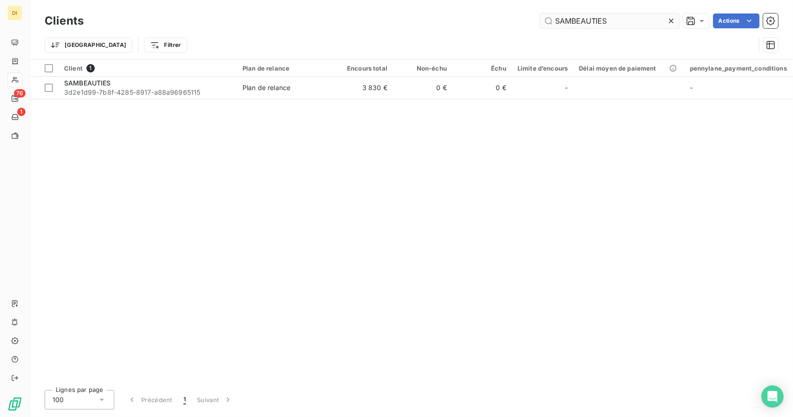
click at [593, 23] on input "SAMBEAUTIES" at bounding box center [609, 20] width 139 height 15
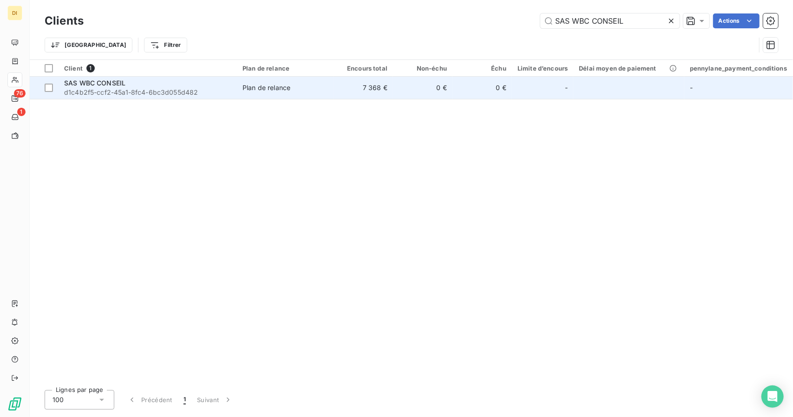
type input "SAS WBC CONSEIL"
click at [467, 93] on td "0 €" at bounding box center [482, 88] width 59 height 22
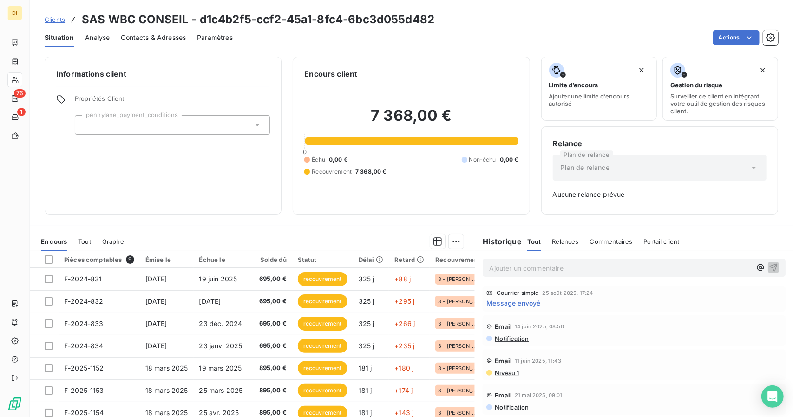
click at [59, 19] on span "Clients" at bounding box center [55, 19] width 20 height 7
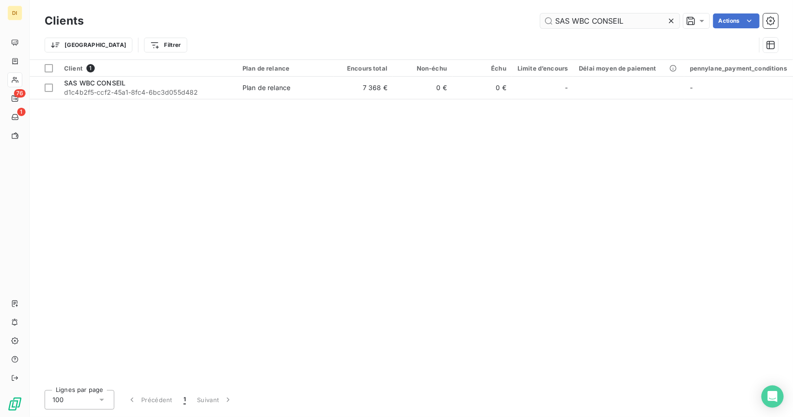
click at [594, 19] on input "SAS WBC CONSEIL" at bounding box center [609, 20] width 139 height 15
type input "SASU TENDANCE SECURITY"
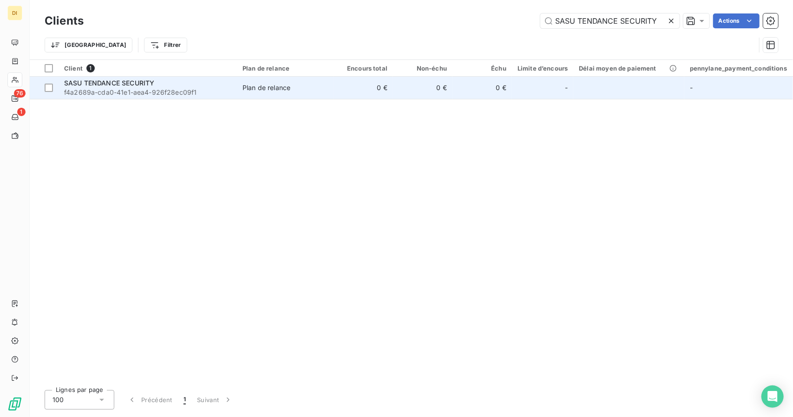
click at [407, 94] on td "0 €" at bounding box center [422, 88] width 59 height 22
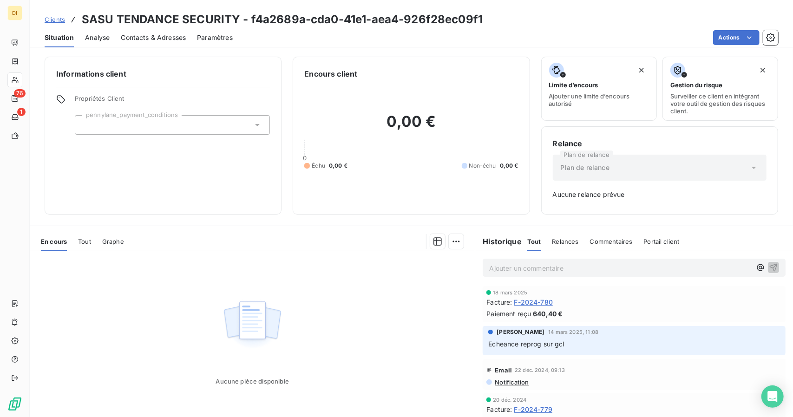
drag, startPoint x: 51, startPoint y: 16, endPoint x: 65, endPoint y: 41, distance: 28.7
click at [65, 41] on span "Situation" at bounding box center [59, 37] width 29 height 9
click at [57, 24] on link "Clients" at bounding box center [55, 19] width 20 height 9
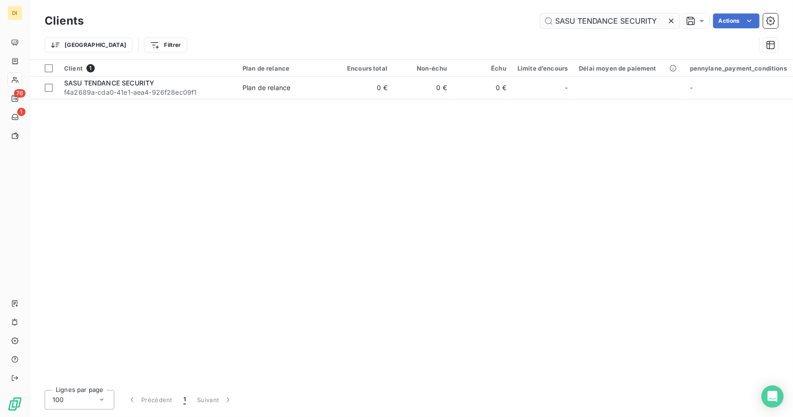
click at [569, 24] on input "SASU TENDANCE SECURITY" at bounding box center [609, 20] width 139 height 15
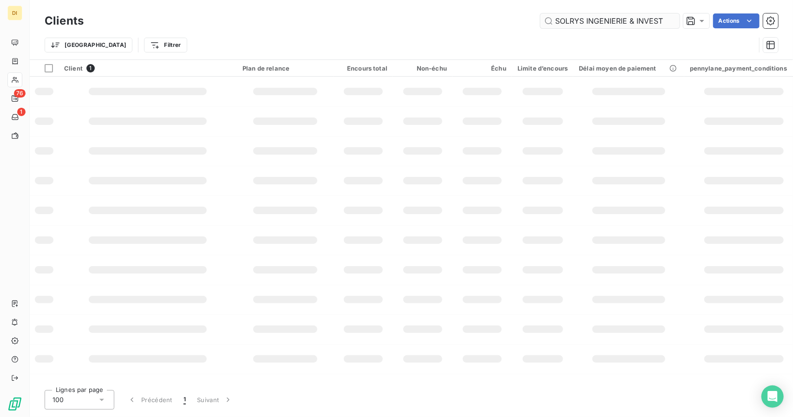
scroll to position [0, 17]
type input "SOLRYS INGENIERIE & INVEST (S2I)"
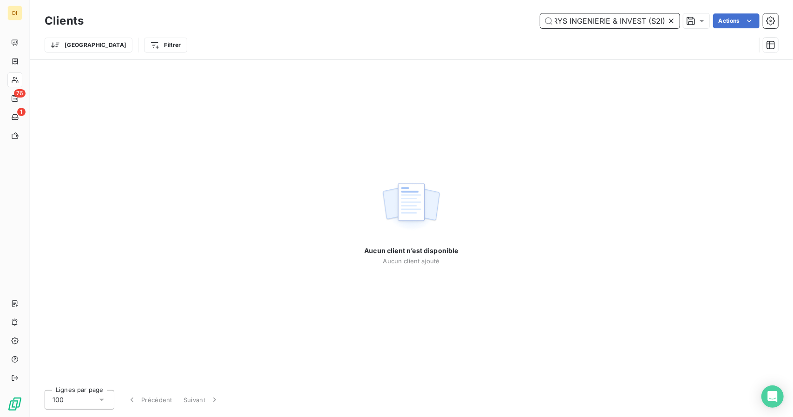
scroll to position [0, 0]
click at [625, 28] on div "Clients SOLRYS INGENIERIE & INVEST (S2I) Actions" at bounding box center [412, 21] width 734 height 20
click at [622, 23] on input "SOLRYS INGENIERIE & INVEST (S2I)" at bounding box center [609, 20] width 139 height 15
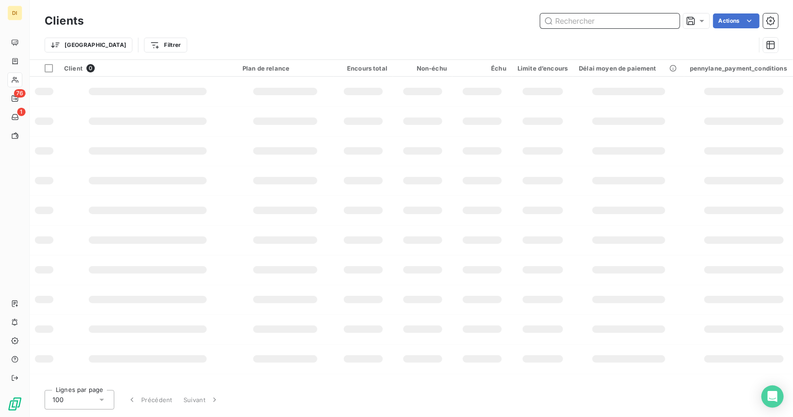
paste input "Sparkconseil"
type input "Sparkconseil"
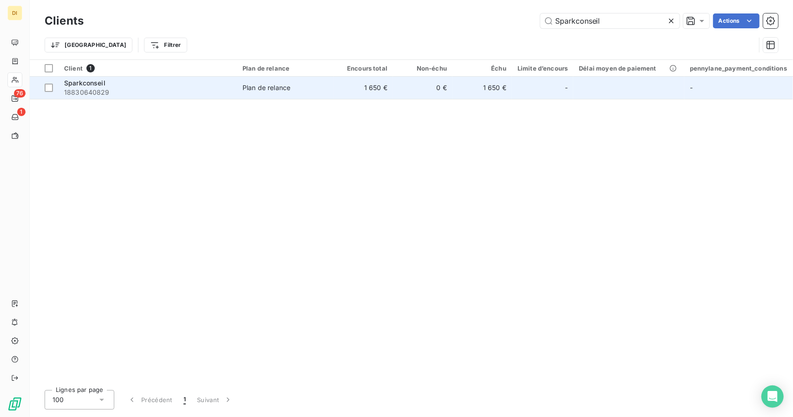
click at [359, 81] on td "1 650 €" at bounding box center [363, 88] width 59 height 22
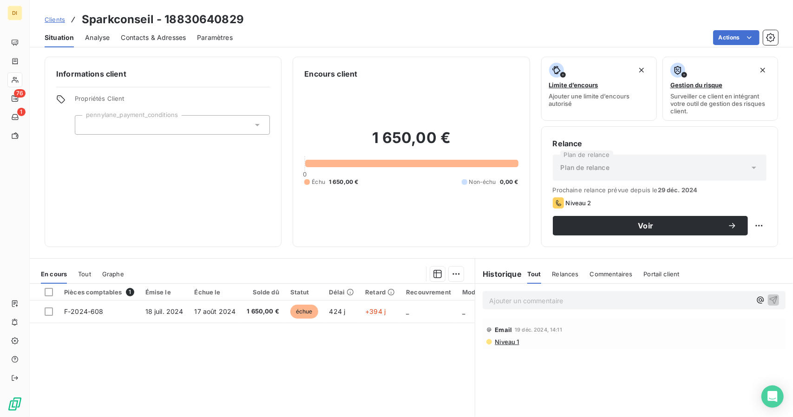
click at [58, 21] on span "Clients" at bounding box center [55, 19] width 20 height 7
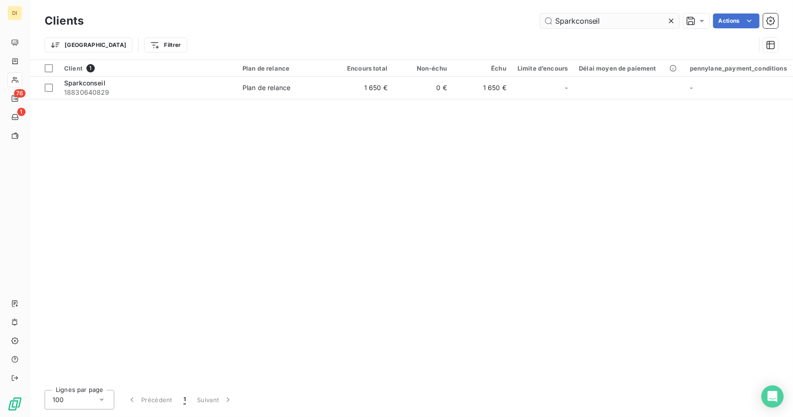
click at [579, 13] on input "Sparkconseil" at bounding box center [609, 20] width 139 height 15
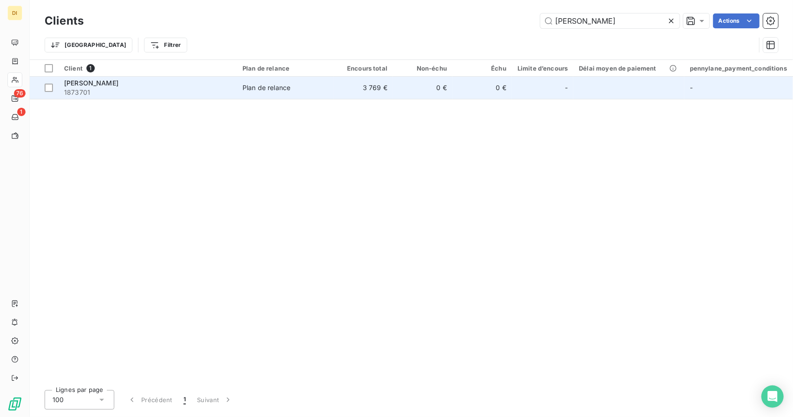
type input "[PERSON_NAME]"
click at [453, 83] on td "0 €" at bounding box center [482, 88] width 59 height 22
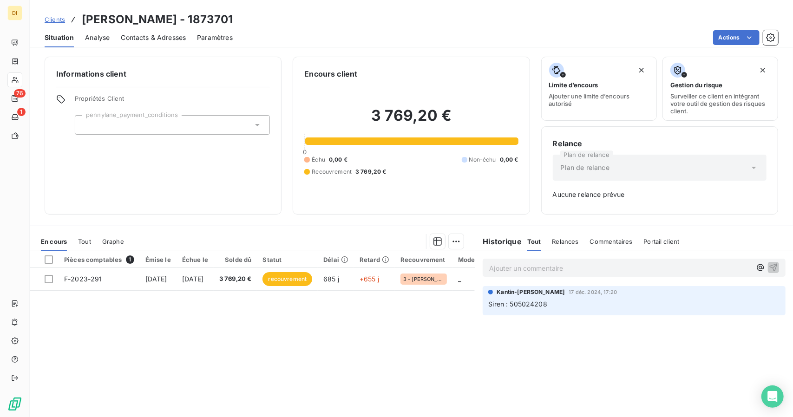
click at [55, 20] on span "Clients" at bounding box center [55, 19] width 20 height 7
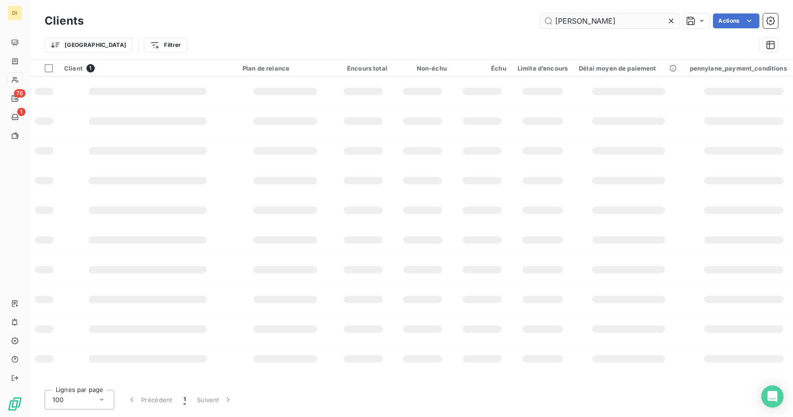
click at [588, 26] on input "[PERSON_NAME]" at bounding box center [609, 20] width 139 height 15
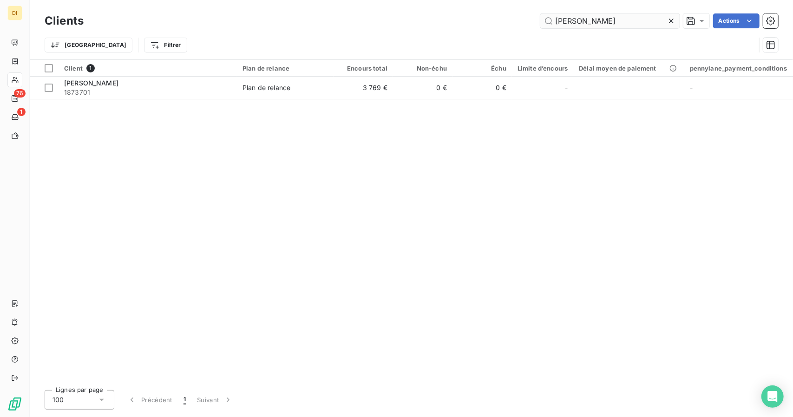
click at [588, 26] on input "[PERSON_NAME]" at bounding box center [609, 20] width 139 height 15
type input "TC School Home"
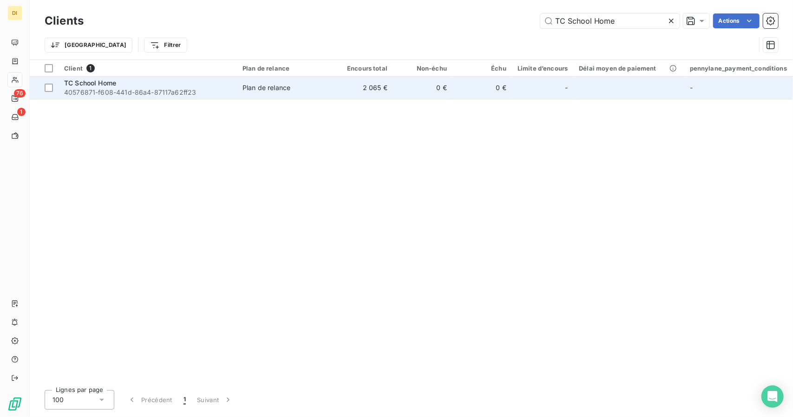
click at [472, 91] on td "0 €" at bounding box center [482, 88] width 59 height 22
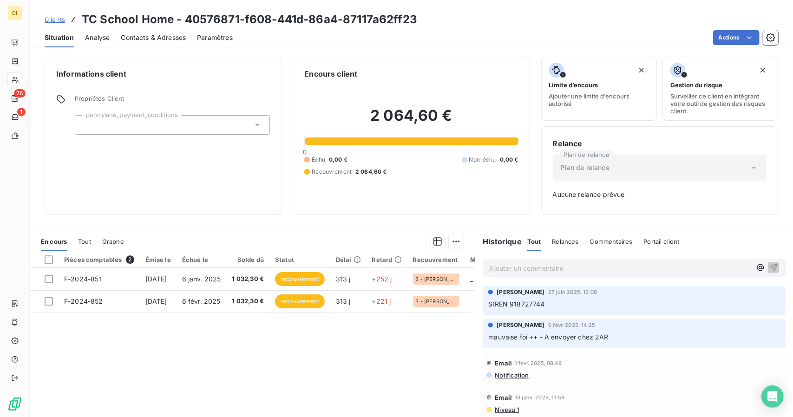
click at [55, 18] on span "Clients" at bounding box center [55, 19] width 20 height 7
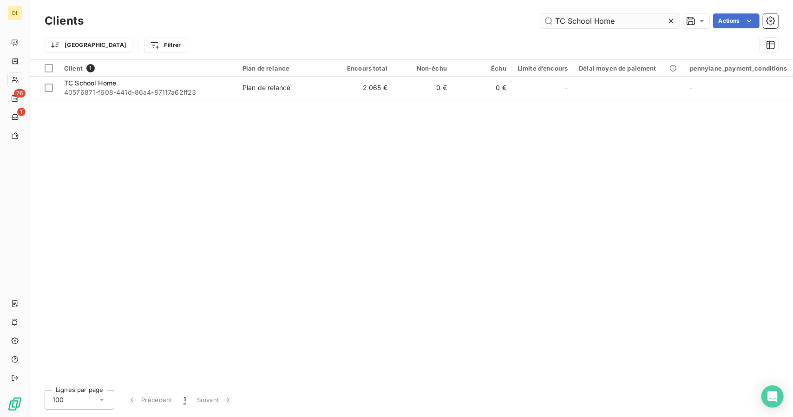
click at [580, 24] on input "TC School Home" at bounding box center [609, 20] width 139 height 15
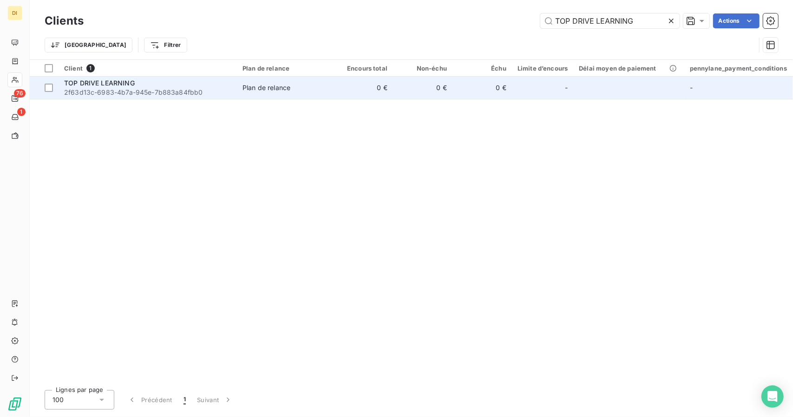
type input "TOP DRIVE LEARNING"
click at [272, 86] on div "Plan de relance" at bounding box center [267, 87] width 48 height 9
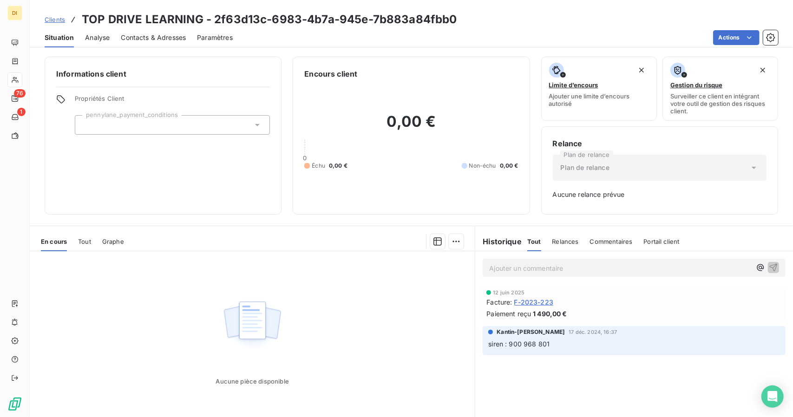
click at [64, 16] on span "Clients" at bounding box center [55, 19] width 20 height 7
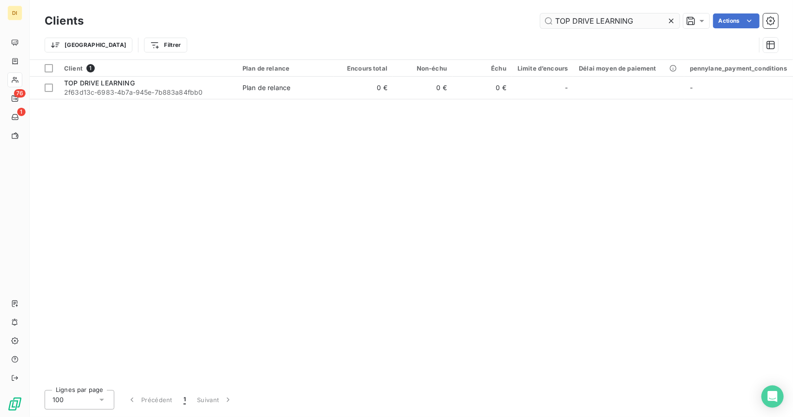
click at [589, 16] on input "TOP DRIVE LEARNING" at bounding box center [609, 20] width 139 height 15
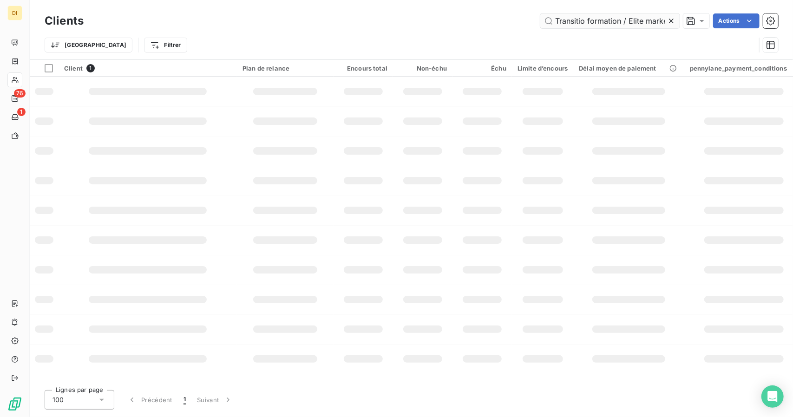
scroll to position [0, 15]
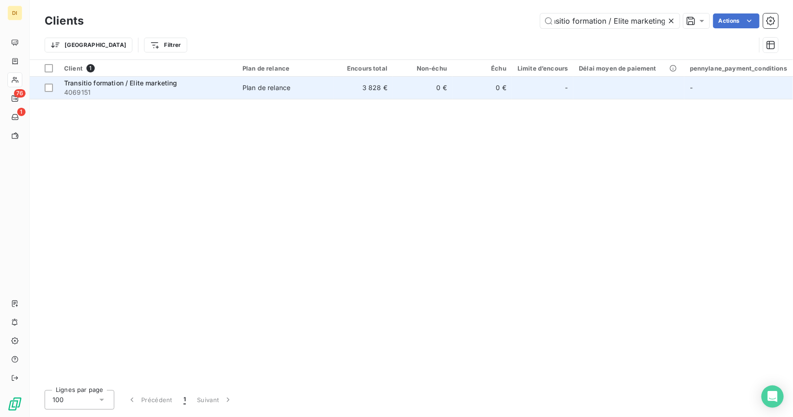
type input "Transitio formation / Elite marketing"
click at [326, 86] on span "Plan de relance" at bounding box center [286, 87] width 86 height 9
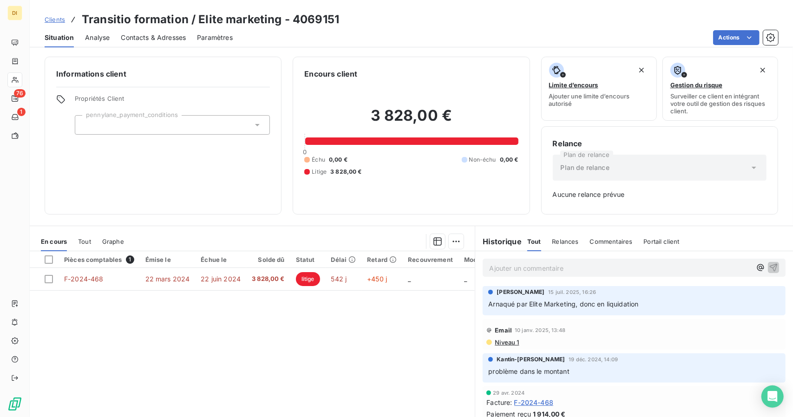
click at [60, 21] on span "Clients" at bounding box center [55, 19] width 20 height 7
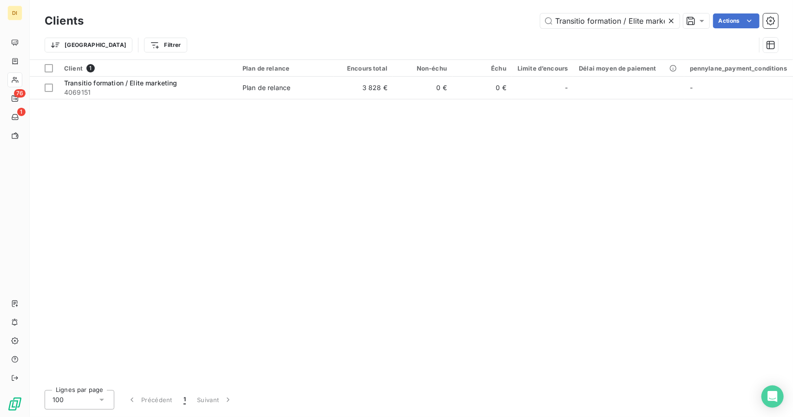
scroll to position [0, 15]
click at [621, 21] on input "Transitio formation / Elite marketing" at bounding box center [609, 20] width 139 height 15
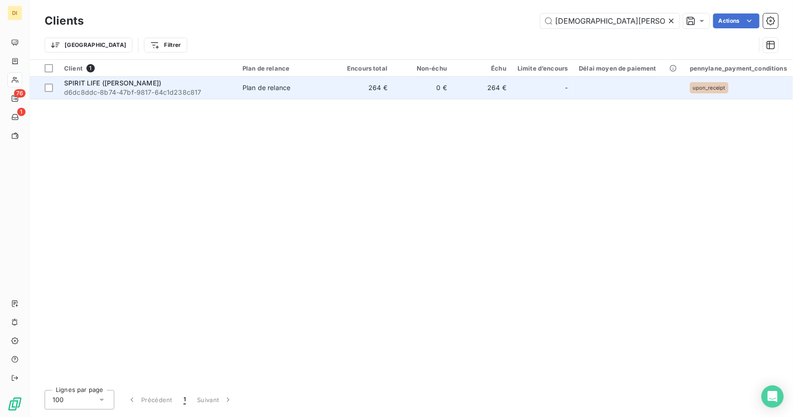
type input "VERONIQUE WASSMER"
click at [508, 91] on td "264 €" at bounding box center [482, 88] width 59 height 22
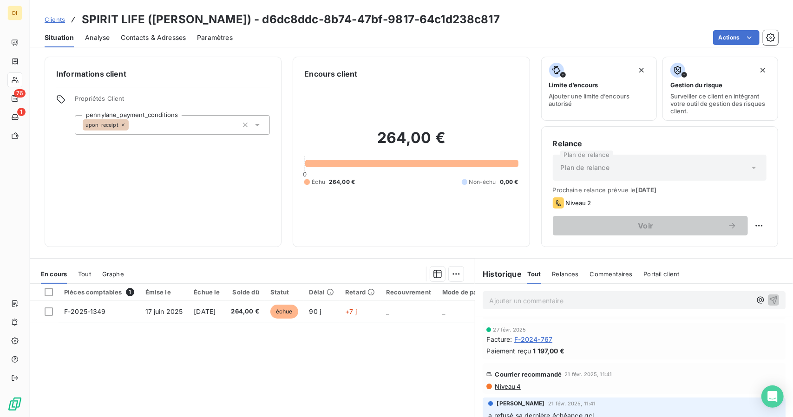
scroll to position [99, 0]
click at [536, 338] on span "F-2024-767" at bounding box center [533, 339] width 39 height 10
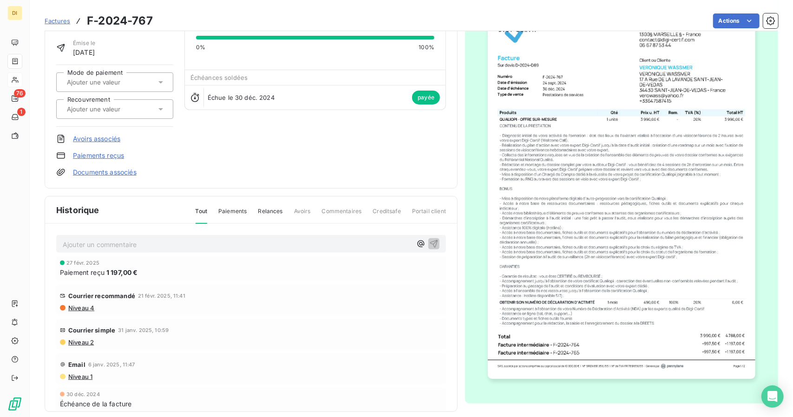
scroll to position [60, 0]
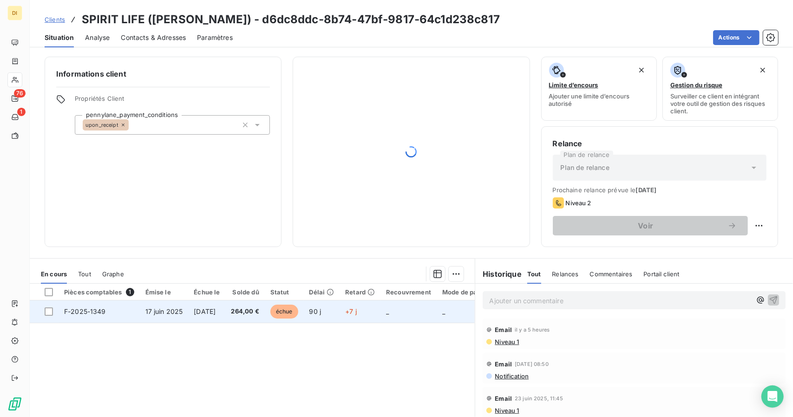
click at [216, 314] on span "[DATE]" at bounding box center [205, 312] width 22 height 8
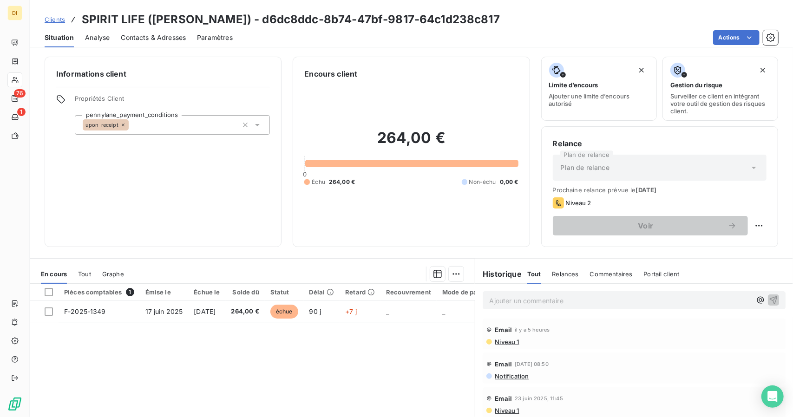
click at [52, 18] on span "Clients" at bounding box center [55, 19] width 20 height 7
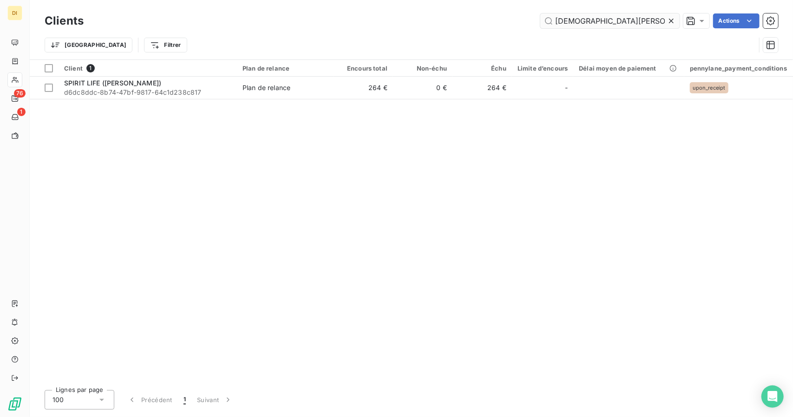
click at [592, 22] on input "VERONIQUE WASSMER" at bounding box center [609, 20] width 139 height 15
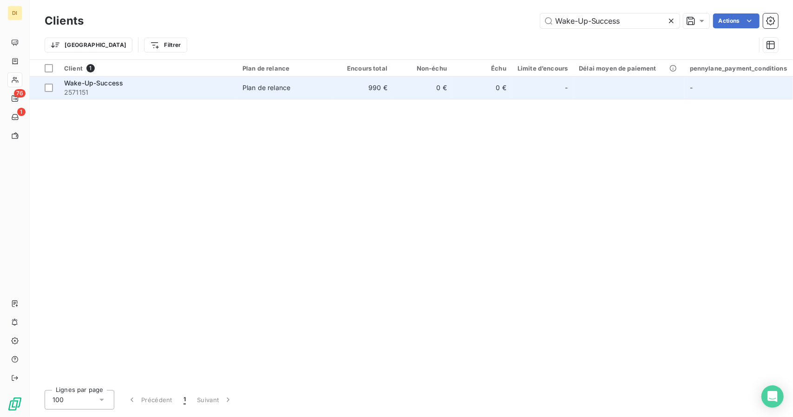
type input "Wake-Up-Success"
click at [404, 91] on td "0 €" at bounding box center [422, 88] width 59 height 22
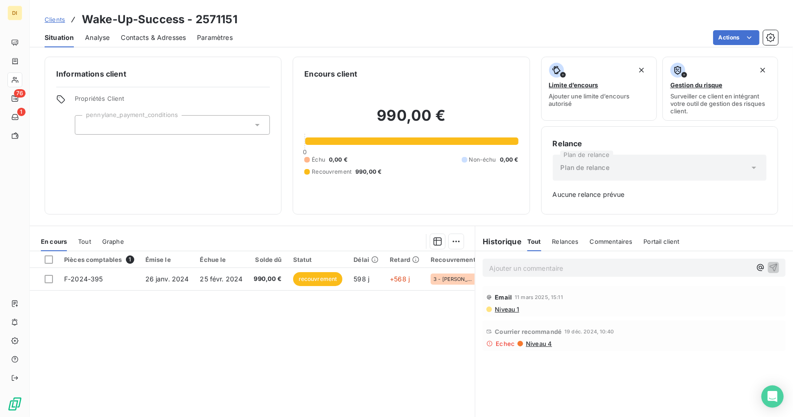
click at [47, 21] on span "Clients" at bounding box center [55, 19] width 20 height 7
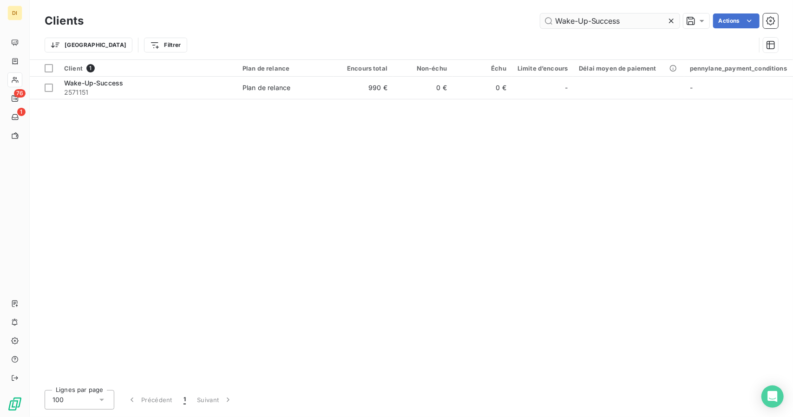
click at [580, 26] on input "Wake-Up-Success" at bounding box center [609, 20] width 139 height 15
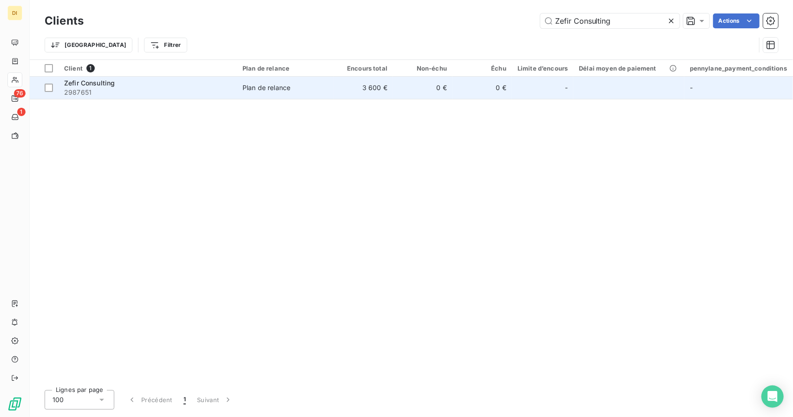
type input "Zefir Consulting"
click at [494, 89] on td "0 €" at bounding box center [482, 88] width 59 height 22
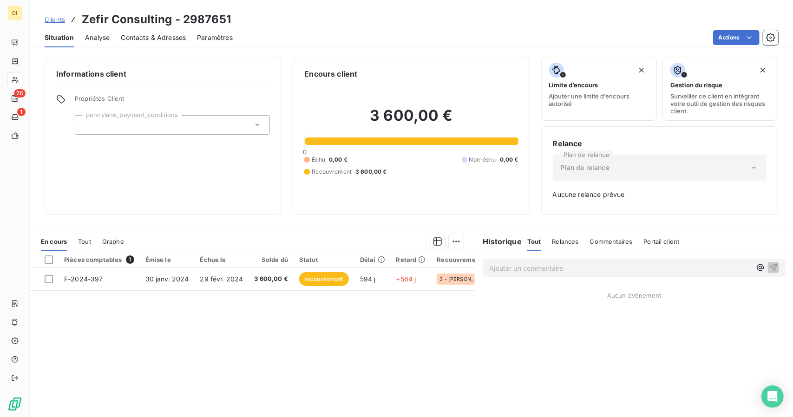
click at [63, 20] on span "Clients" at bounding box center [55, 19] width 20 height 7
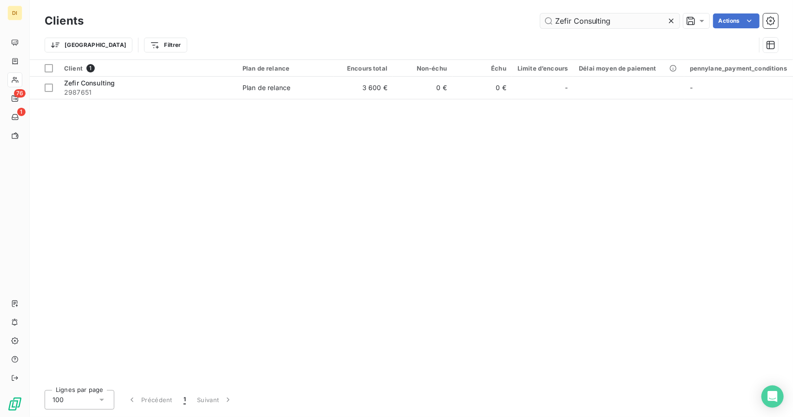
click at [576, 22] on input "Zefir Consulting" at bounding box center [609, 20] width 139 height 15
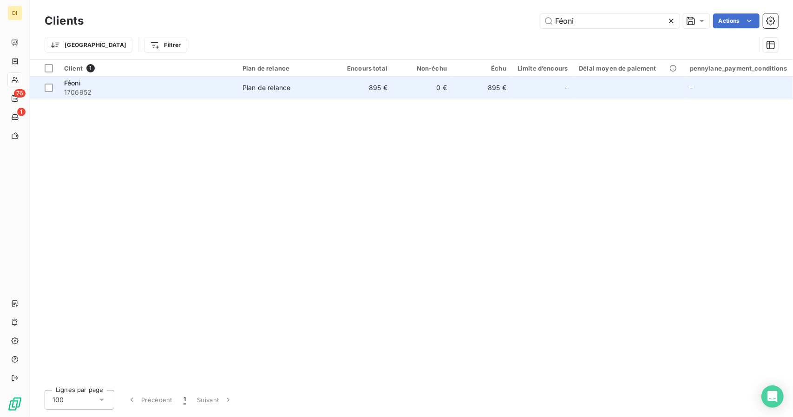
type input "Féoni"
click at [381, 93] on td "895 €" at bounding box center [363, 88] width 59 height 22
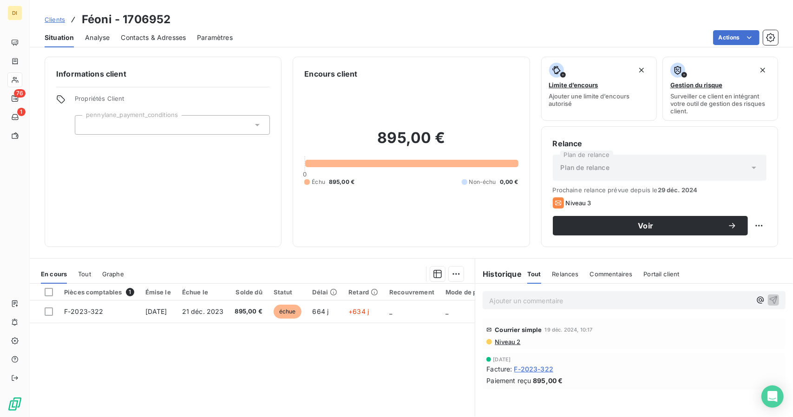
click at [540, 366] on span "F-2023-322" at bounding box center [533, 369] width 39 height 10
click at [51, 19] on span "Clients" at bounding box center [55, 19] width 20 height 7
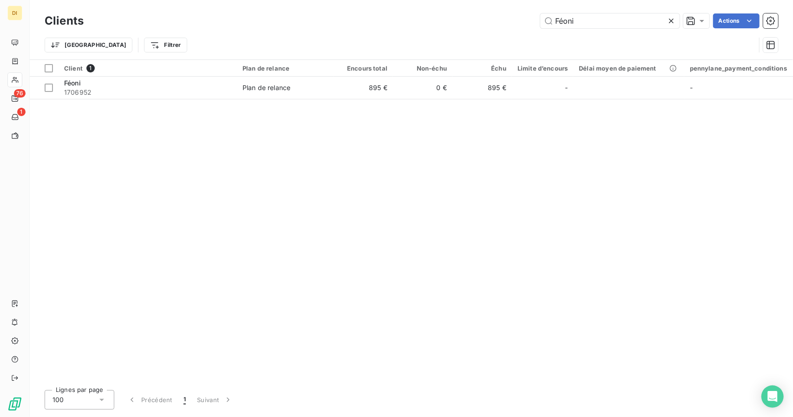
click at [574, 12] on div "Clients Féoni Actions" at bounding box center [412, 21] width 734 height 20
click at [572, 22] on input "Féoni" at bounding box center [609, 20] width 139 height 15
paste input "ENDA"
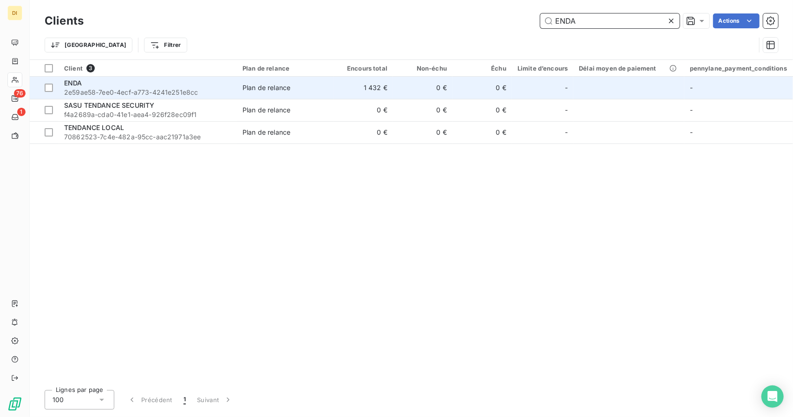
type input "ENDA"
click at [333, 91] on td "Plan de relance" at bounding box center [285, 88] width 97 height 22
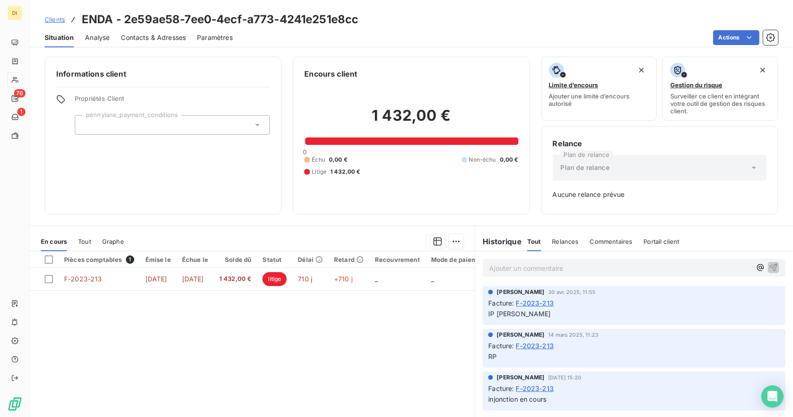
click at [49, 16] on span "Clients" at bounding box center [55, 19] width 20 height 7
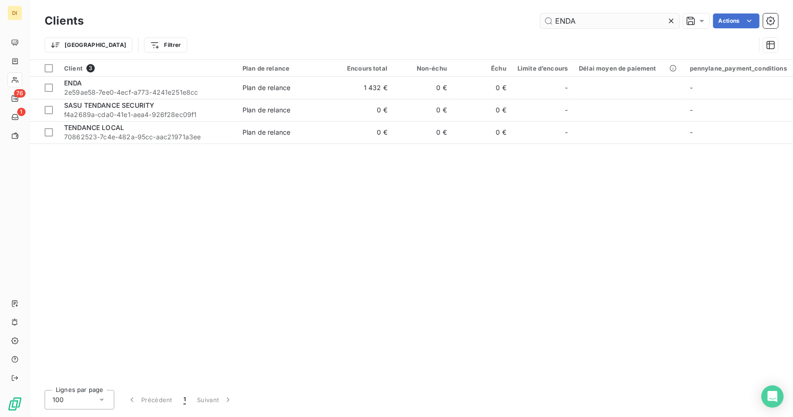
click at [566, 15] on input "ENDA" at bounding box center [609, 20] width 139 height 15
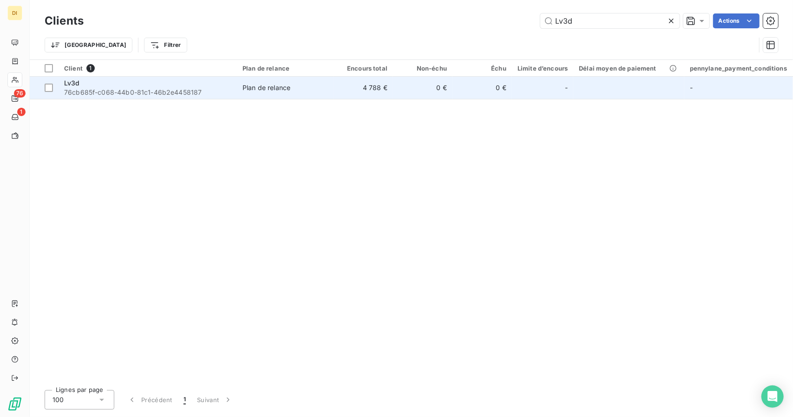
type input "Lv3d"
click at [352, 89] on td "4 788 €" at bounding box center [363, 88] width 59 height 22
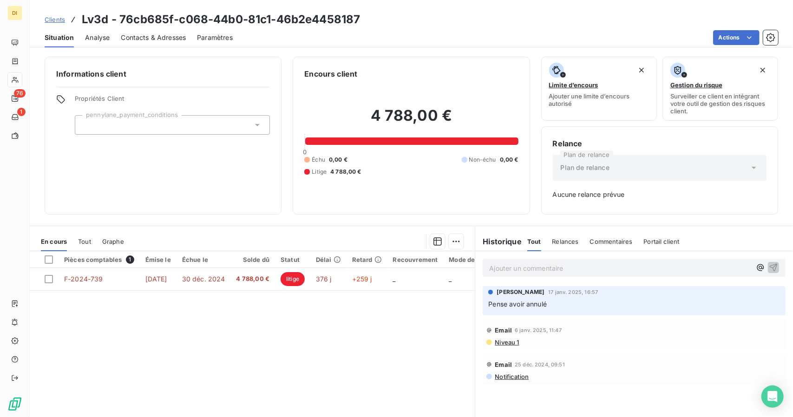
click at [57, 17] on span "Clients" at bounding box center [55, 19] width 20 height 7
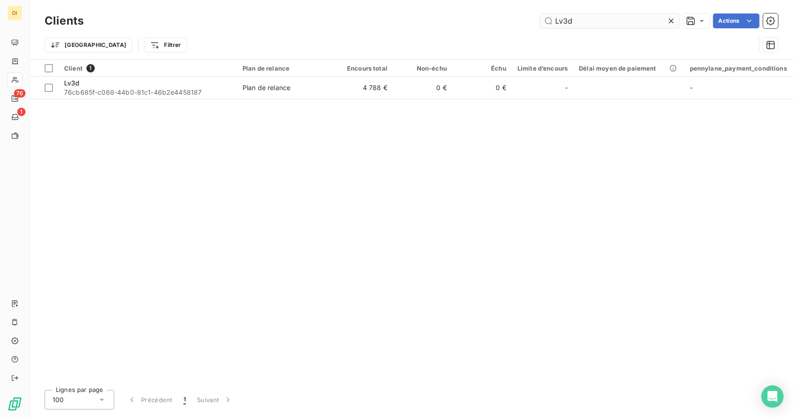
click at [566, 26] on input "Lv3d" at bounding box center [609, 20] width 139 height 15
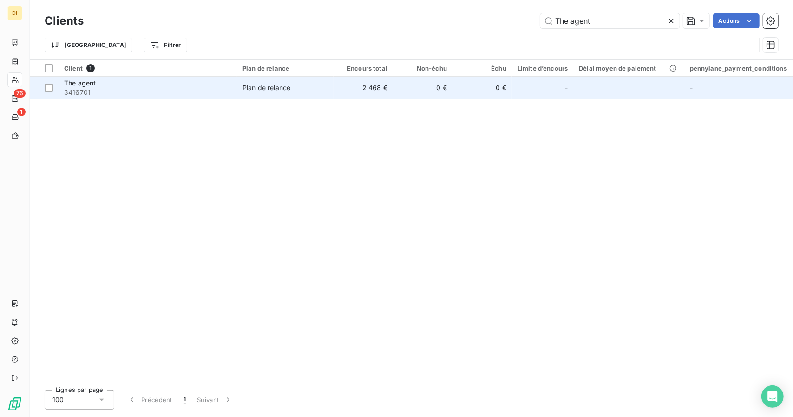
type input "The agent"
click at [299, 94] on td "Plan de relance" at bounding box center [285, 88] width 97 height 22
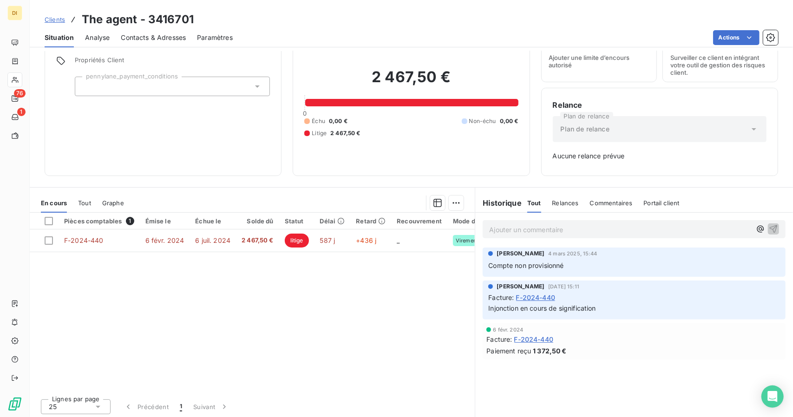
scroll to position [39, 0]
click at [51, 17] on span "Clients" at bounding box center [55, 19] width 20 height 7
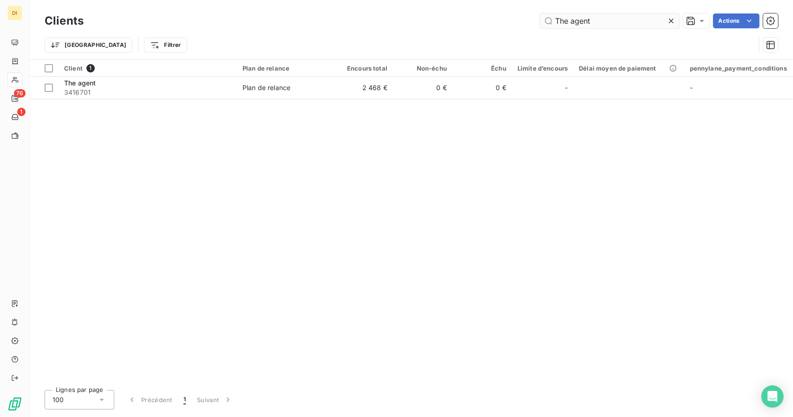
click at [556, 20] on input "The agent" at bounding box center [609, 20] width 139 height 15
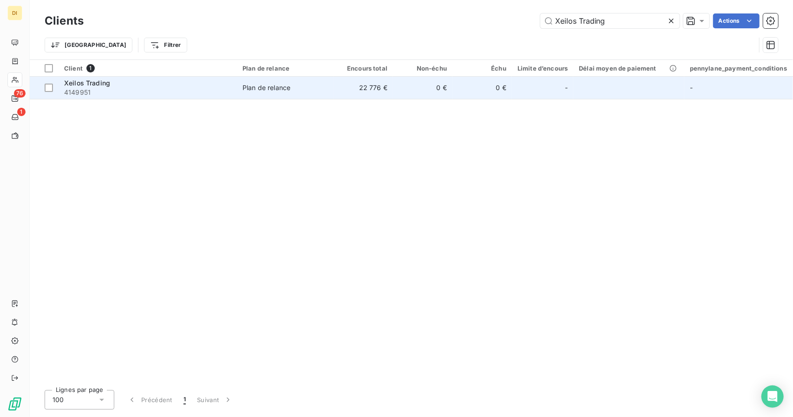
type input "Xeilos Trading"
click at [329, 89] on td "Plan de relance" at bounding box center [285, 88] width 97 height 22
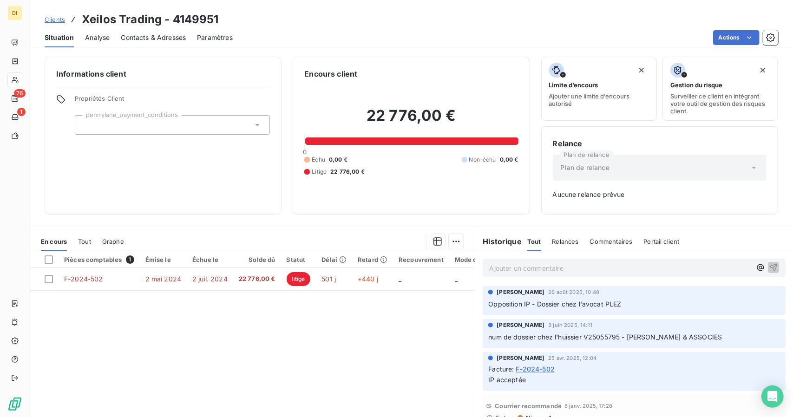
click at [53, 18] on span "Clients" at bounding box center [55, 19] width 20 height 7
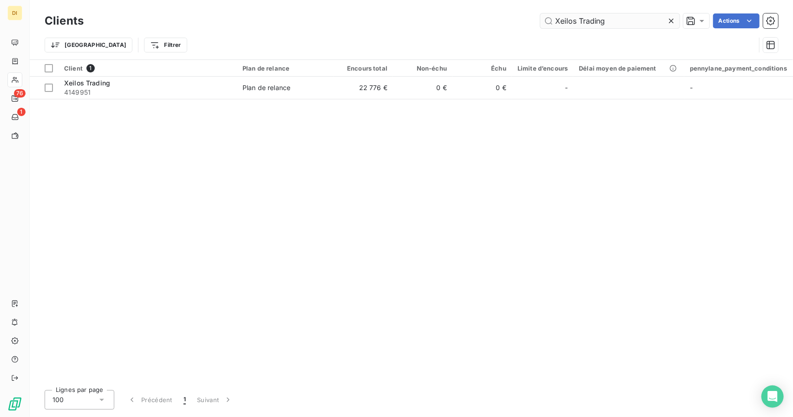
click at [577, 17] on input "Xeilos Trading" at bounding box center [609, 20] width 139 height 15
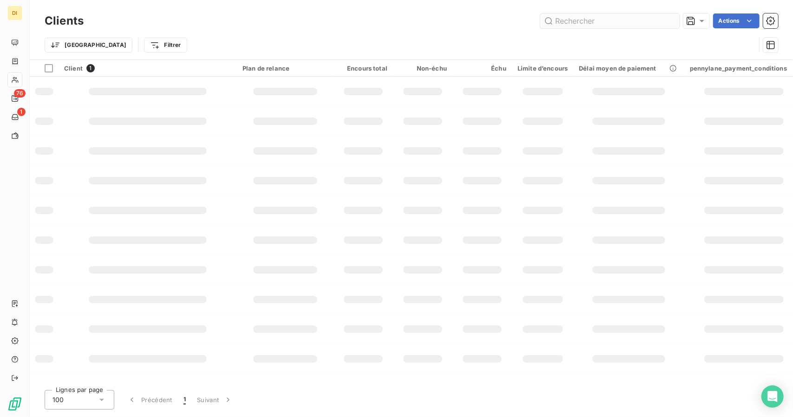
type input "Ad formation"
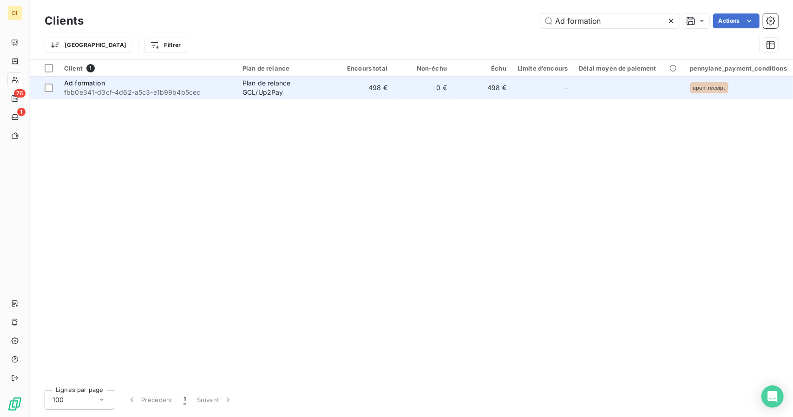
type input "Ad formation"
click at [275, 85] on div "Plan de relance GCL/Up2Pay" at bounding box center [286, 88] width 86 height 19
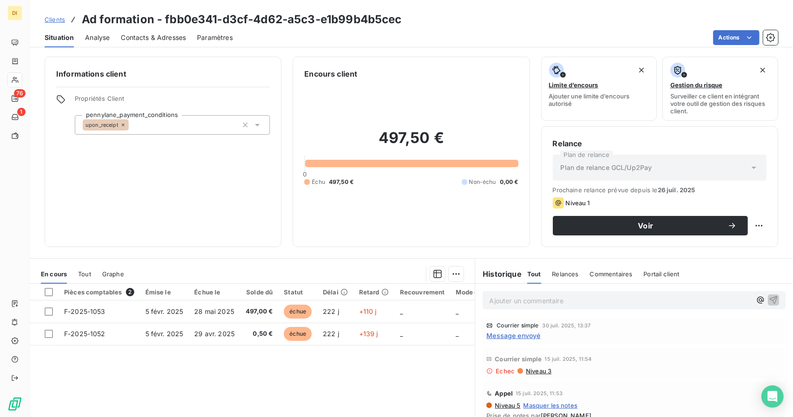
click at [49, 22] on span "Clients" at bounding box center [55, 19] width 20 height 7
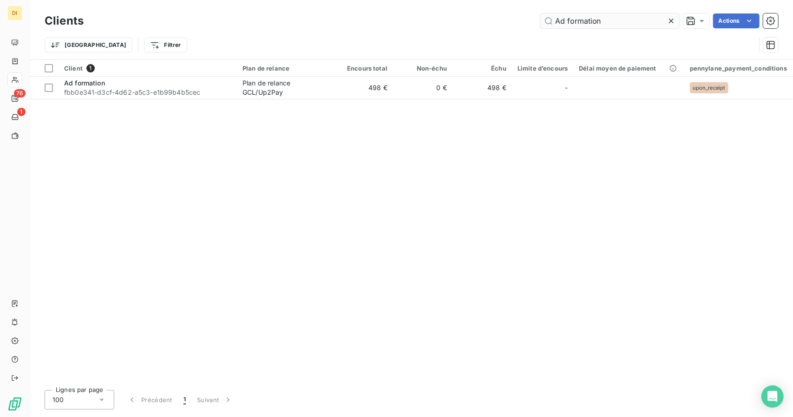
click at [569, 28] on input "Ad formation" at bounding box center [609, 20] width 139 height 15
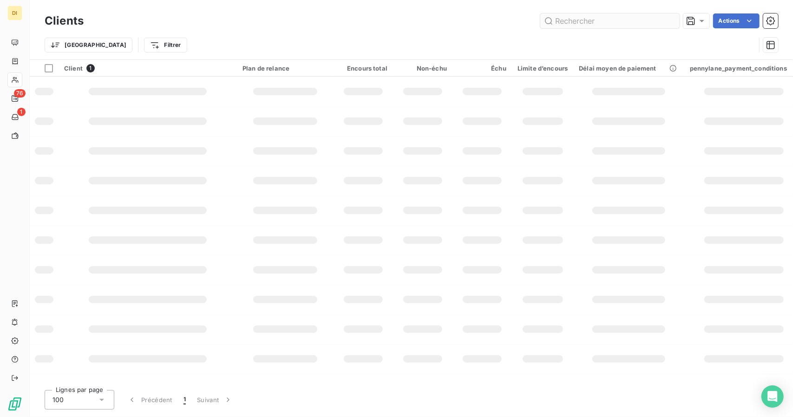
type input "Ad formation"
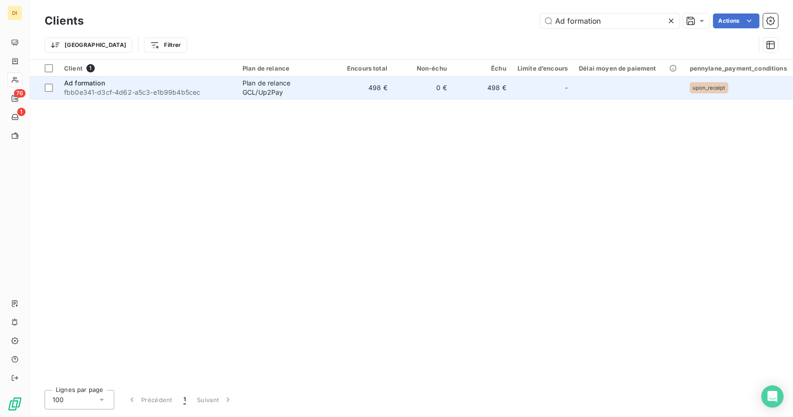
click at [453, 86] on td "498 €" at bounding box center [482, 88] width 59 height 22
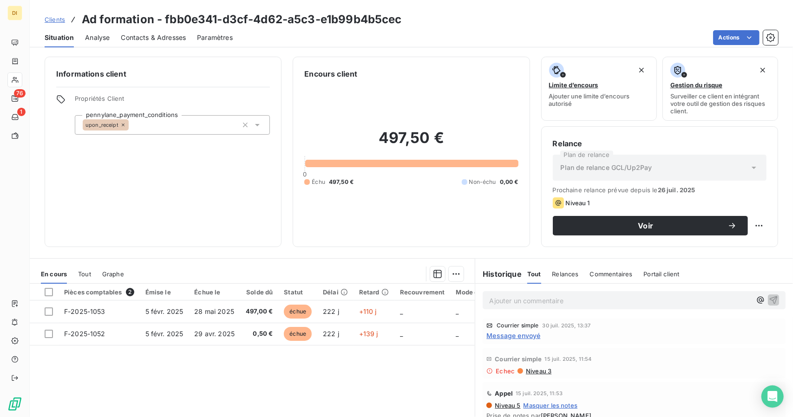
click at [56, 30] on div "Situation" at bounding box center [59, 38] width 29 height 20
click at [57, 23] on span "Clients" at bounding box center [55, 19] width 20 height 7
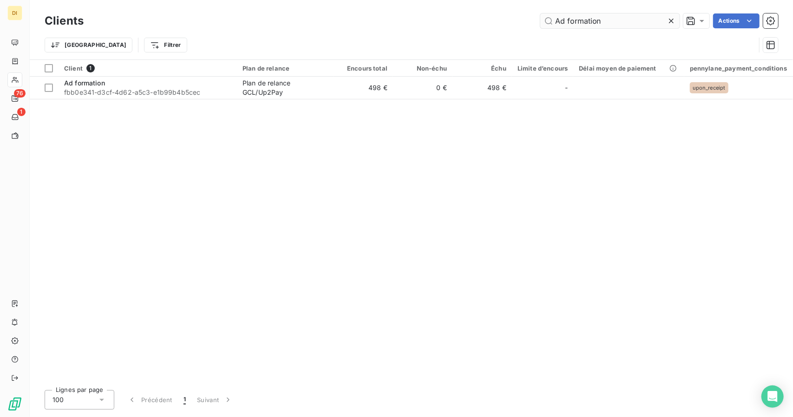
click at [580, 23] on input "Ad formation" at bounding box center [609, 20] width 139 height 15
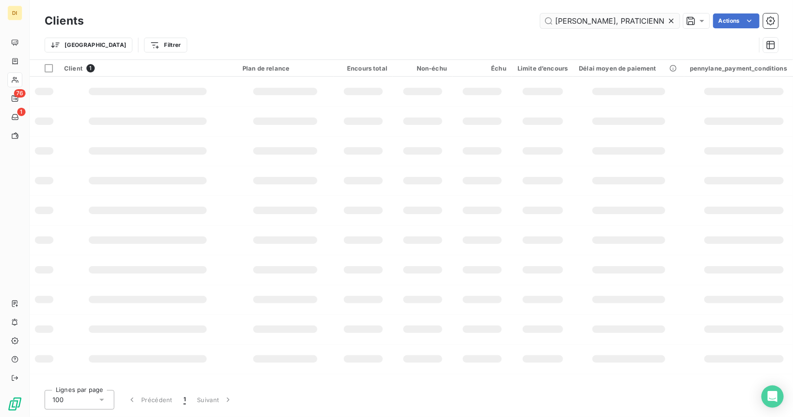
scroll to position [0, 185]
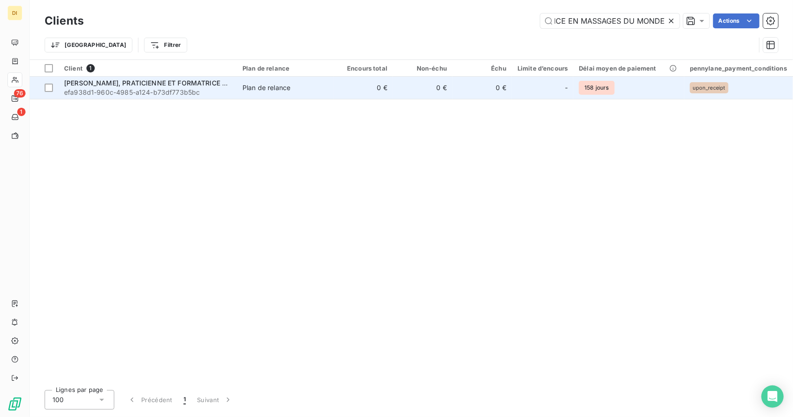
type input "AMANDINE FOURCADE, PRATICIENNE ET FORMATRICE EN MASSAGES DU MONDE"
click at [336, 86] on td "0 €" at bounding box center [363, 88] width 59 height 22
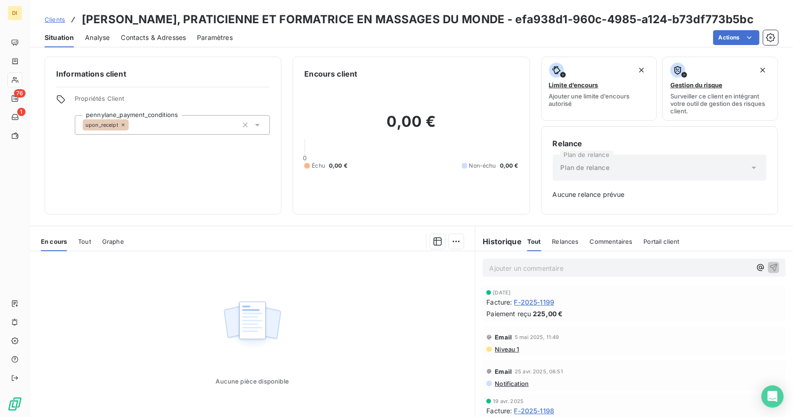
click at [52, 23] on span "Clients" at bounding box center [55, 19] width 20 height 7
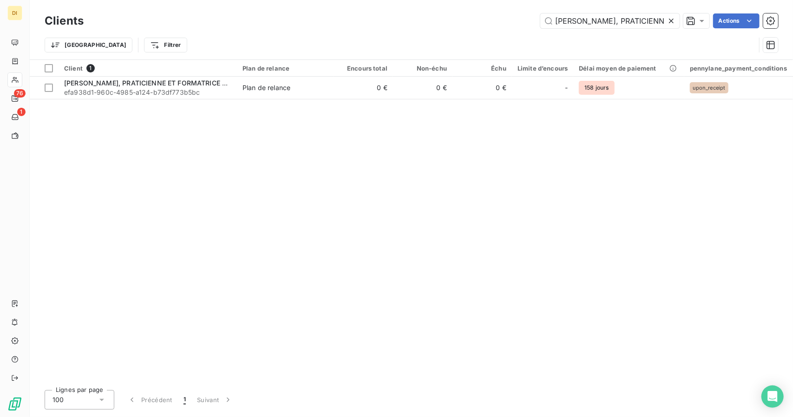
scroll to position [0, 185]
click at [564, 20] on input "AMANDINE FOURCADE, PRATICIENNE ET FORMATRICE EN MASSAGES DU MONDE" at bounding box center [609, 20] width 139 height 15
click at [564, 19] on input "AMANDINE FOURCADE, PRATICIENNE ET FORMATRICE EN MASSAGES DU MONDE" at bounding box center [609, 20] width 139 height 15
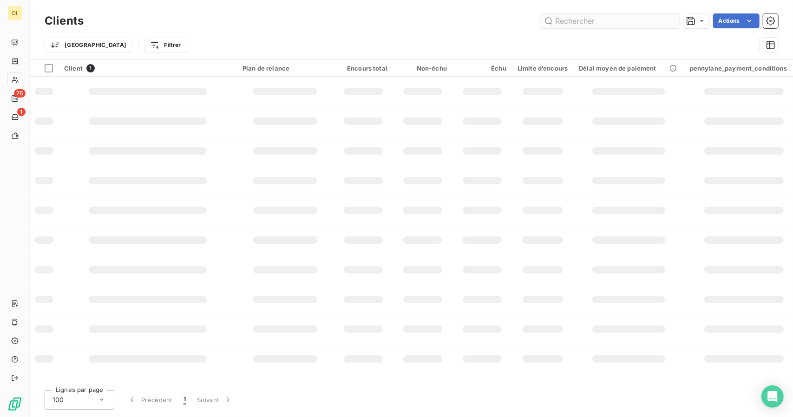
scroll to position [0, 0]
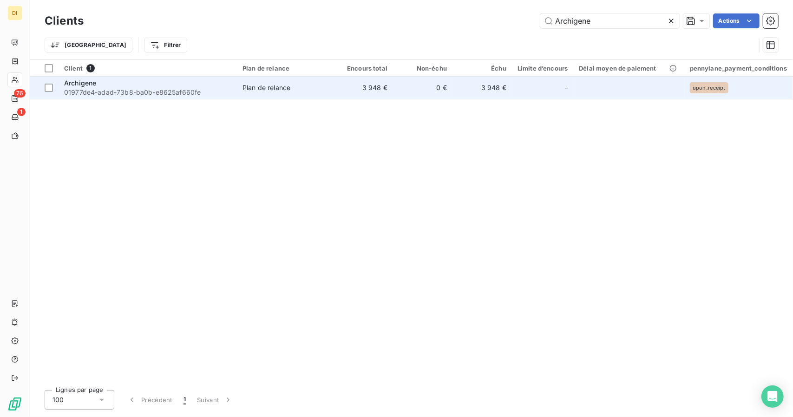
type input "Archigene"
click at [289, 96] on td "Plan de relance" at bounding box center [285, 88] width 97 height 22
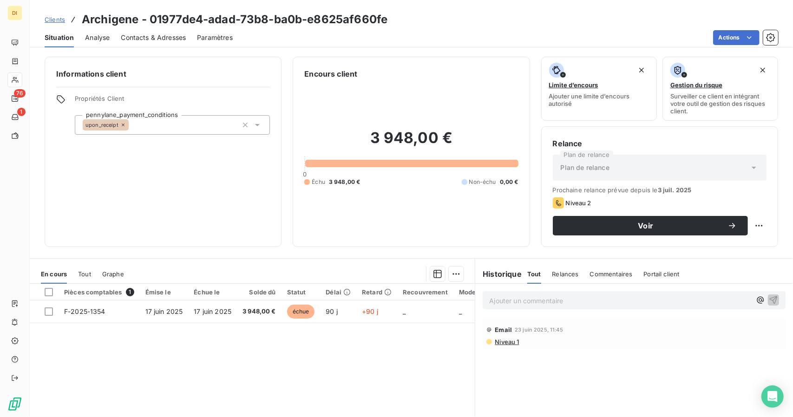
click at [51, 22] on span "Clients" at bounding box center [55, 19] width 20 height 7
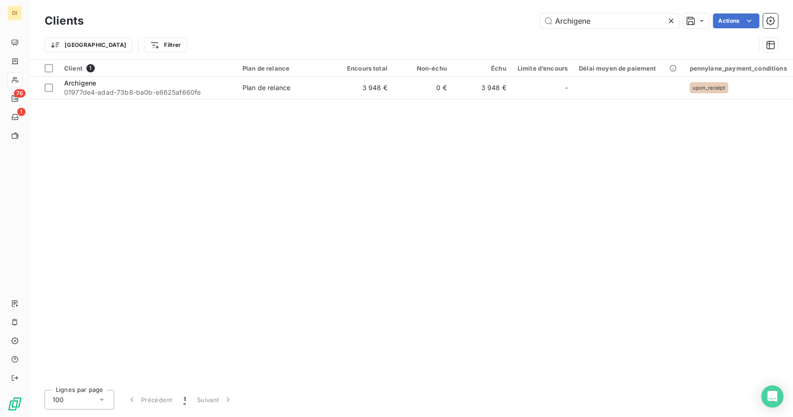
click at [577, 29] on div "Clients Archigene Actions" at bounding box center [412, 21] width 734 height 20
click at [584, 22] on input "Archigene" at bounding box center [609, 20] width 139 height 15
paste input "Armada SAS"
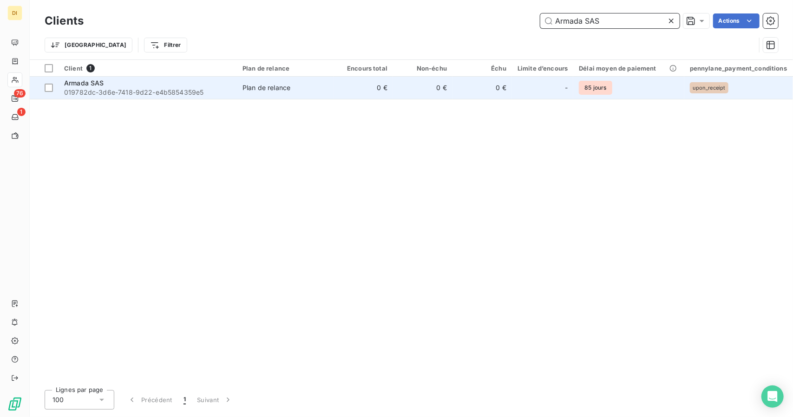
type input "Armada SAS"
click at [340, 88] on td "0 €" at bounding box center [363, 88] width 59 height 22
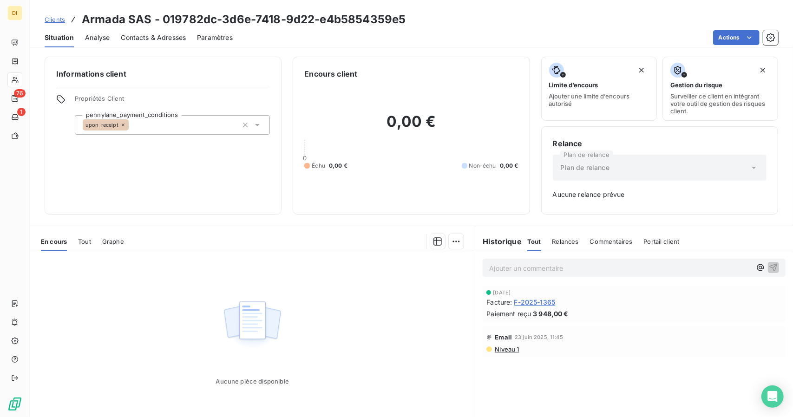
click at [62, 19] on span "Clients" at bounding box center [55, 19] width 20 height 7
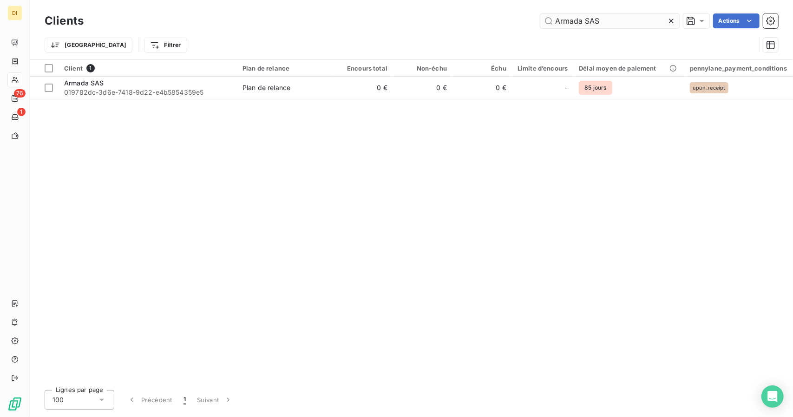
click at [573, 23] on input "Armada SAS" at bounding box center [609, 20] width 139 height 15
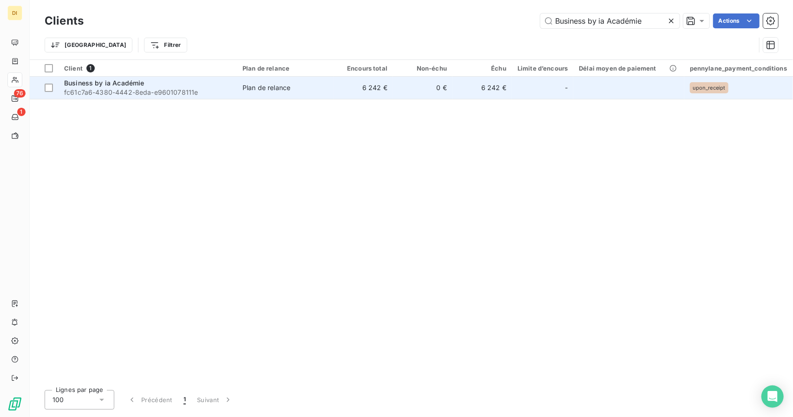
type input "Business by ia Académie"
click at [322, 93] on td "Plan de relance" at bounding box center [285, 88] width 97 height 22
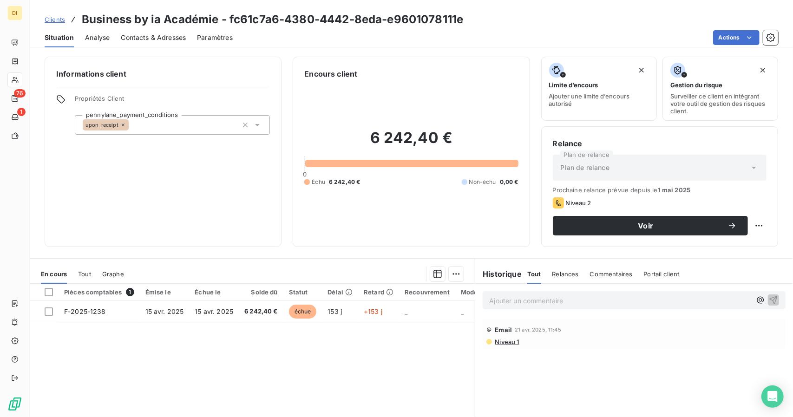
click at [43, 22] on div "Clients Business by ia Académie - fc61c7a6-4380-4442-8eda-e9601078111e" at bounding box center [411, 19] width 763 height 17
click at [62, 17] on span "Clients" at bounding box center [55, 19] width 20 height 7
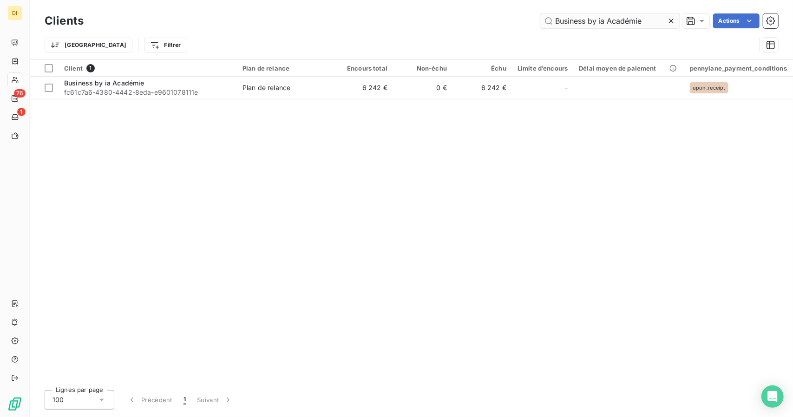
click at [579, 28] on input "Business by ia Académie" at bounding box center [609, 20] width 139 height 15
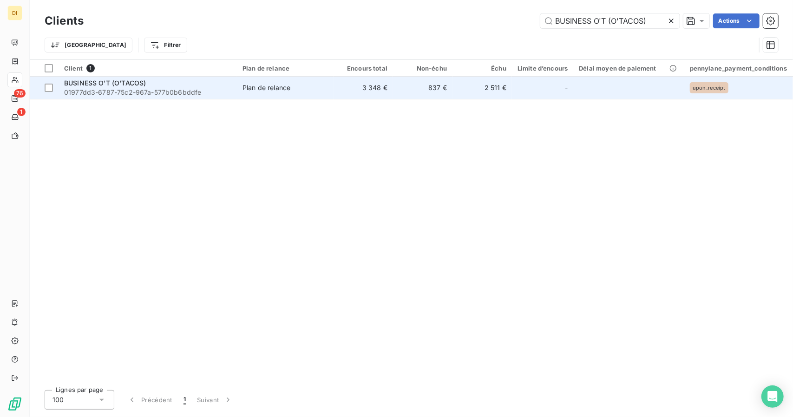
type input "BUSINESS O'T (O'TACOS)"
click at [324, 92] on td "Plan de relance" at bounding box center [285, 88] width 97 height 22
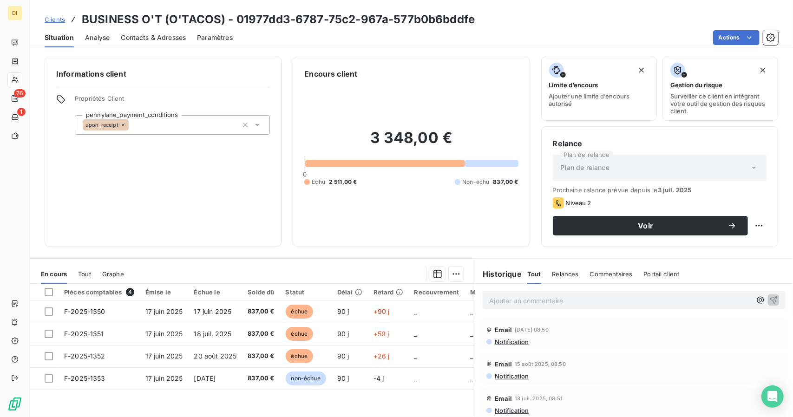
click at [53, 23] on span "Clients" at bounding box center [55, 19] width 20 height 7
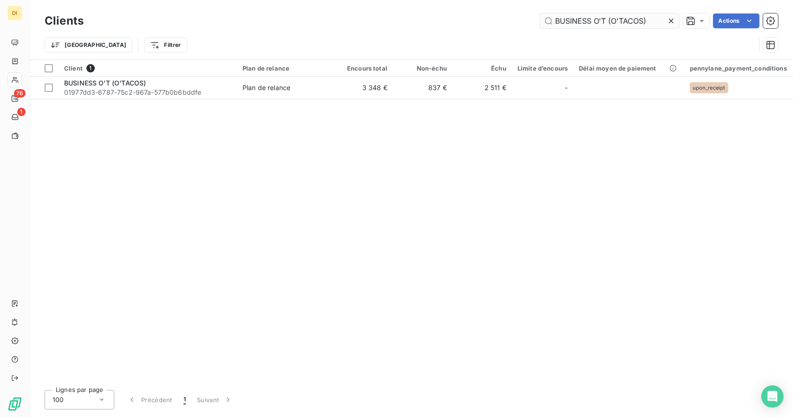
click at [594, 21] on input "BUSINESS O'T (O'TACOS)" at bounding box center [609, 20] width 139 height 15
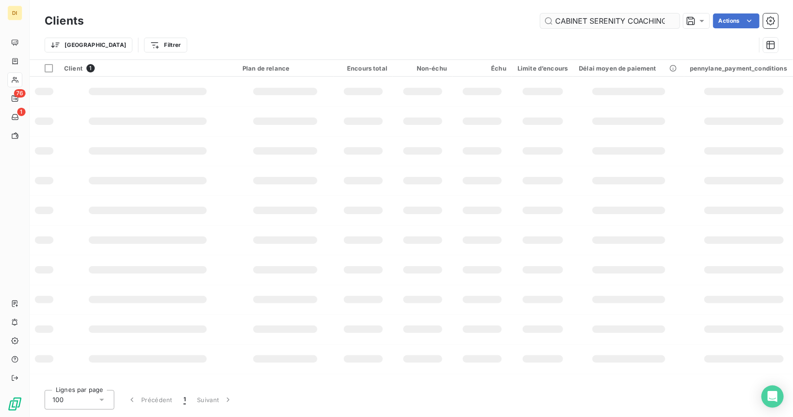
scroll to position [0, 2]
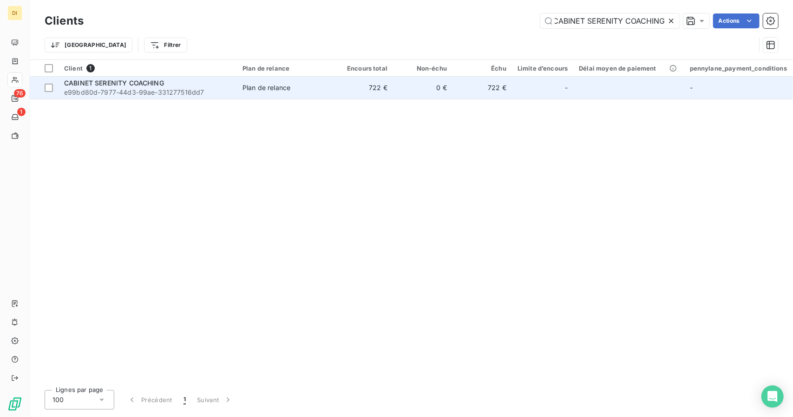
type input "CABINET SERENITY COACHING"
click at [356, 89] on td "722 €" at bounding box center [363, 88] width 59 height 22
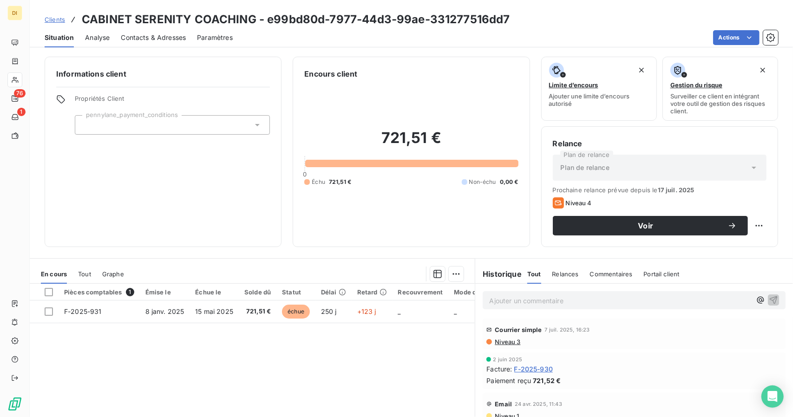
click at [52, 17] on span "Clients" at bounding box center [55, 19] width 20 height 7
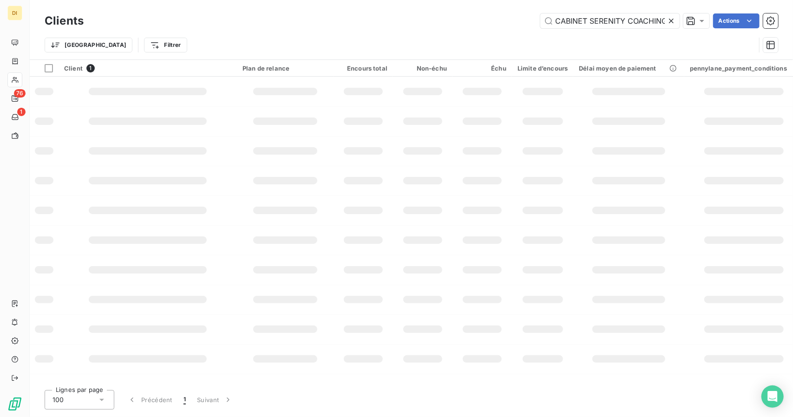
scroll to position [0, 2]
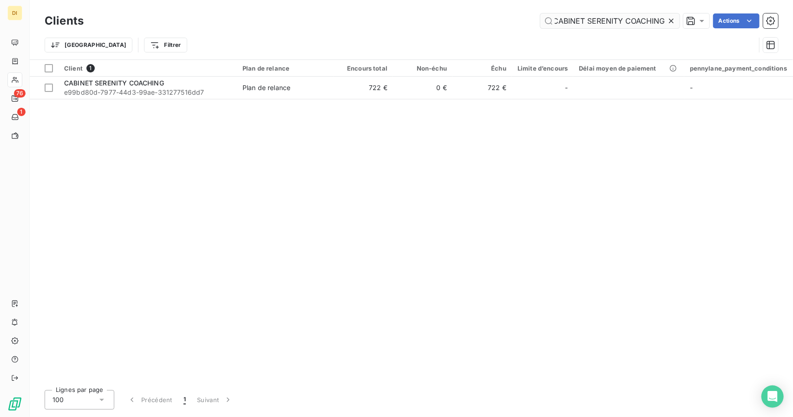
click at [629, 15] on input "CABINET SERENITY COACHING" at bounding box center [609, 20] width 139 height 15
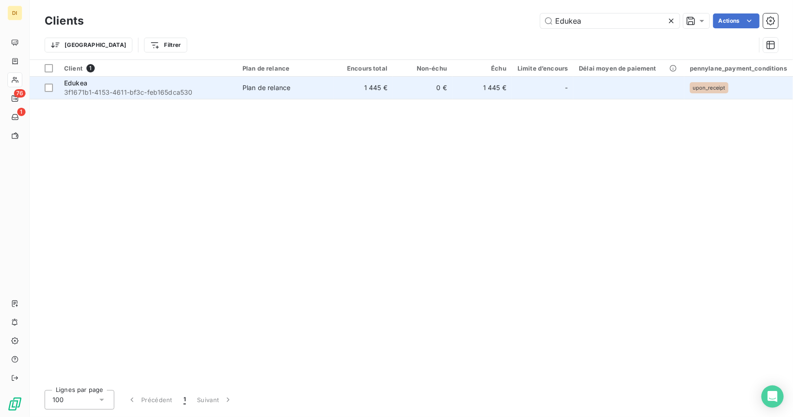
type input "Edukea"
click at [466, 94] on td "1 445 €" at bounding box center [482, 88] width 59 height 22
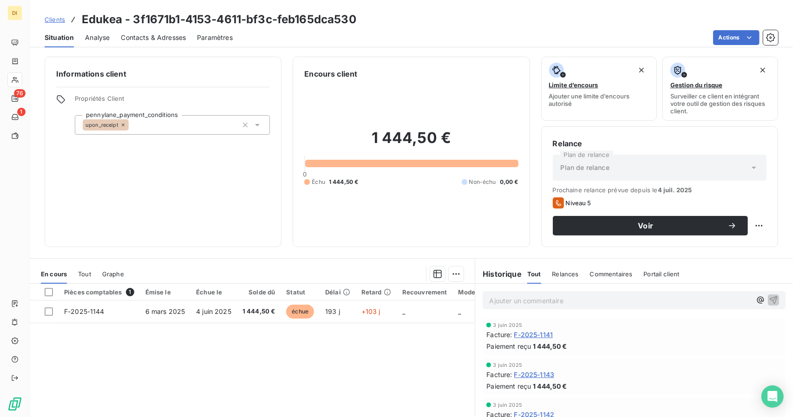
click at [55, 18] on span "Clients" at bounding box center [55, 19] width 20 height 7
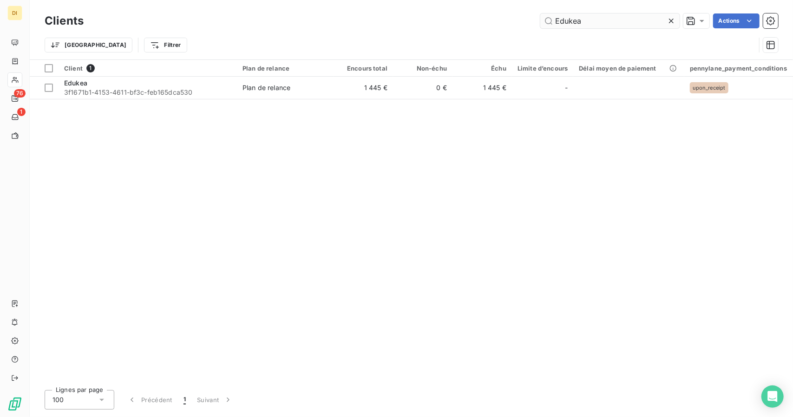
click at [601, 20] on input "Edukea" at bounding box center [609, 20] width 139 height 15
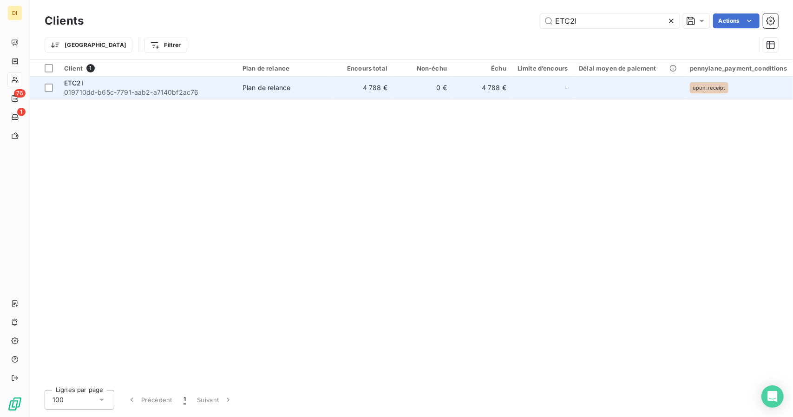
type input "ETC2I"
click at [297, 95] on td "Plan de relance" at bounding box center [285, 88] width 97 height 22
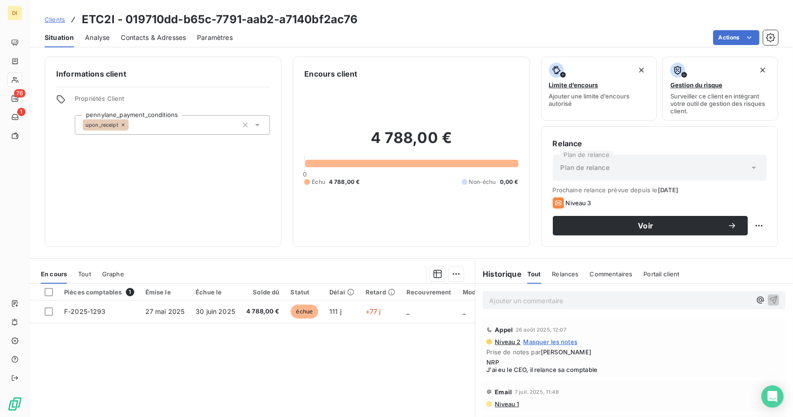
scroll to position [72, 0]
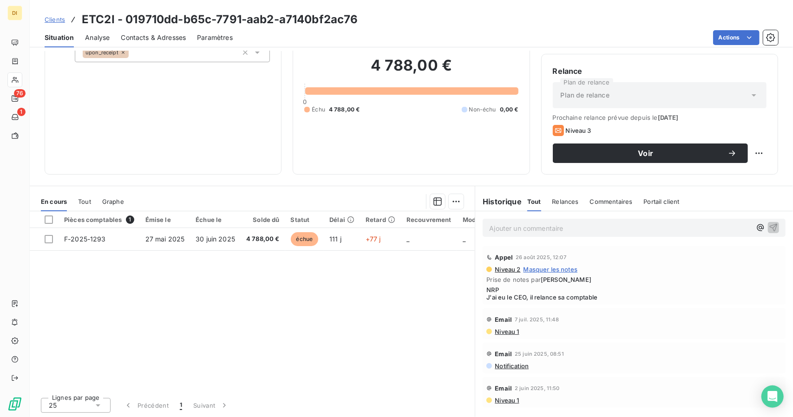
click at [60, 20] on span "Clients" at bounding box center [55, 19] width 20 height 7
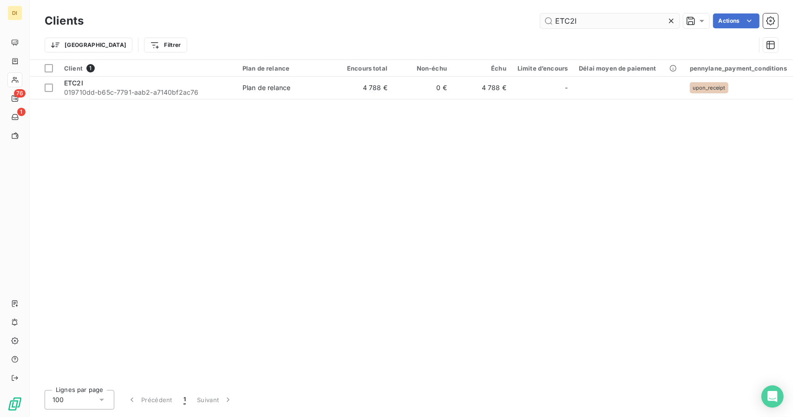
click at [564, 18] on input "ETC2I" at bounding box center [609, 20] width 139 height 15
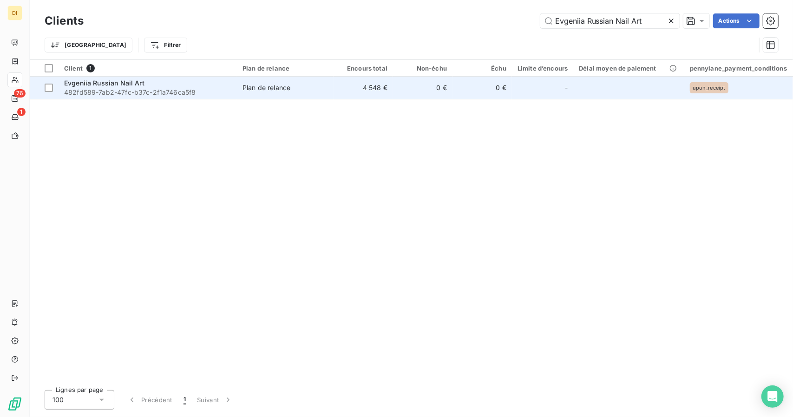
type input "Evgeniia Russian Nail Art"
click at [314, 93] on td "Plan de relance" at bounding box center [285, 88] width 97 height 22
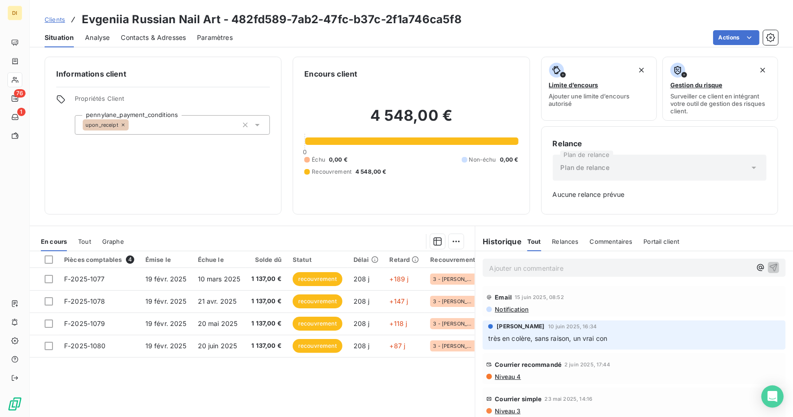
click at [55, 22] on span "Clients" at bounding box center [55, 19] width 20 height 7
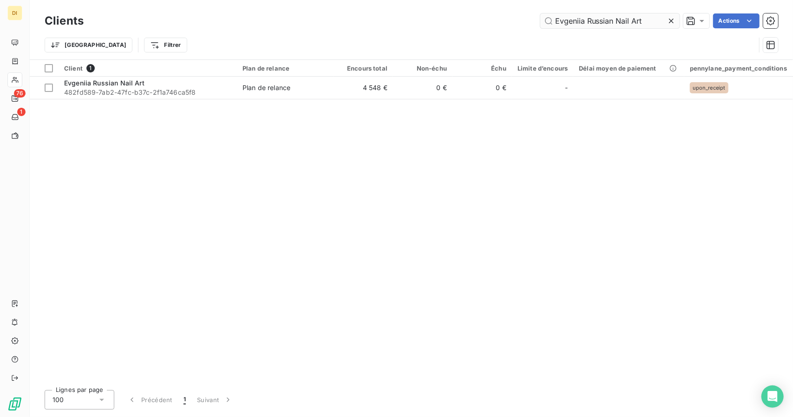
click at [604, 26] on input "Evgeniia Russian Nail Art" at bounding box center [609, 20] width 139 height 15
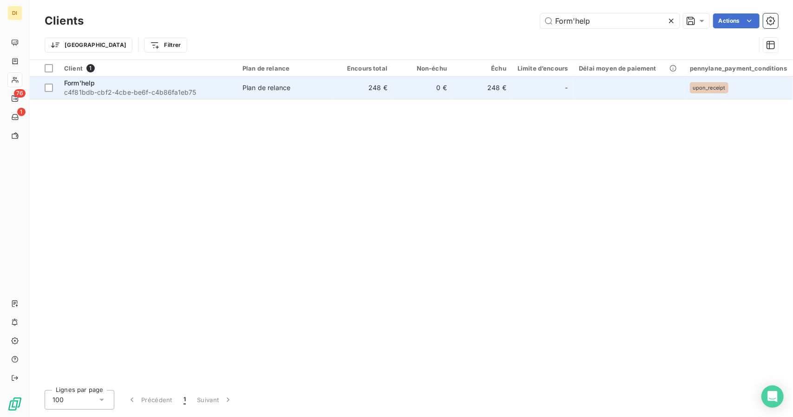
type input "Form'help"
click at [423, 92] on td "0 €" at bounding box center [422, 88] width 59 height 22
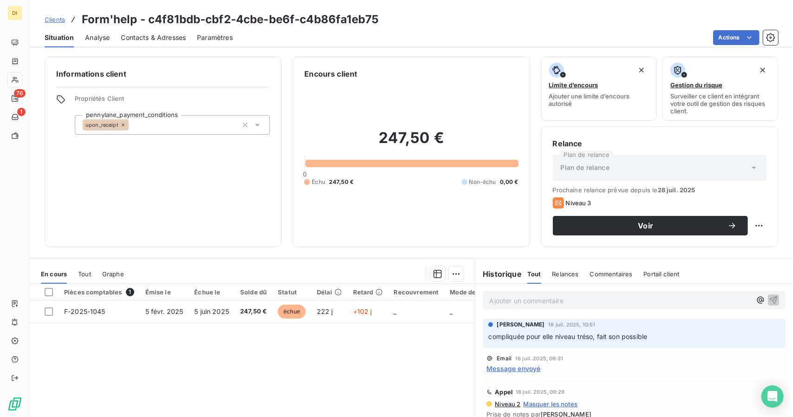
click at [56, 15] on link "Clients" at bounding box center [55, 19] width 20 height 9
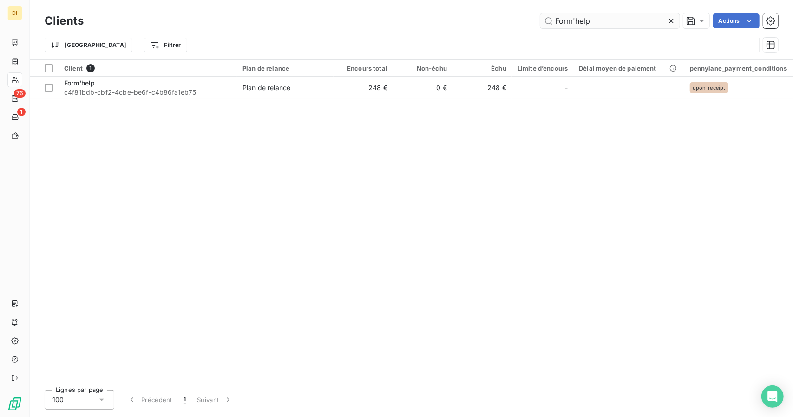
click at [589, 17] on input "Form'help" at bounding box center [609, 20] width 139 height 15
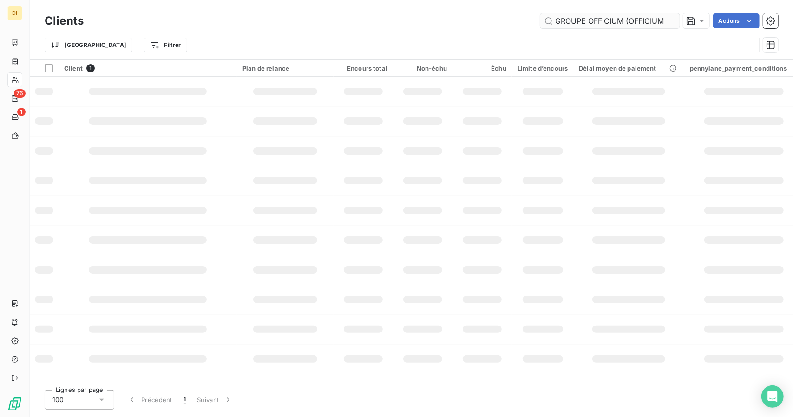
scroll to position [0, 35]
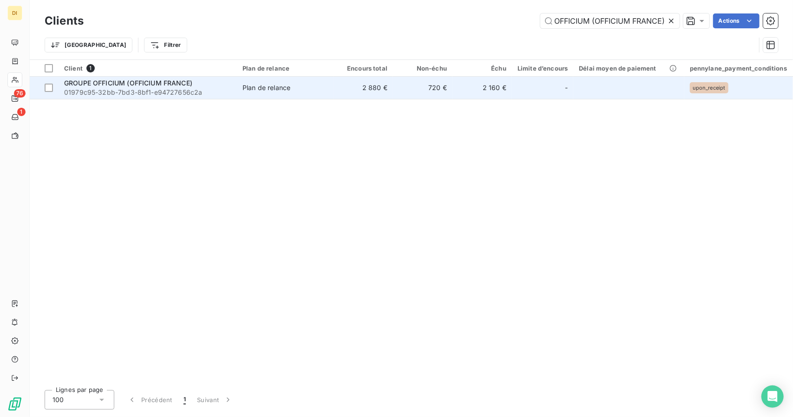
type input "GROUPE OFFICIUM (OFFICIUM FRANCE)"
click at [349, 90] on td "2 880 €" at bounding box center [363, 88] width 59 height 22
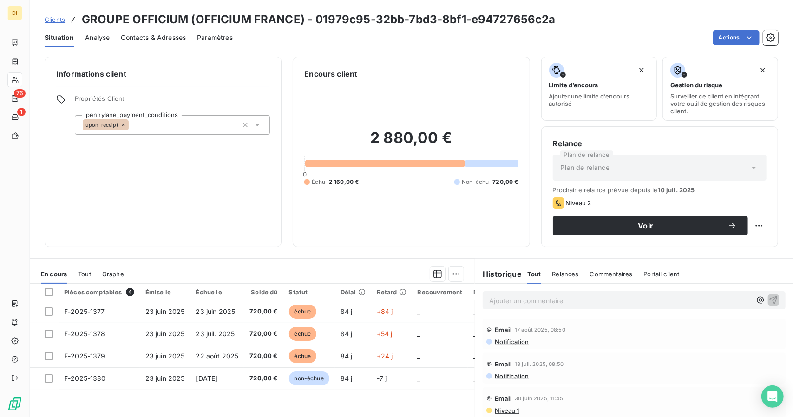
click at [61, 21] on span "Clients" at bounding box center [55, 19] width 20 height 7
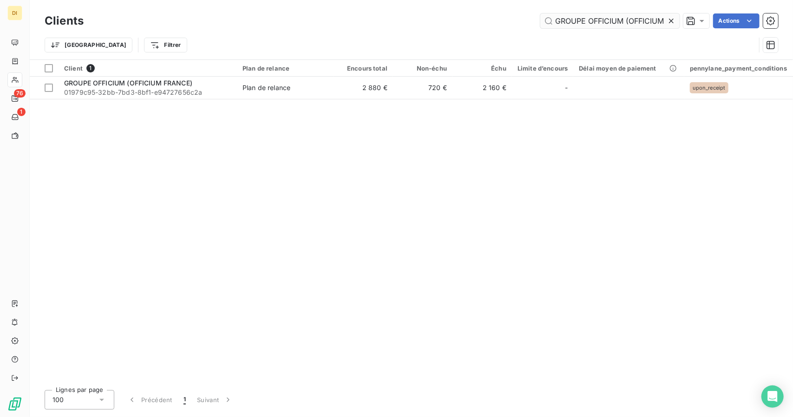
drag, startPoint x: 566, startPoint y: 29, endPoint x: 584, endPoint y: 21, distance: 19.3
click at [584, 21] on div "Clients GROUPE OFFICIUM (OFFICIUM FRANCE) Actions" at bounding box center [412, 21] width 734 height 20
click at [584, 21] on input "GROUPE OFFICIUM (OFFICIUM FRANCE)" at bounding box center [609, 20] width 139 height 15
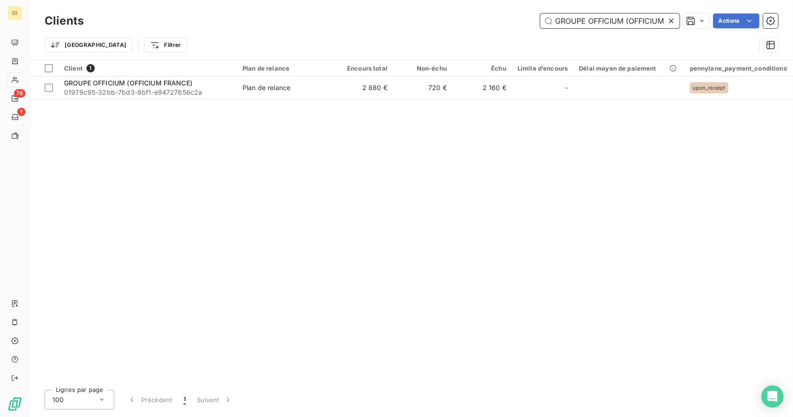
click at [584, 21] on input "GROUPE OFFICIUM (OFFICIUM FRANCE)" at bounding box center [609, 20] width 139 height 15
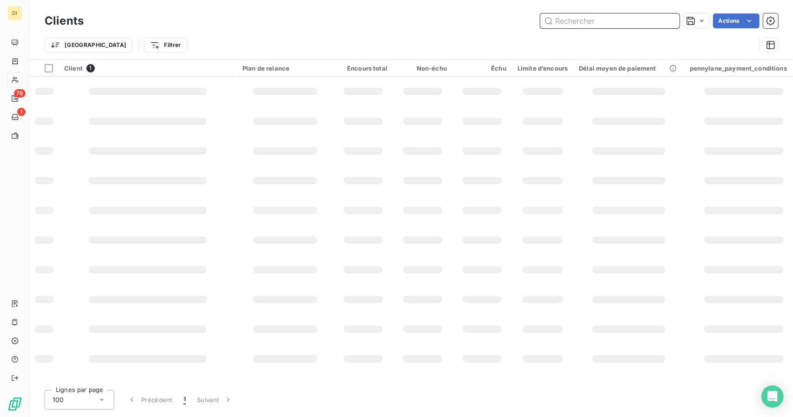
paste input "GYMOUV'"
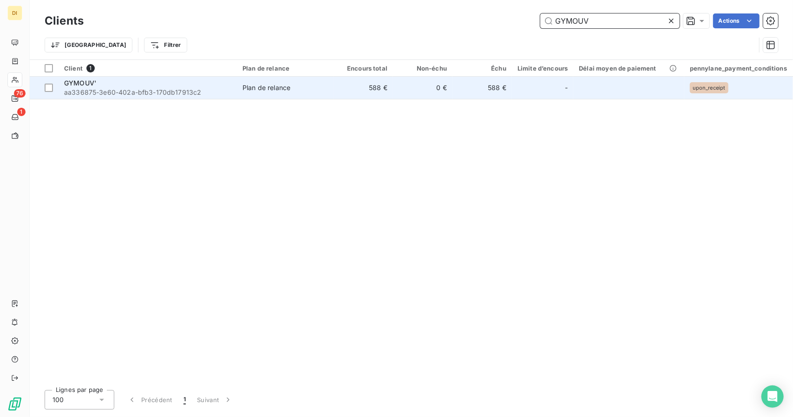
type input "GYMOUV"
click at [412, 92] on td "0 €" at bounding box center [422, 88] width 59 height 22
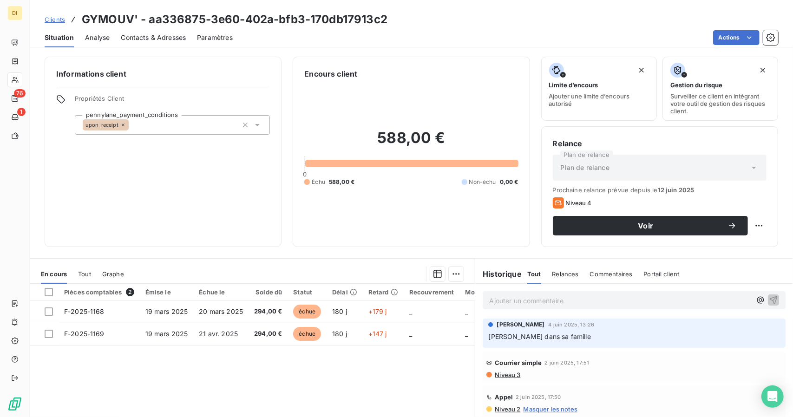
click at [53, 23] on span "Clients" at bounding box center [55, 19] width 20 height 7
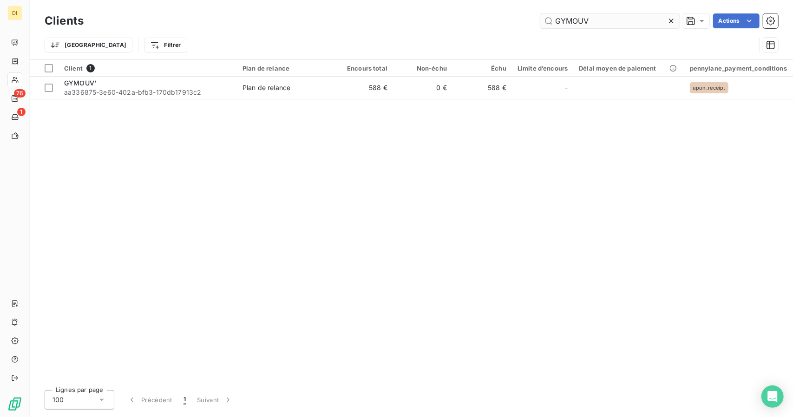
click at [571, 20] on input "GYMOUV" at bounding box center [609, 20] width 139 height 15
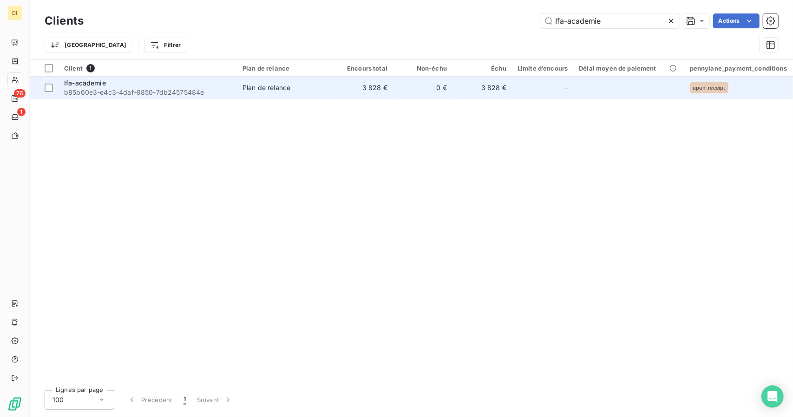
type input "Ifa-academie"
click at [349, 79] on td "3 828 €" at bounding box center [363, 88] width 59 height 22
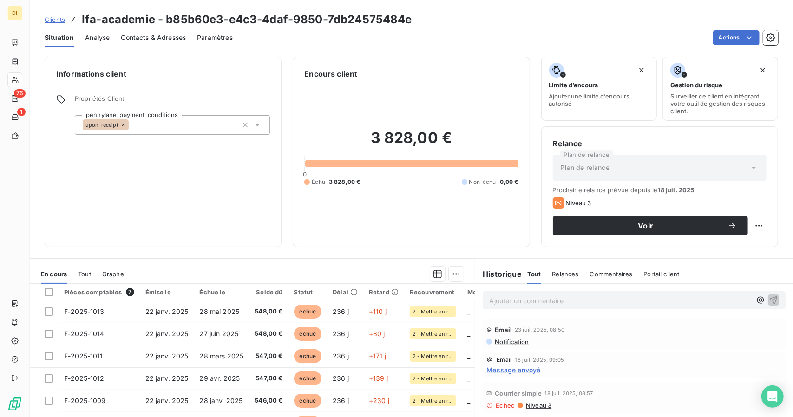
click at [60, 19] on span "Clients" at bounding box center [55, 19] width 20 height 7
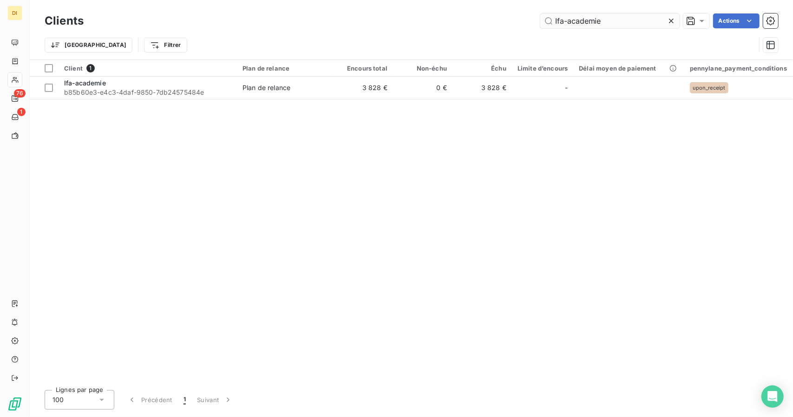
click at [582, 19] on input "Ifa-academie" at bounding box center [609, 20] width 139 height 15
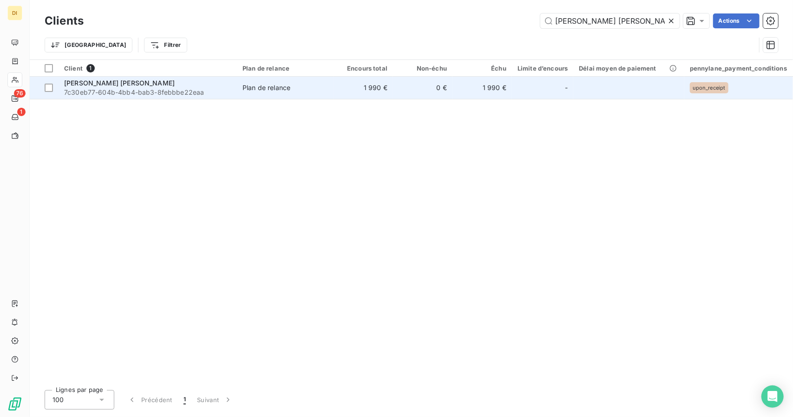
type input "[PERSON_NAME]"
click at [405, 91] on td "0 €" at bounding box center [422, 88] width 59 height 22
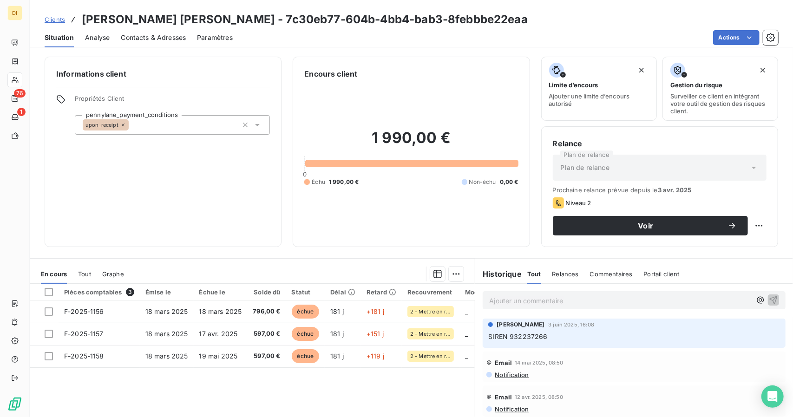
click at [60, 19] on span "Clients" at bounding box center [55, 19] width 20 height 7
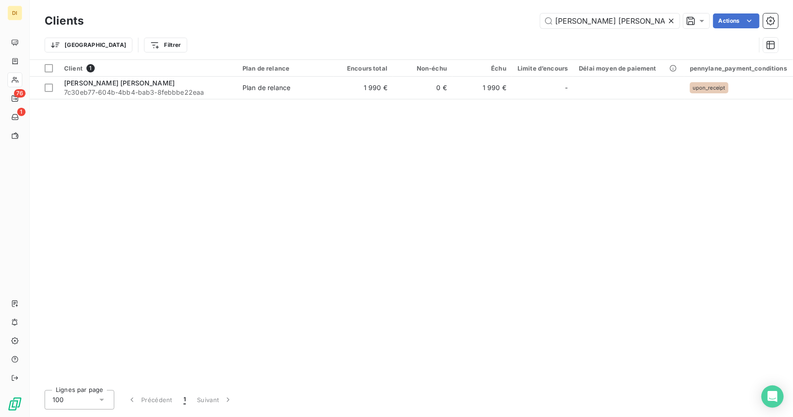
click at [586, 13] on div "Clients Ilyes Hassini Actions" at bounding box center [412, 21] width 734 height 20
drag, startPoint x: 586, startPoint y: 13, endPoint x: 576, endPoint y: 25, distance: 16.2
click at [576, 25] on div "Clients Ilyes Hassini Actions" at bounding box center [412, 21] width 734 height 20
click at [576, 25] on input "[PERSON_NAME]" at bounding box center [609, 20] width 139 height 15
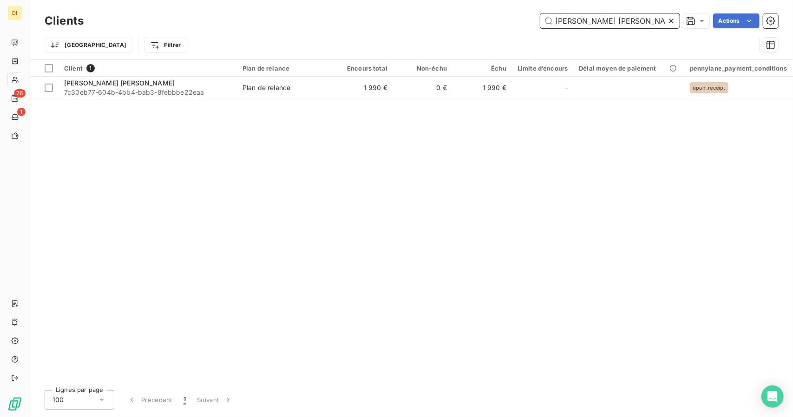
click at [576, 25] on input "[PERSON_NAME]" at bounding box center [609, 20] width 139 height 15
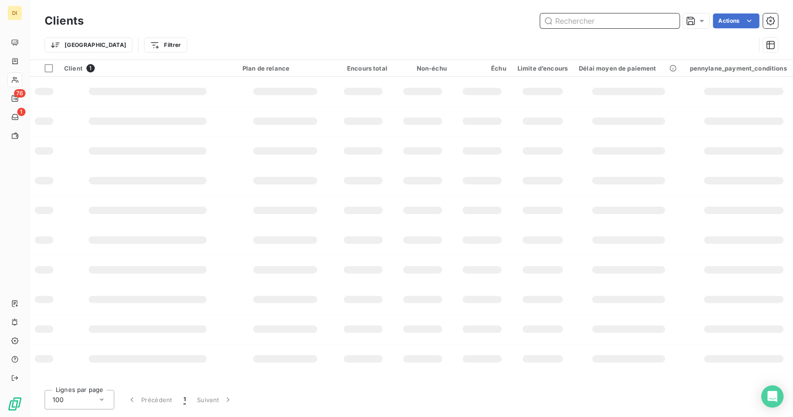
paste input "Institut de l'autonomie"
type input "Institut de l'autonomie"
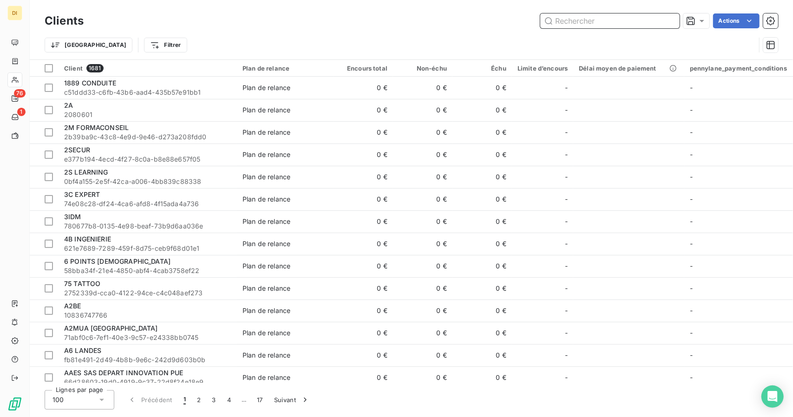
paste input "Institut de l'autonomie"
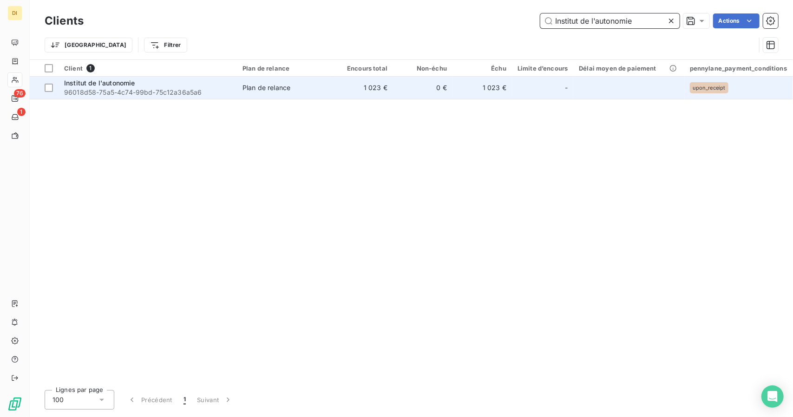
type input "Institut de l'autonomie"
click at [331, 92] on td "Plan de relance" at bounding box center [285, 88] width 97 height 22
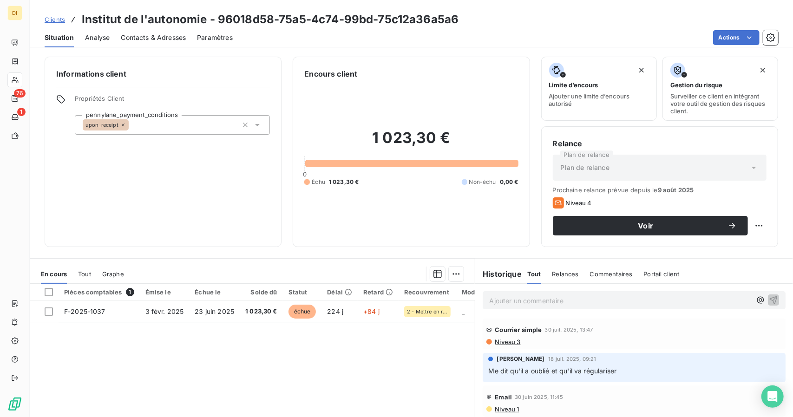
click at [58, 17] on span "Clients" at bounding box center [55, 19] width 20 height 7
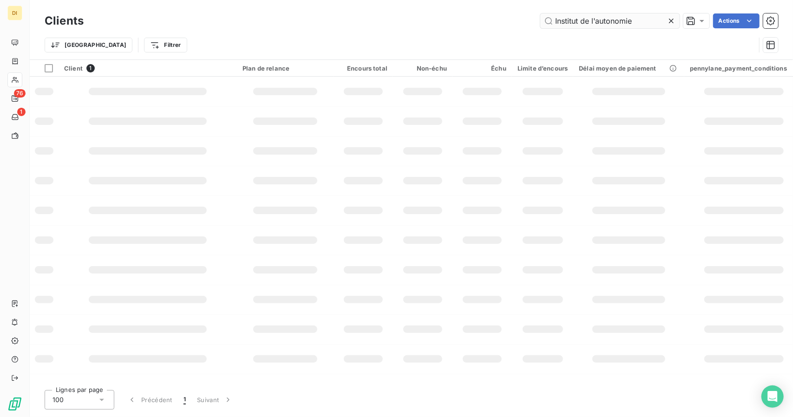
click at [583, 24] on input "Institut de l'autonomie" at bounding box center [609, 20] width 139 height 15
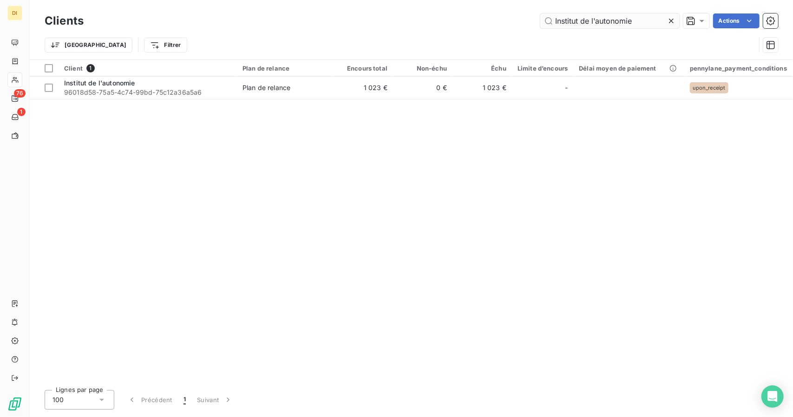
click at [583, 24] on input "Institut de l'autonomie" at bounding box center [609, 20] width 139 height 15
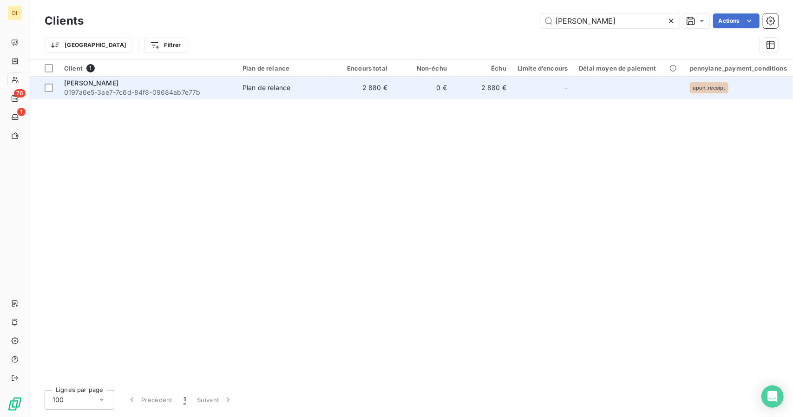
type input "Jean GAUTIER"
click at [425, 88] on td "0 €" at bounding box center [422, 88] width 59 height 22
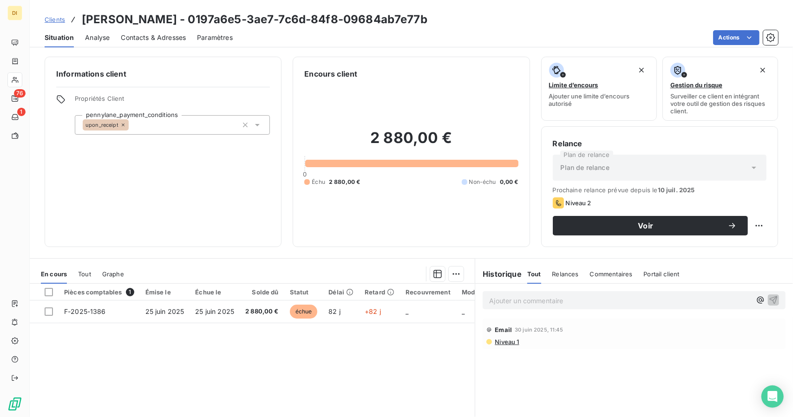
click at [59, 19] on span "Clients" at bounding box center [55, 19] width 20 height 7
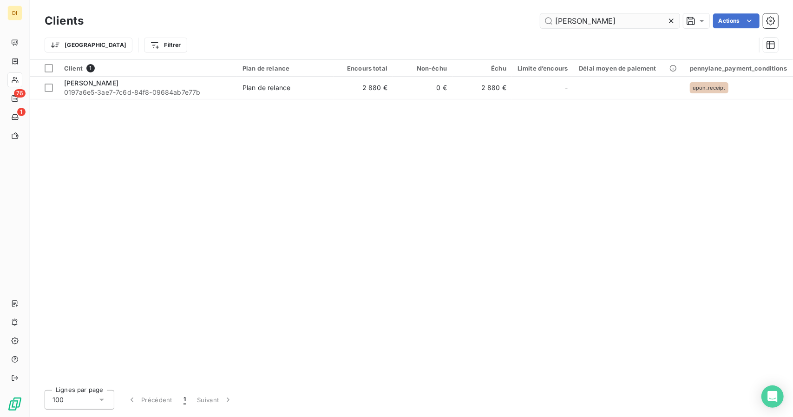
click at [570, 15] on input "Jean GAUTIER" at bounding box center [609, 20] width 139 height 15
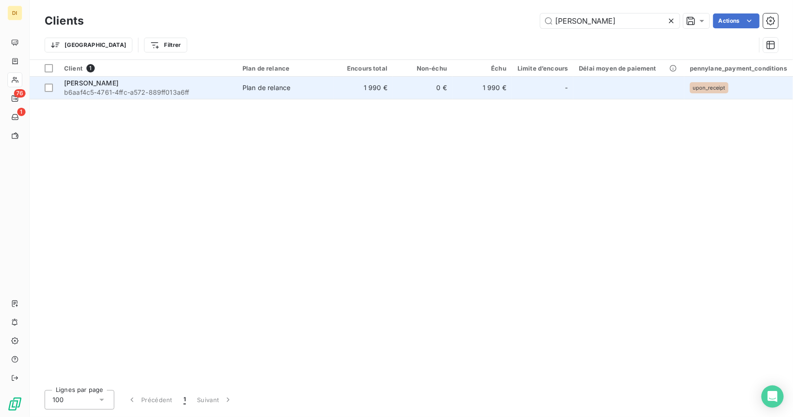
type input "[PERSON_NAME]"
click at [350, 83] on td "1 990 €" at bounding box center [363, 88] width 59 height 22
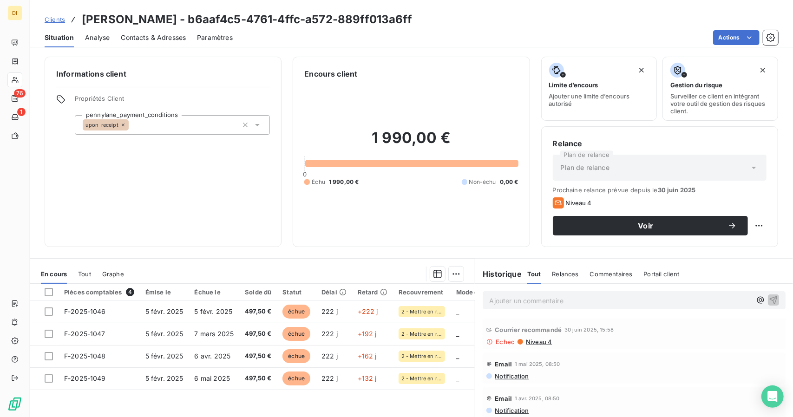
click at [58, 19] on span "Clients" at bounding box center [55, 19] width 20 height 7
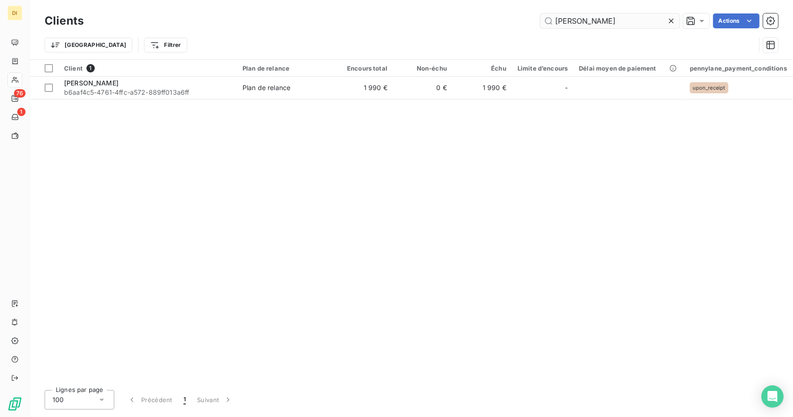
click at [572, 20] on input "[PERSON_NAME]" at bounding box center [609, 20] width 139 height 15
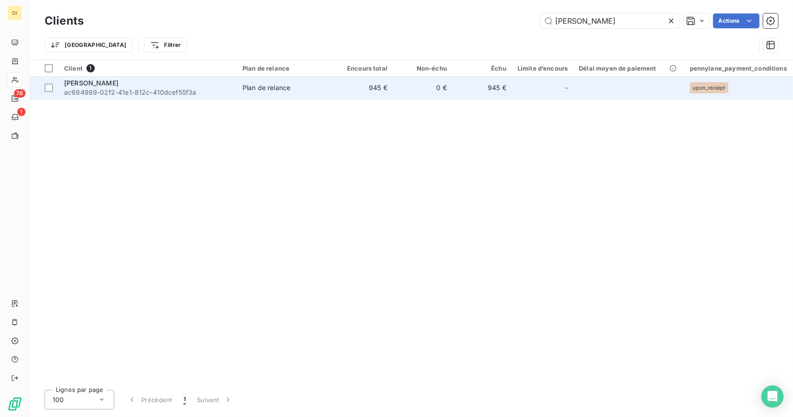
type input "[PERSON_NAME]"
click at [210, 86] on div "[PERSON_NAME]" at bounding box center [147, 83] width 167 height 9
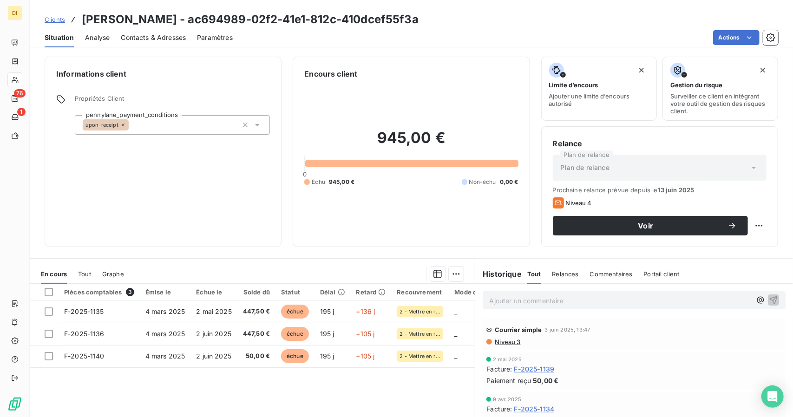
click at [52, 20] on span "Clients" at bounding box center [55, 19] width 20 height 7
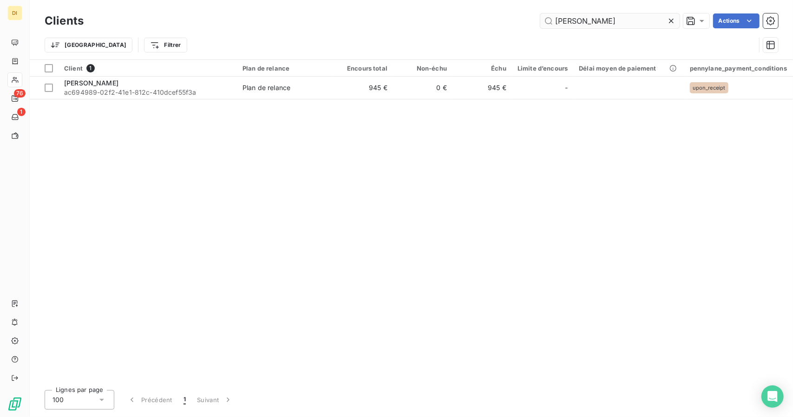
click at [611, 27] on input "[PERSON_NAME]" at bounding box center [609, 20] width 139 height 15
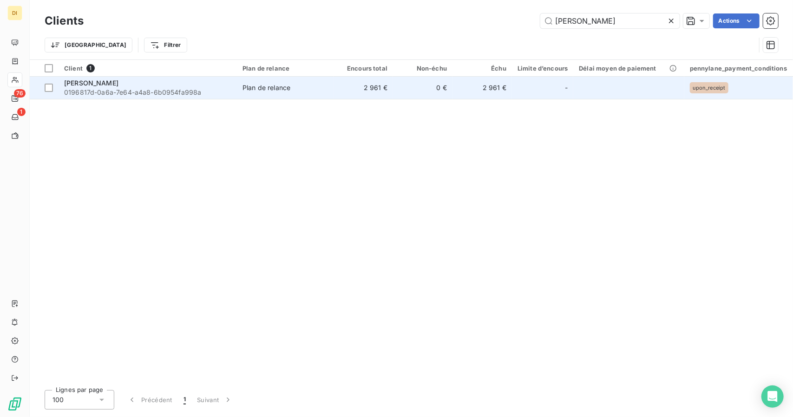
type input "Marion P"
click at [302, 91] on span "Plan de relance" at bounding box center [286, 87] width 86 height 9
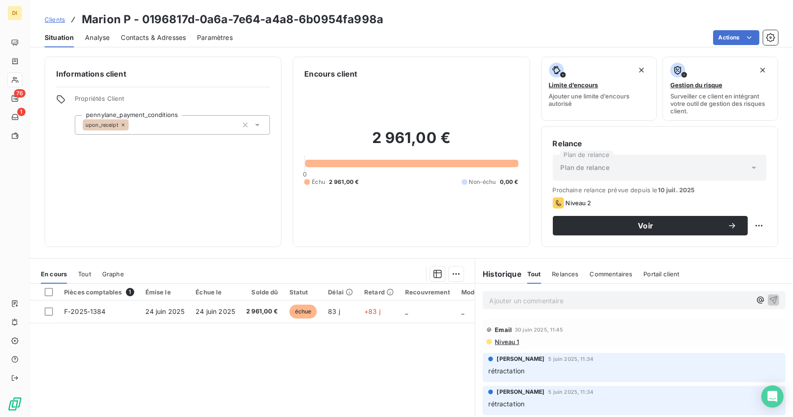
click at [49, 19] on span "Clients" at bounding box center [55, 19] width 20 height 7
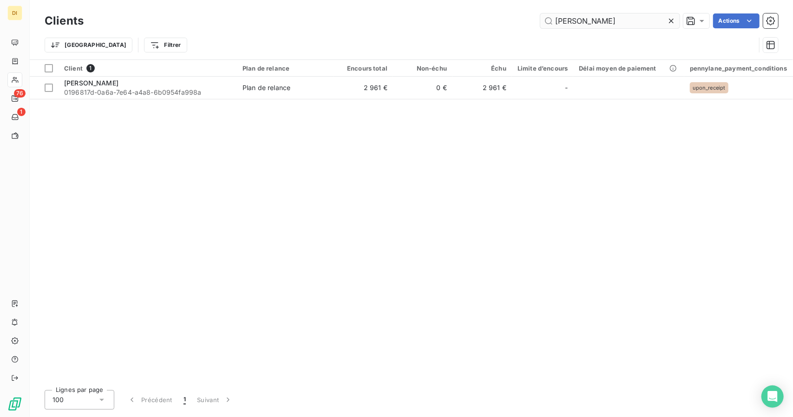
click at [583, 23] on input "Marion P" at bounding box center [609, 20] width 139 height 15
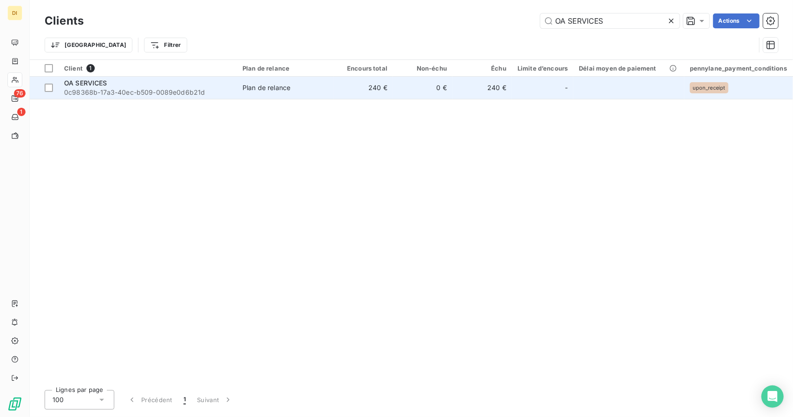
type input "OA SERVICES"
click at [423, 86] on td "0 €" at bounding box center [422, 88] width 59 height 22
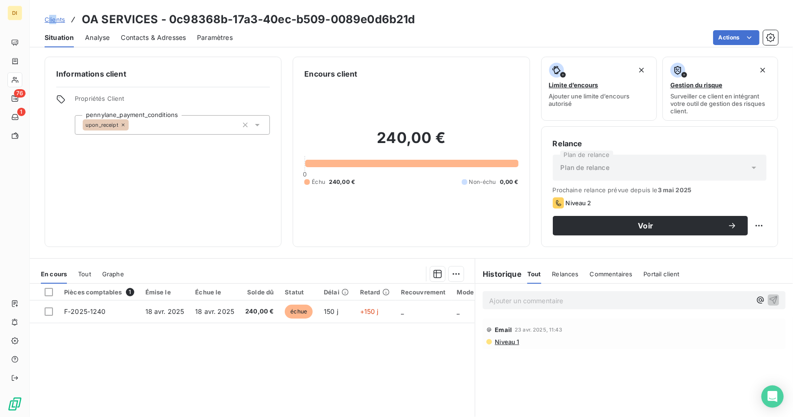
drag, startPoint x: 48, startPoint y: 24, endPoint x: 57, endPoint y: 22, distance: 9.1
click at [57, 22] on div "Clients OA SERVICES - 0c98368b-17a3-40ec-b509-0089e0d6b21d" at bounding box center [230, 19] width 371 height 17
click at [57, 22] on span "Clients" at bounding box center [55, 19] width 20 height 7
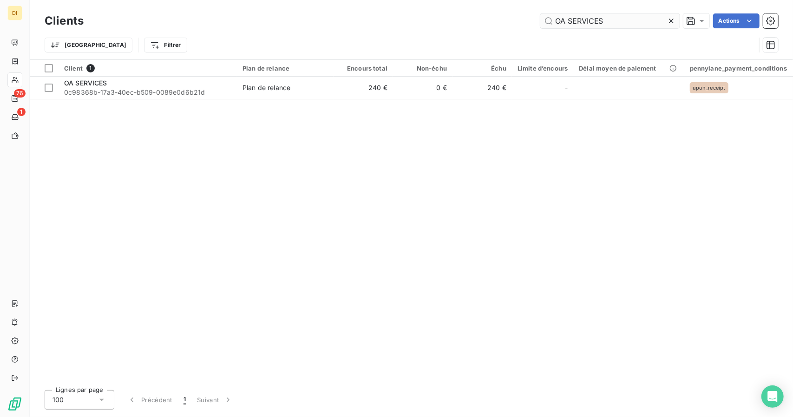
click at [583, 19] on input "OA SERVICES" at bounding box center [609, 20] width 139 height 15
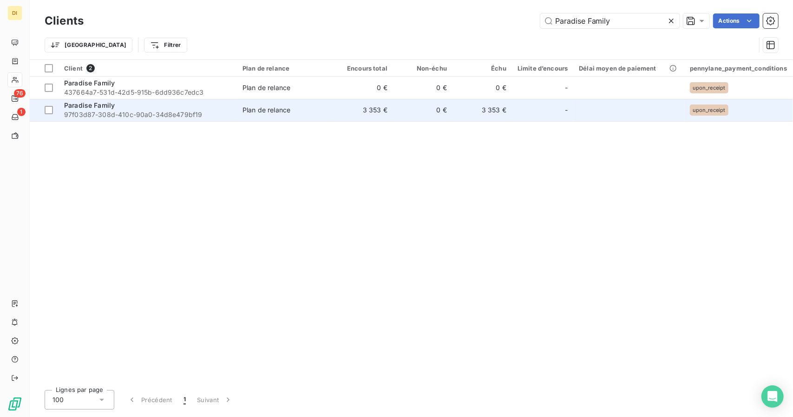
type input "Paradise Family"
click at [415, 114] on td "0 €" at bounding box center [422, 110] width 59 height 22
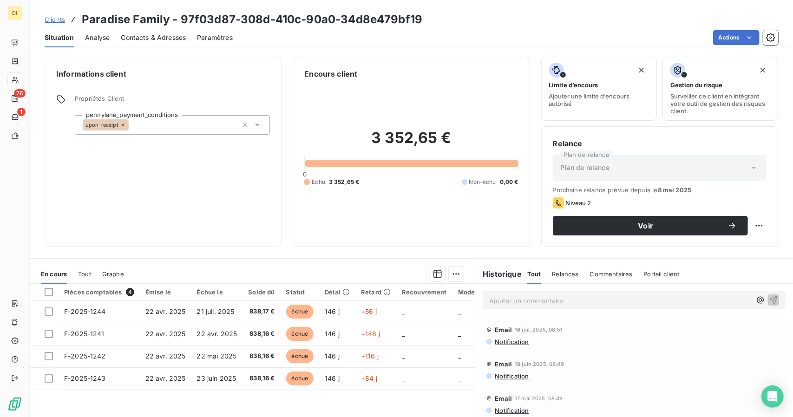
click at [46, 19] on span "Clients" at bounding box center [55, 19] width 20 height 7
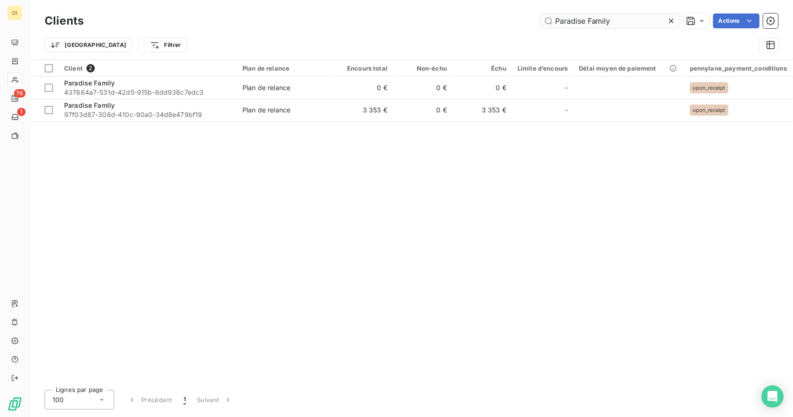
click at [592, 20] on input "Paradise Family" at bounding box center [609, 20] width 139 height 15
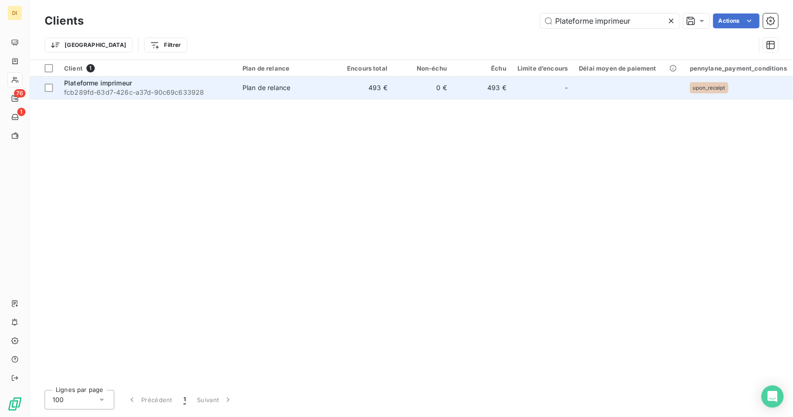
type input "Plateforme imprimeur"
click at [296, 83] on span "Plan de relance" at bounding box center [286, 87] width 86 height 9
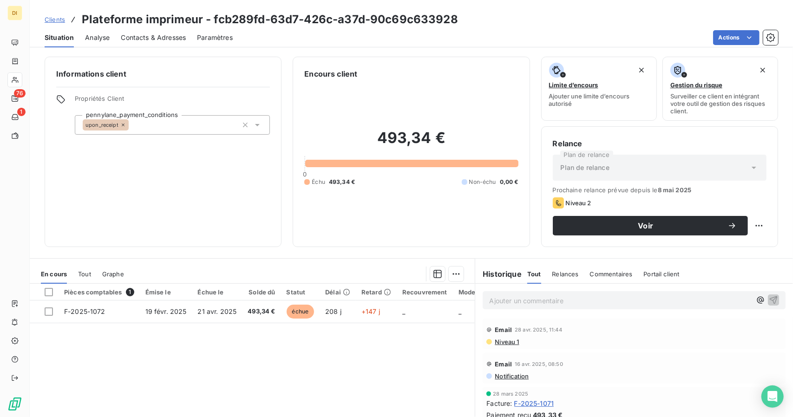
click at [59, 18] on span "Clients" at bounding box center [55, 19] width 20 height 7
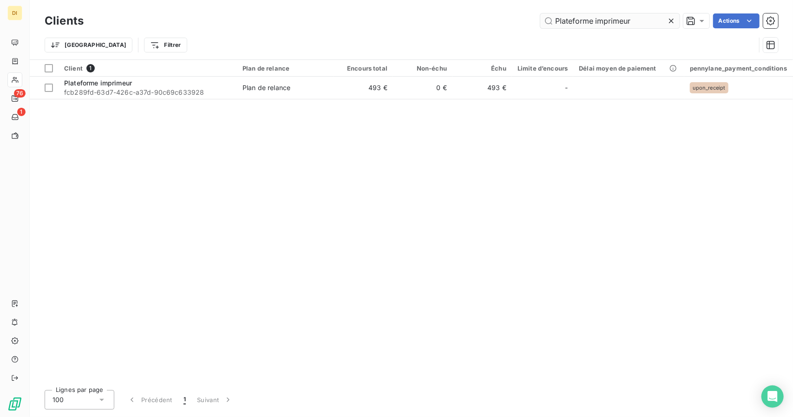
click at [590, 21] on input "Plateforme imprimeur" at bounding box center [609, 20] width 139 height 15
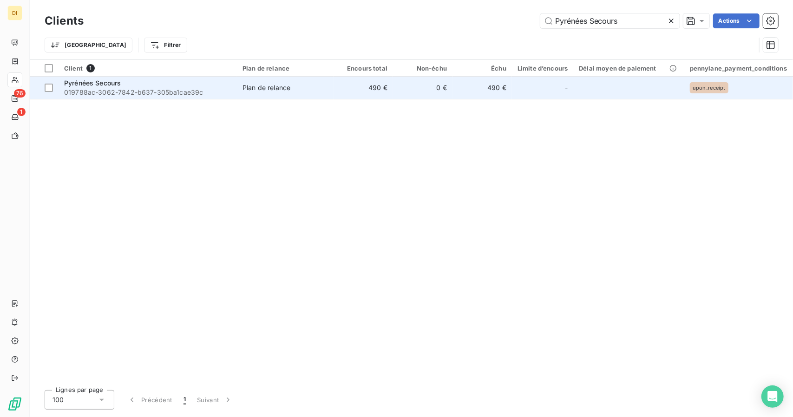
type input "Pyrénées Secours"
click at [183, 88] on span "019788ac-3062-7842-b637-305ba1cae39c" at bounding box center [147, 92] width 167 height 9
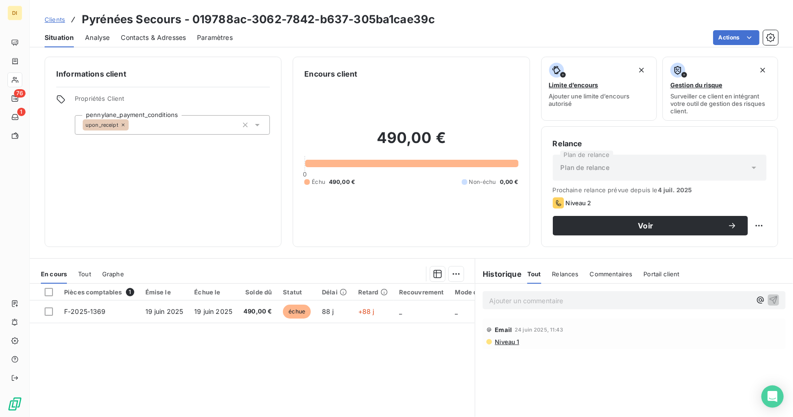
click at [52, 15] on link "Clients" at bounding box center [55, 19] width 20 height 9
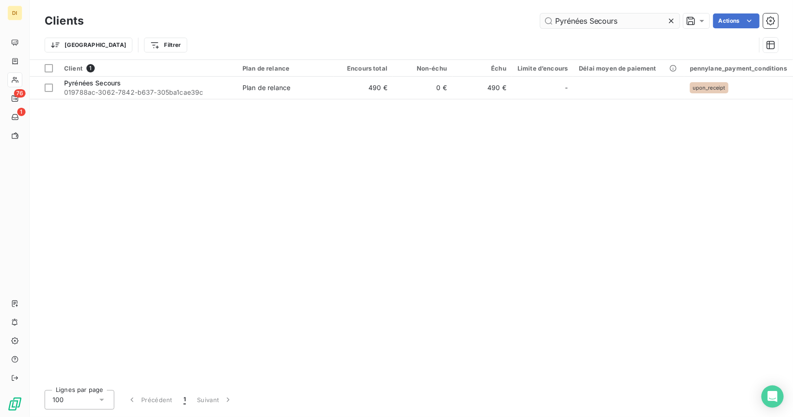
click at [591, 18] on input "Pyrénées Secours" at bounding box center [609, 20] width 139 height 15
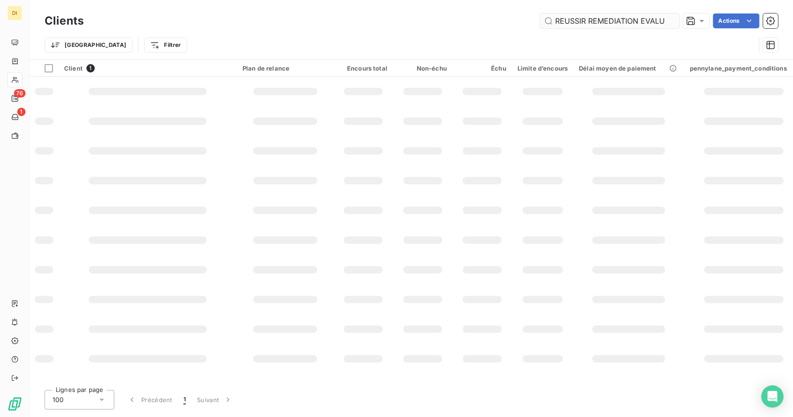
scroll to position [0, 217]
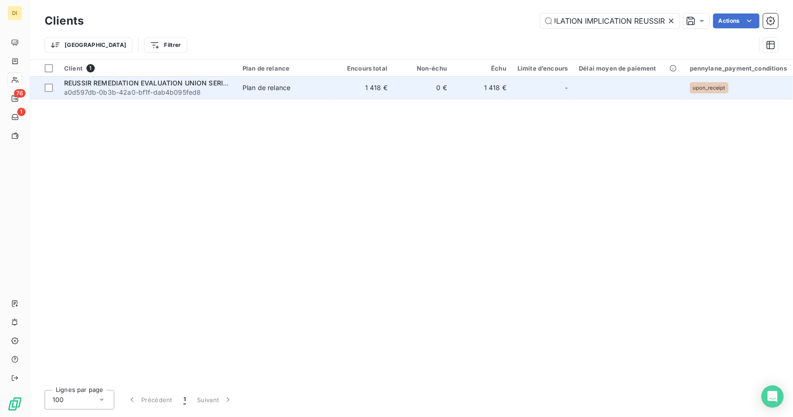
type input "REUSSIR REMEDIATION EVALUATION UNION SERIEUX STIMULATION IMPLICATION REUSSIR"
click at [316, 83] on span "Plan de relance" at bounding box center [286, 87] width 86 height 9
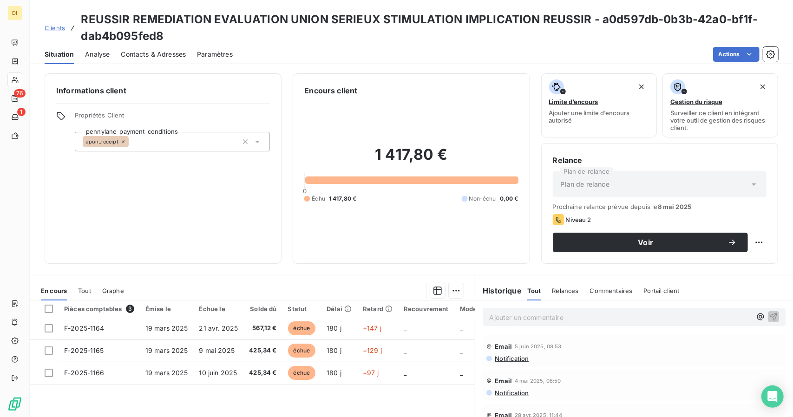
click at [55, 29] on span "Clients" at bounding box center [55, 27] width 20 height 7
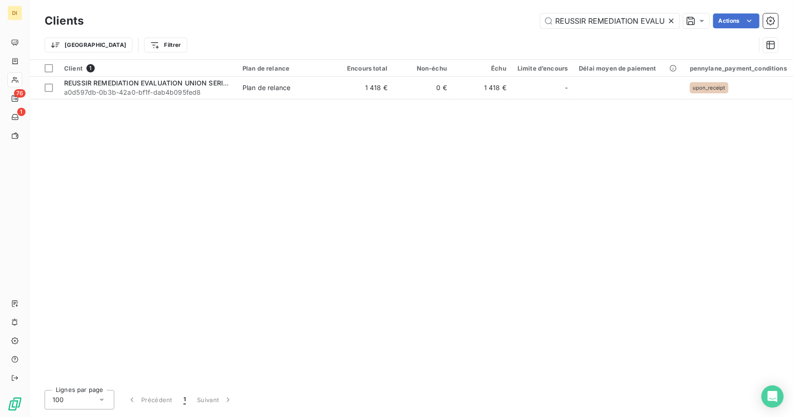
scroll to position [0, 217]
click at [611, 25] on input "REUSSIR REMEDIATION EVALUATION UNION SERIEUX STIMULATION IMPLICATION REUSSIR" at bounding box center [609, 20] width 139 height 15
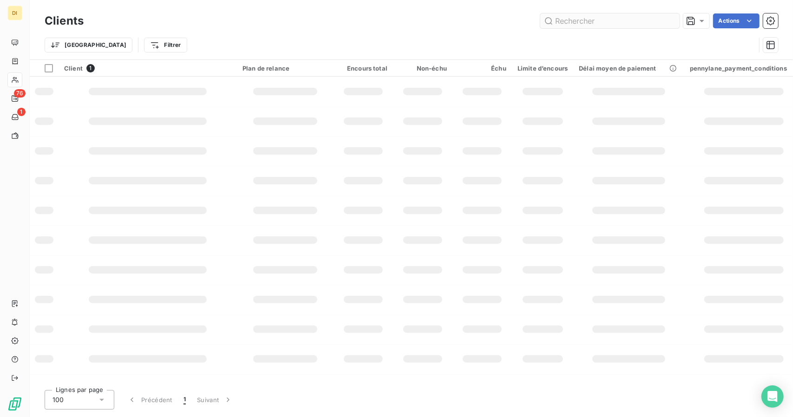
scroll to position [0, 0]
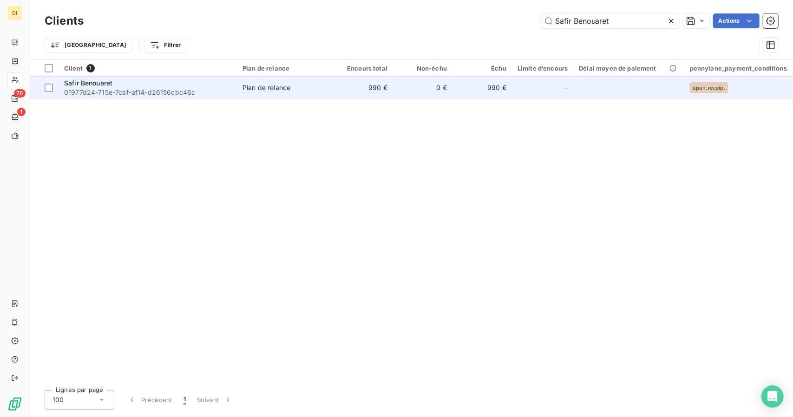
type input "Safir Benouaret"
click at [300, 91] on span "Plan de relance" at bounding box center [286, 87] width 86 height 9
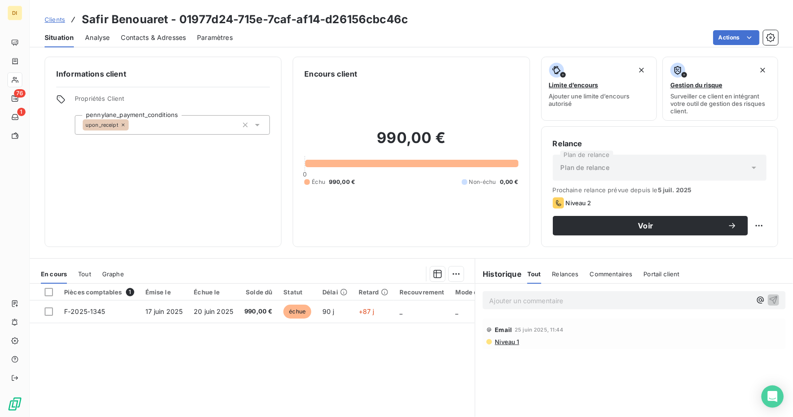
click at [50, 19] on span "Clients" at bounding box center [55, 19] width 20 height 7
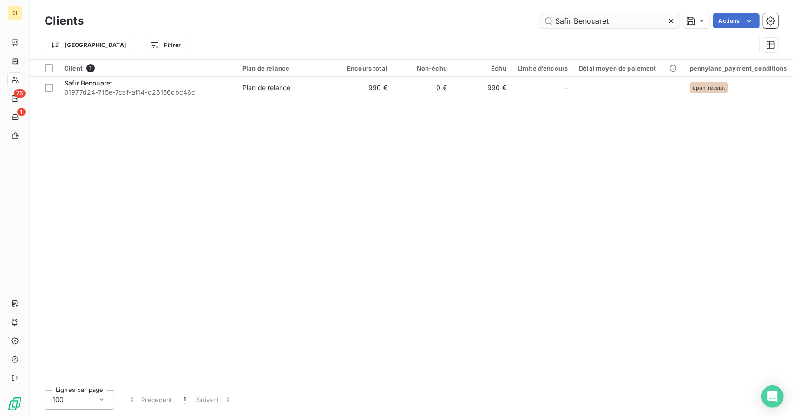
click at [596, 18] on input "Safir Benouaret" at bounding box center [609, 20] width 139 height 15
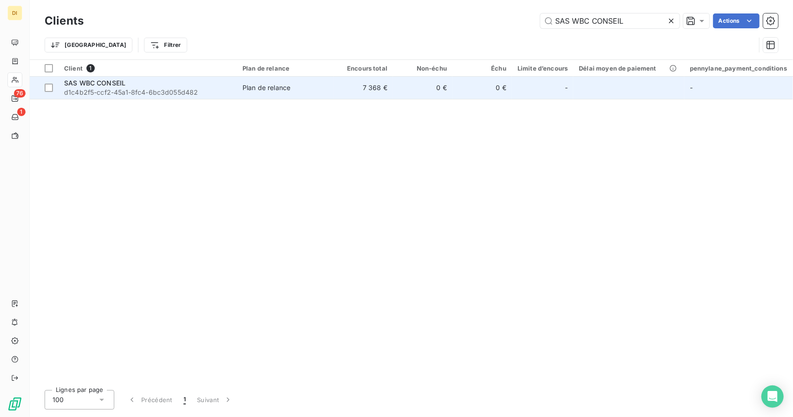
type input "SAS WBC CONSEIL"
click at [353, 85] on td "7 368 €" at bounding box center [363, 88] width 59 height 22
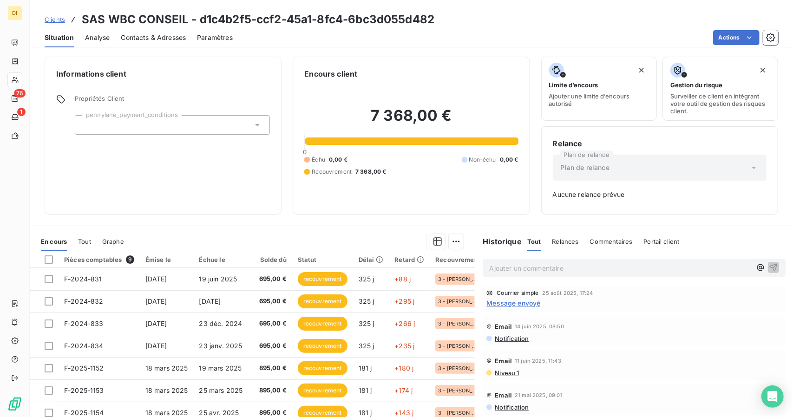
click at [58, 18] on span "Clients" at bounding box center [55, 19] width 20 height 7
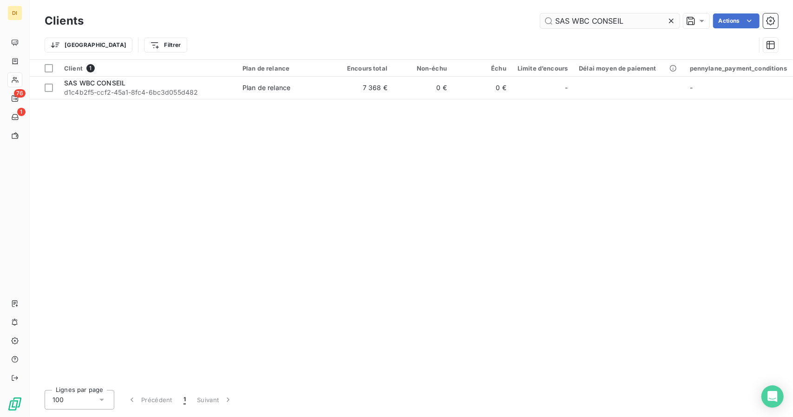
click at [577, 20] on input "SAS WBC CONSEIL" at bounding box center [609, 20] width 139 height 15
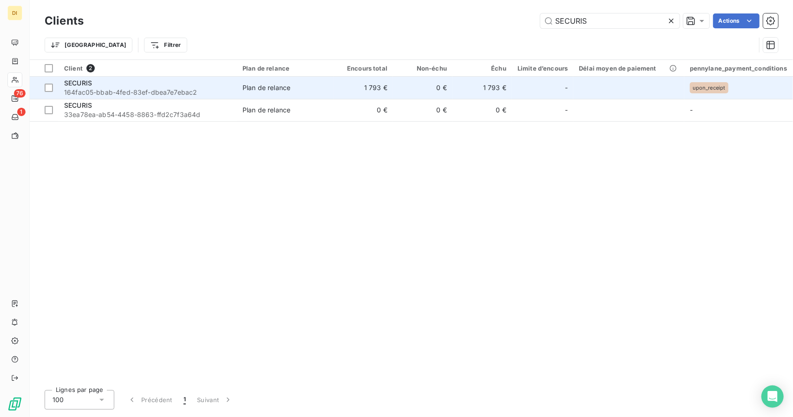
type input "SECURIS"
click at [266, 81] on td "Plan de relance" at bounding box center [285, 88] width 97 height 22
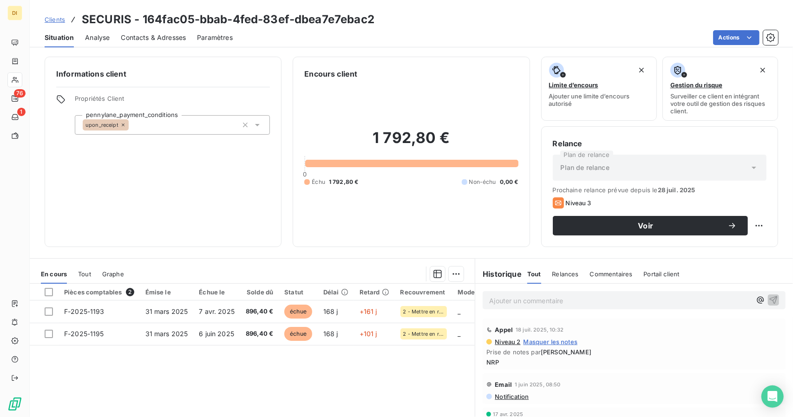
click at [63, 17] on span "Clients" at bounding box center [55, 19] width 20 height 7
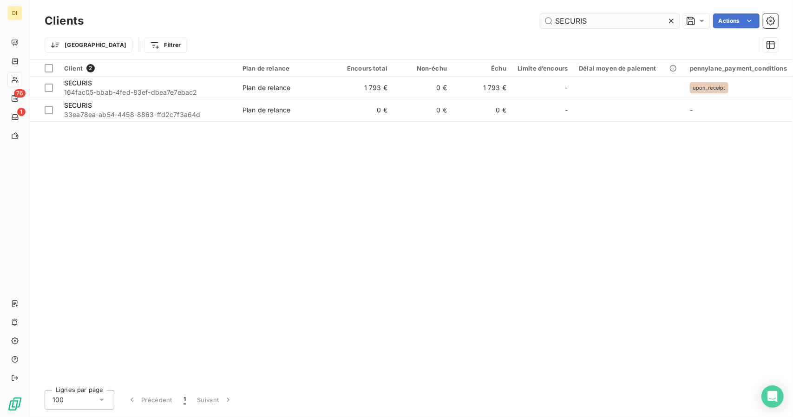
click at [568, 26] on input "SECURIS" at bounding box center [609, 20] width 139 height 15
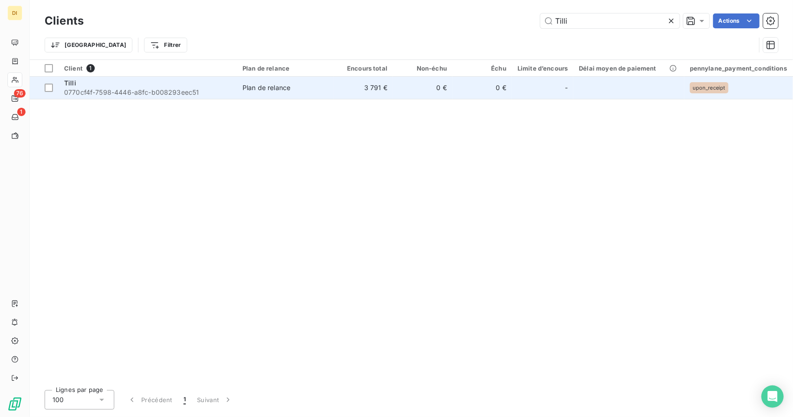
type input "Tilli"
click at [296, 81] on td "Plan de relance" at bounding box center [285, 88] width 97 height 22
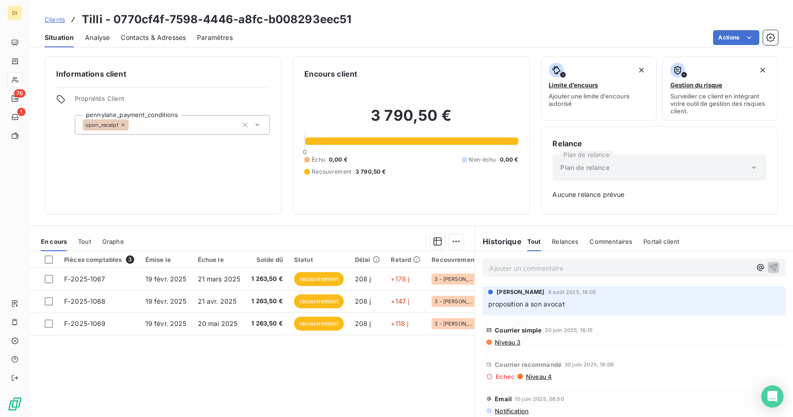
drag, startPoint x: 53, startPoint y: 19, endPoint x: 52, endPoint y: 35, distance: 16.3
click at [53, 19] on span "Clients" at bounding box center [55, 19] width 20 height 7
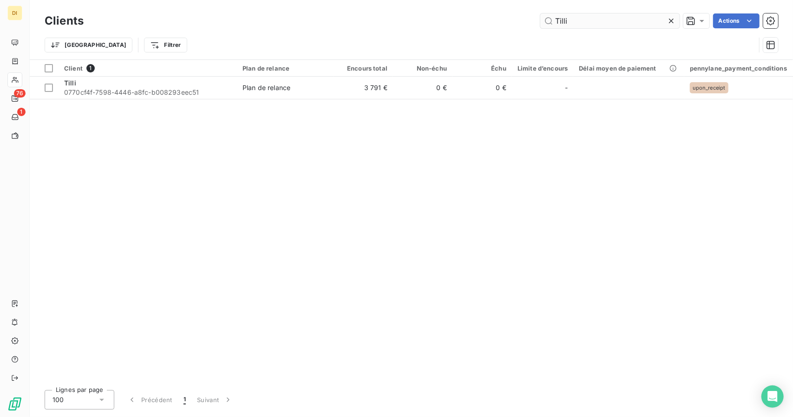
click at [608, 14] on input "Tilli" at bounding box center [609, 20] width 139 height 15
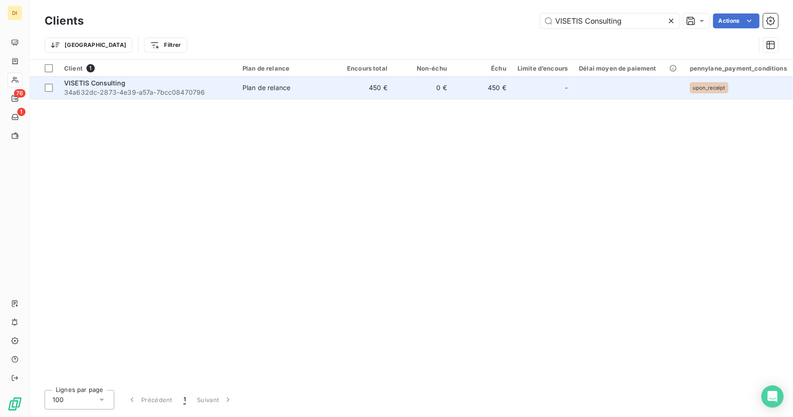
type input "VISETIS Consulting"
click at [462, 84] on td "450 €" at bounding box center [482, 88] width 59 height 22
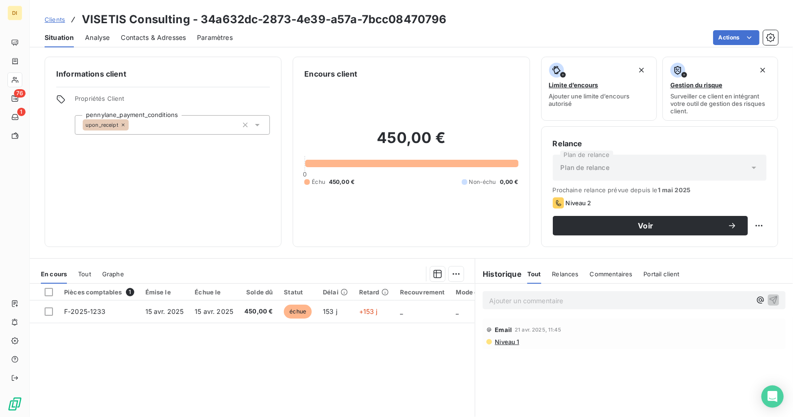
click at [47, 18] on span "Clients" at bounding box center [55, 19] width 20 height 7
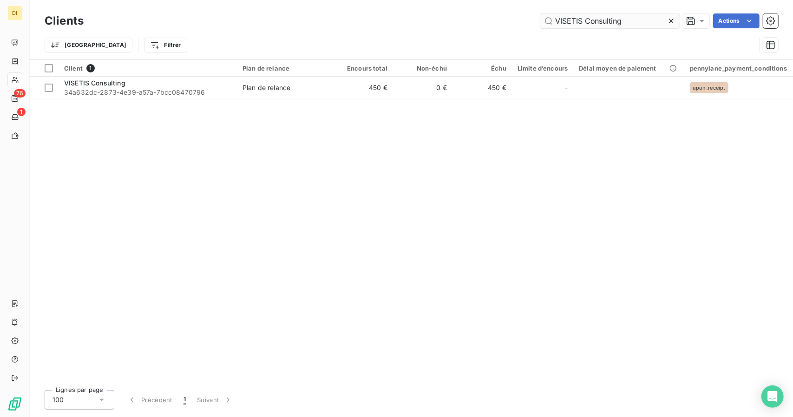
click at [599, 27] on input "VISETIS Consulting" at bounding box center [609, 20] width 139 height 15
type input "*"
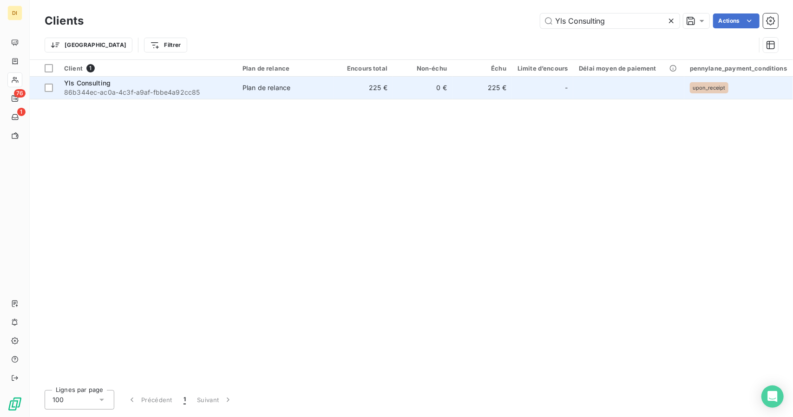
type input "Yls Consulting"
click at [486, 86] on td "225 €" at bounding box center [482, 88] width 59 height 22
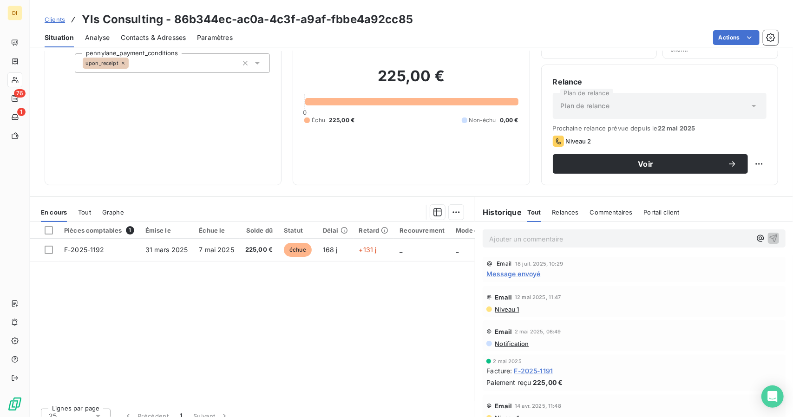
scroll to position [62, 0]
click at [65, 29] on div "Situation" at bounding box center [59, 38] width 29 height 20
click at [52, 19] on span "Clients" at bounding box center [55, 19] width 20 height 7
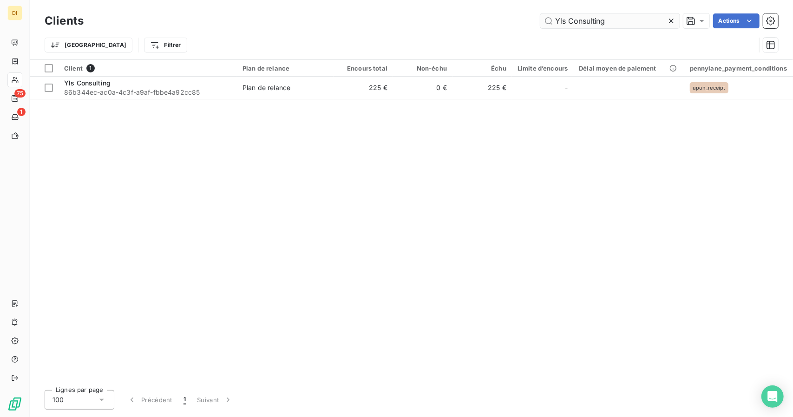
click at [574, 25] on input "Yls Consulting" at bounding box center [609, 20] width 139 height 15
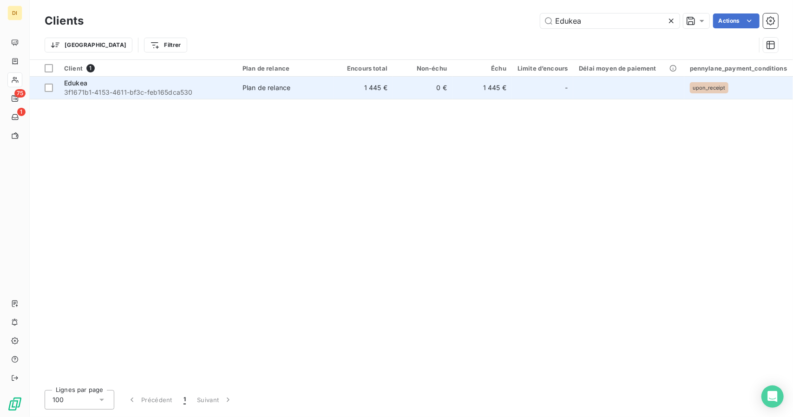
type input "Edukea"
click at [538, 91] on div "-" at bounding box center [543, 87] width 50 height 15
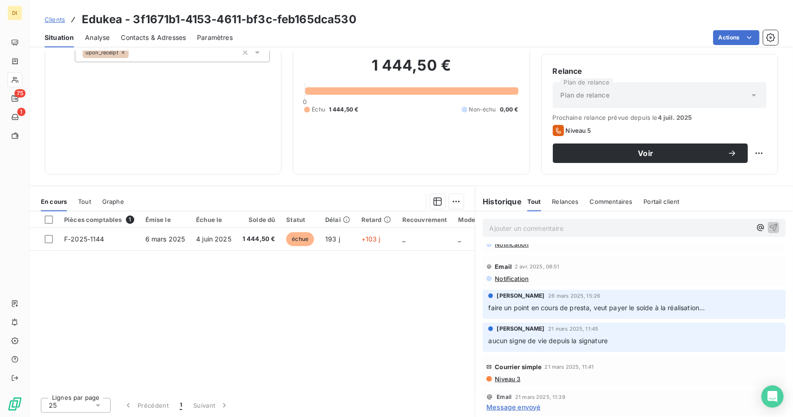
scroll to position [243, 0]
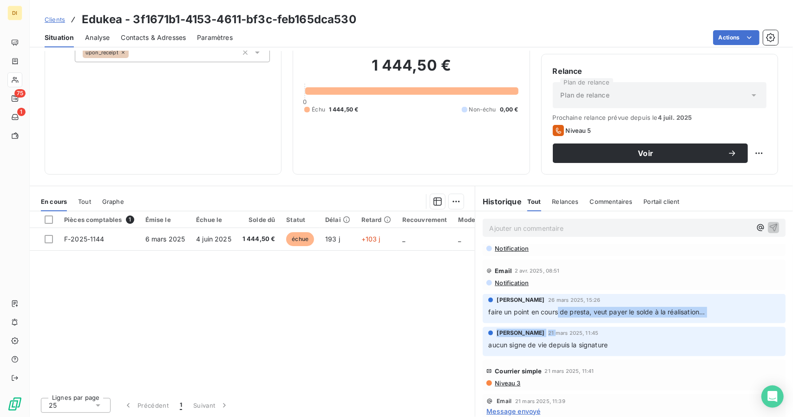
drag, startPoint x: 541, startPoint y: 327, endPoint x: 556, endPoint y: 321, distance: 15.6
click at [556, 321] on div "3 juin 2025 Facture : F-2025-1141 Paiement reçu 1 444,50 € 3 juin 2025 Facture …" at bounding box center [634, 229] width 318 height 454
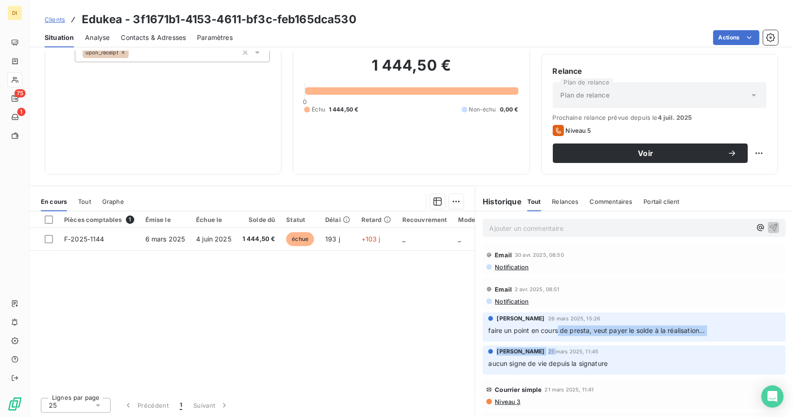
click at [613, 335] on p "faire un point en cours de presta, veut payer le solde à la réalisation..." at bounding box center [634, 331] width 292 height 11
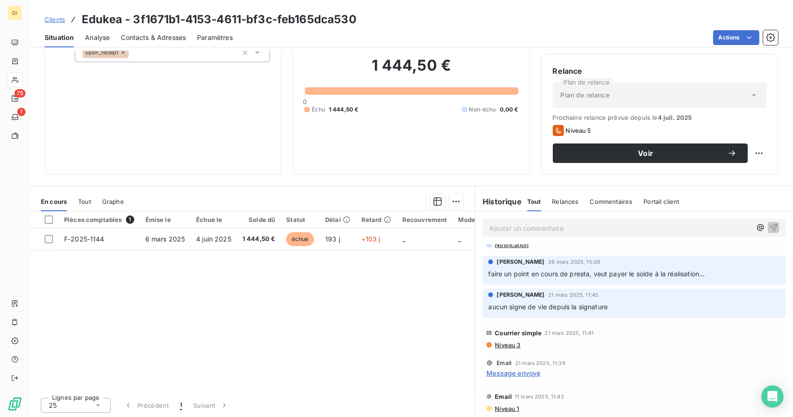
scroll to position [0, 0]
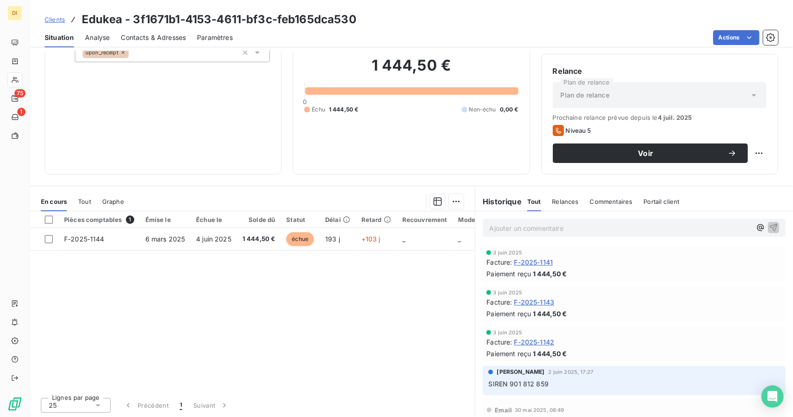
click at [613, 335] on div "3 juin 2025 Facture : F-2025-1142 Paiement reçu 1 444,50 €" at bounding box center [635, 344] width 296 height 29
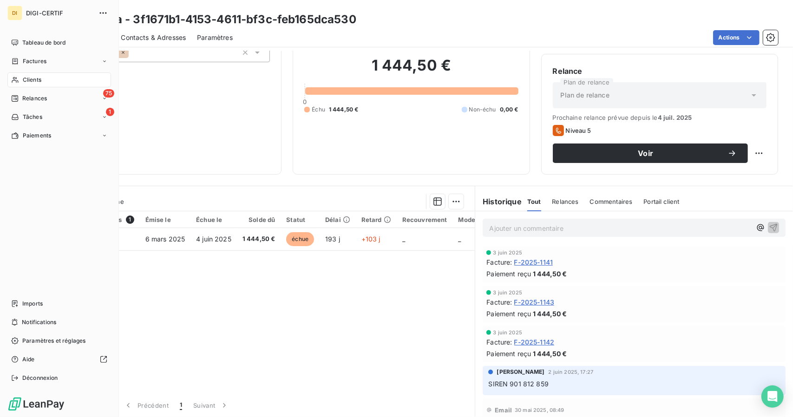
click at [33, 79] on span "Clients" at bounding box center [32, 80] width 19 height 8
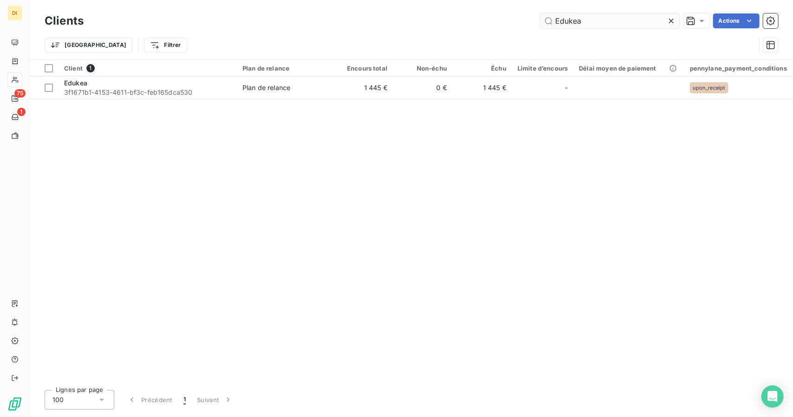
click at [618, 28] on input "Edukea" at bounding box center [609, 20] width 139 height 15
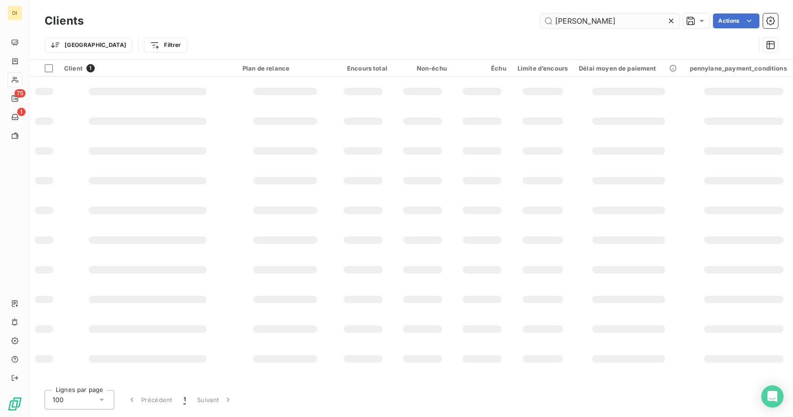
type input "Marion p"
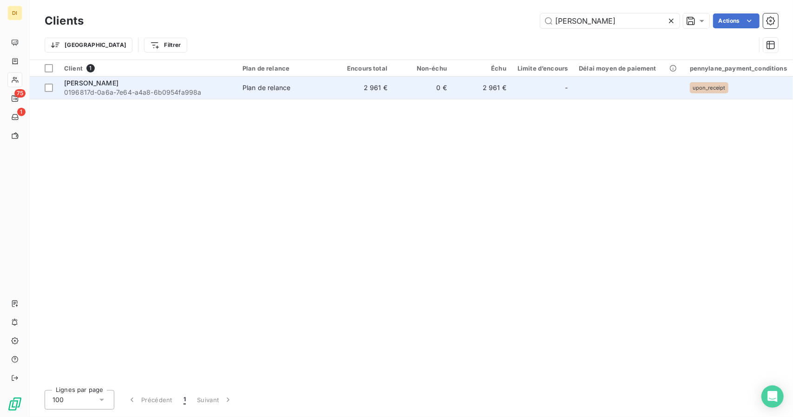
click at [423, 89] on td "0 €" at bounding box center [422, 88] width 59 height 22
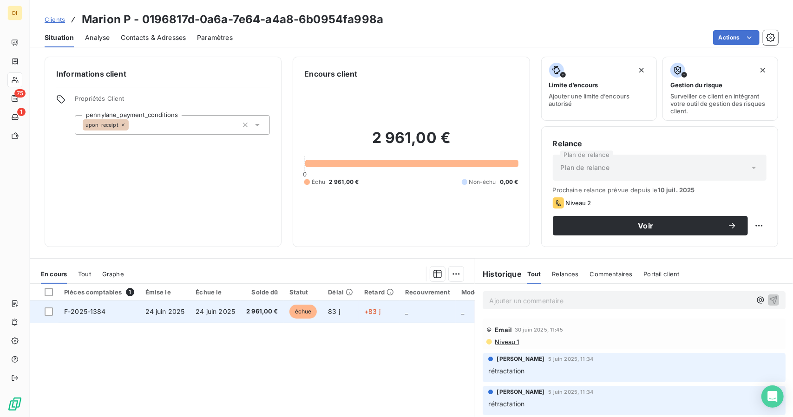
click at [174, 312] on span "24 juin 2025" at bounding box center [164, 312] width 39 height 8
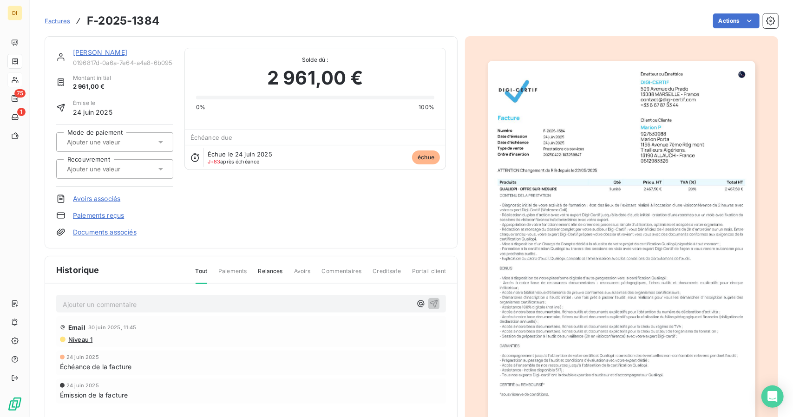
click at [121, 173] on div at bounding box center [110, 169] width 92 height 12
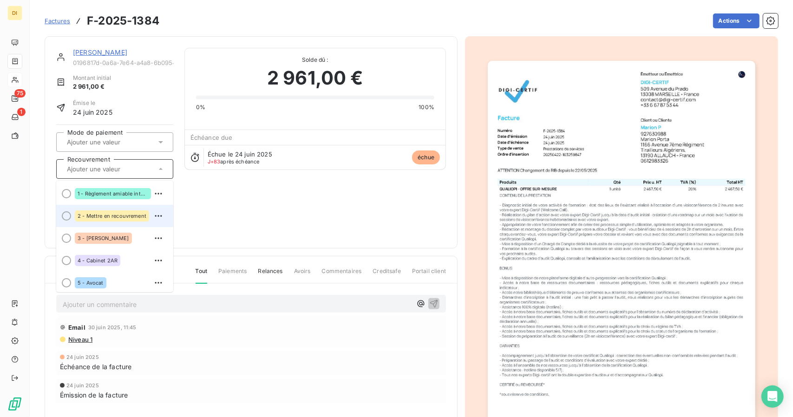
click at [124, 210] on div "2 - Mettre en recouvrement" at bounding box center [112, 215] width 74 height 11
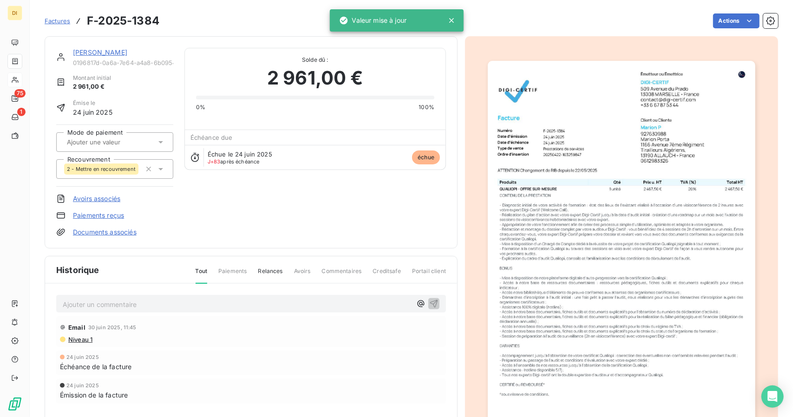
click at [83, 55] on link "Marion P" at bounding box center [100, 52] width 54 height 8
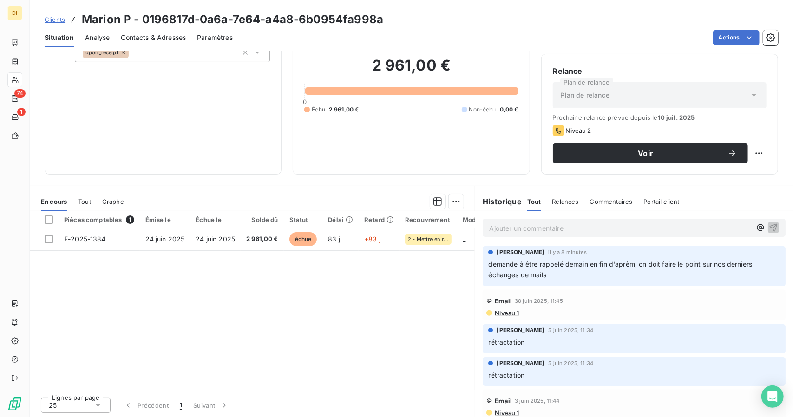
click at [50, 16] on span "Clients" at bounding box center [55, 19] width 20 height 7
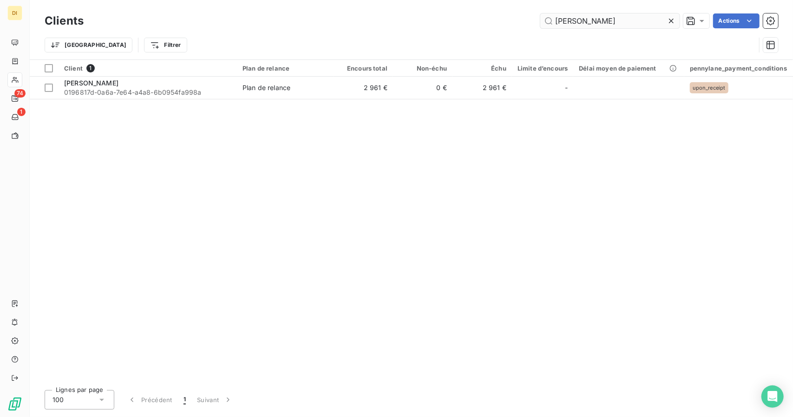
click at [590, 23] on input "Marion p" at bounding box center [609, 20] width 139 height 15
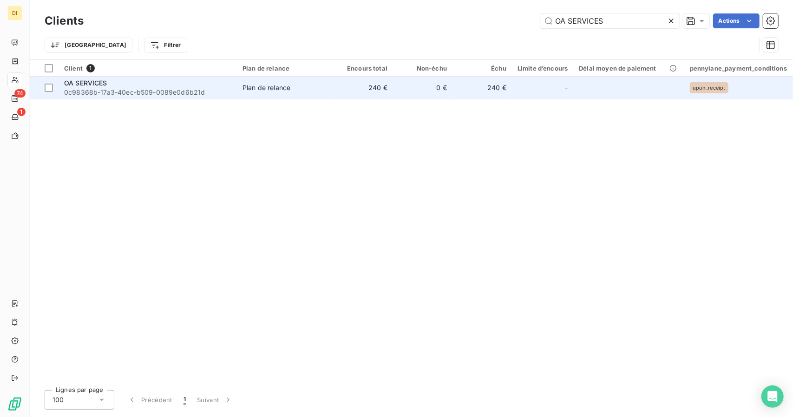
type input "OA SERVICES"
click at [388, 91] on td "240 €" at bounding box center [363, 88] width 59 height 22
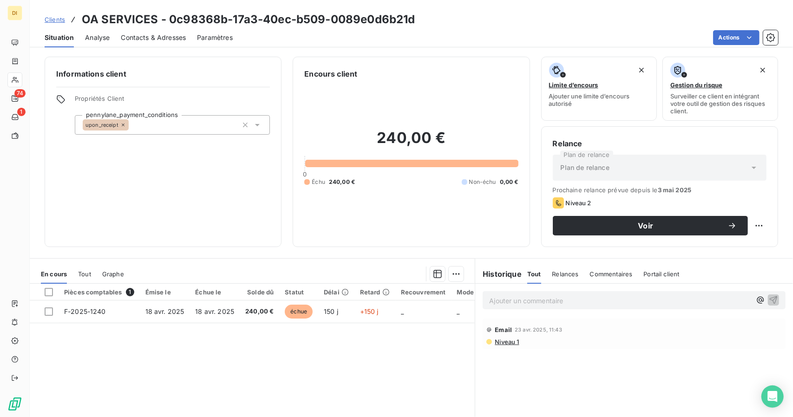
click at [60, 18] on span "Clients" at bounding box center [55, 19] width 20 height 7
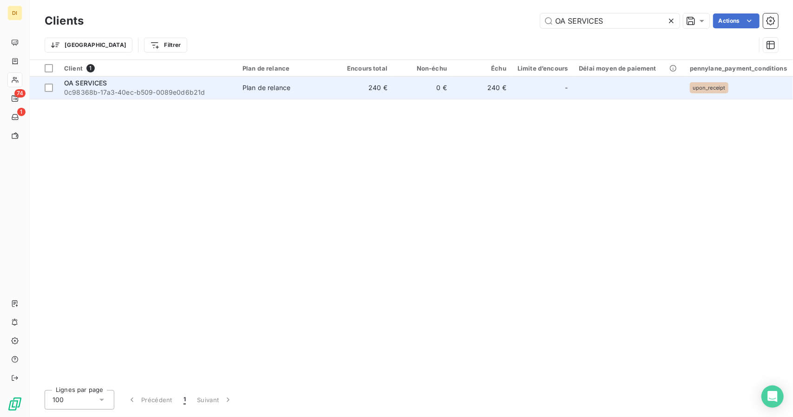
click at [243, 93] on td "Plan de relance" at bounding box center [285, 88] width 97 height 22
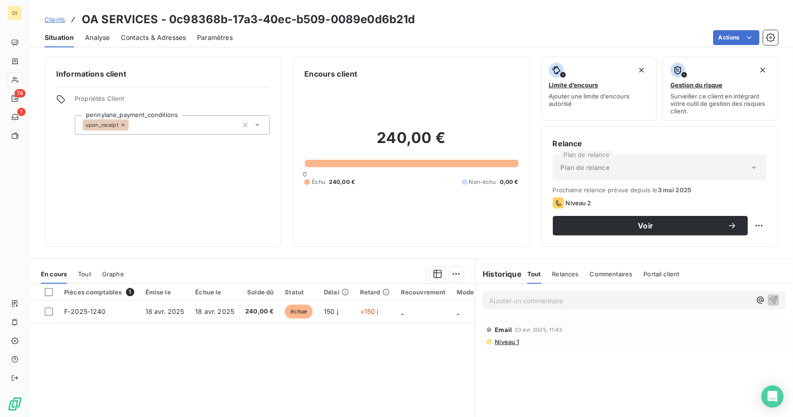
click at [161, 43] on div "Contacts & Adresses" at bounding box center [153, 38] width 65 height 20
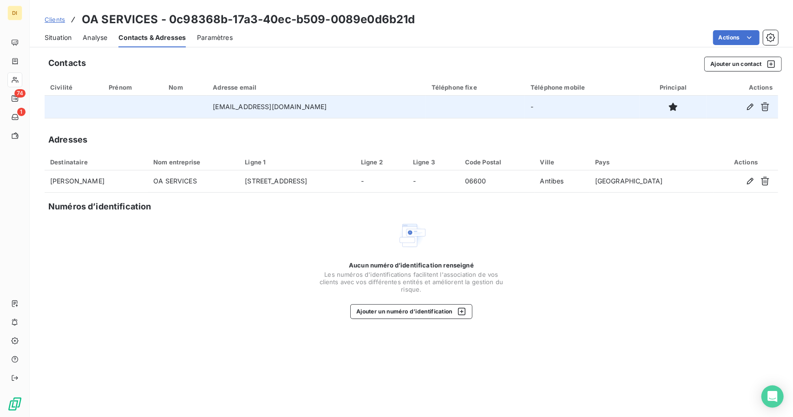
click at [273, 107] on td "contact@olfaarfani.com" at bounding box center [316, 107] width 218 height 22
copy td "contact@olfaarfani.com"
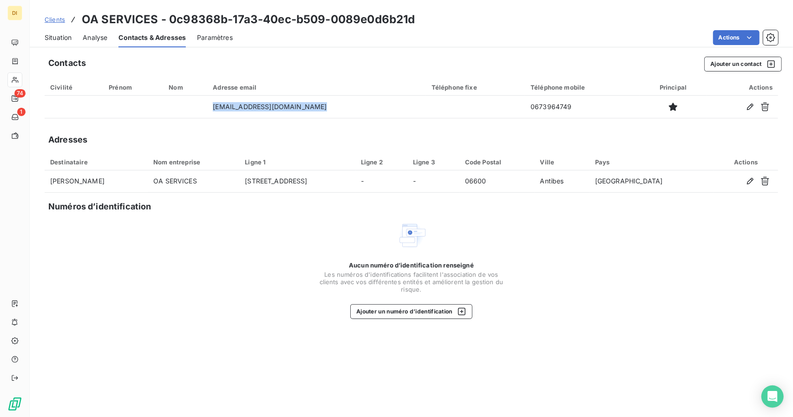
click at [49, 21] on span "Clients" at bounding box center [55, 19] width 20 height 7
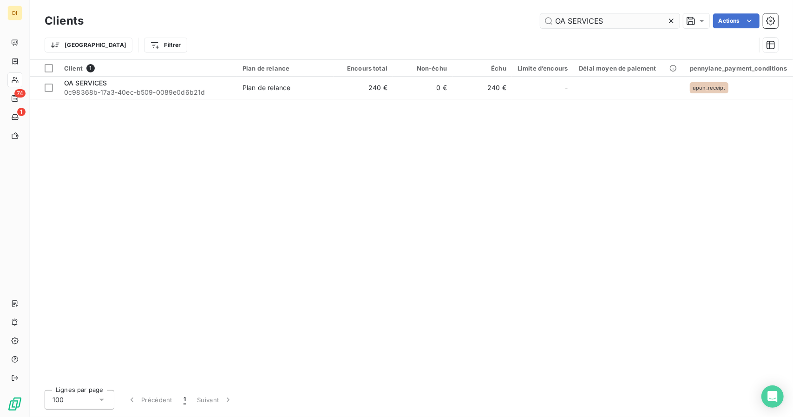
click at [598, 21] on input "OA SERVICES" at bounding box center [609, 20] width 139 height 15
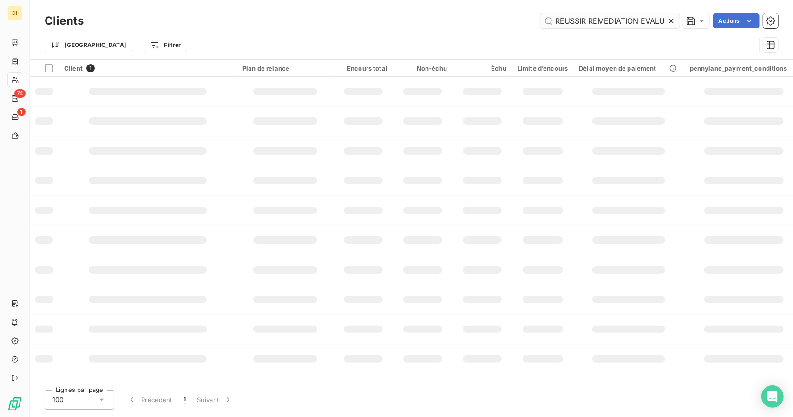
click at [598, 21] on input "REUSSIR REMEDIATION EVALUATION UNION SERIEUX STIMULATION IMPLICATION REUSSIR" at bounding box center [609, 20] width 139 height 15
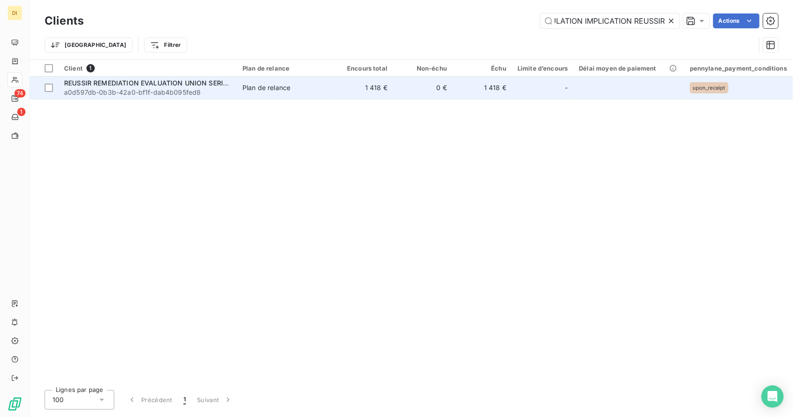
type input "REUSSIR REMEDIATION EVALUATION UNION SERIEUX STIMULATION IMPLICATION REUSSIR"
click at [398, 90] on td "0 €" at bounding box center [422, 88] width 59 height 22
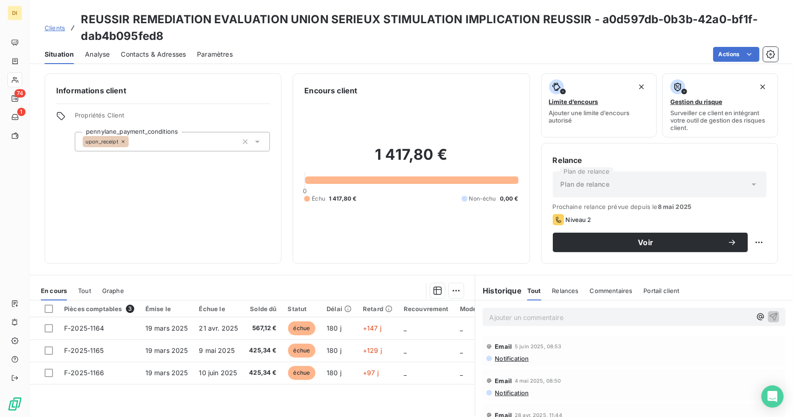
click at [162, 54] on span "Contacts & Adresses" at bounding box center [153, 54] width 65 height 9
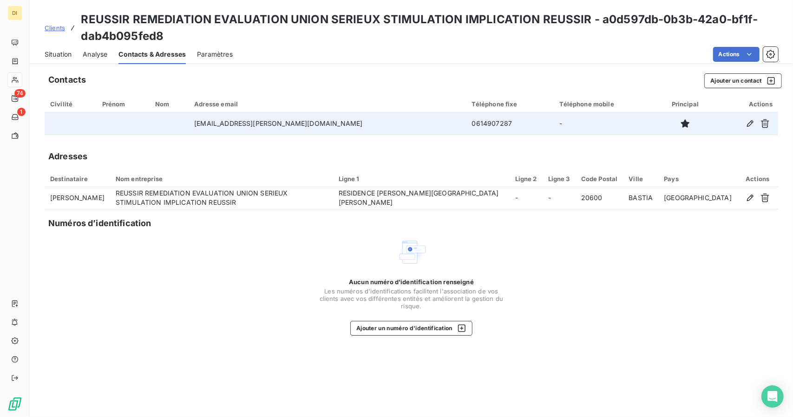
click at [241, 125] on td "caviglioli.laurine@live.fr" at bounding box center [327, 123] width 277 height 22
copy td "caviglioli.laurine@live.fr"
